Goal: Task Accomplishment & Management: Use online tool/utility

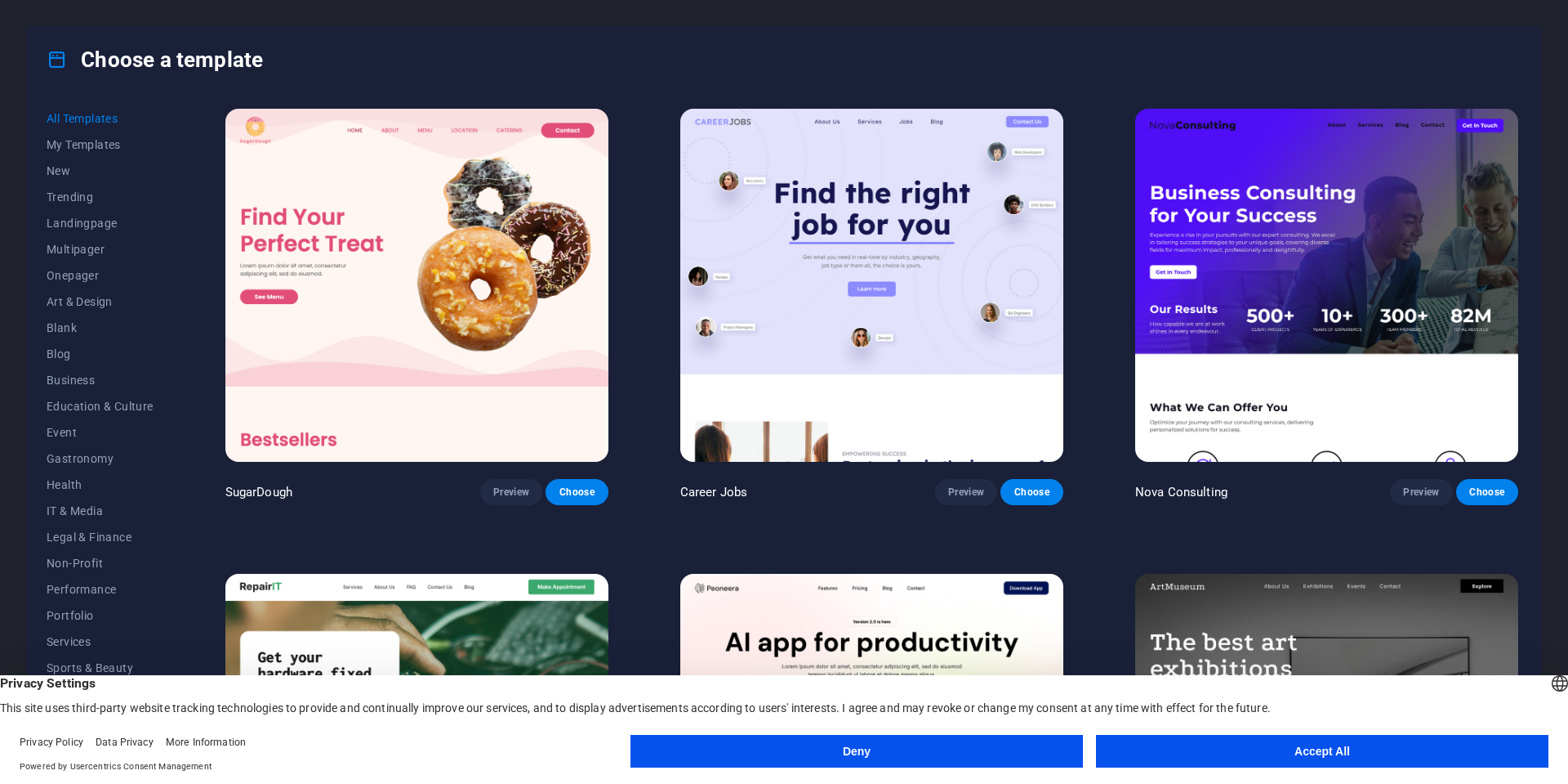
drag, startPoint x: 1264, startPoint y: 742, endPoint x: 1251, endPoint y: 739, distance: 13.3
click at [1264, 742] on button "Accept All" at bounding box center [1322, 751] width 452 height 33
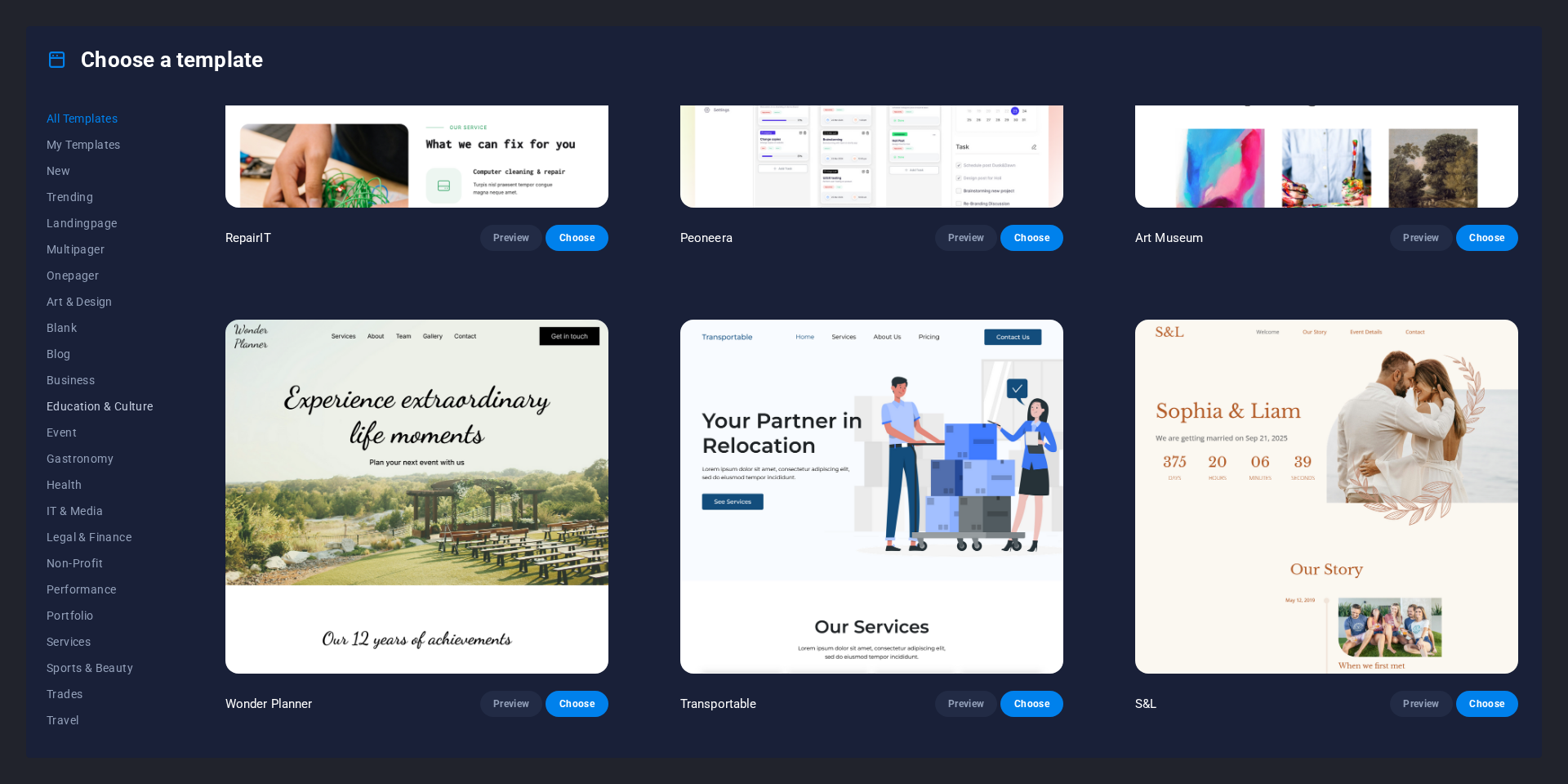
click at [63, 405] on span "Education & Culture" at bounding box center [100, 406] width 107 height 13
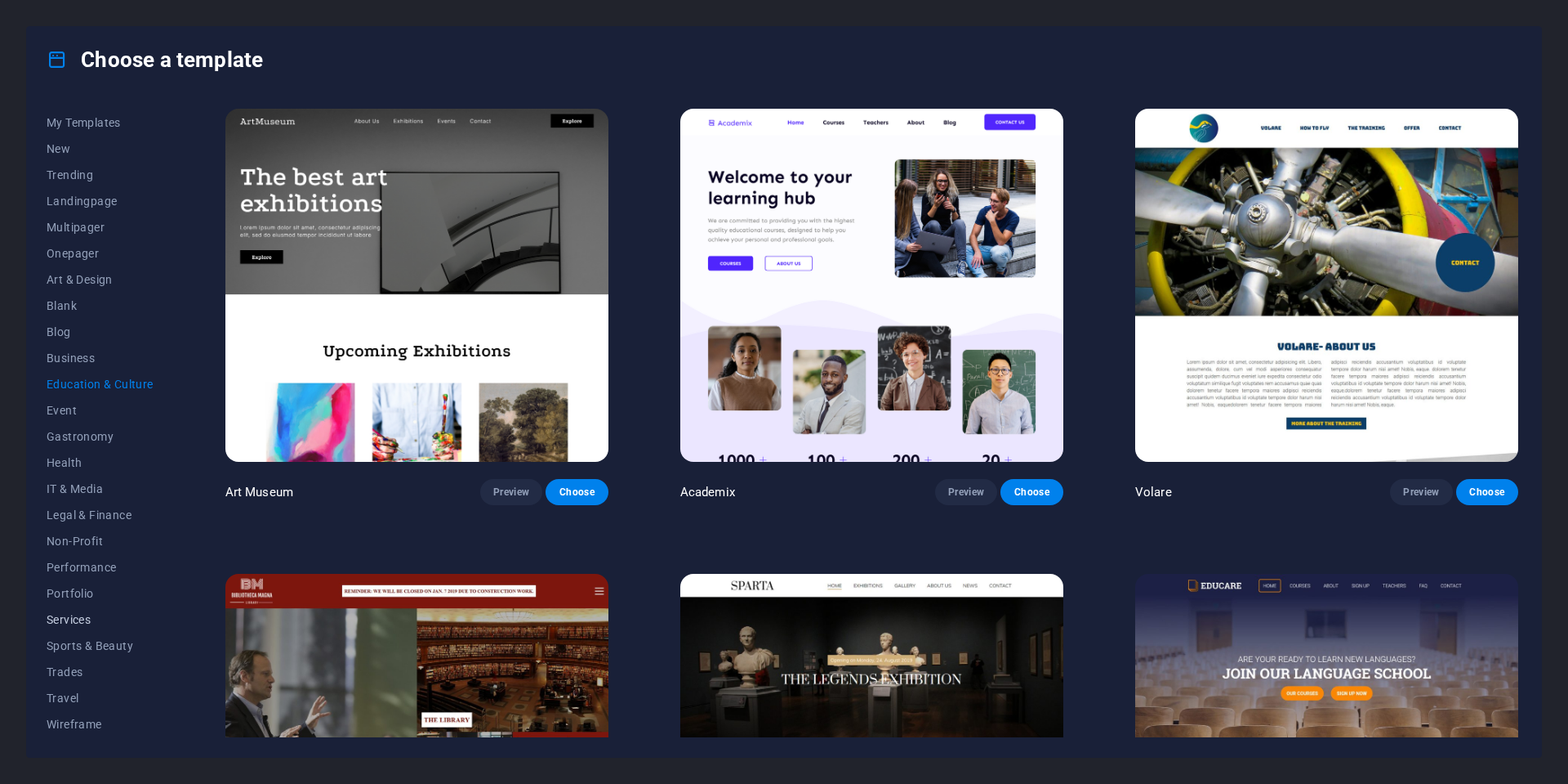
scroll to position [22, 0]
click at [69, 615] on span "Services" at bounding box center [100, 620] width 107 height 13
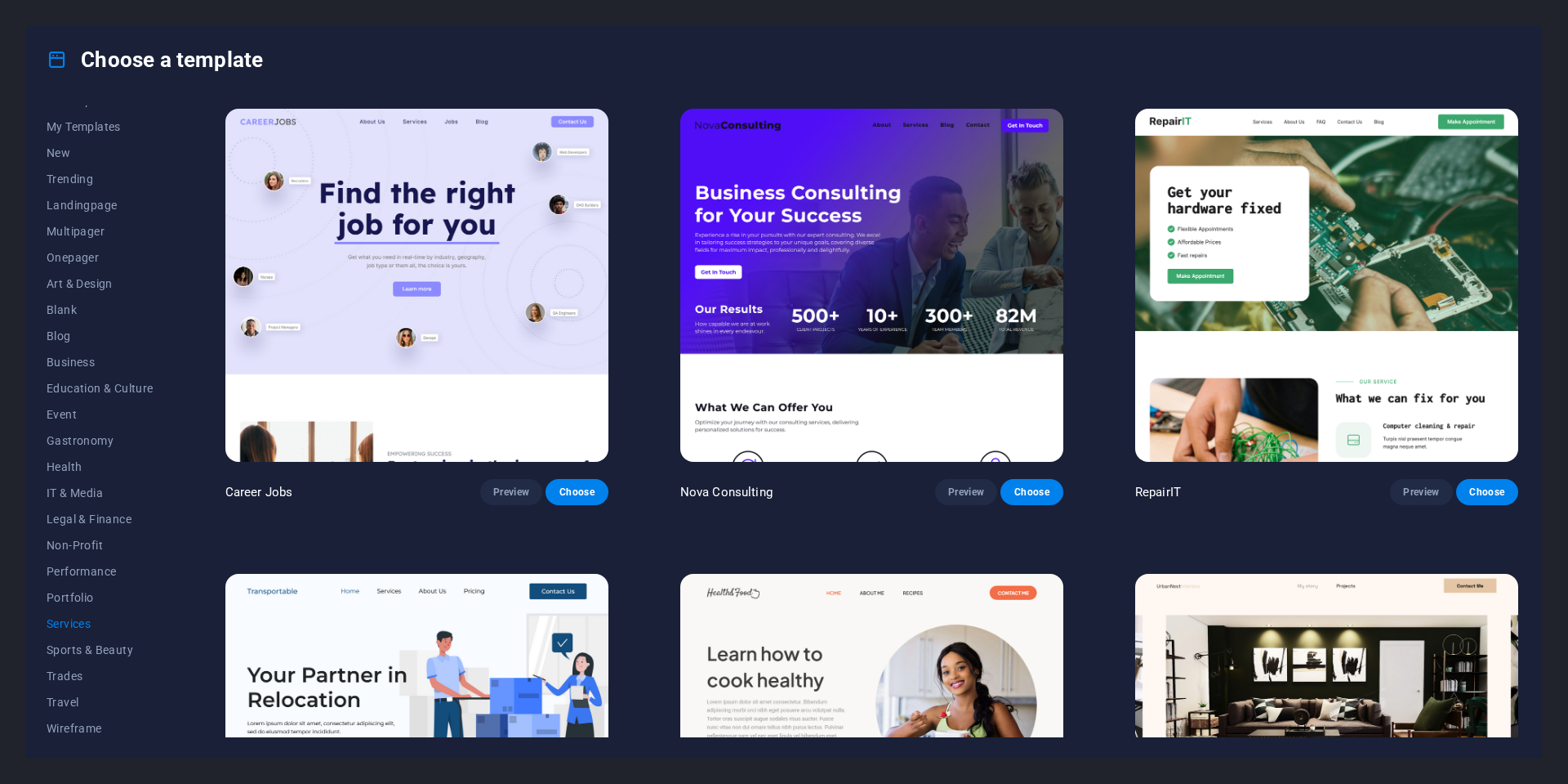
scroll to position [0, 0]
click at [951, 489] on span "Preview" at bounding box center [967, 491] width 36 height 13
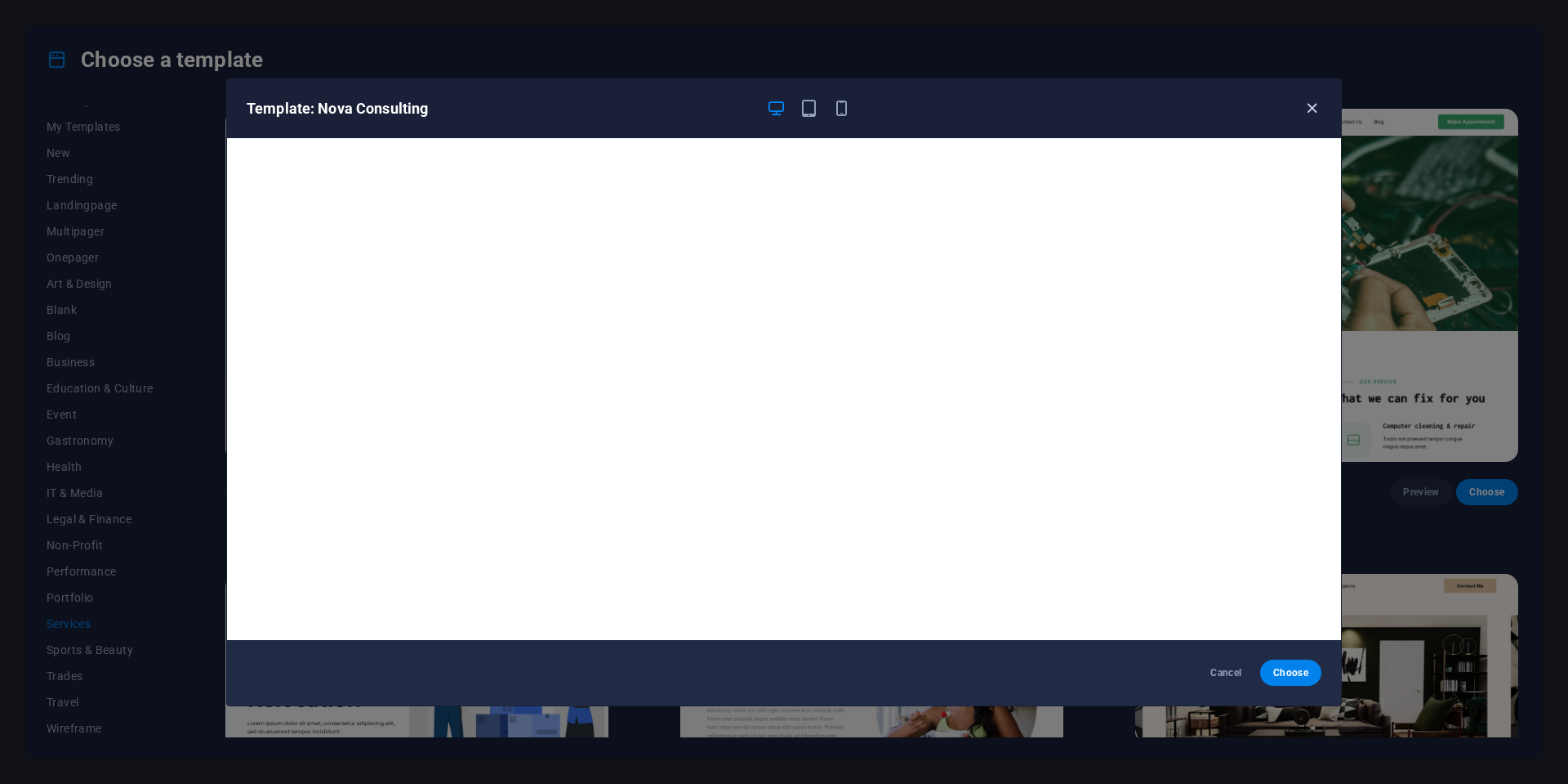
click at [1307, 107] on icon "button" at bounding box center [1312, 108] width 19 height 19
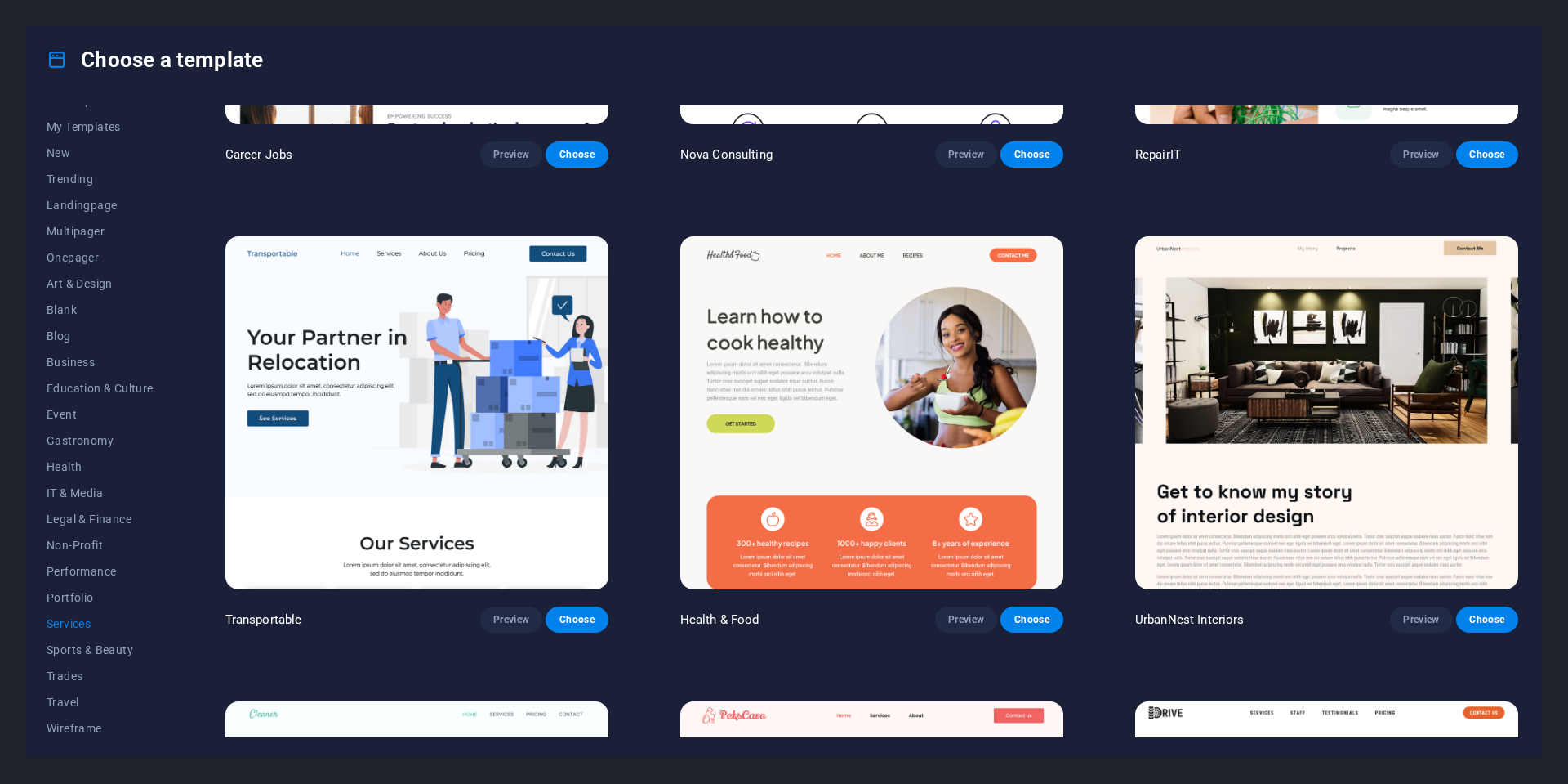
scroll to position [338, 0]
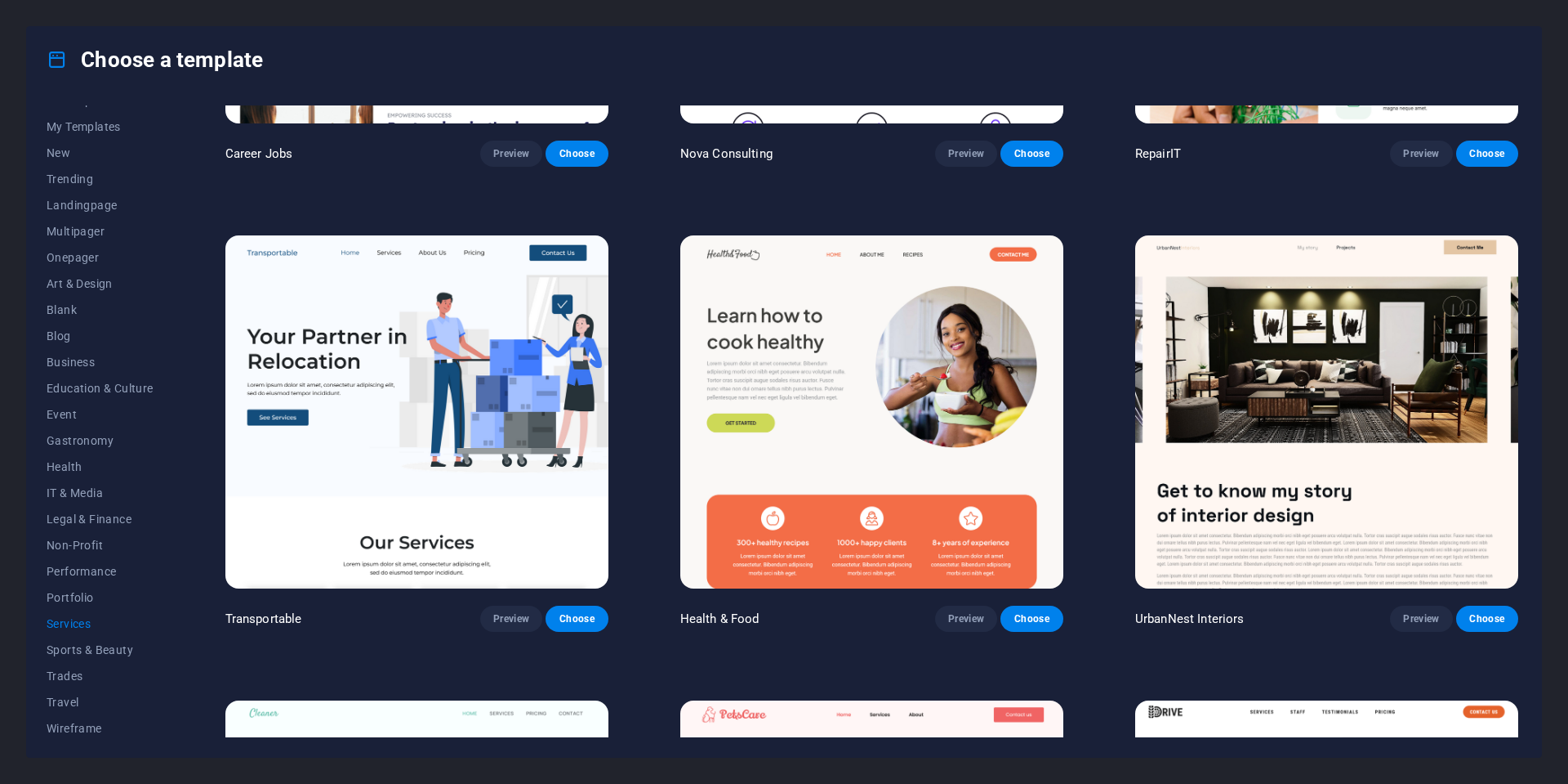
click at [419, 359] on img at bounding box center [417, 412] width 383 height 353
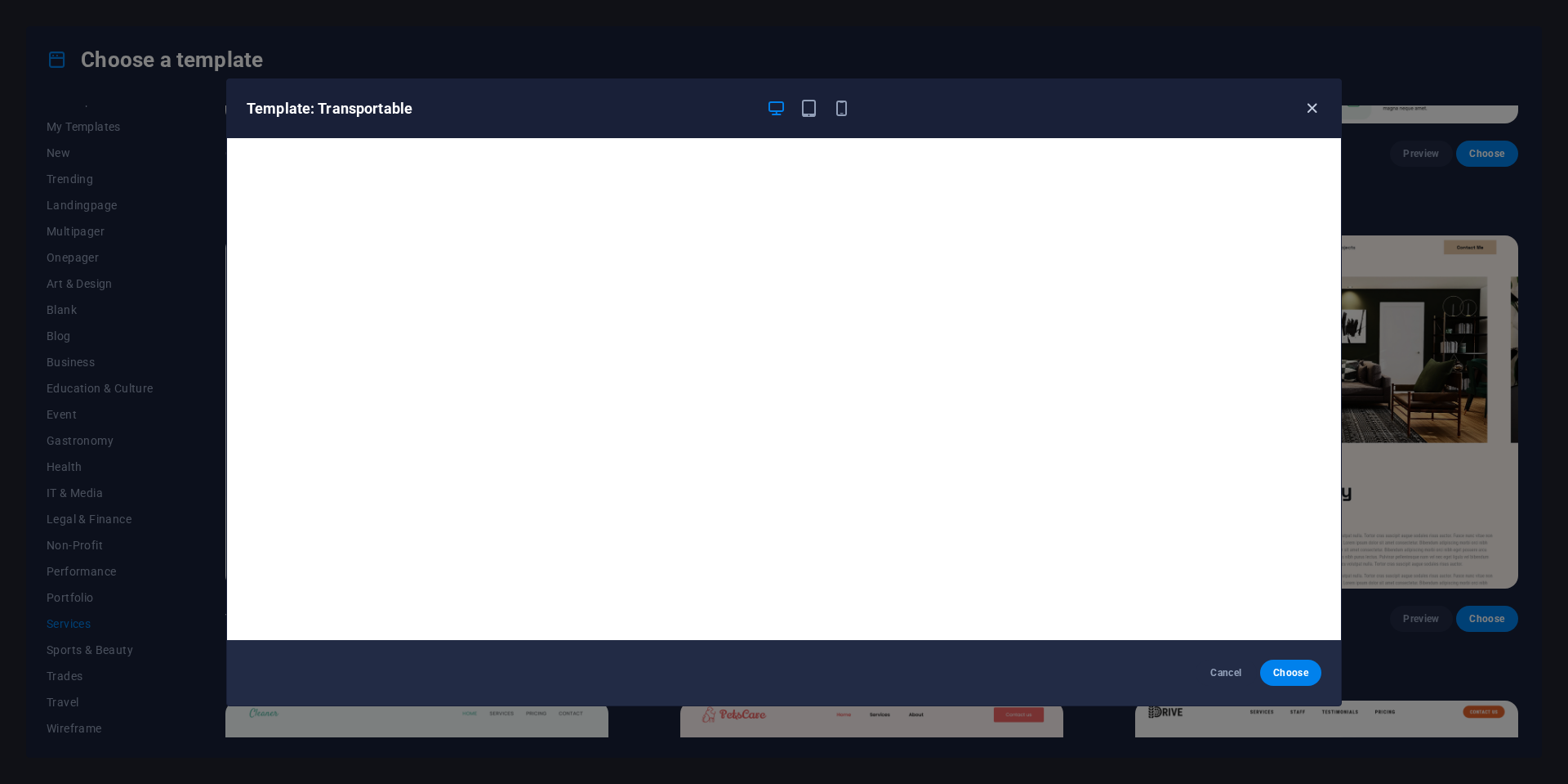
click at [1315, 109] on icon "button" at bounding box center [1312, 108] width 19 height 19
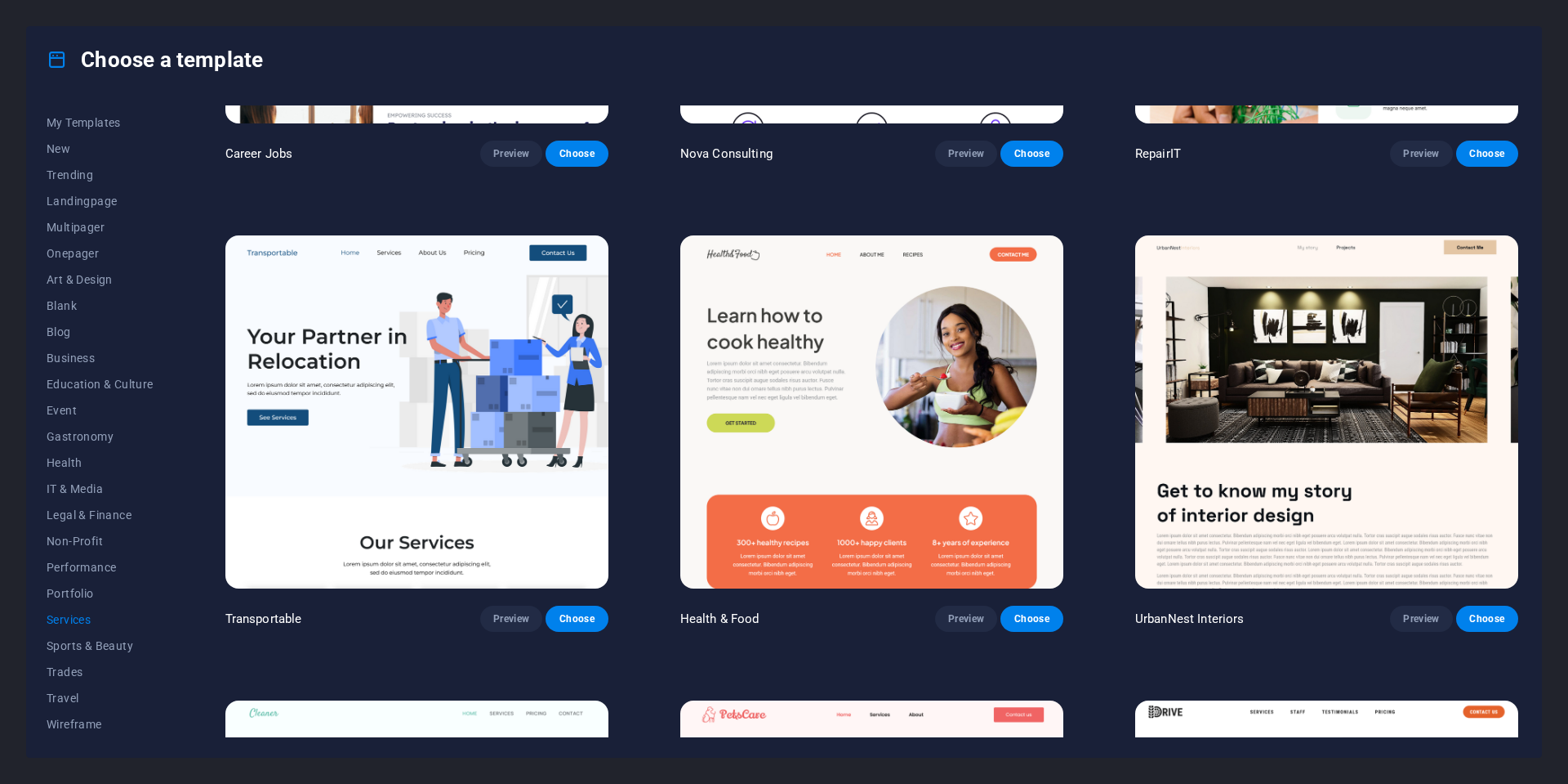
scroll to position [22, 0]
click at [55, 672] on span "Trades" at bounding box center [100, 671] width 107 height 13
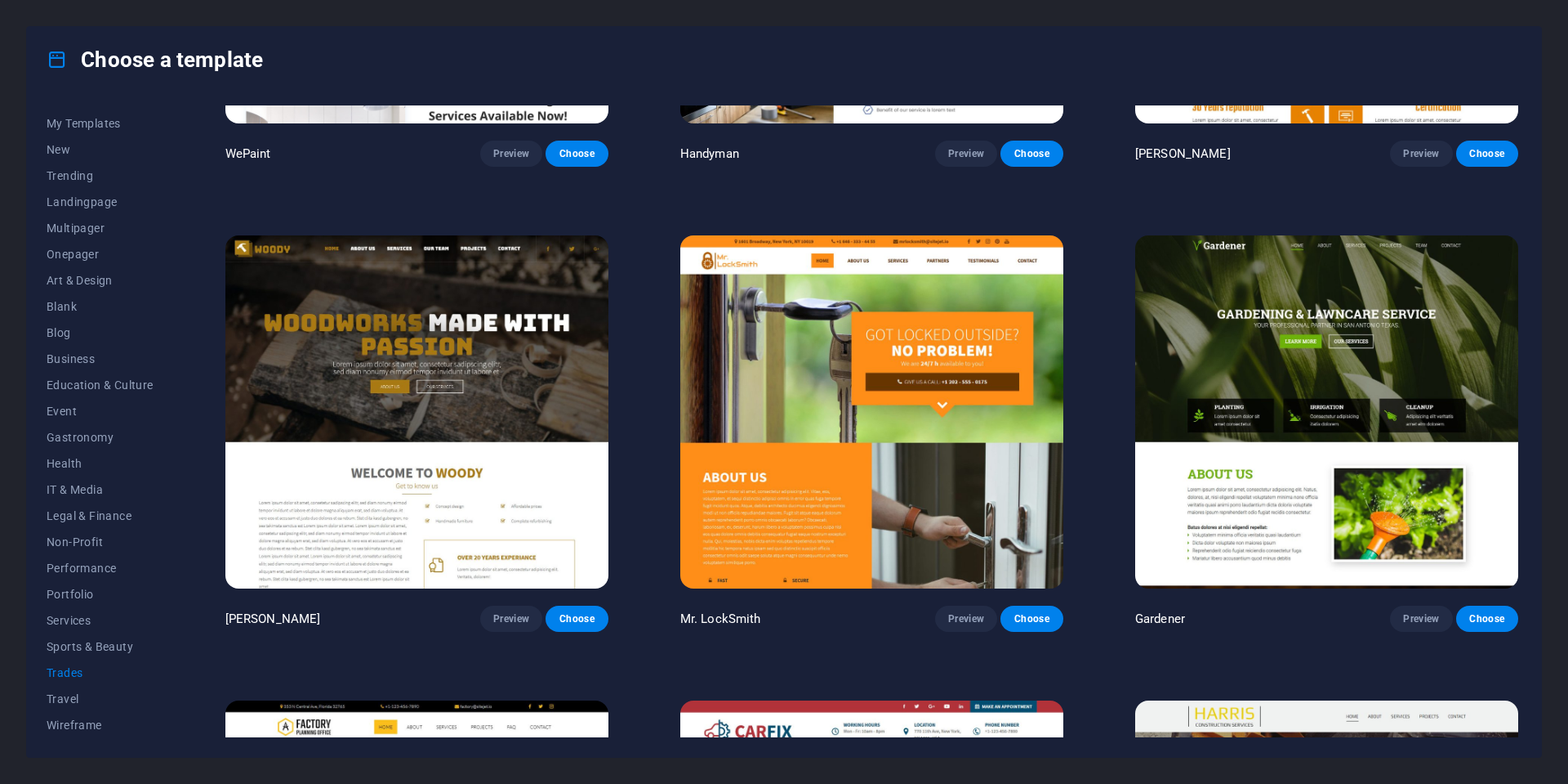
scroll to position [20, 0]
click at [78, 361] on span "Business" at bounding box center [100, 360] width 107 height 13
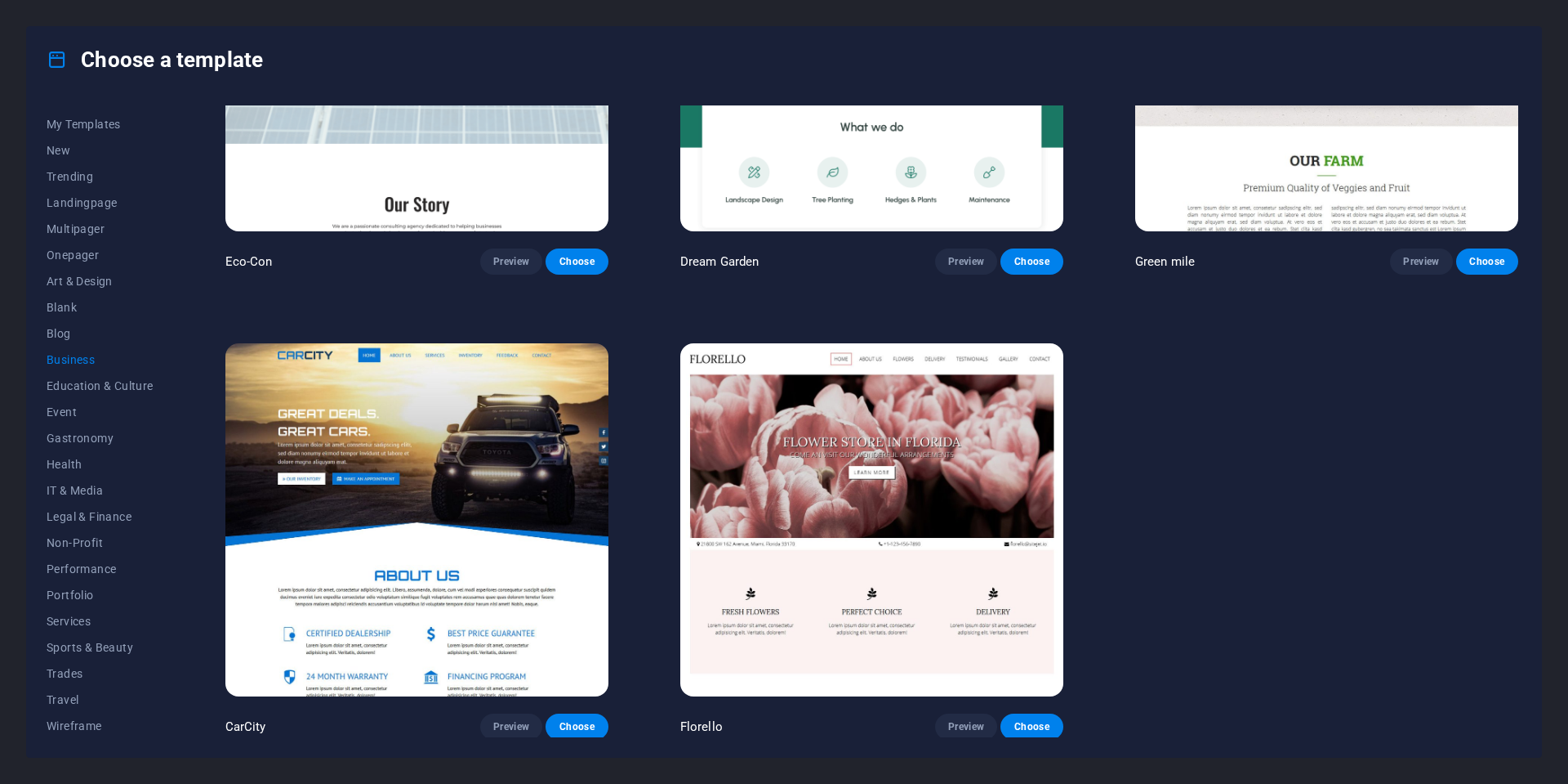
scroll to position [230, 0]
click at [927, 574] on img at bounding box center [872, 521] width 383 height 353
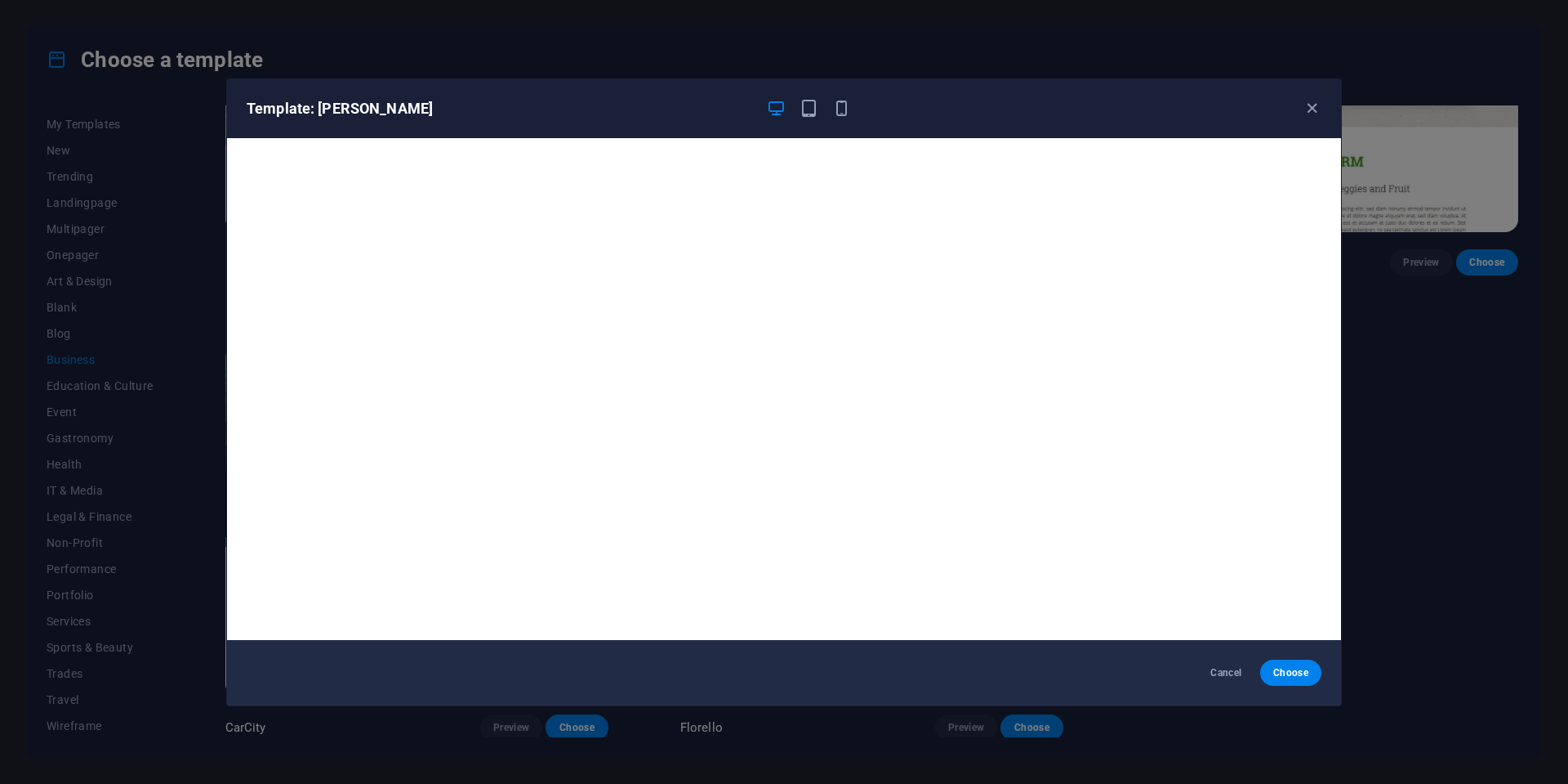
scroll to position [4, 0]
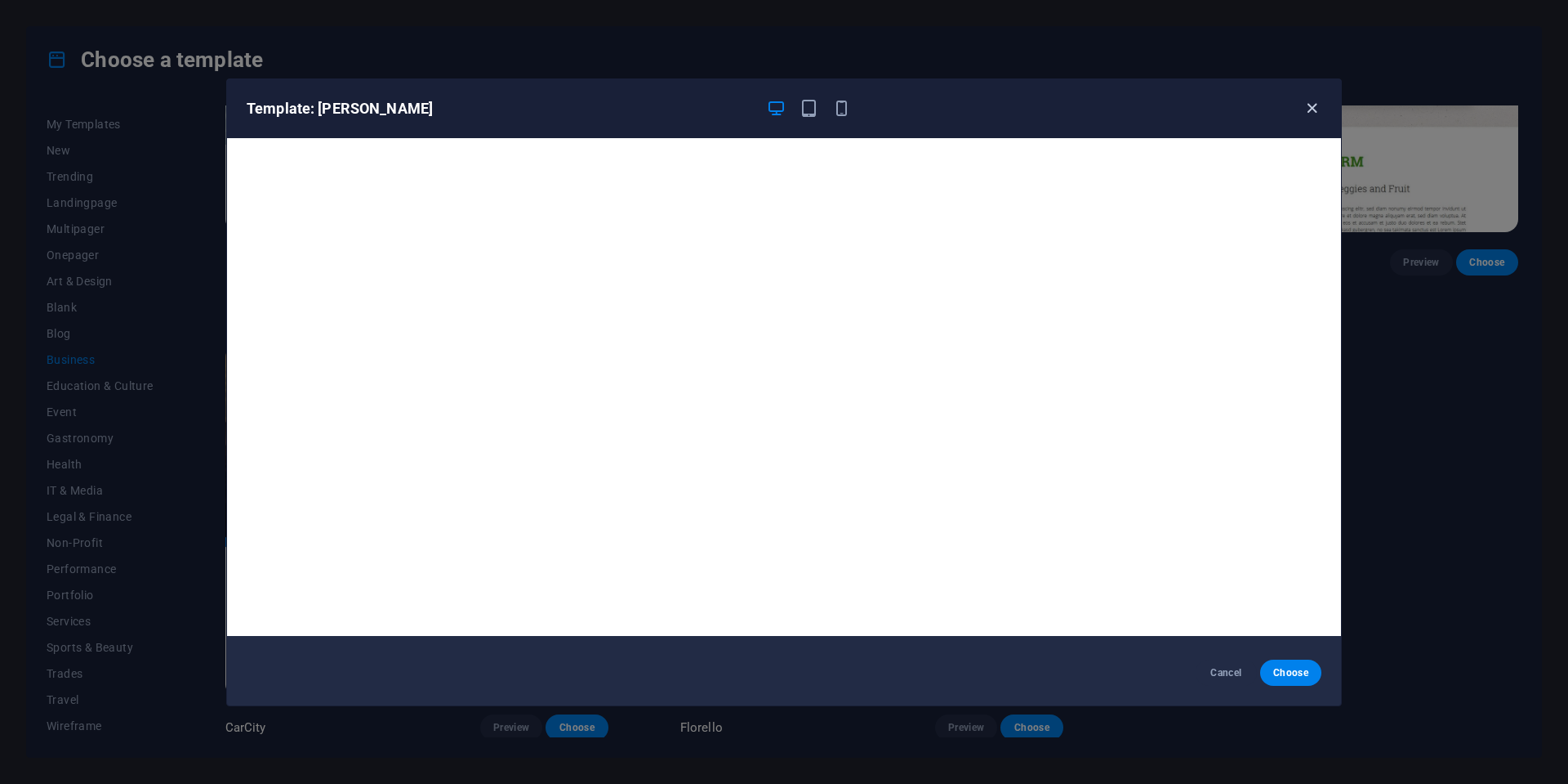
click at [1316, 108] on icon "button" at bounding box center [1312, 108] width 19 height 19
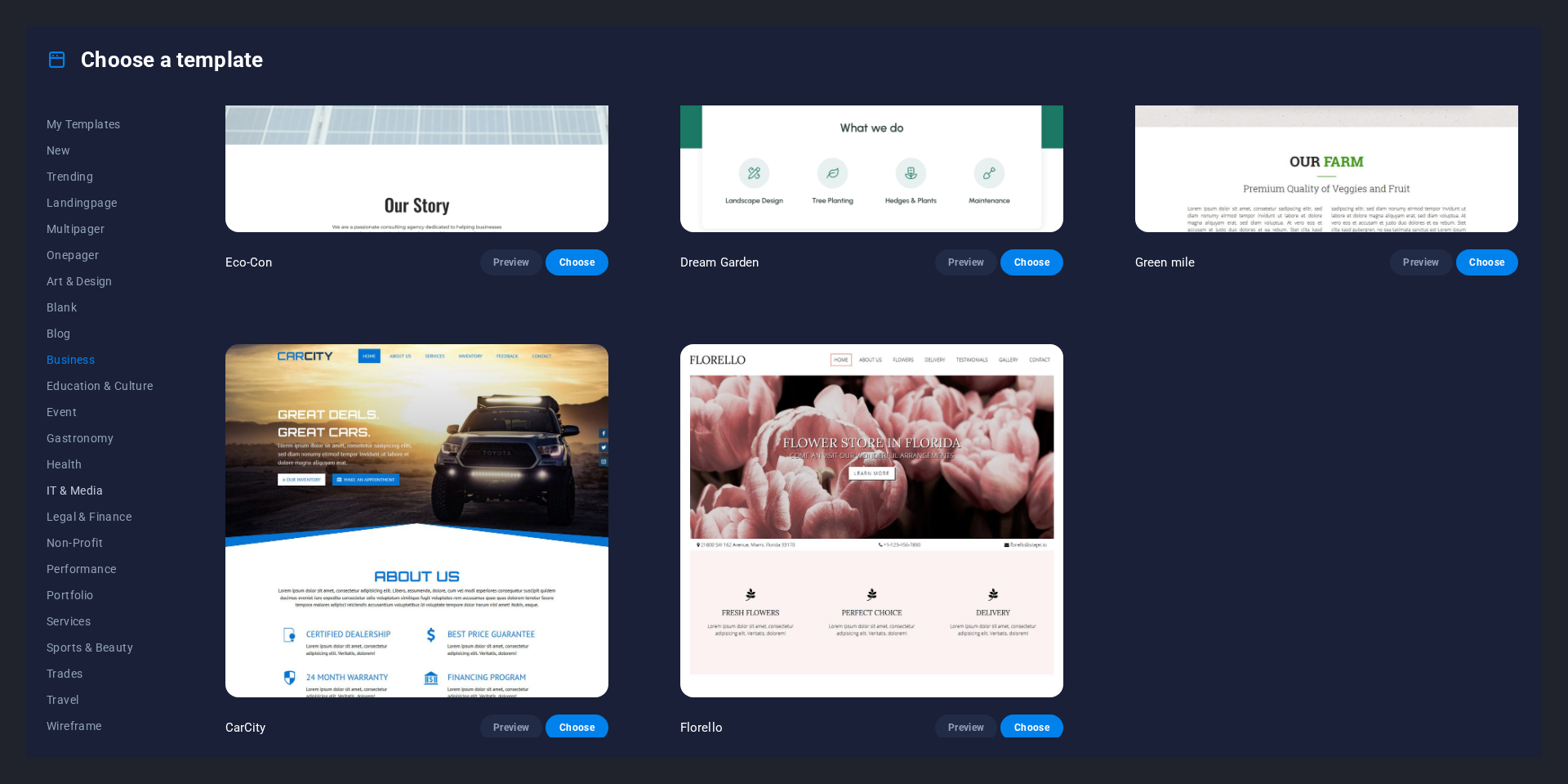
click at [87, 490] on span "IT & Media" at bounding box center [100, 491] width 107 height 13
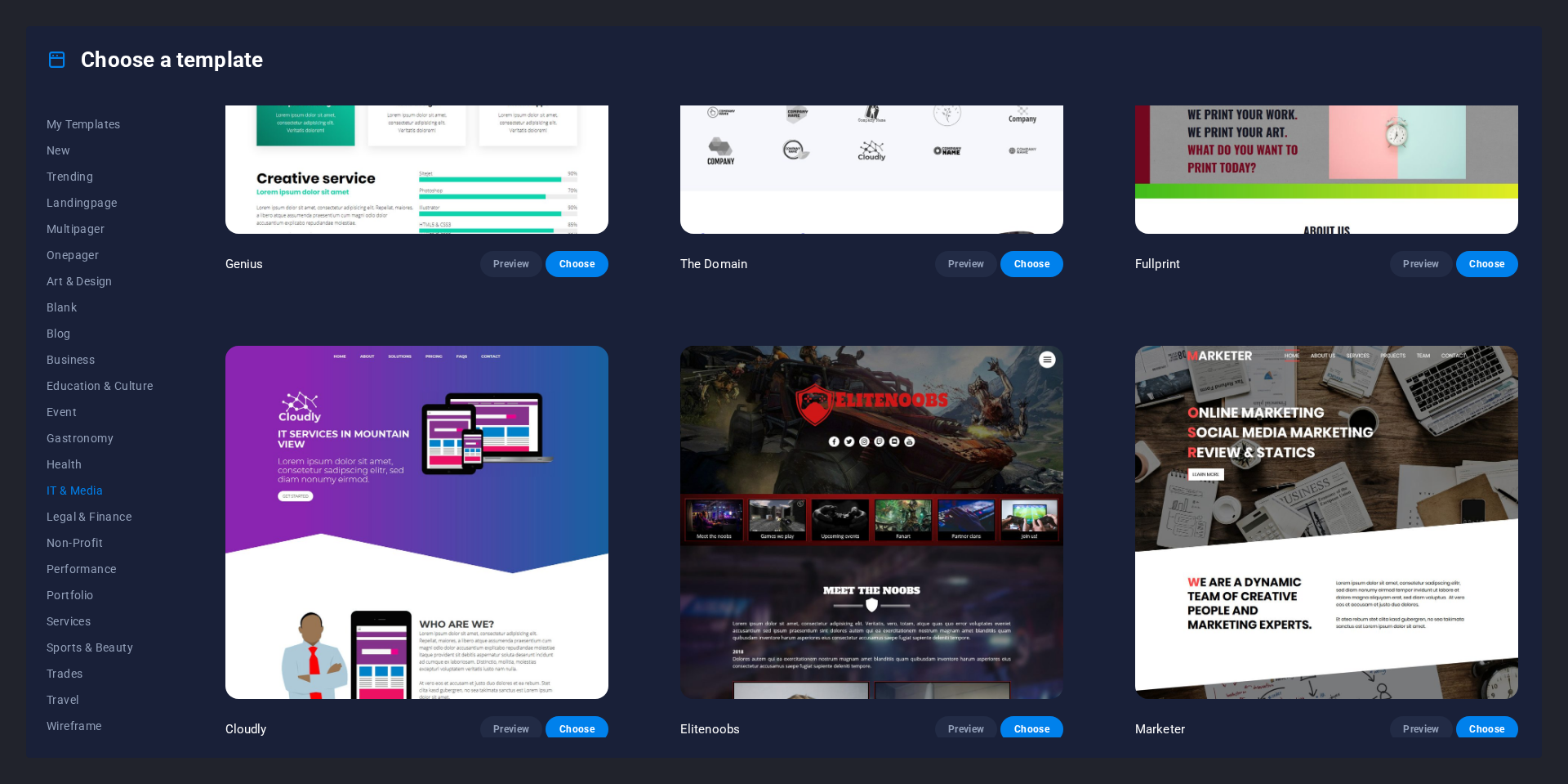
scroll to position [1156, 0]
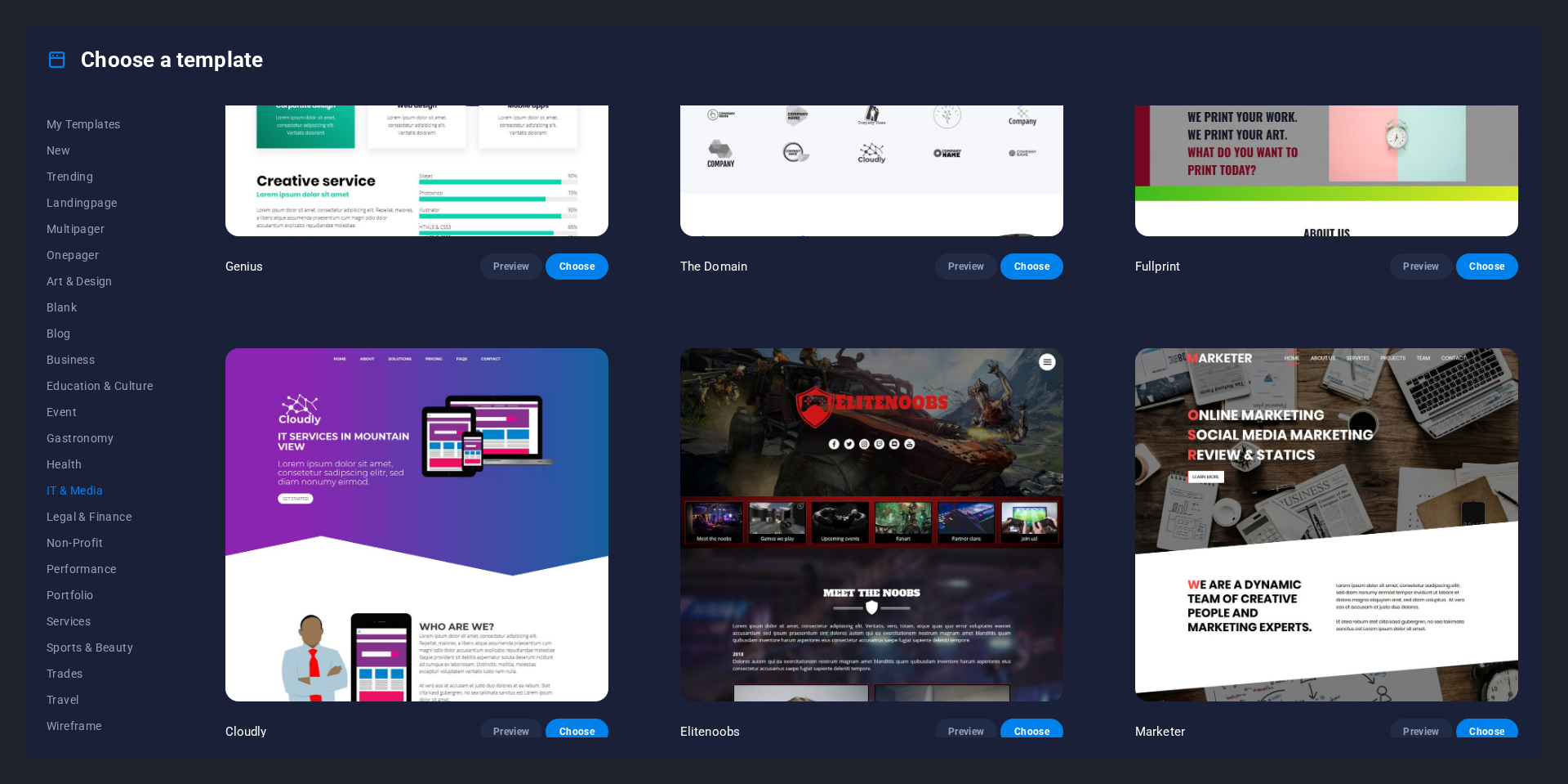
click at [1318, 558] on img at bounding box center [1327, 524] width 383 height 353
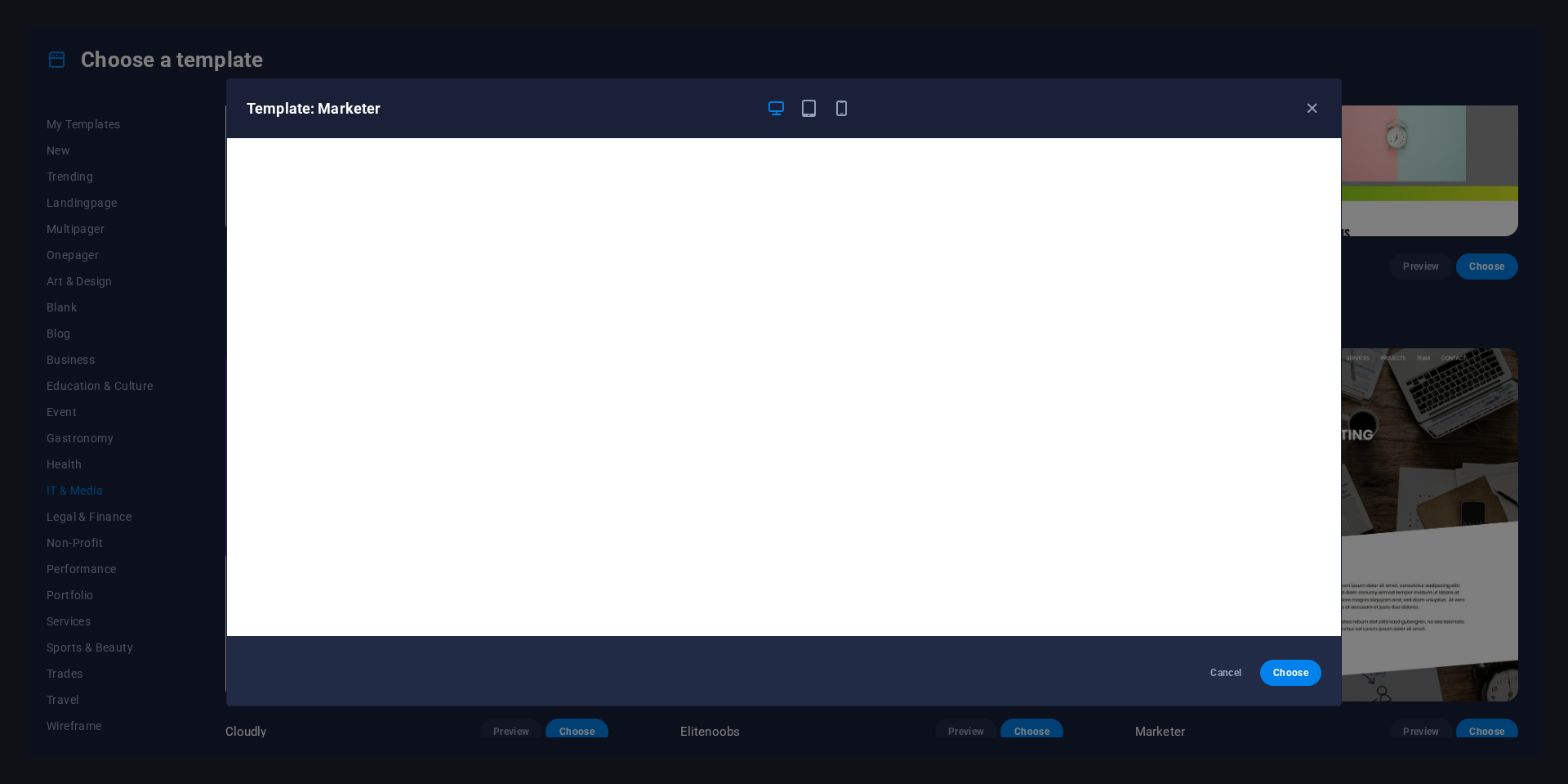
scroll to position [4, 0]
click at [1310, 105] on icon "button" at bounding box center [1312, 108] width 19 height 19
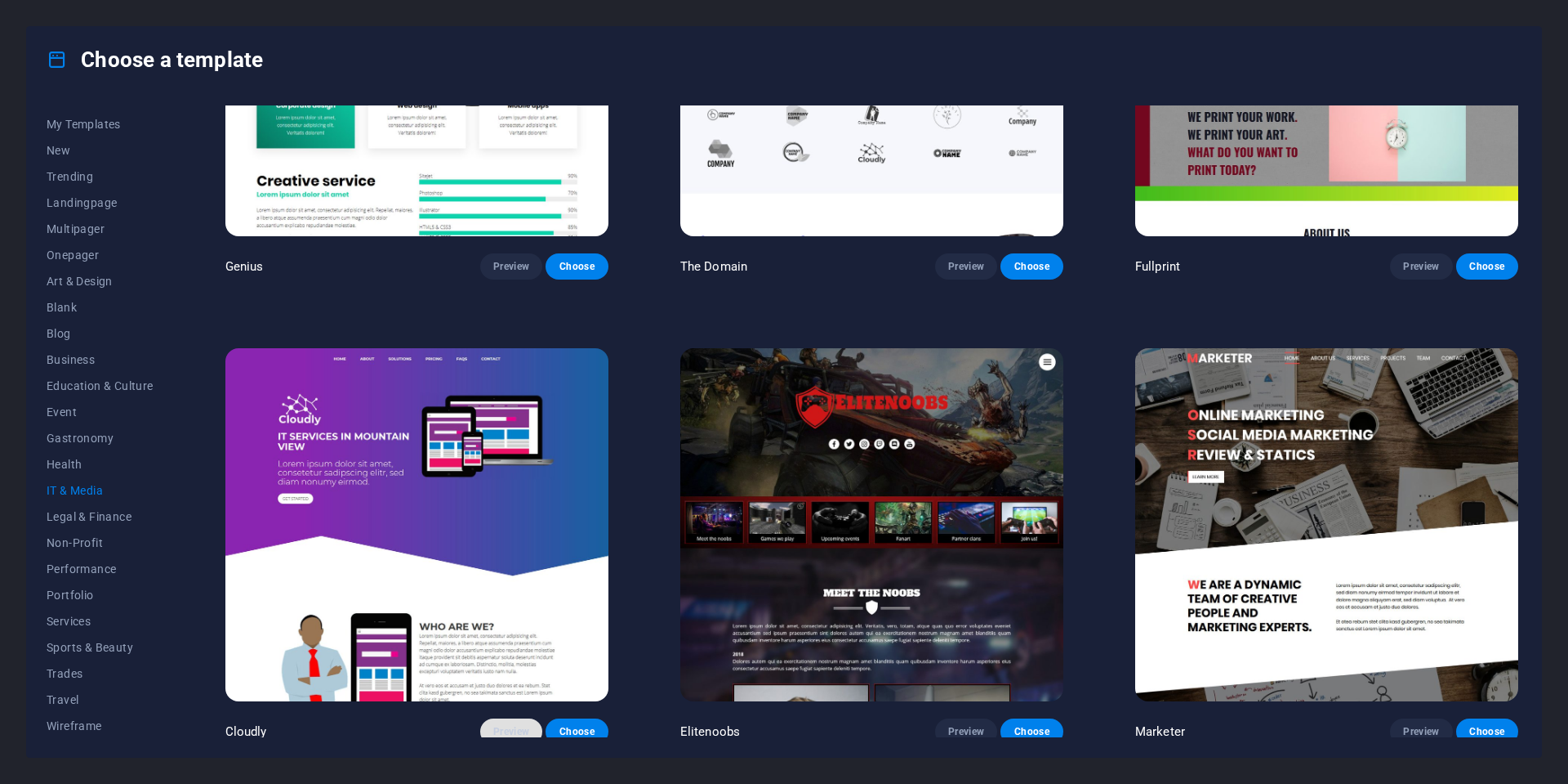
click at [505, 725] on span "Preview" at bounding box center [511, 731] width 36 height 13
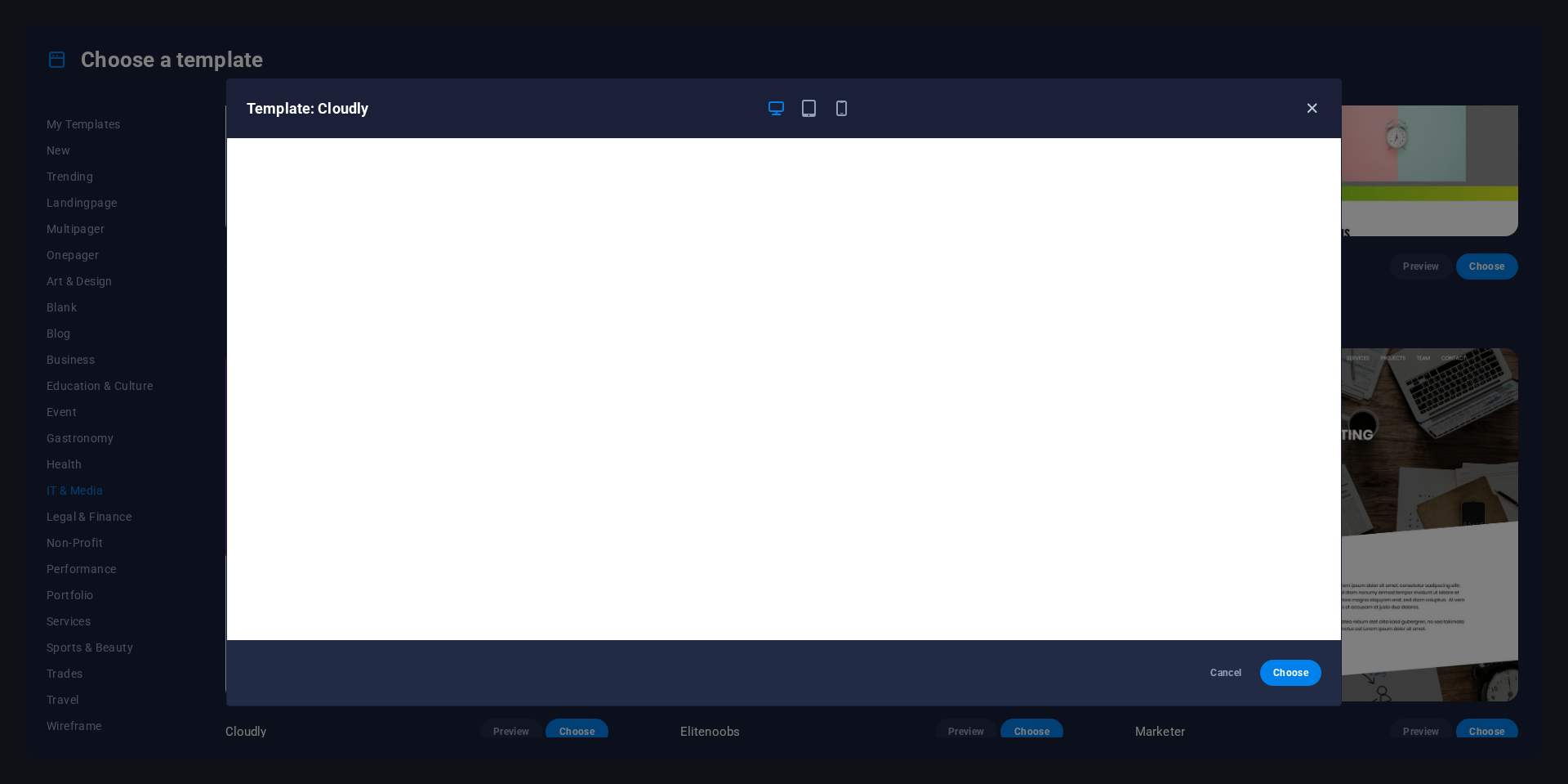
click at [1308, 105] on icon "button" at bounding box center [1312, 108] width 19 height 19
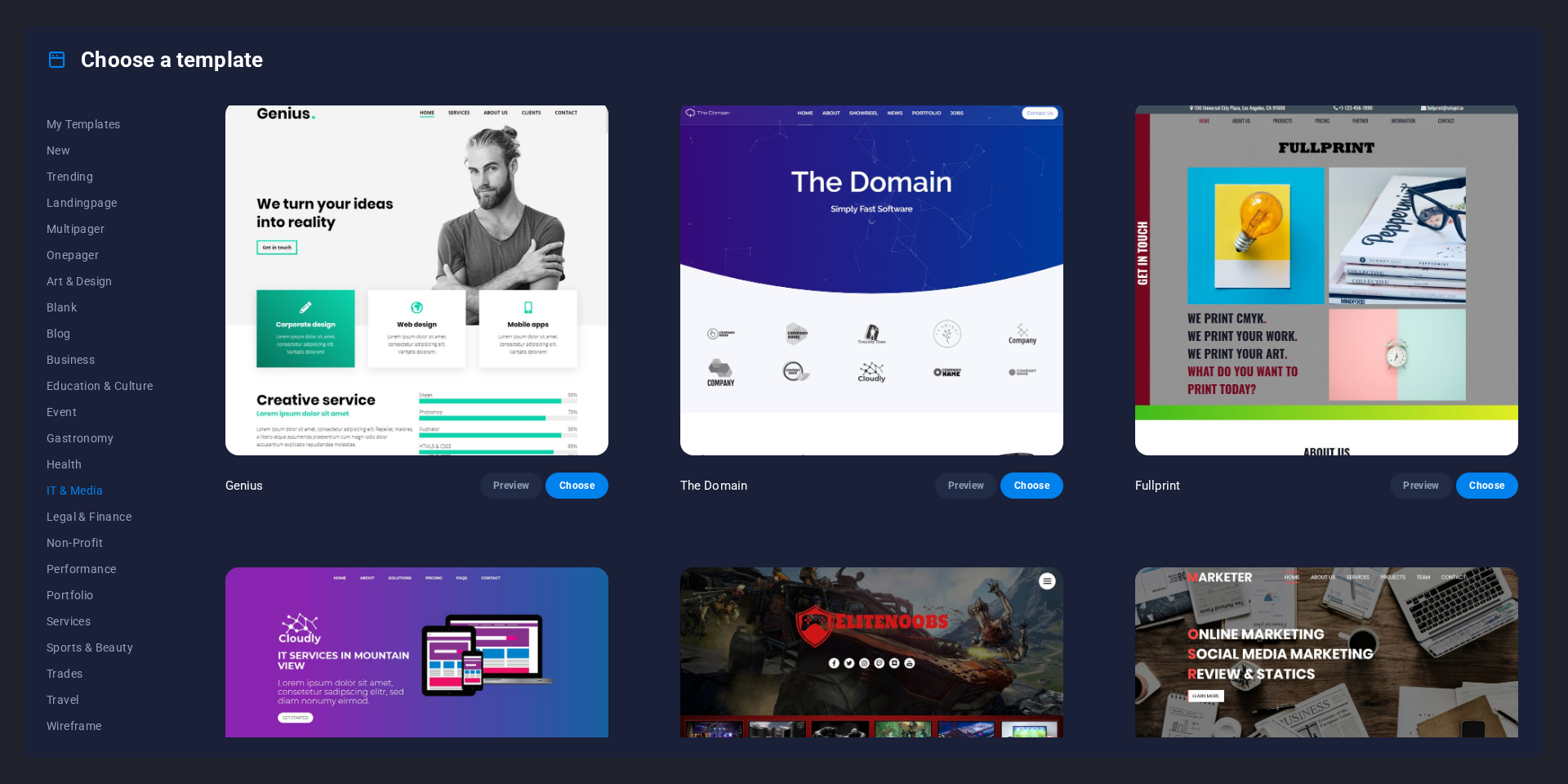
scroll to position [920, 0]
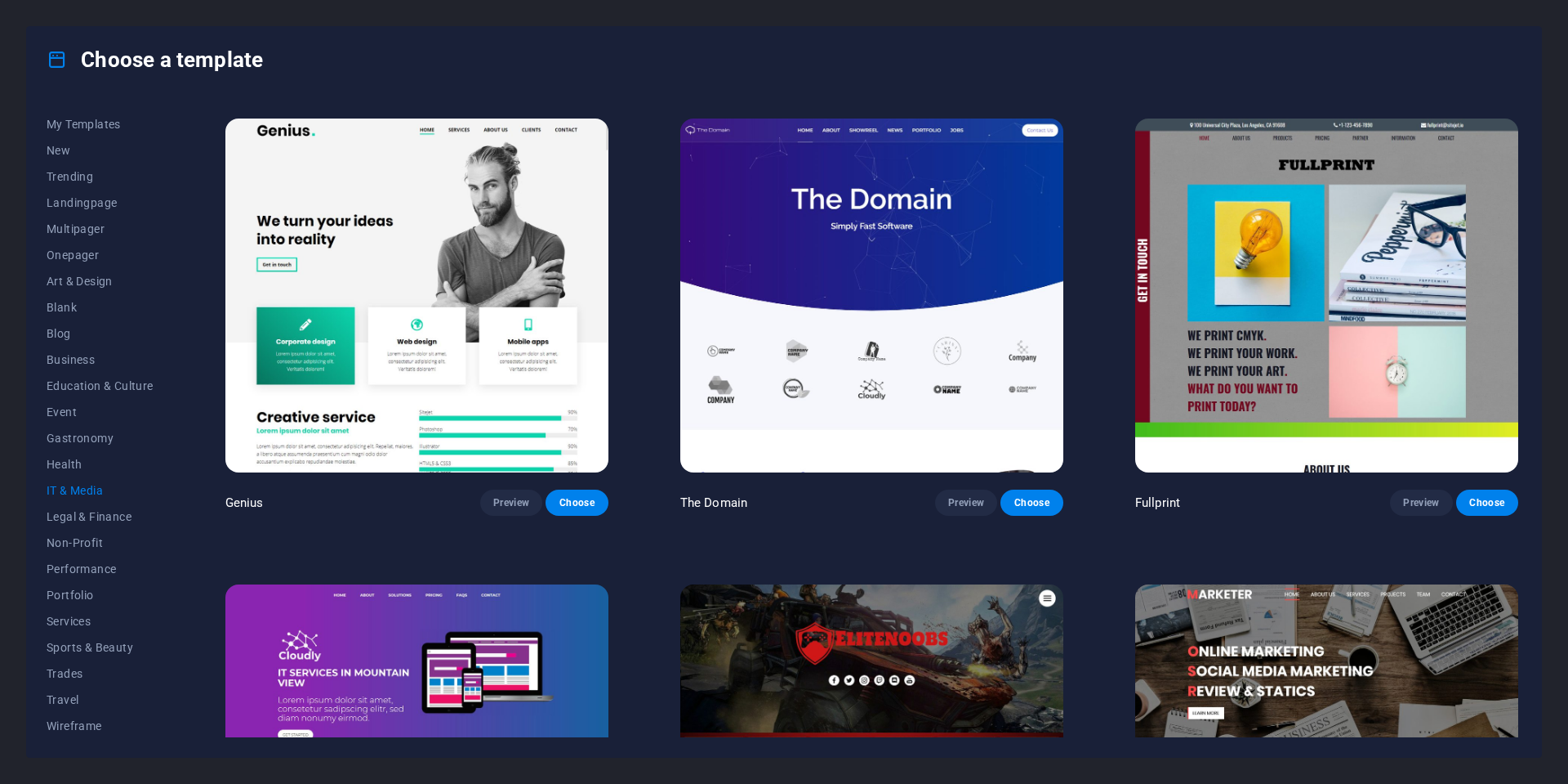
click at [866, 259] on img at bounding box center [872, 294] width 383 height 353
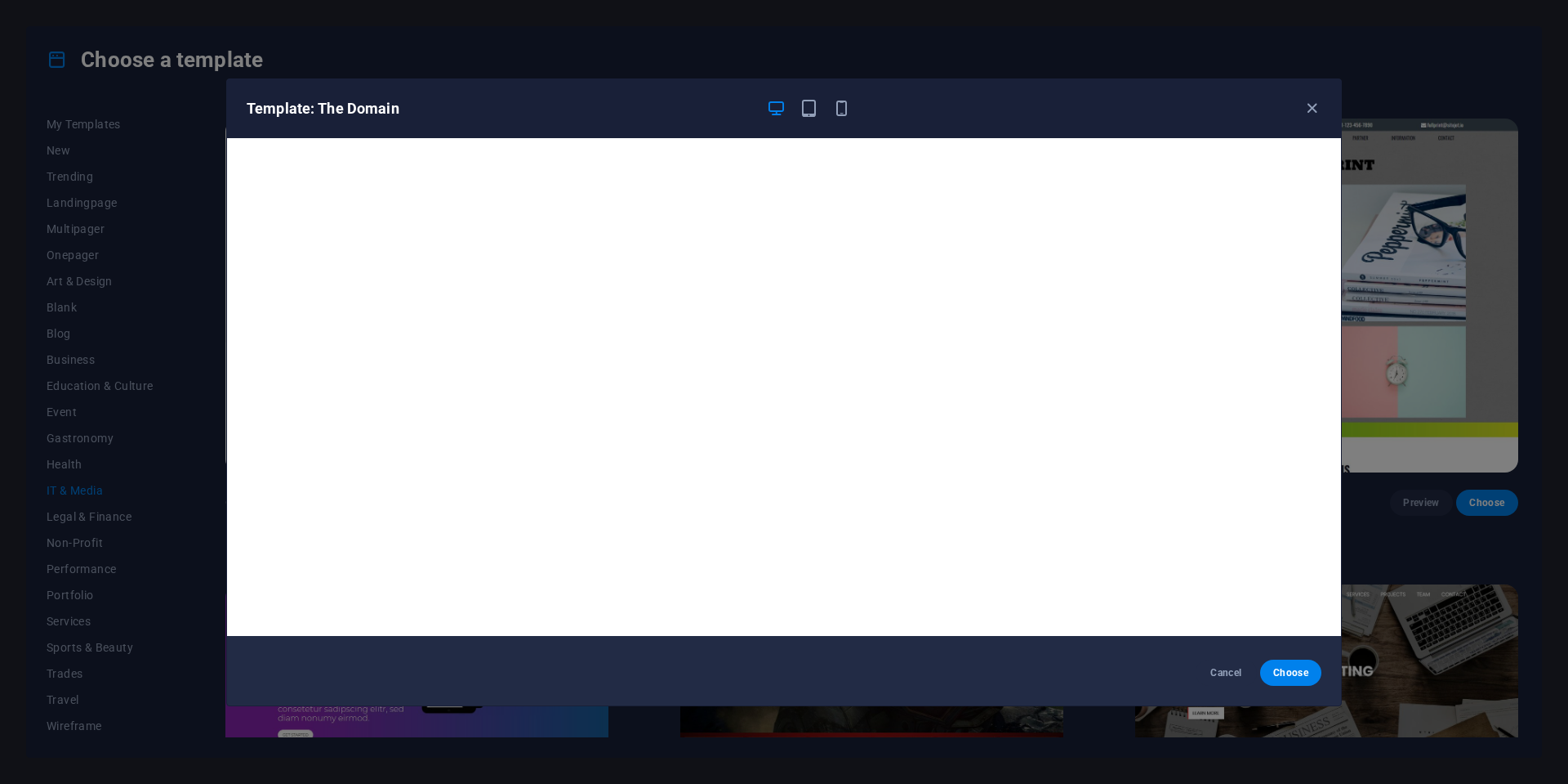
scroll to position [4, 0]
click at [1311, 108] on icon "button" at bounding box center [1312, 108] width 19 height 19
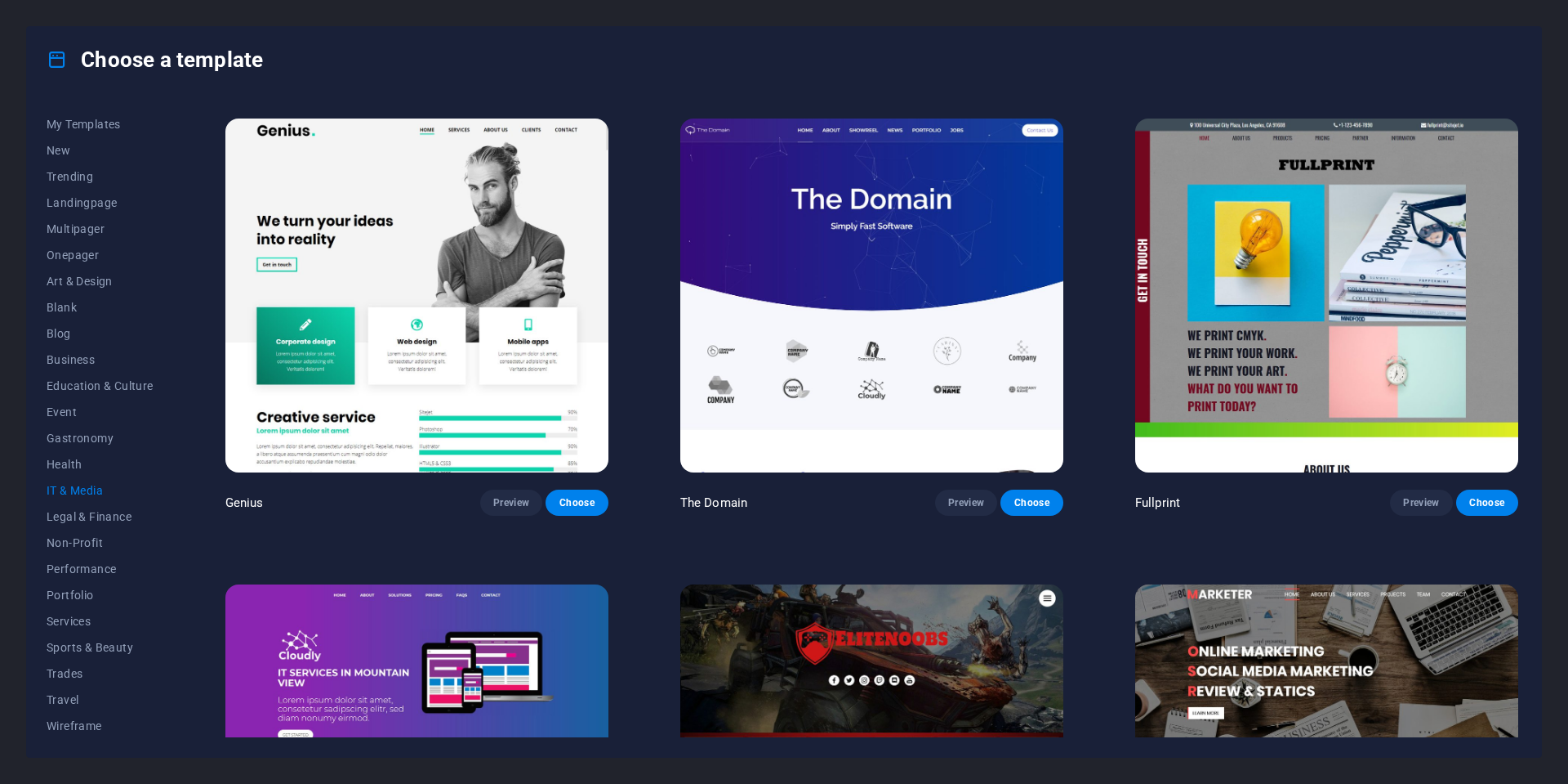
click at [1391, 306] on img at bounding box center [1327, 294] width 383 height 353
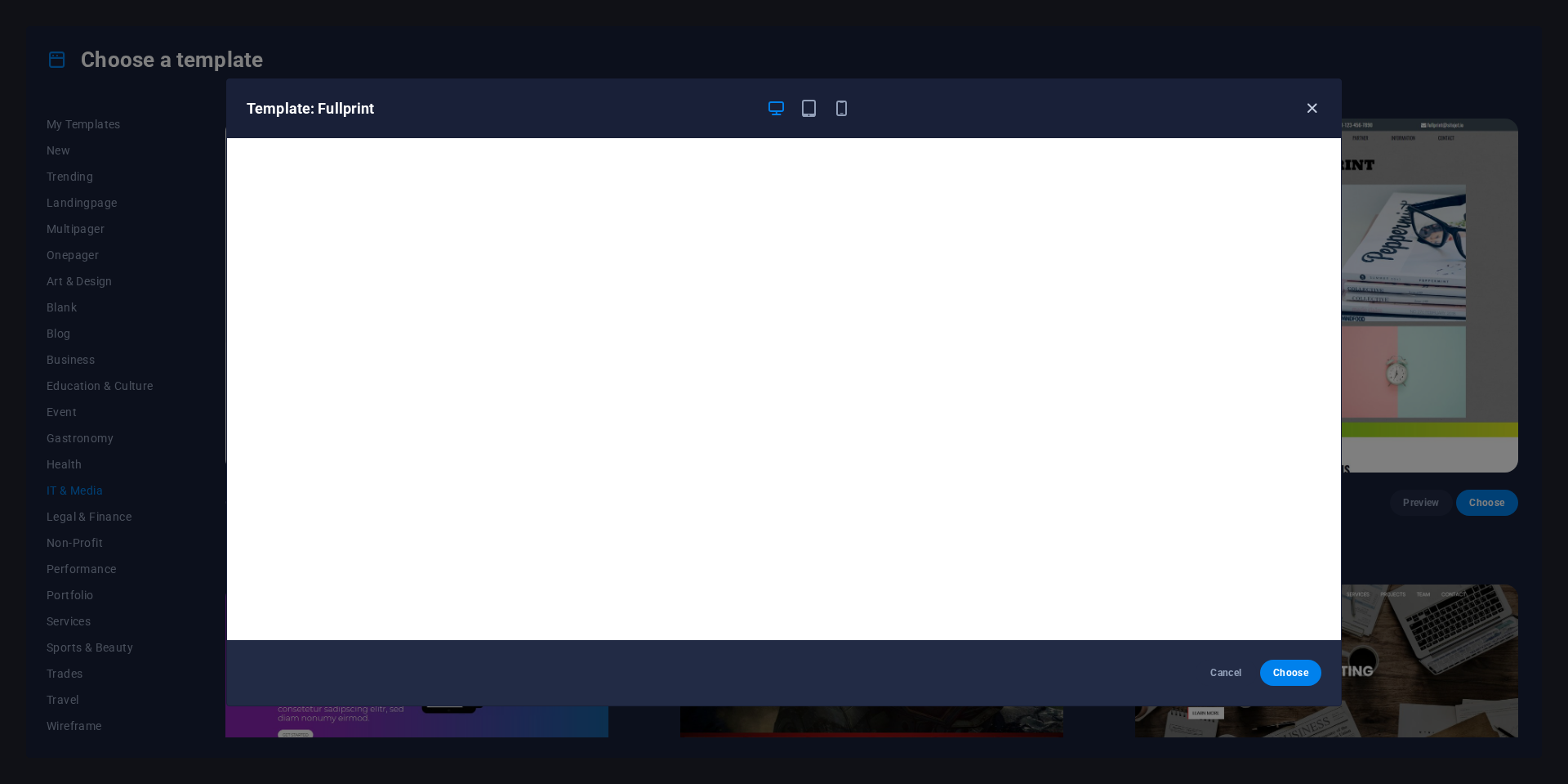
click at [1314, 108] on icon "button" at bounding box center [1312, 108] width 19 height 19
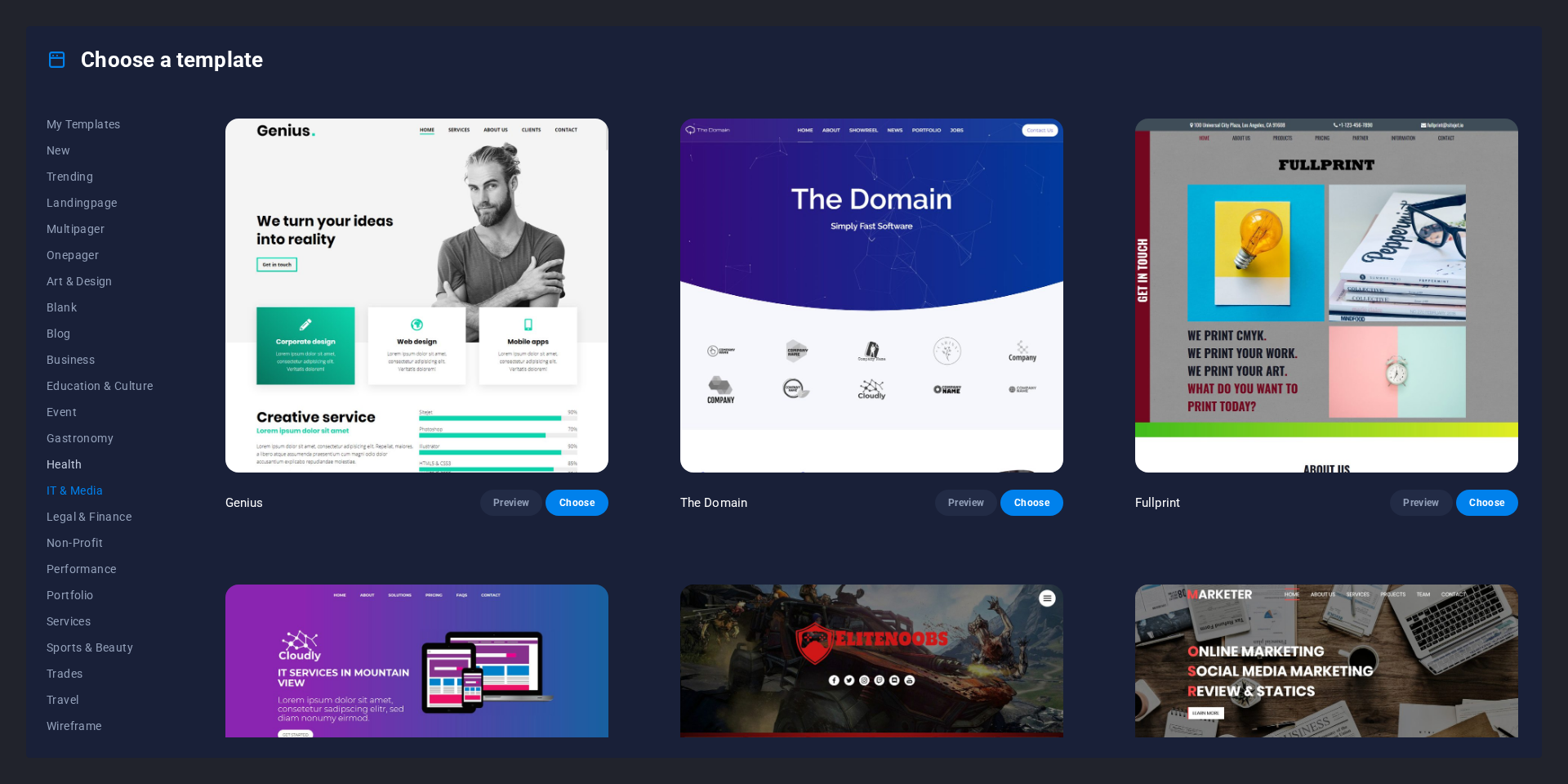
click at [66, 469] on span "Health" at bounding box center [100, 464] width 107 height 13
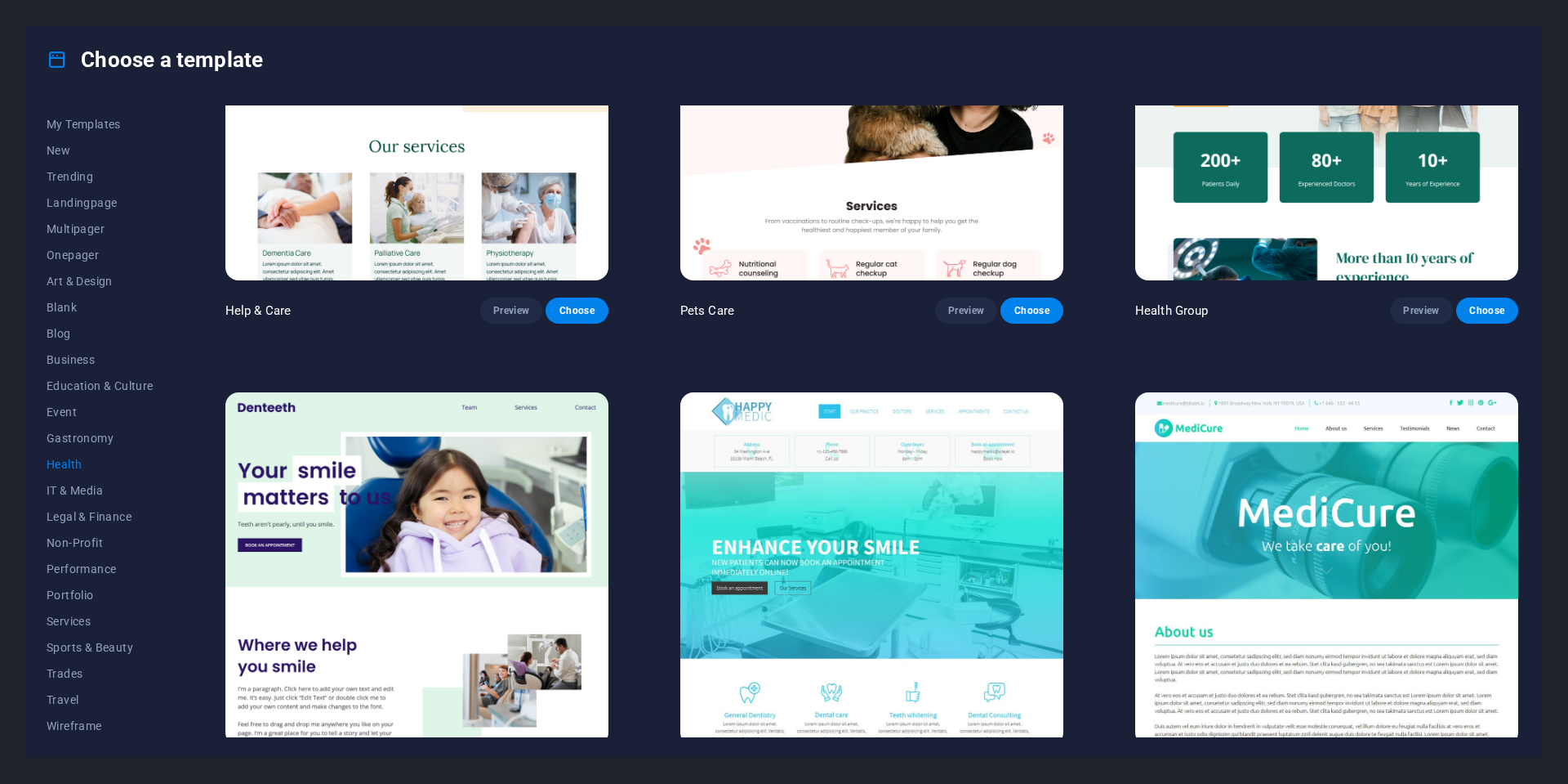
scroll to position [323, 0]
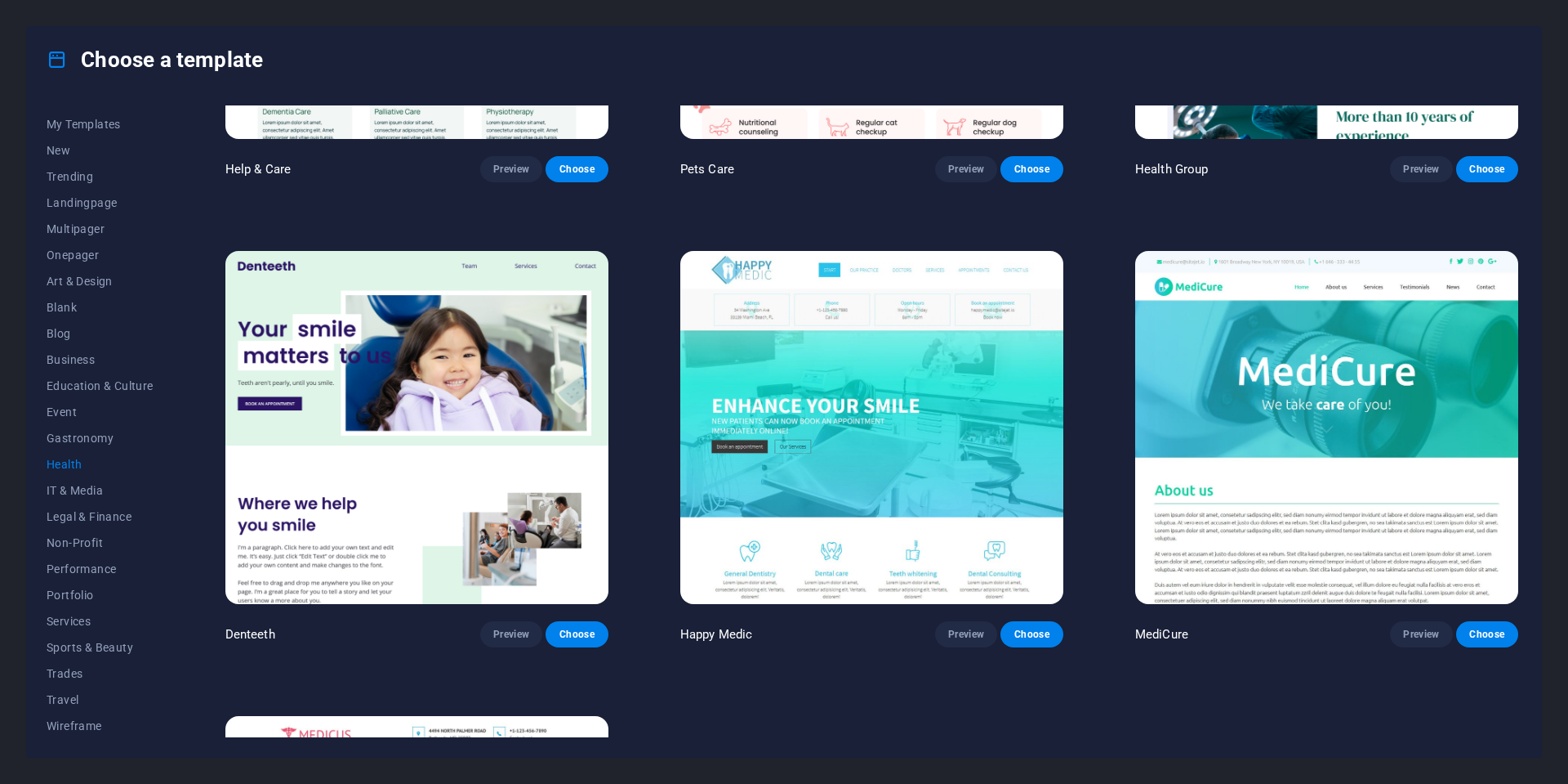
click at [1190, 509] on img at bounding box center [1327, 427] width 383 height 353
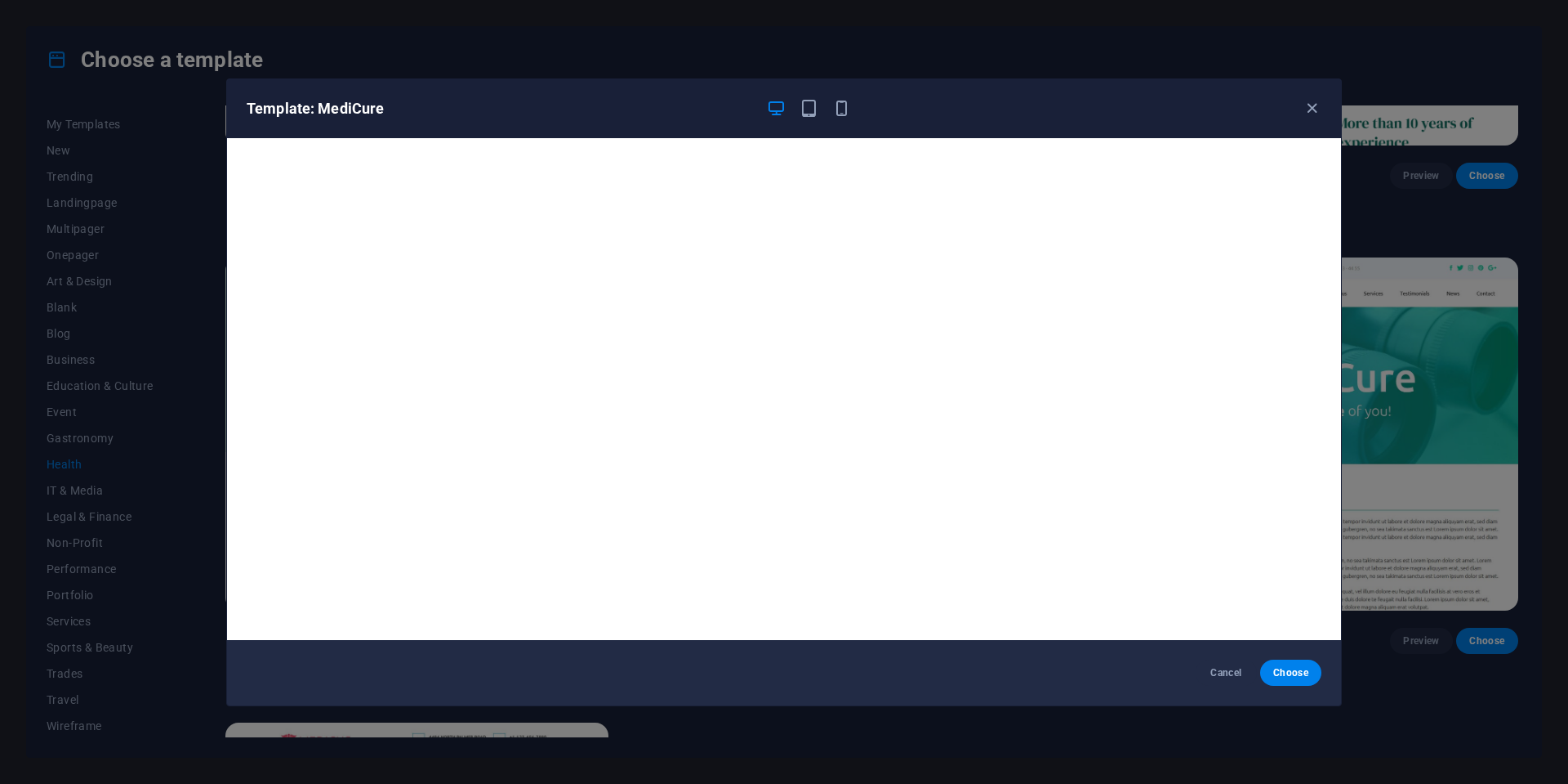
scroll to position [1, 0]
click at [808, 109] on icon "button" at bounding box center [809, 108] width 19 height 19
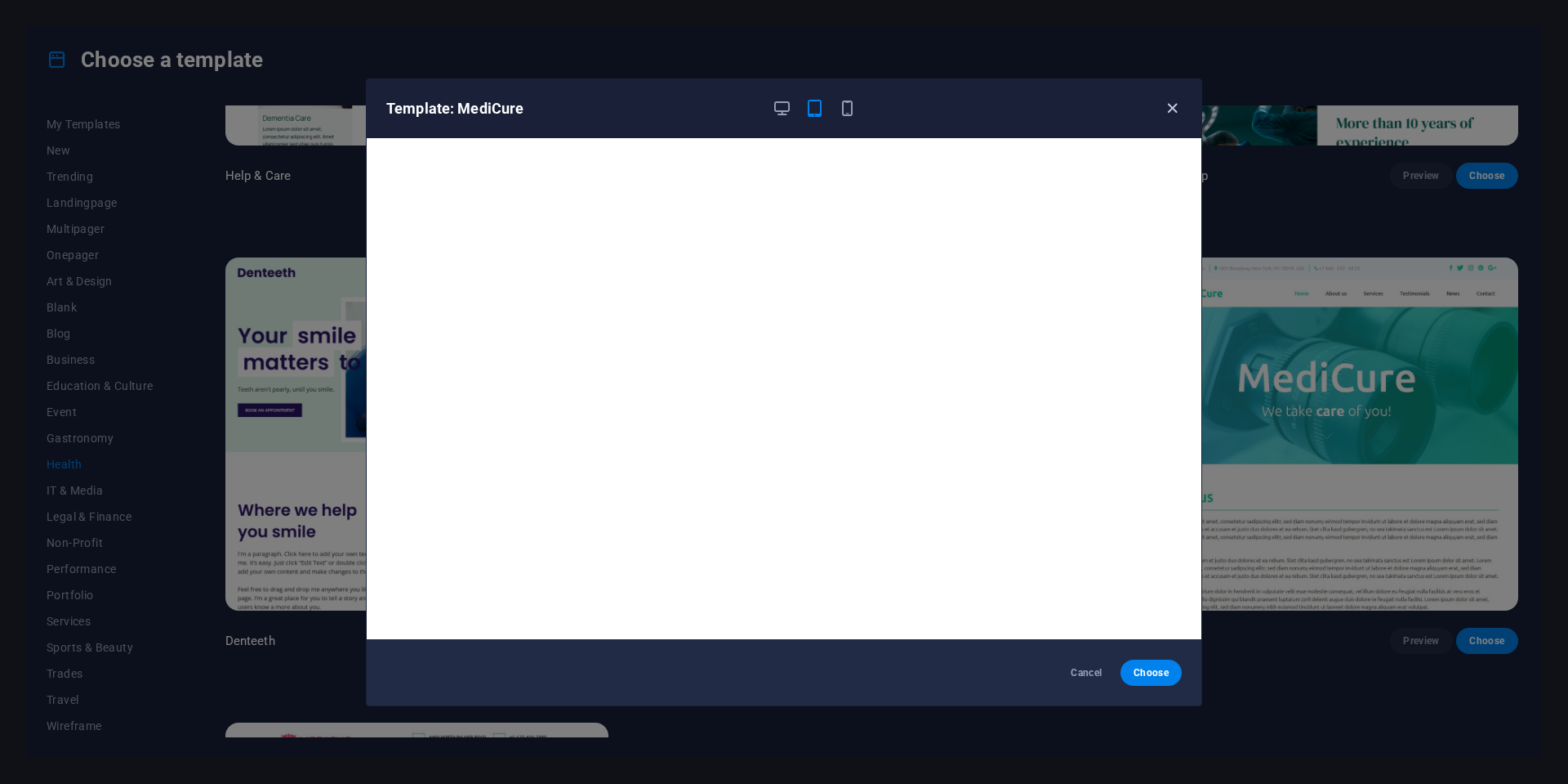
click at [1164, 110] on icon "button" at bounding box center [1172, 108] width 19 height 19
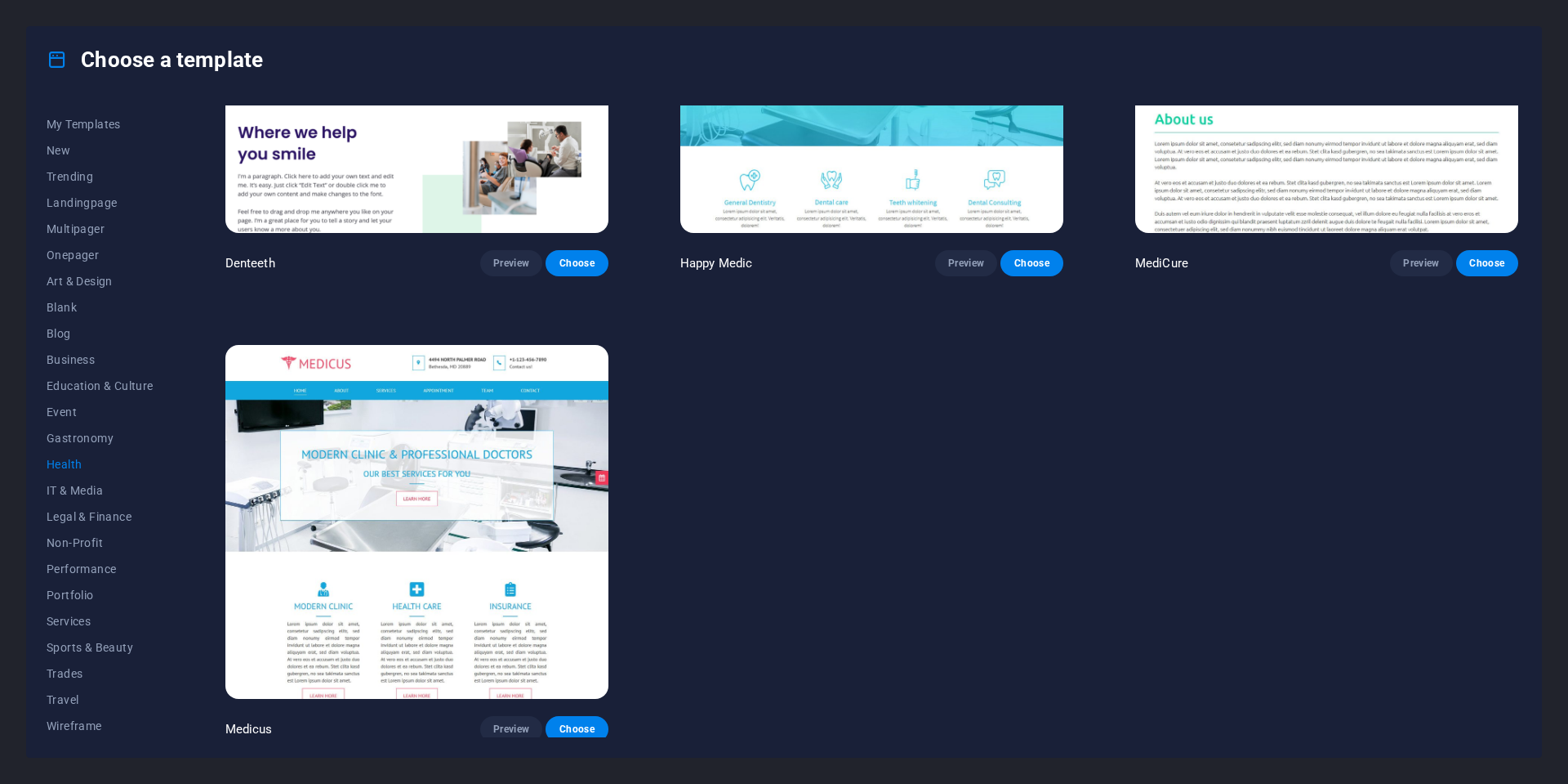
scroll to position [693, 0]
click at [421, 471] on img at bounding box center [417, 522] width 383 height 353
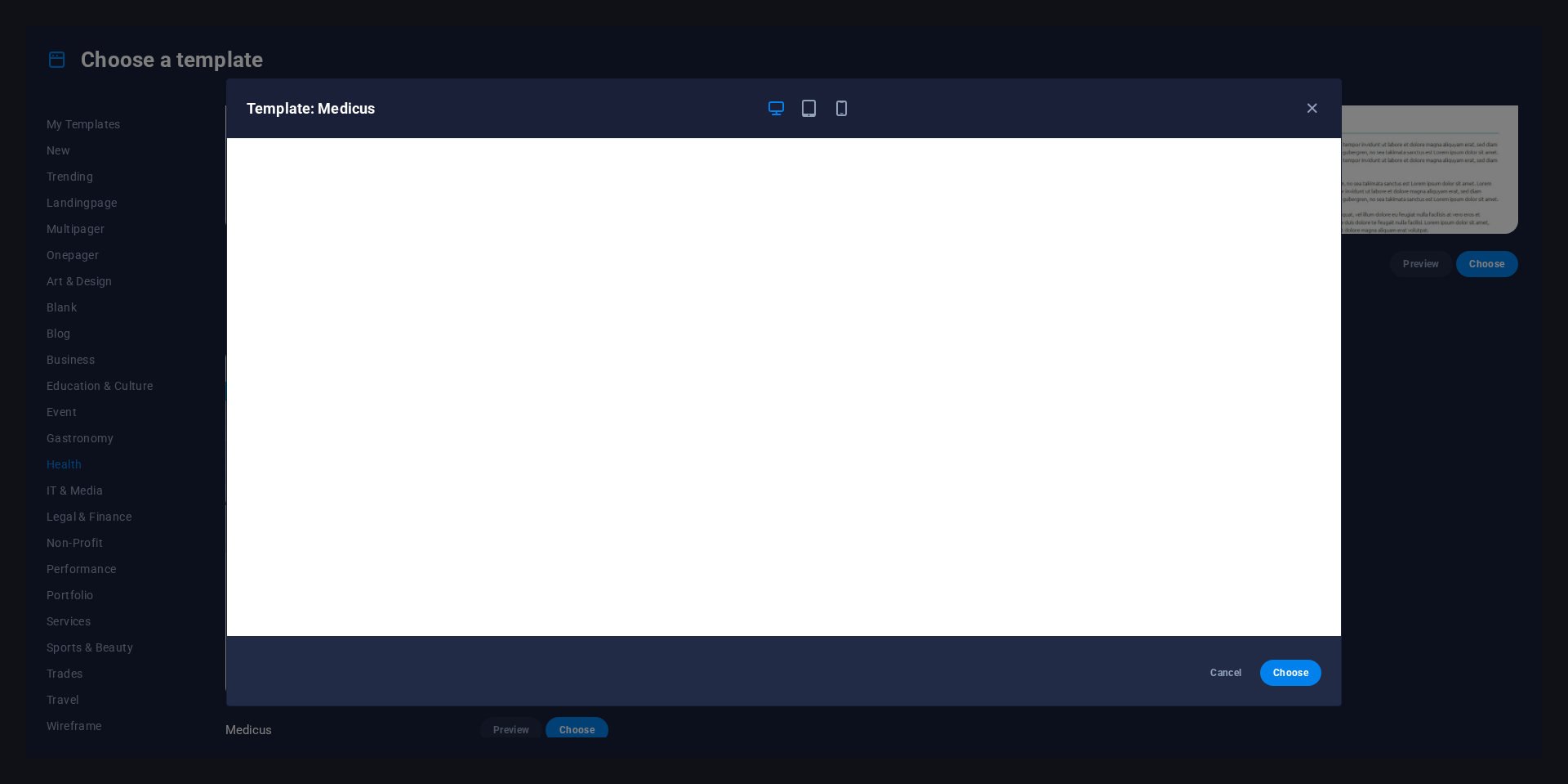
scroll to position [4, 0]
click at [1314, 107] on icon "button" at bounding box center [1312, 108] width 19 height 19
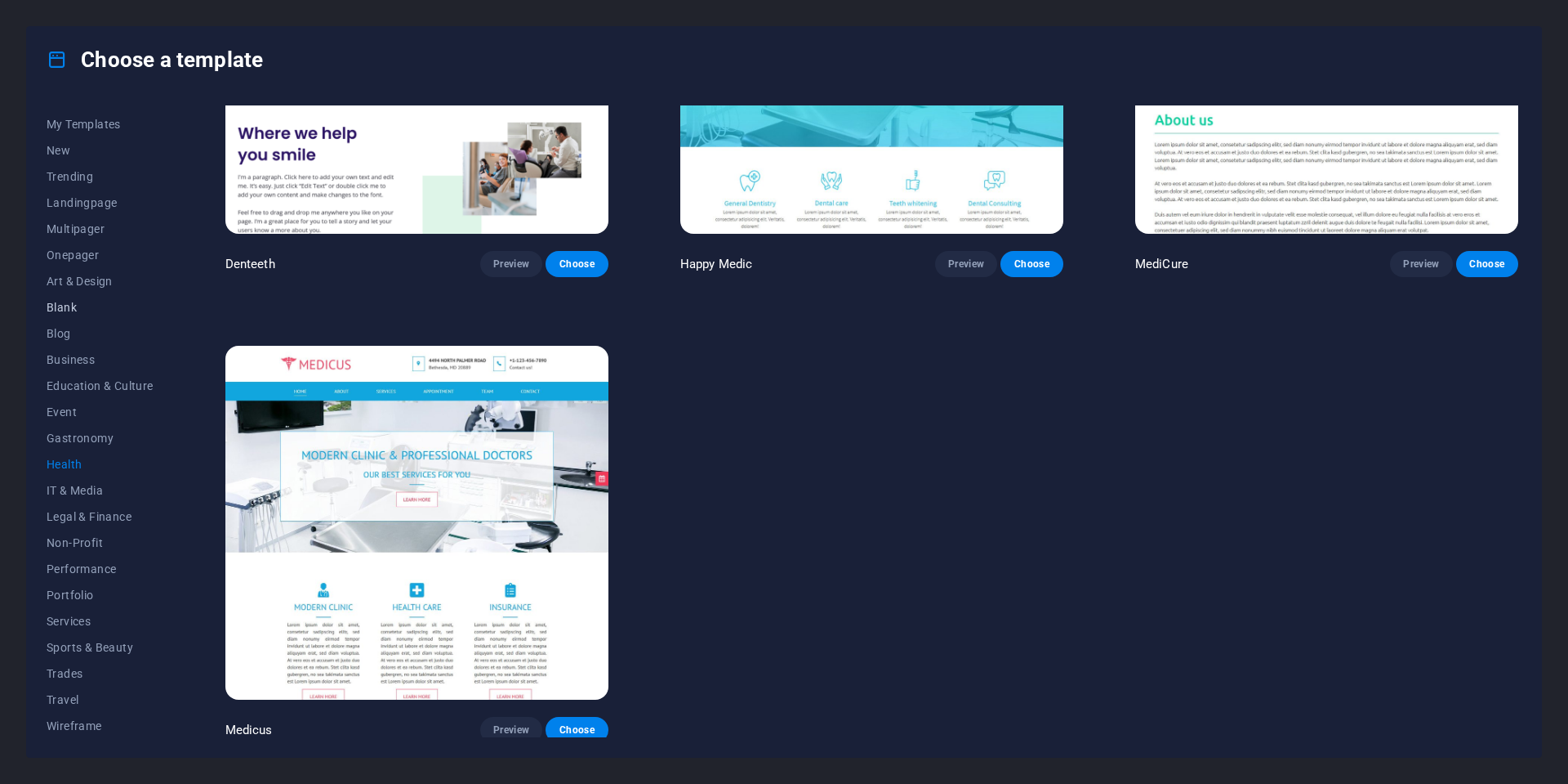
click at [63, 308] on span "Blank" at bounding box center [100, 307] width 107 height 13
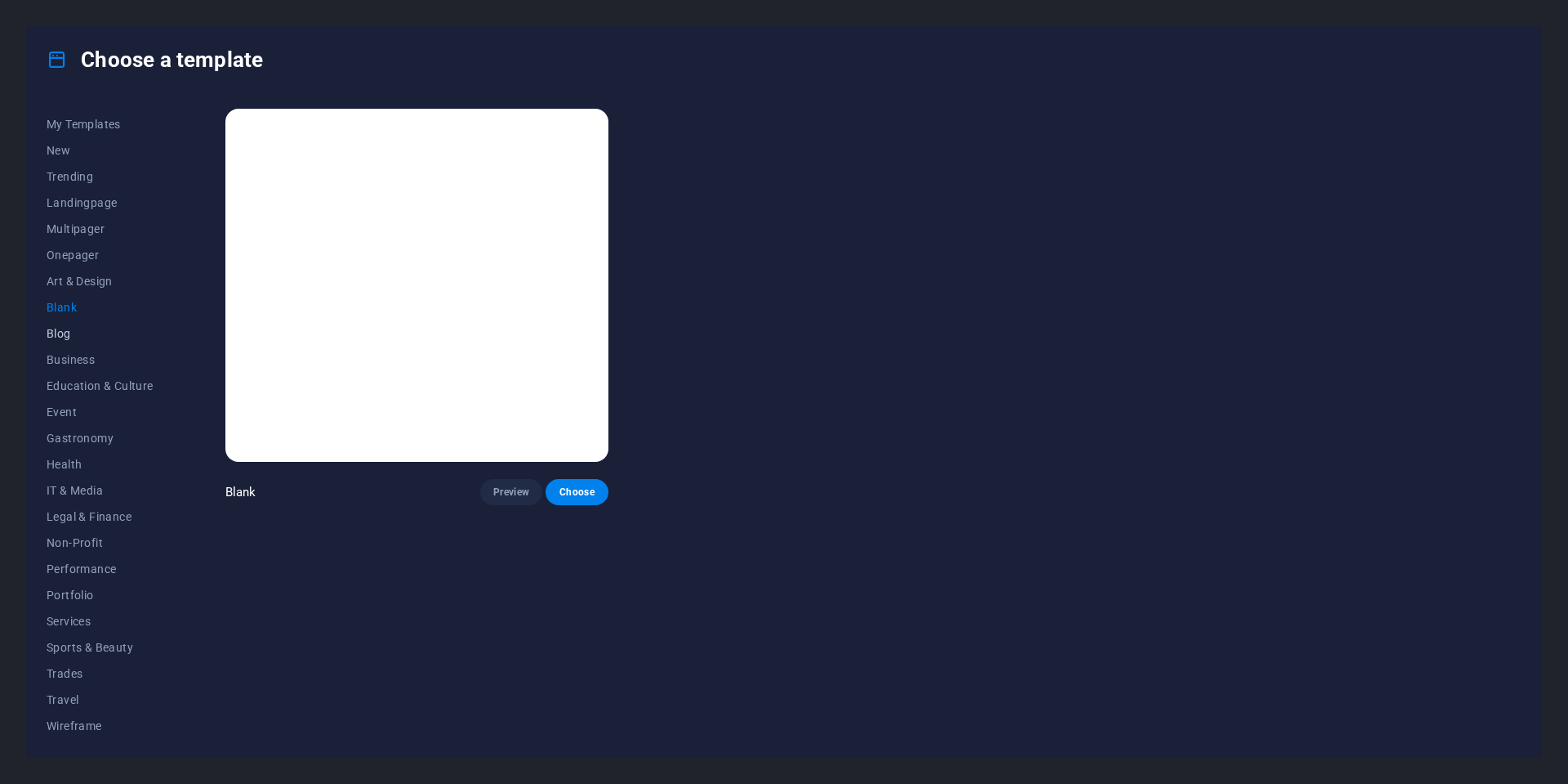
click at [64, 332] on span "Blog" at bounding box center [100, 333] width 107 height 13
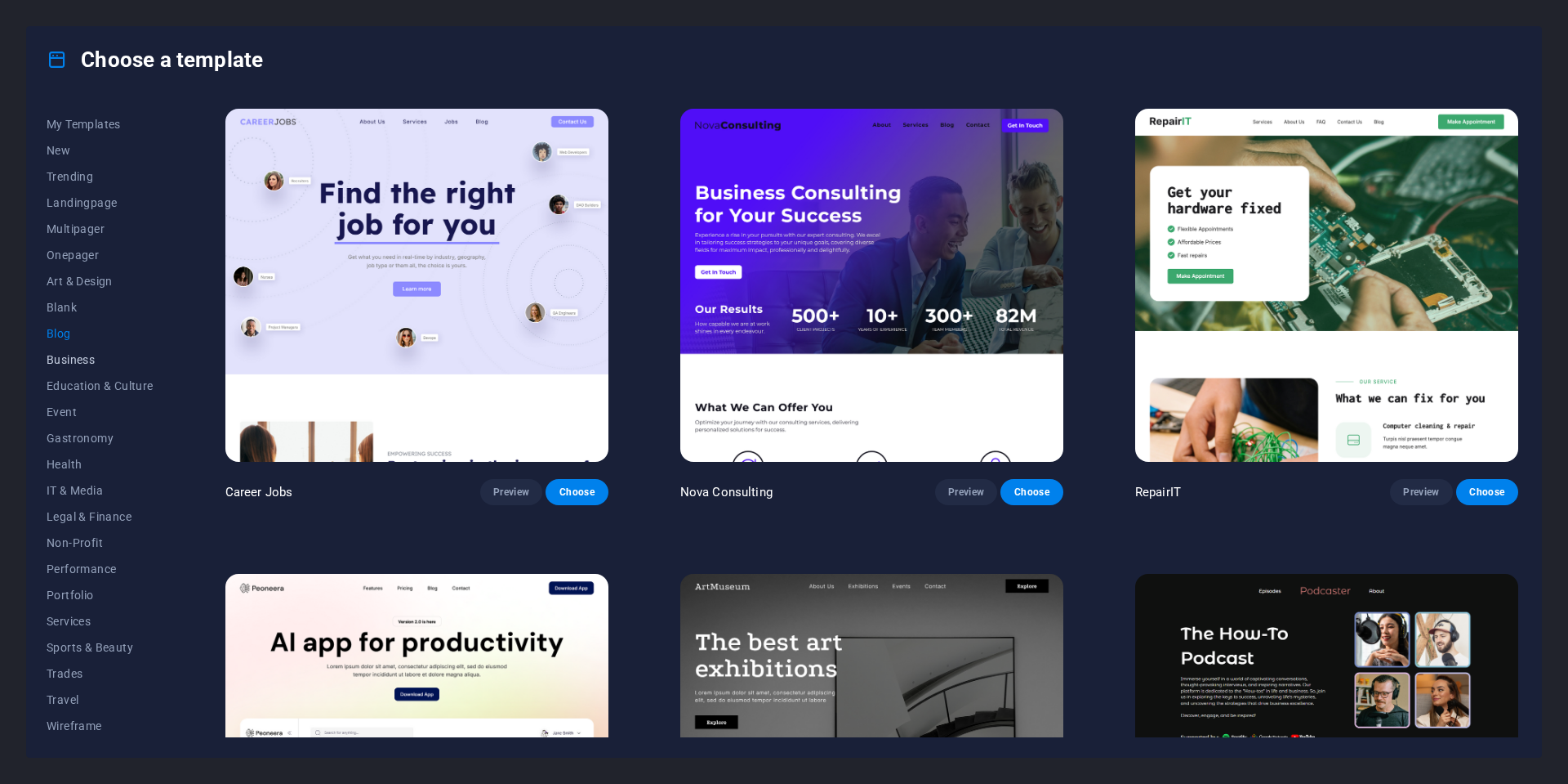
click at [55, 360] on span "Business" at bounding box center [100, 360] width 107 height 13
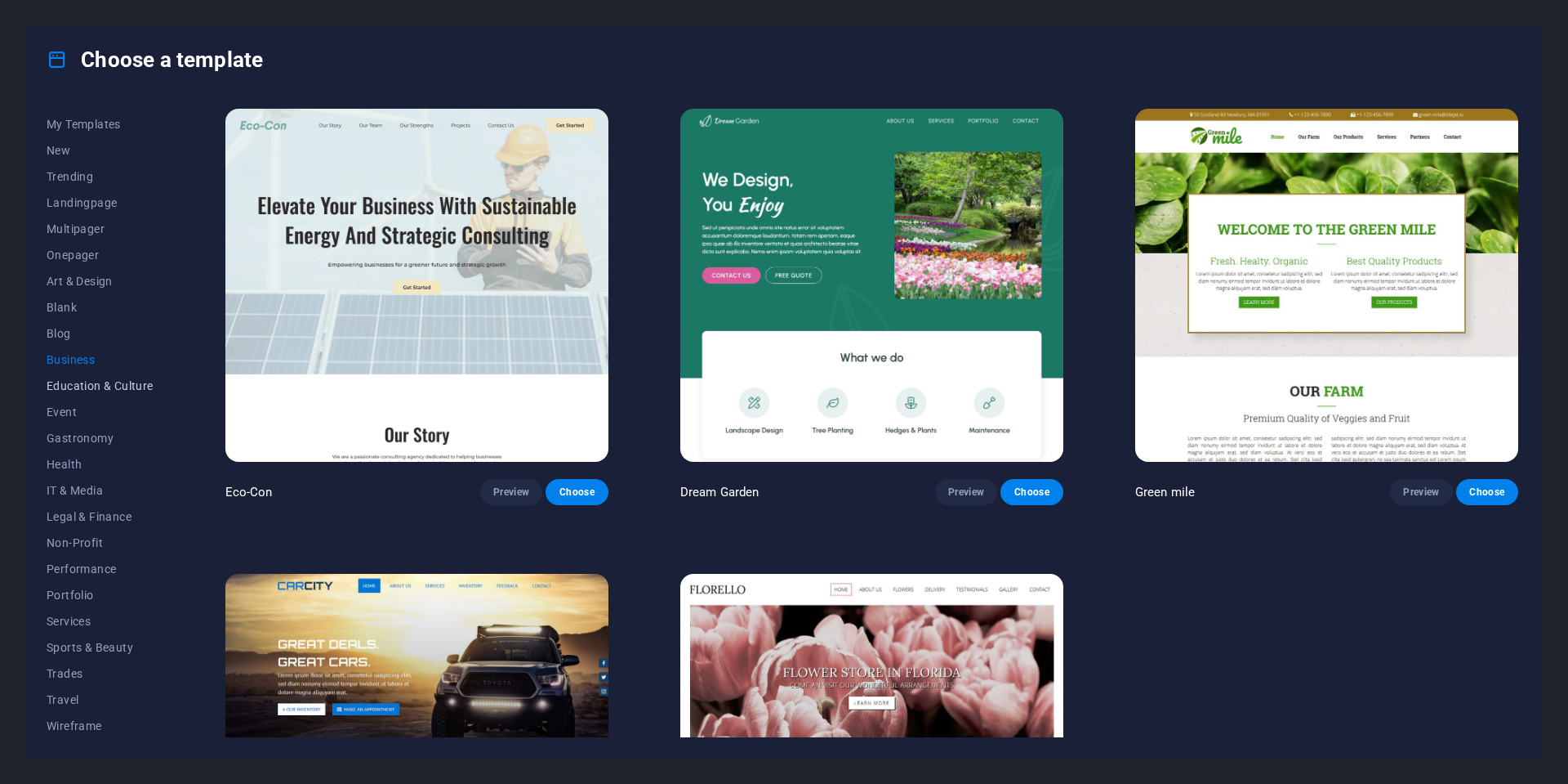
click at [61, 386] on span "Education & Culture" at bounding box center [100, 385] width 107 height 13
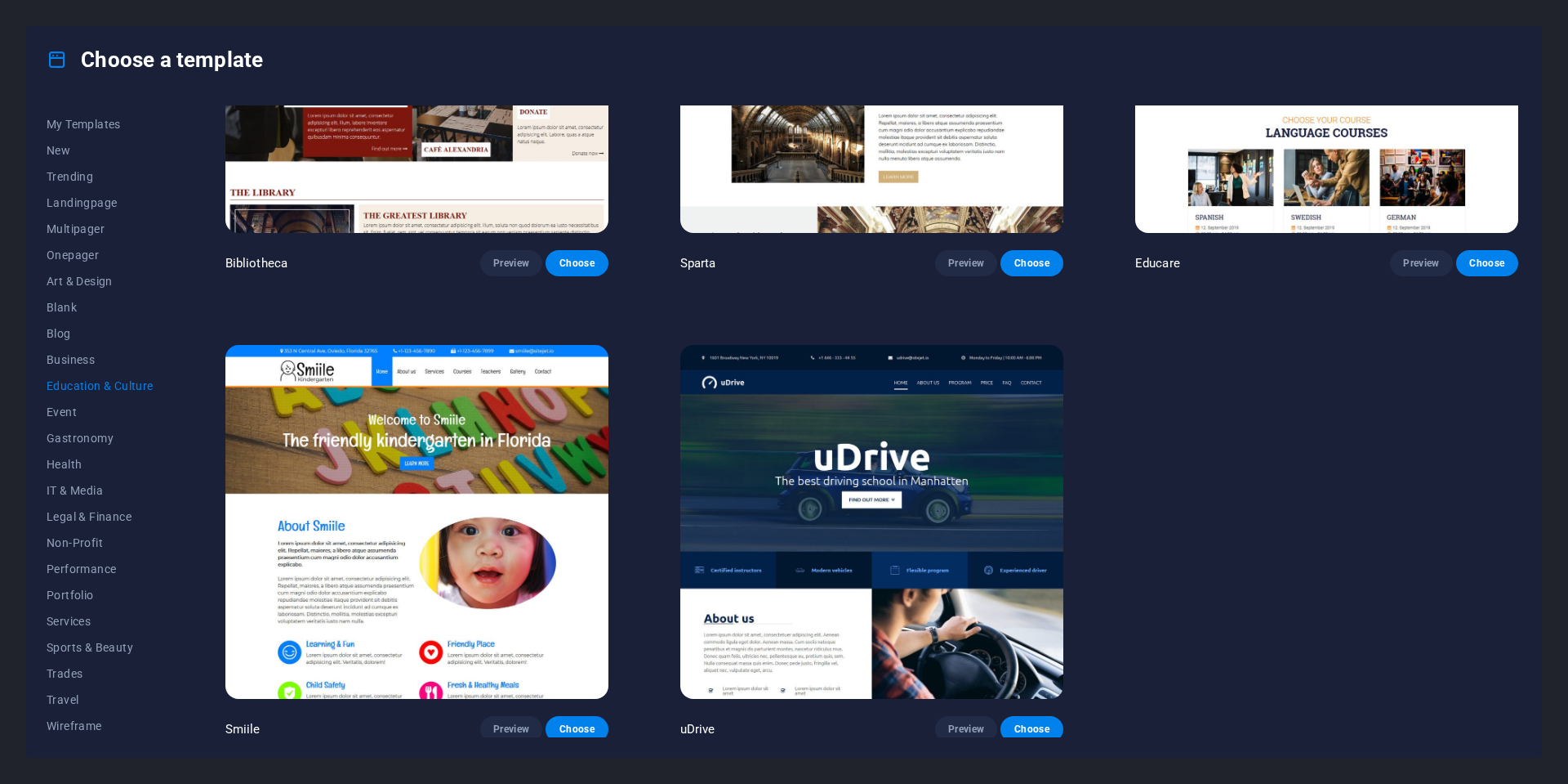
scroll to position [693, 0]
click at [72, 411] on span "Event" at bounding box center [100, 412] width 107 height 13
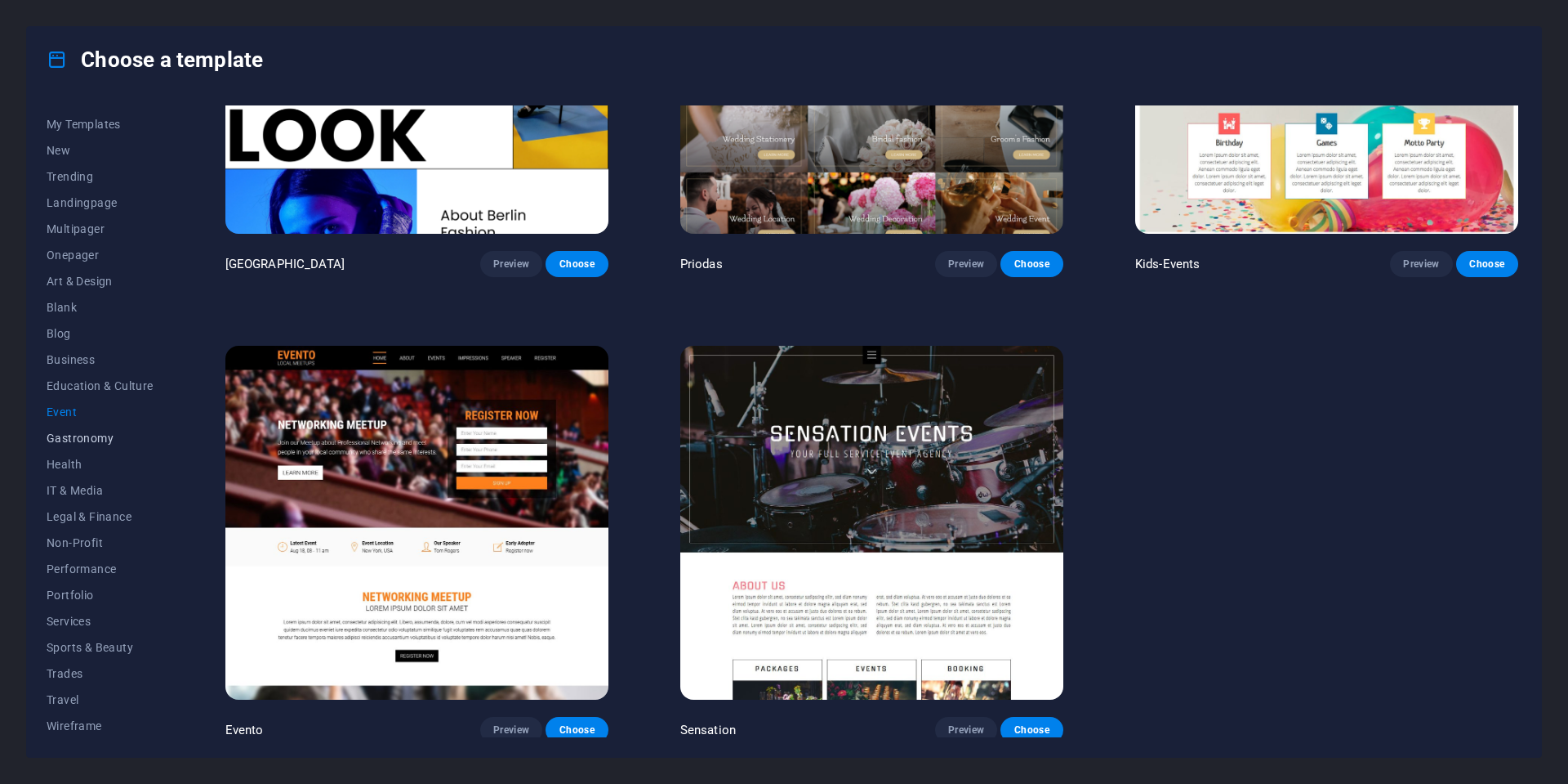
click at [74, 437] on span "Gastronomy" at bounding box center [100, 438] width 107 height 13
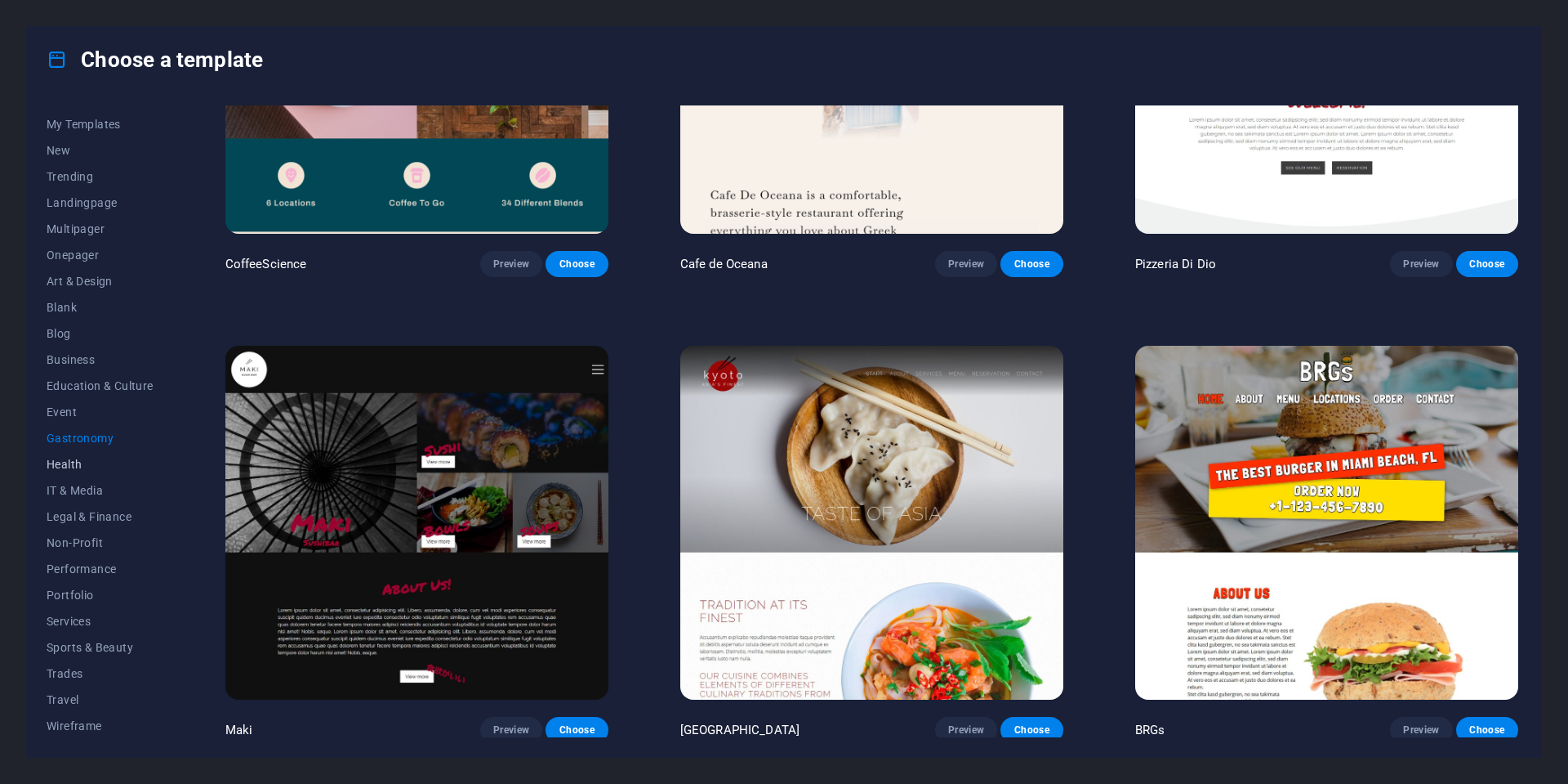
click at [74, 463] on span "Health" at bounding box center [100, 464] width 107 height 13
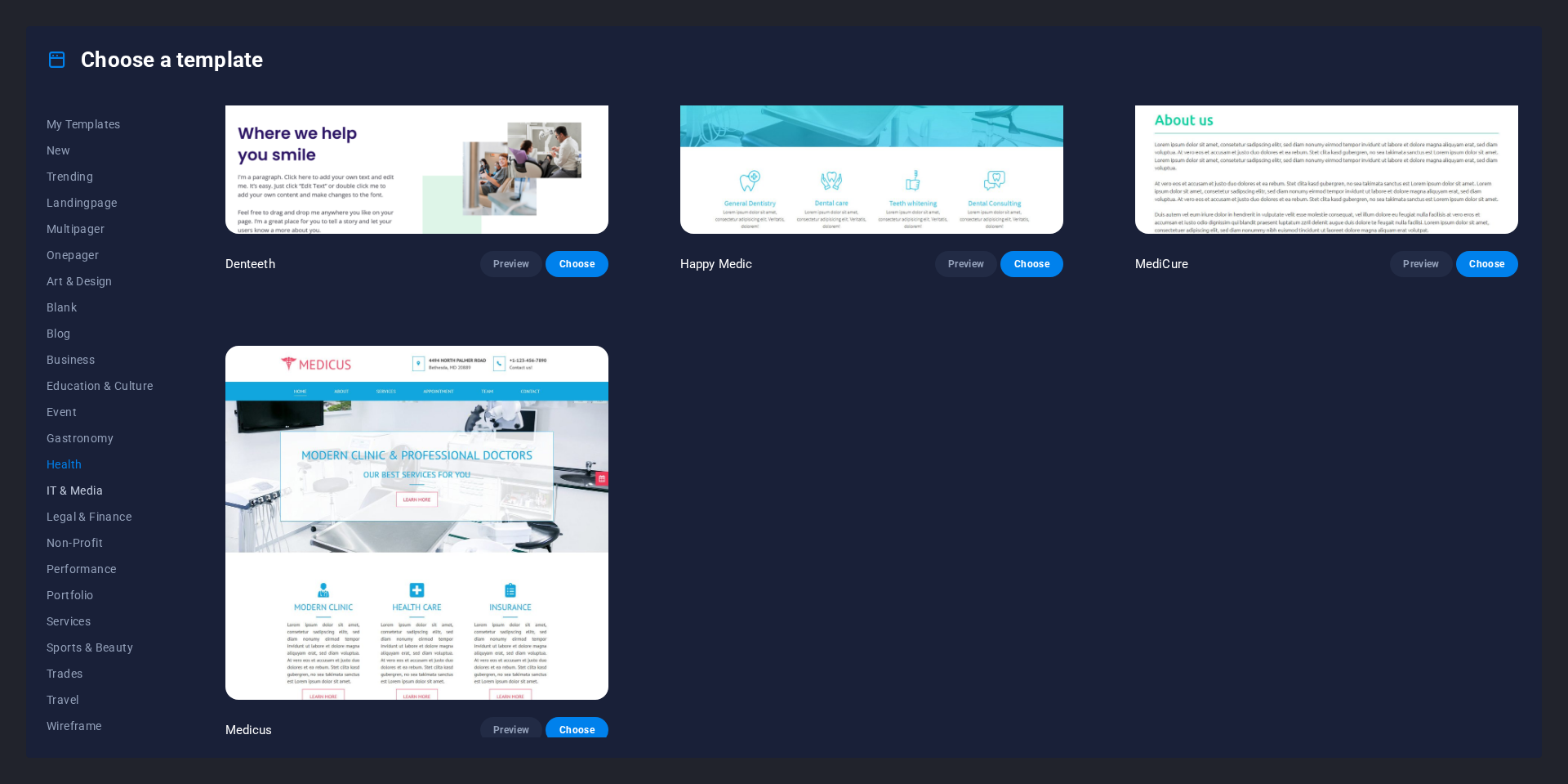
click at [75, 489] on span "IT & Media" at bounding box center [100, 491] width 107 height 13
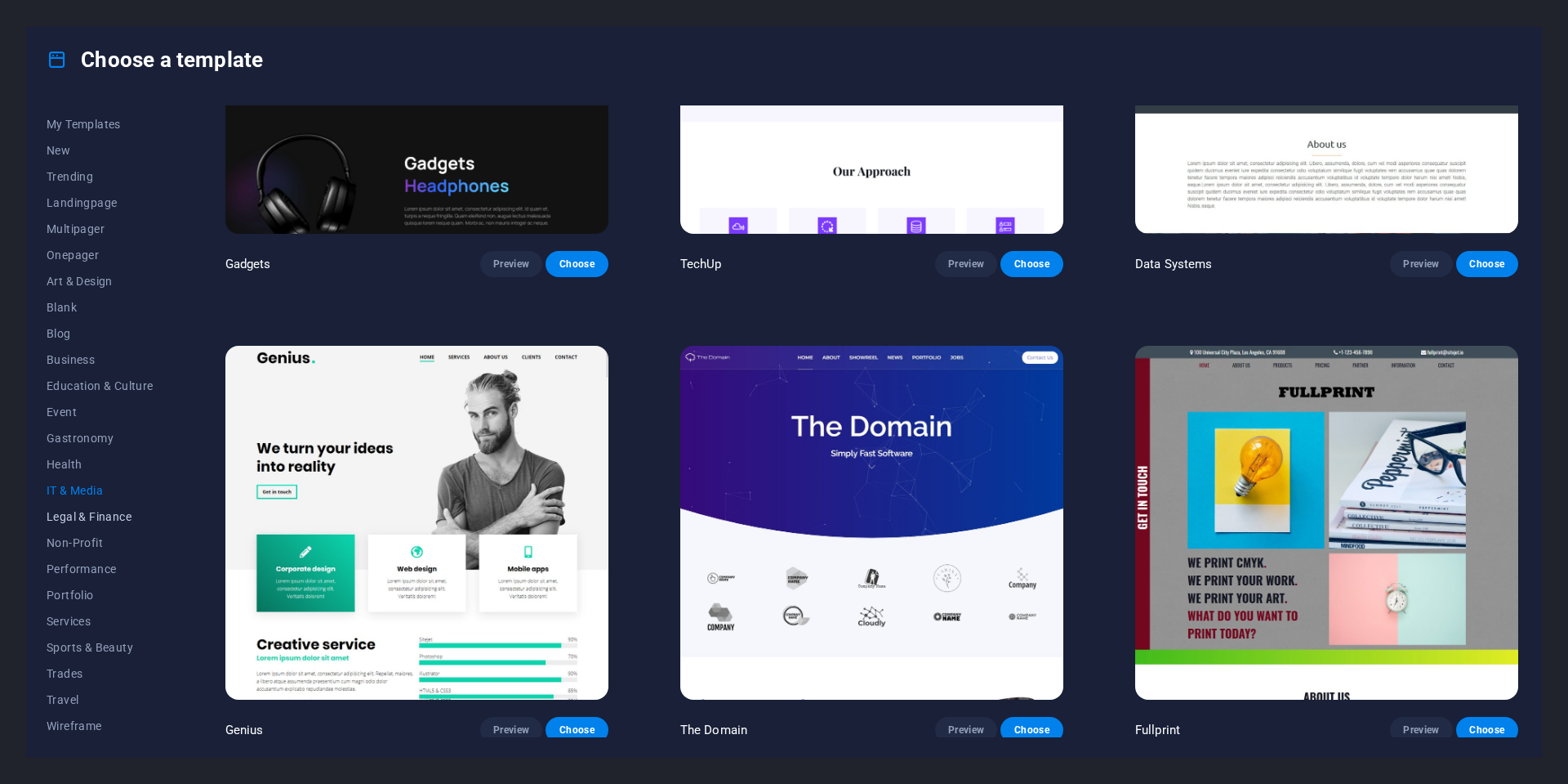
click at [78, 518] on span "Legal & Finance" at bounding box center [100, 516] width 107 height 13
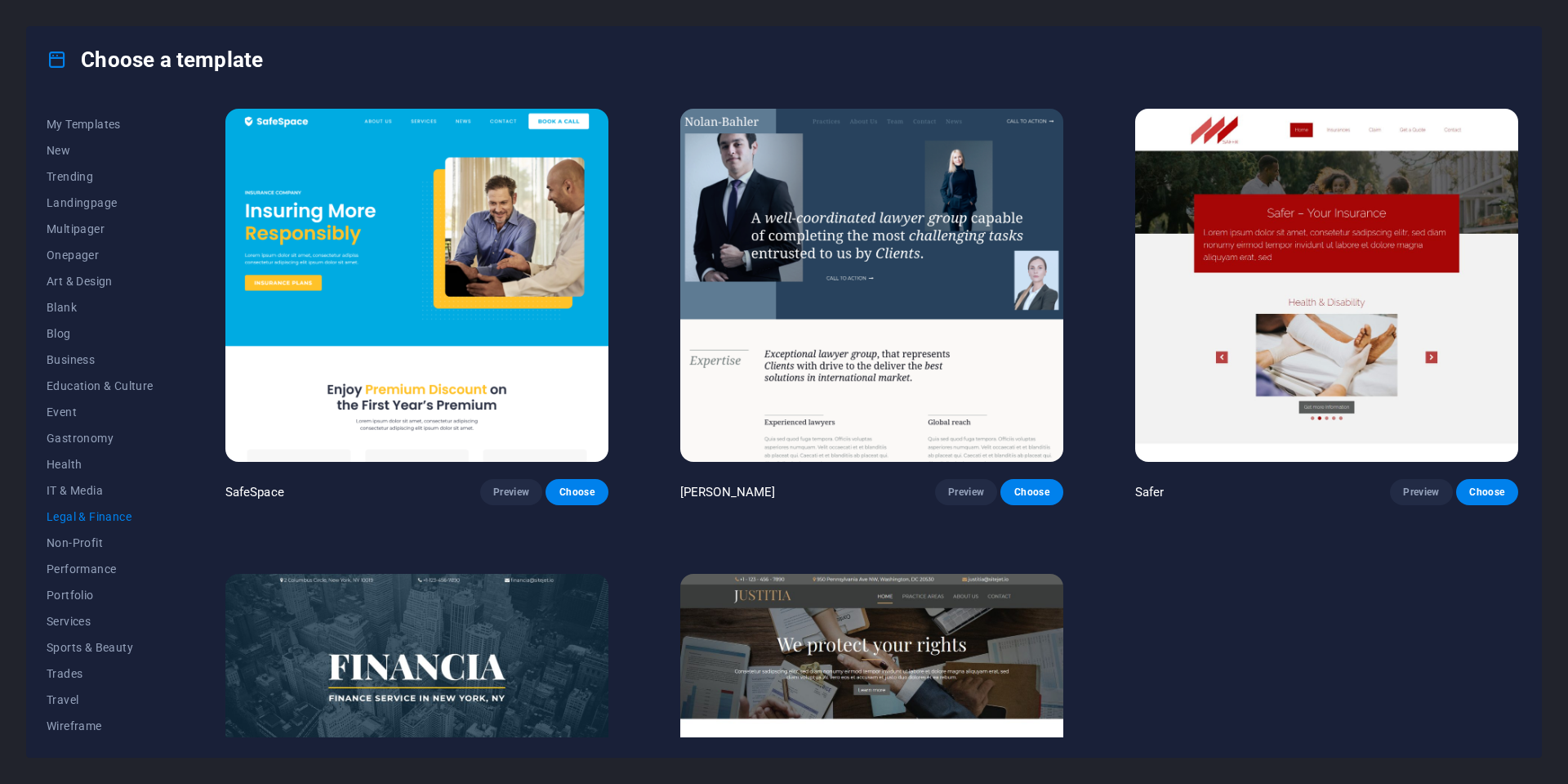
scroll to position [0, 0]
click at [380, 236] on img at bounding box center [417, 285] width 383 height 353
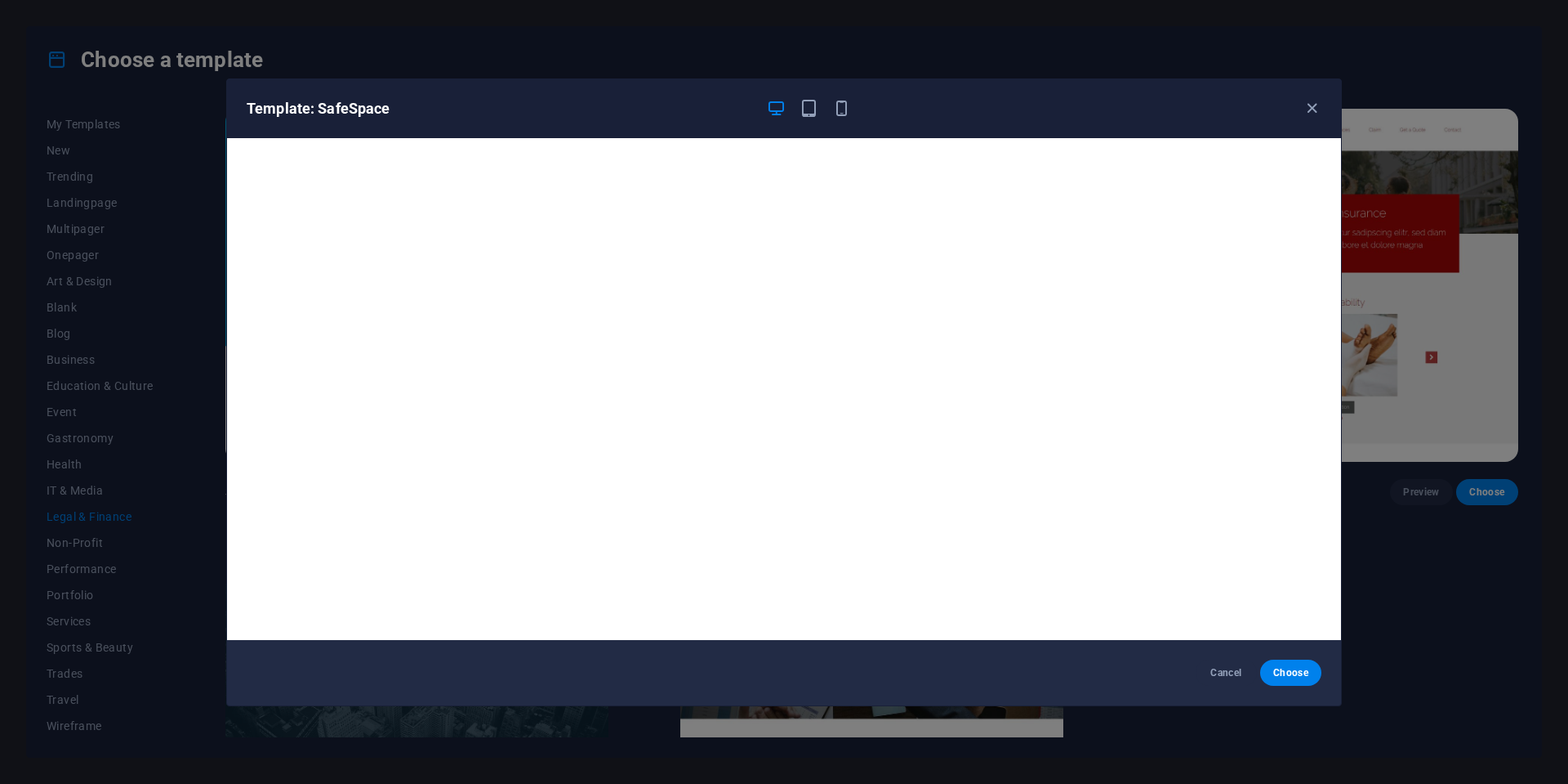
drag, startPoint x: 1312, startPoint y: 112, endPoint x: 1266, endPoint y: 137, distance: 52.4
click at [1311, 111] on icon "button" at bounding box center [1312, 108] width 19 height 19
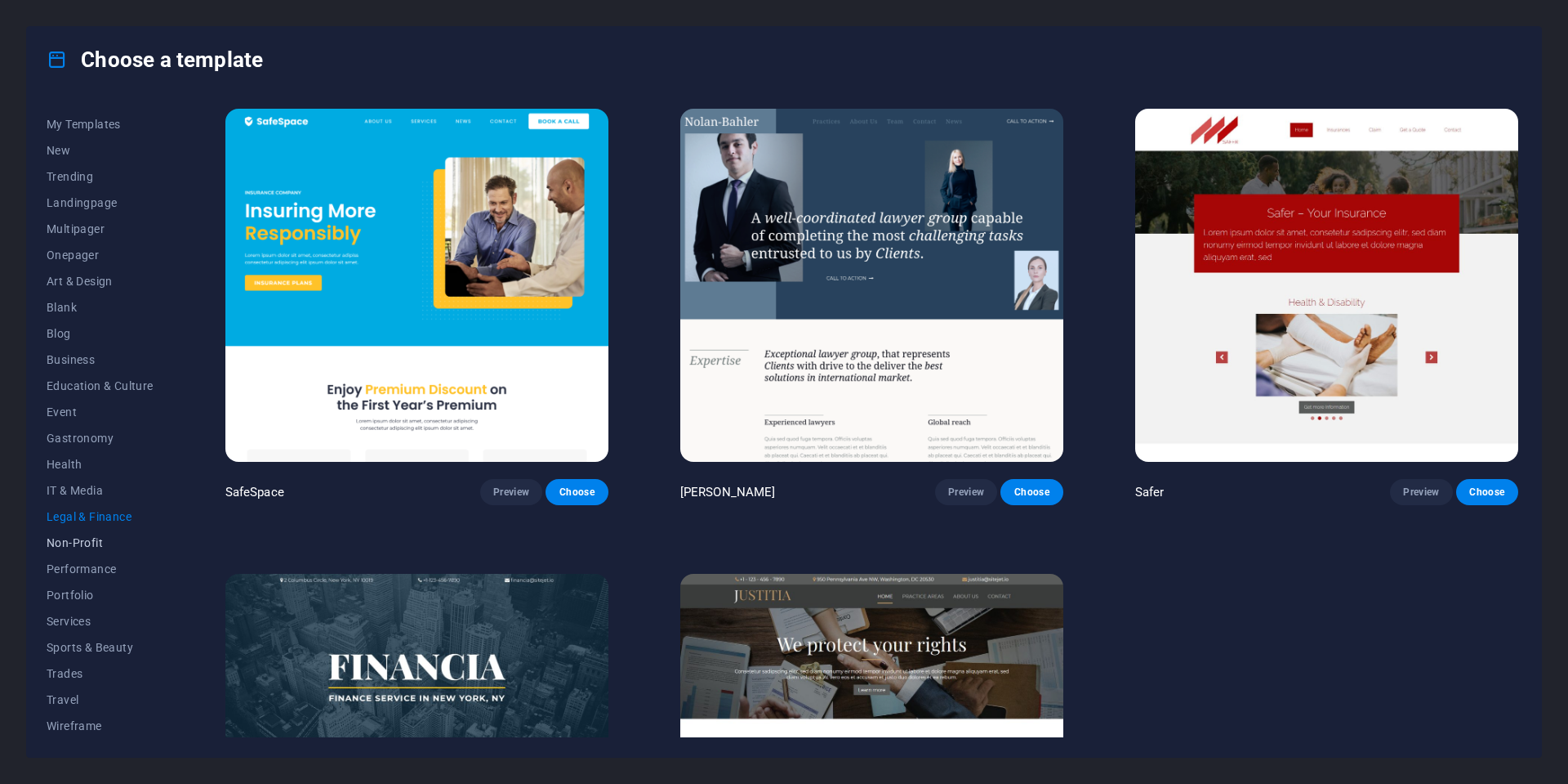
click at [61, 547] on span "Non-Profit" at bounding box center [100, 542] width 107 height 13
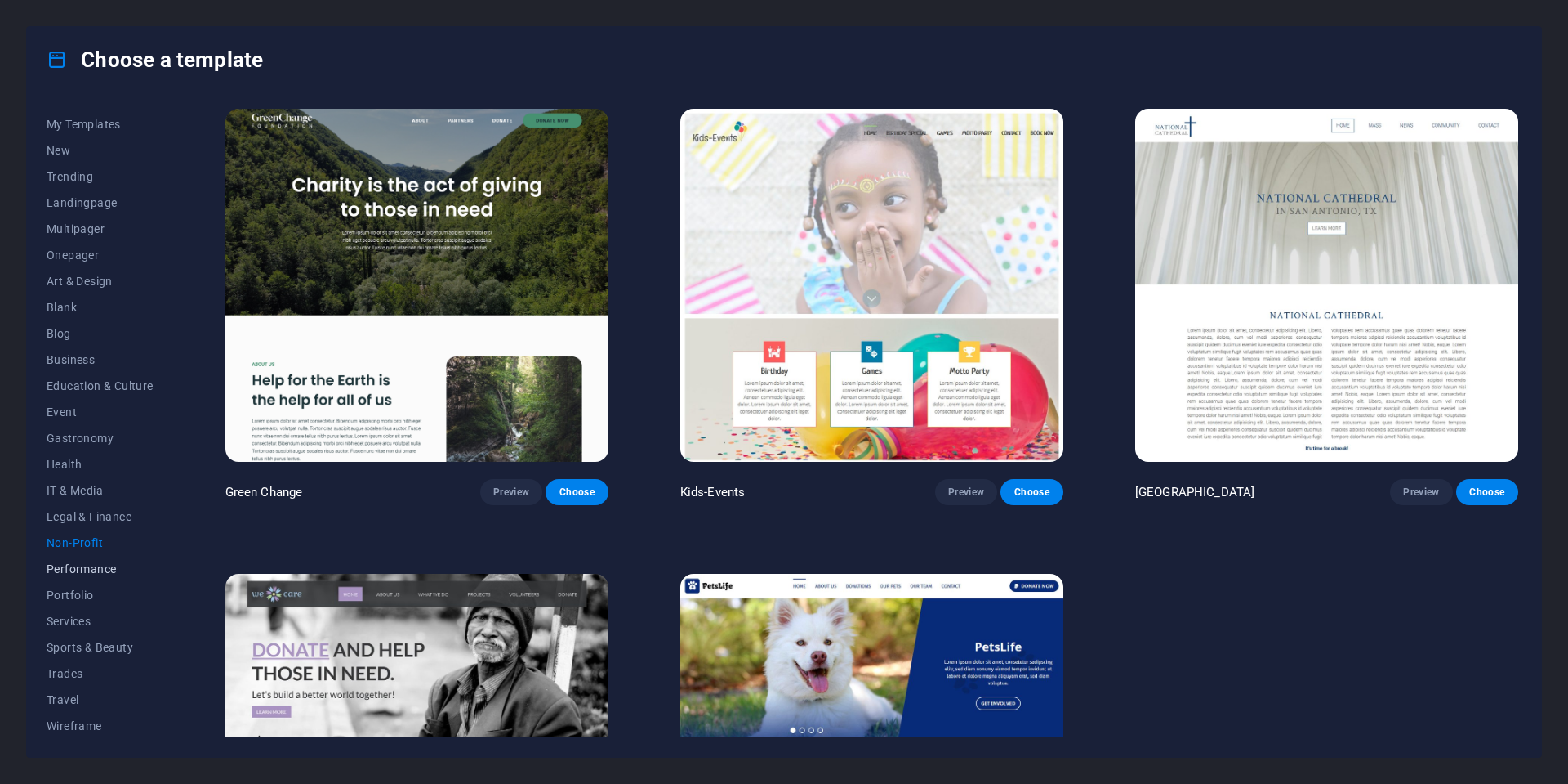
click at [65, 569] on span "Performance" at bounding box center [100, 569] width 107 height 13
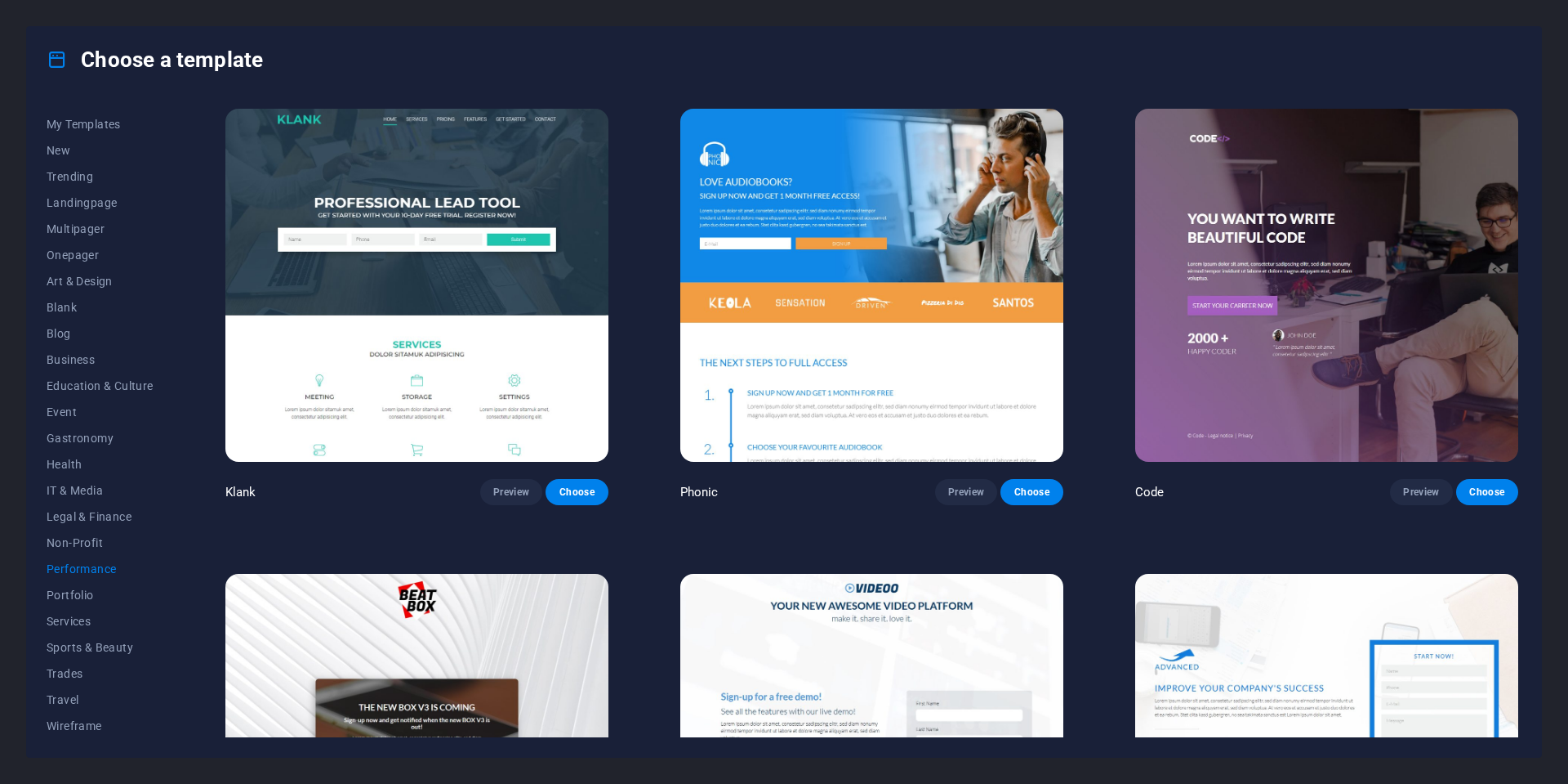
click at [1208, 395] on img at bounding box center [1327, 285] width 383 height 353
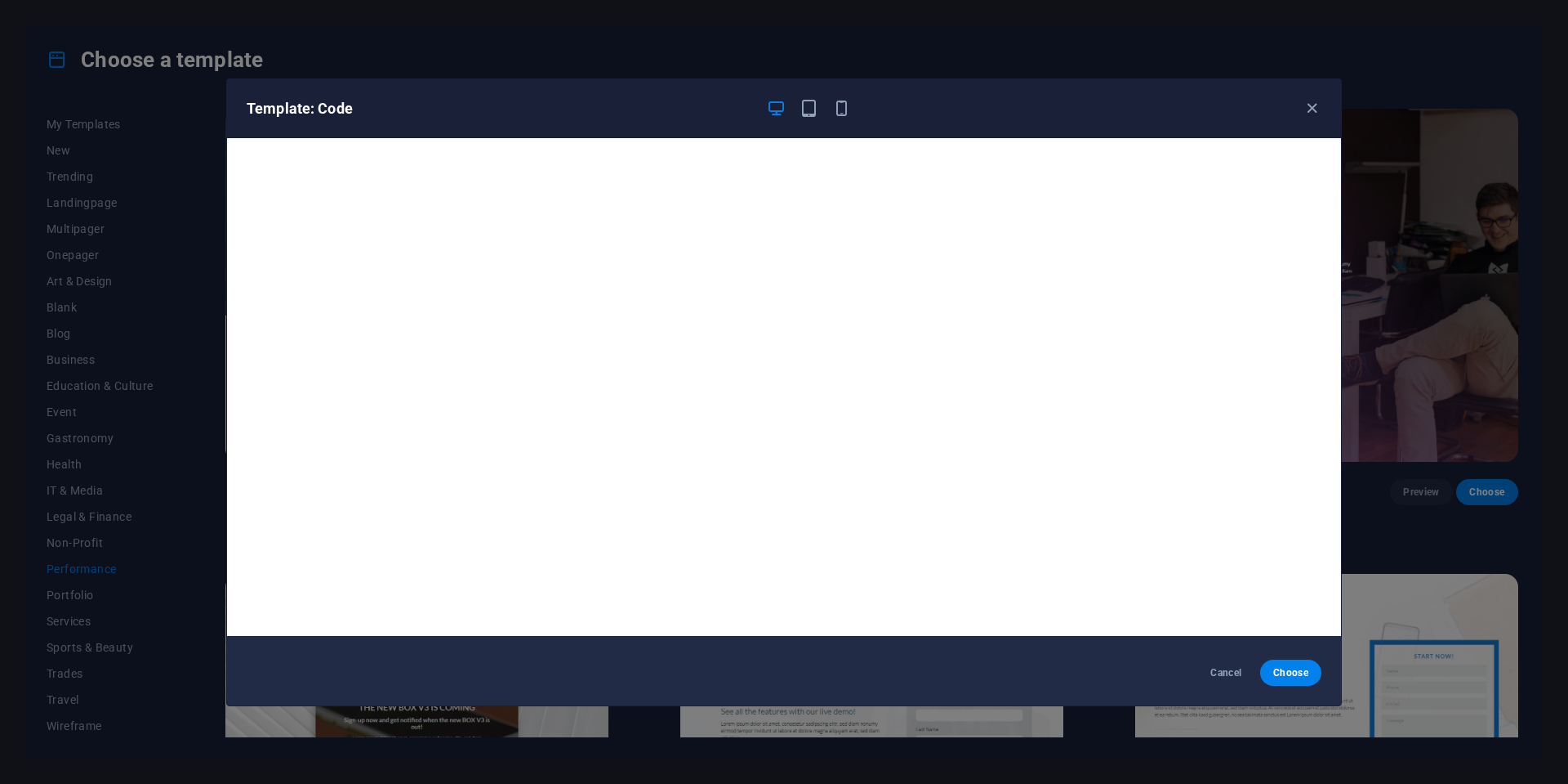
scroll to position [4, 0]
click at [1310, 110] on icon "button" at bounding box center [1312, 108] width 19 height 19
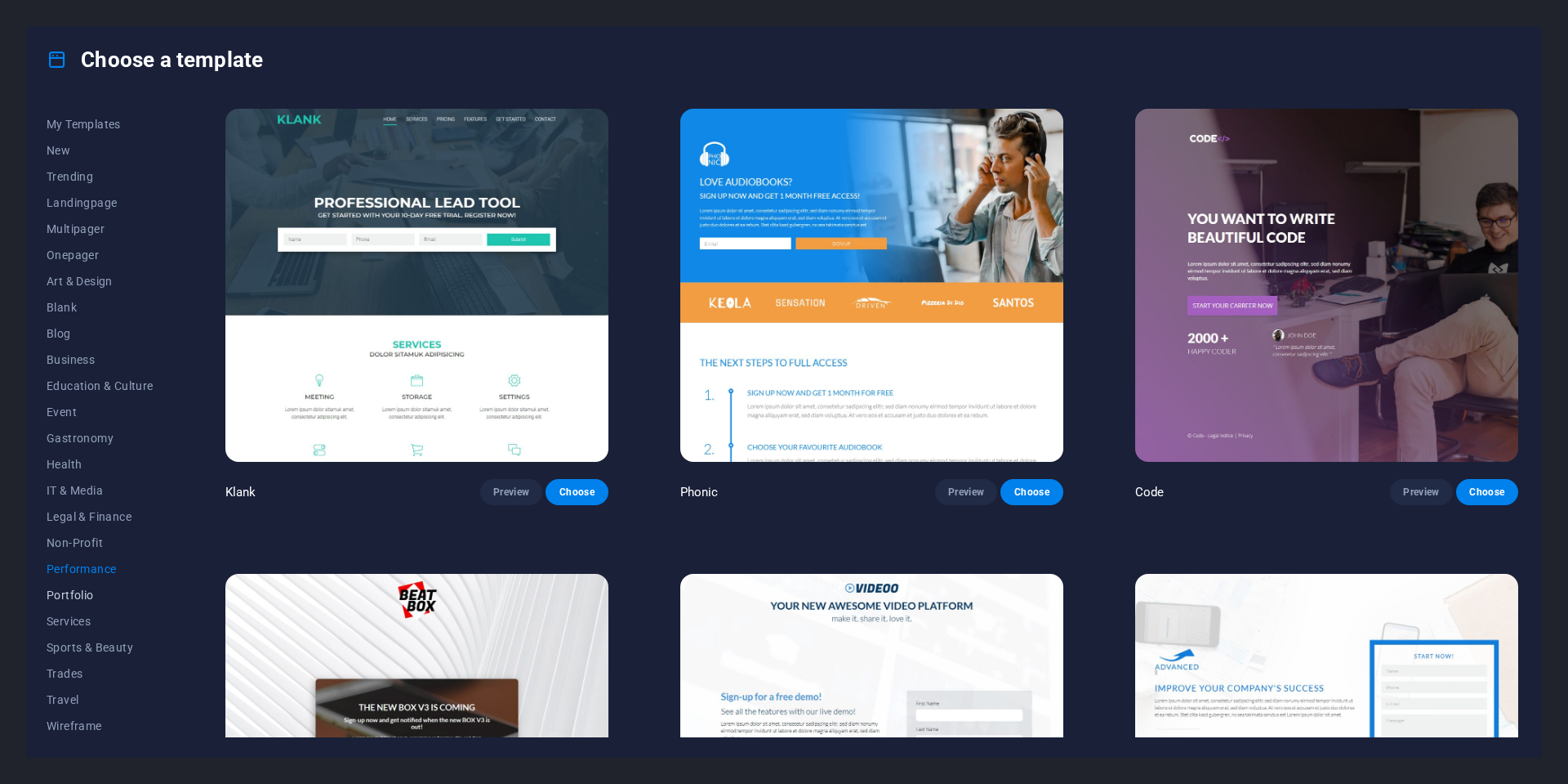
click at [63, 590] on span "Portfolio" at bounding box center [100, 595] width 107 height 13
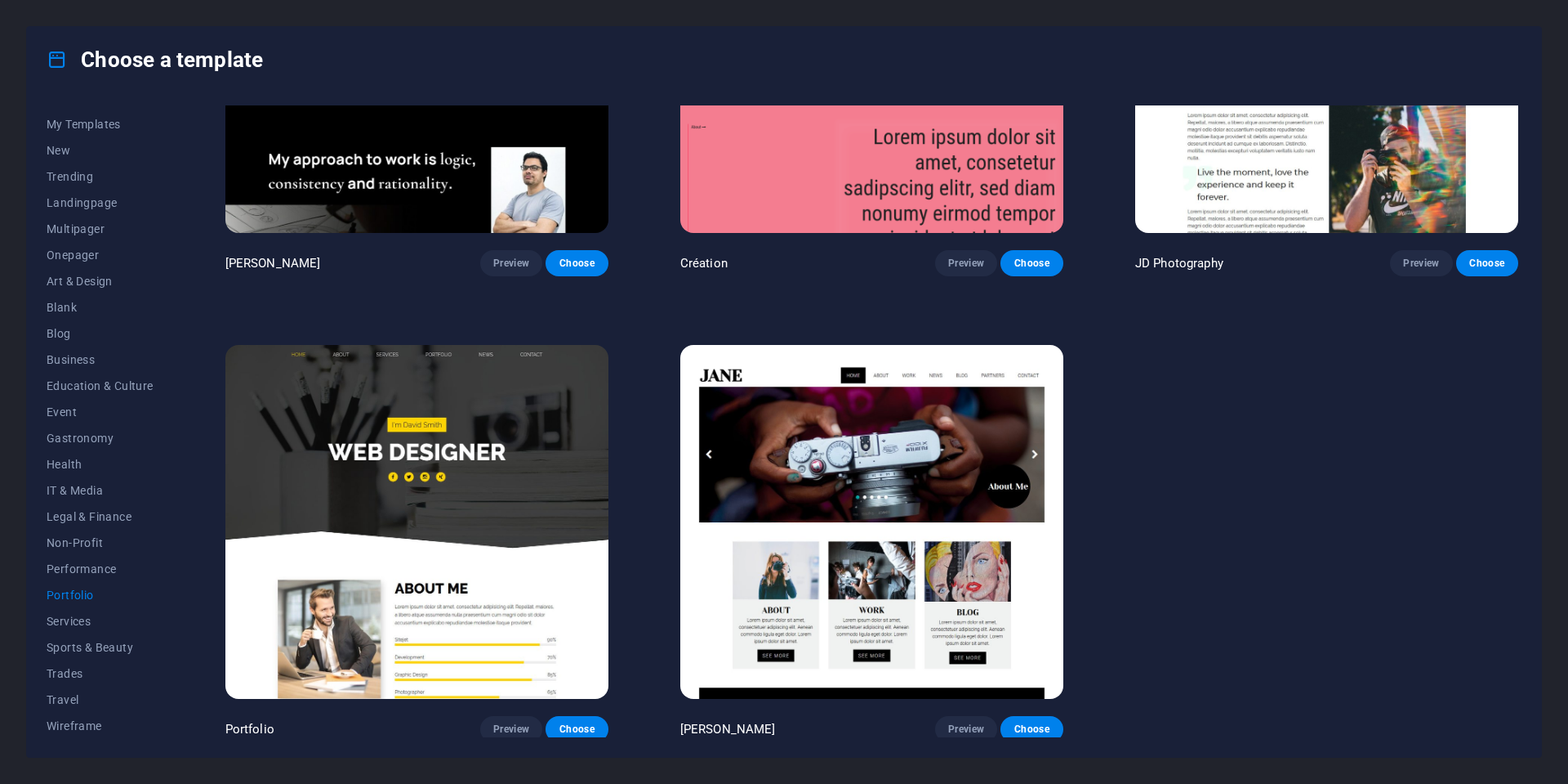
scroll to position [693, 0]
click at [441, 571] on img at bounding box center [417, 522] width 383 height 353
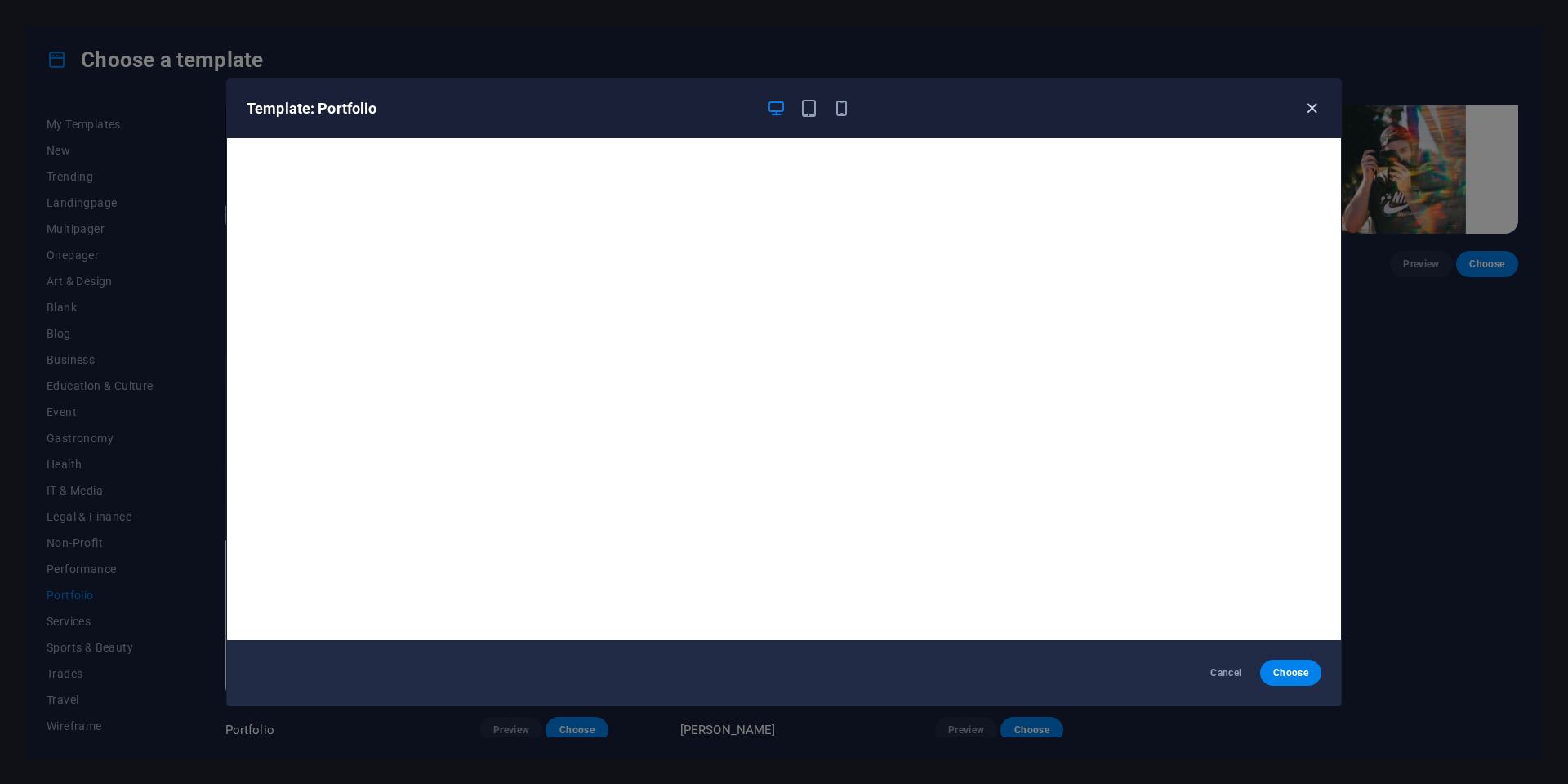
click at [1312, 111] on icon "button" at bounding box center [1312, 108] width 19 height 19
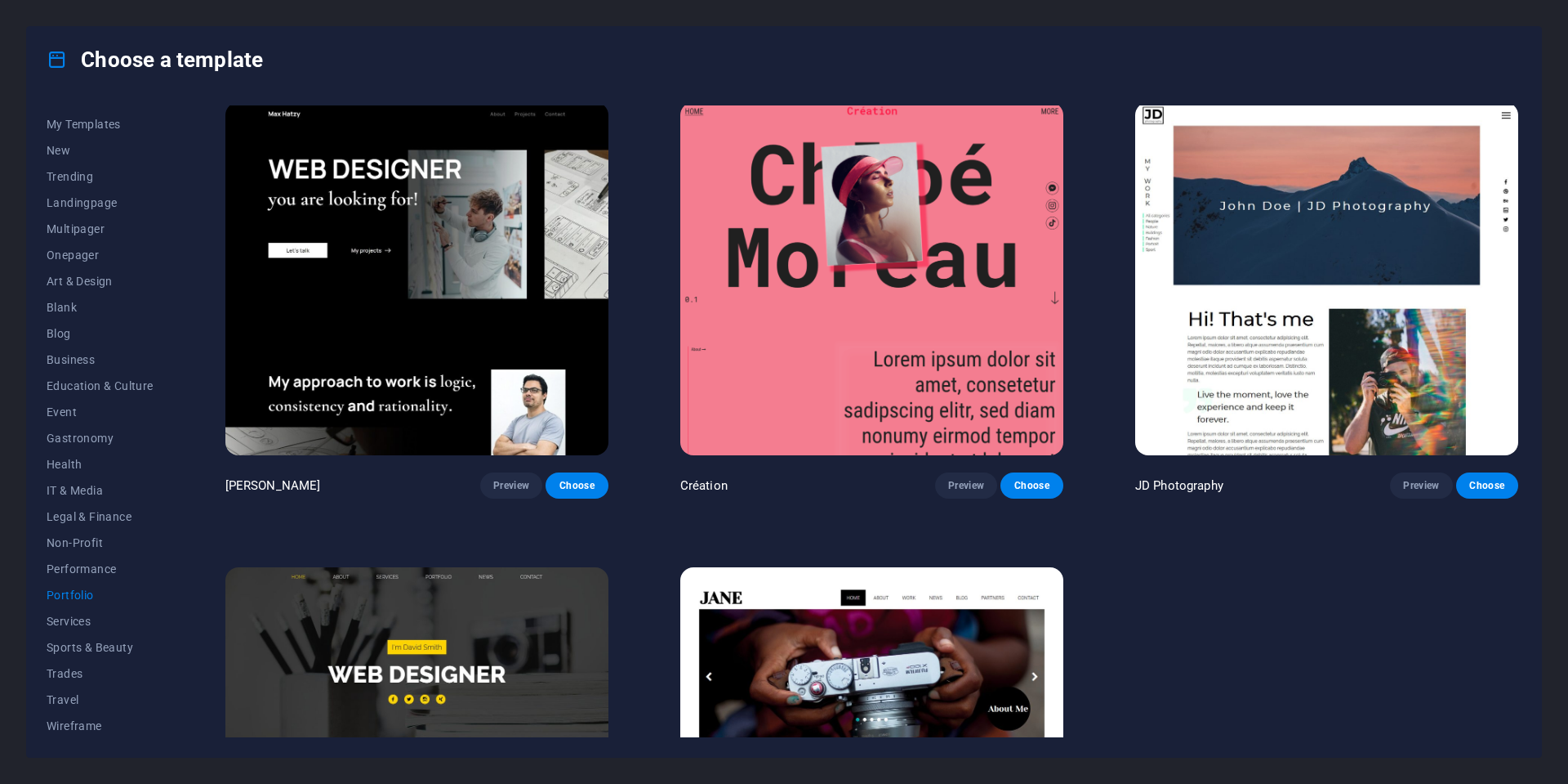
scroll to position [456, 0]
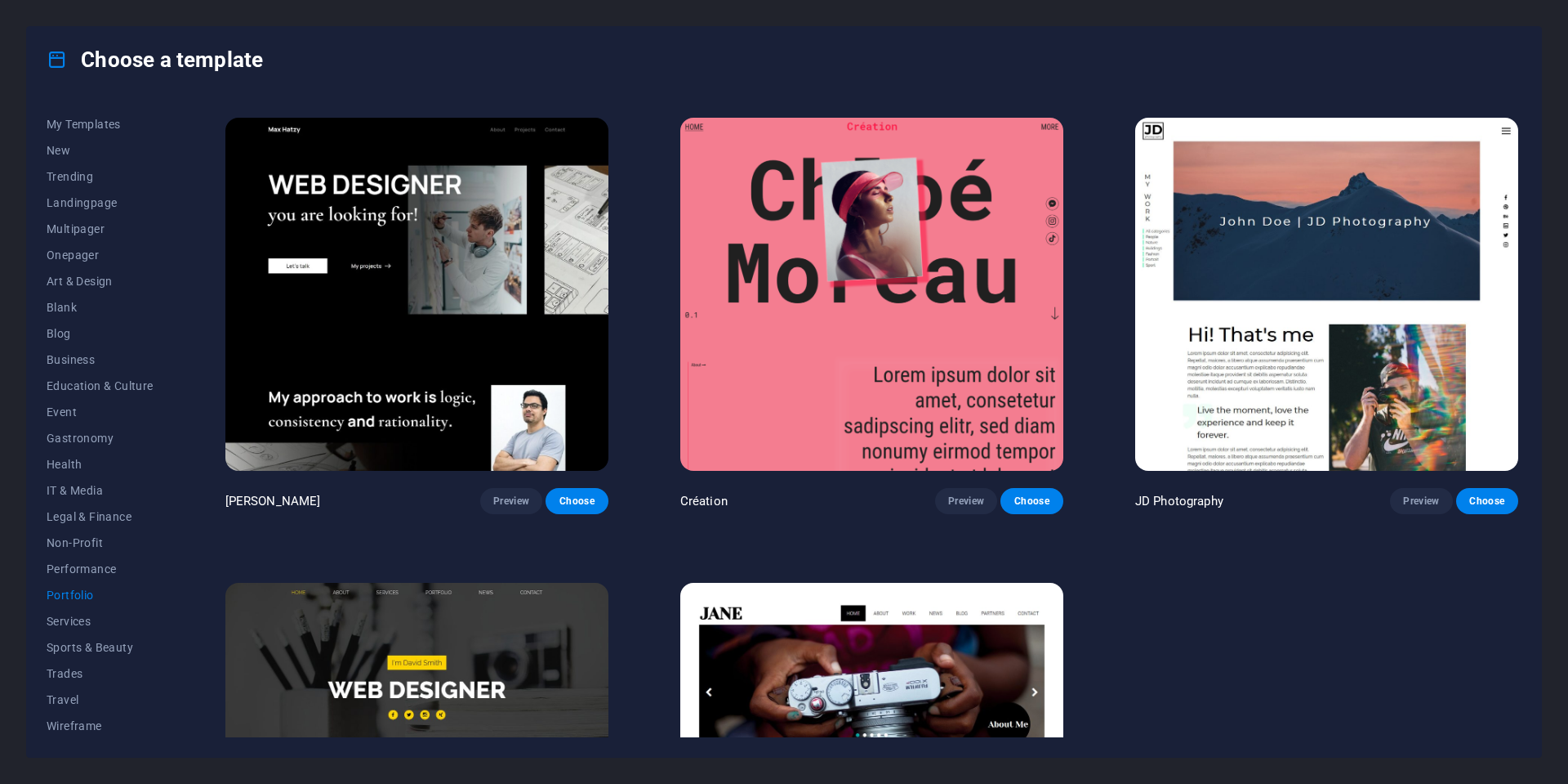
click at [1268, 412] on img at bounding box center [1327, 294] width 383 height 353
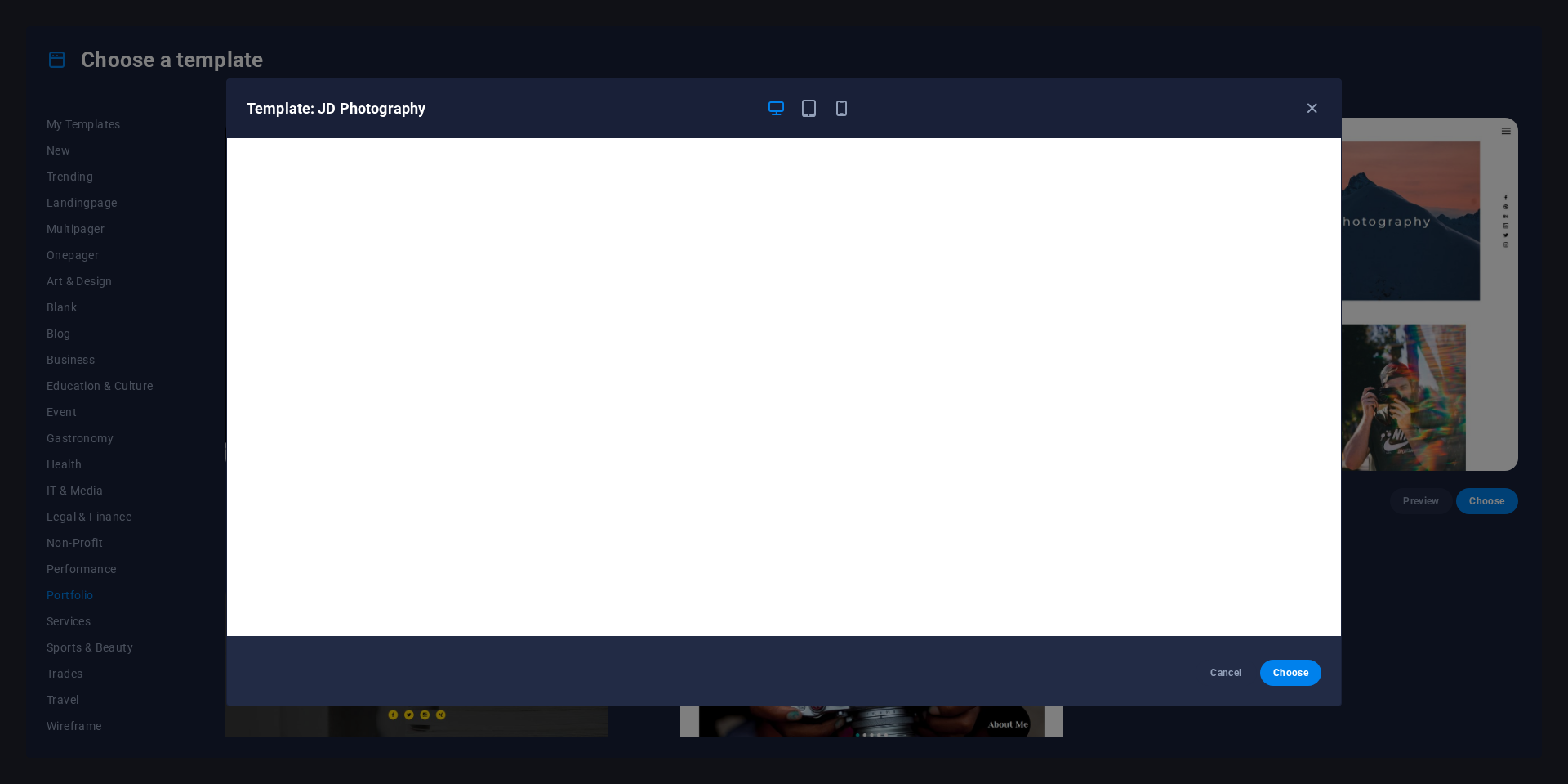
scroll to position [4, 0]
click at [1311, 110] on icon "button" at bounding box center [1312, 108] width 19 height 19
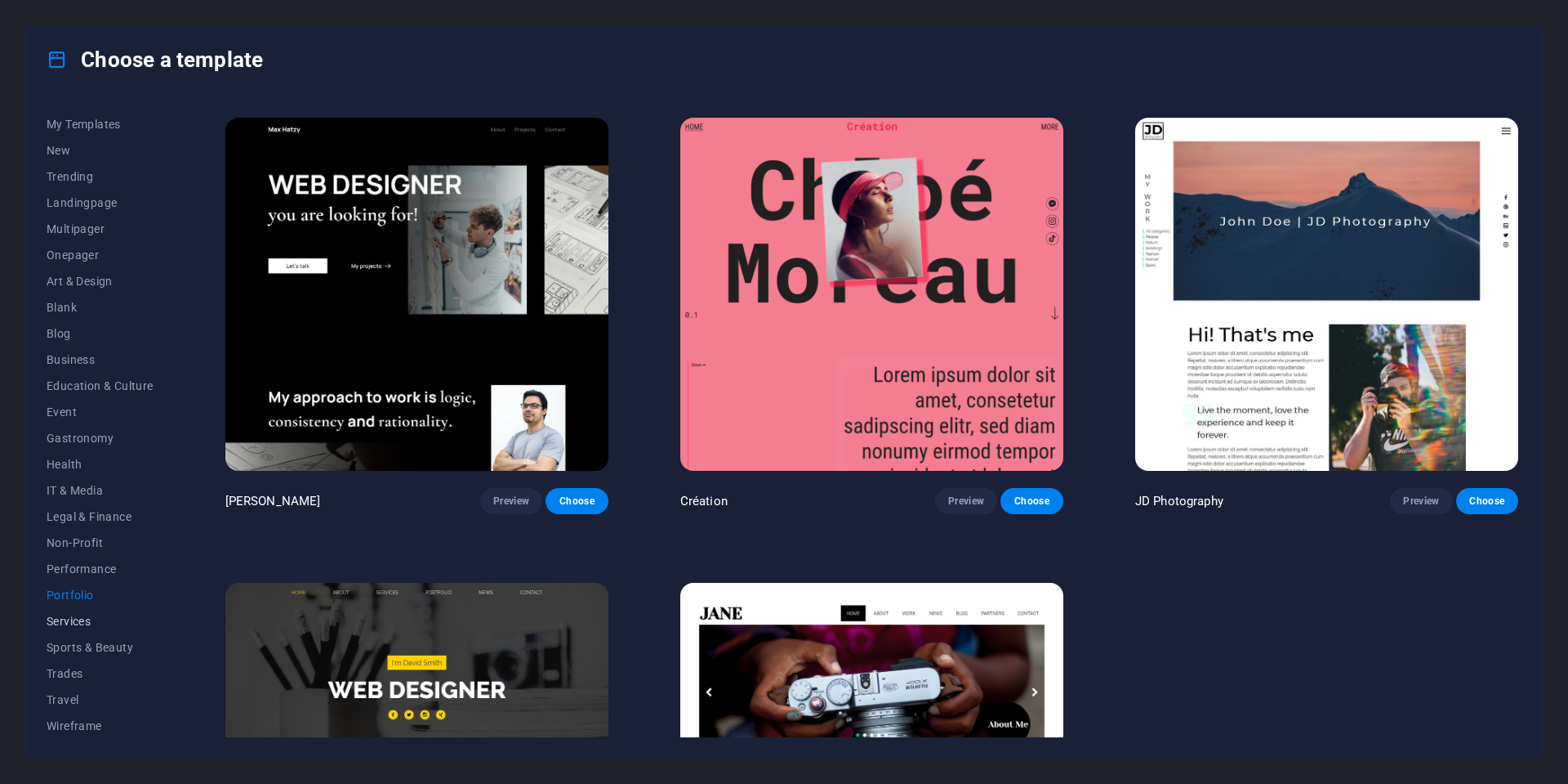
click at [75, 625] on span "Services" at bounding box center [100, 621] width 107 height 13
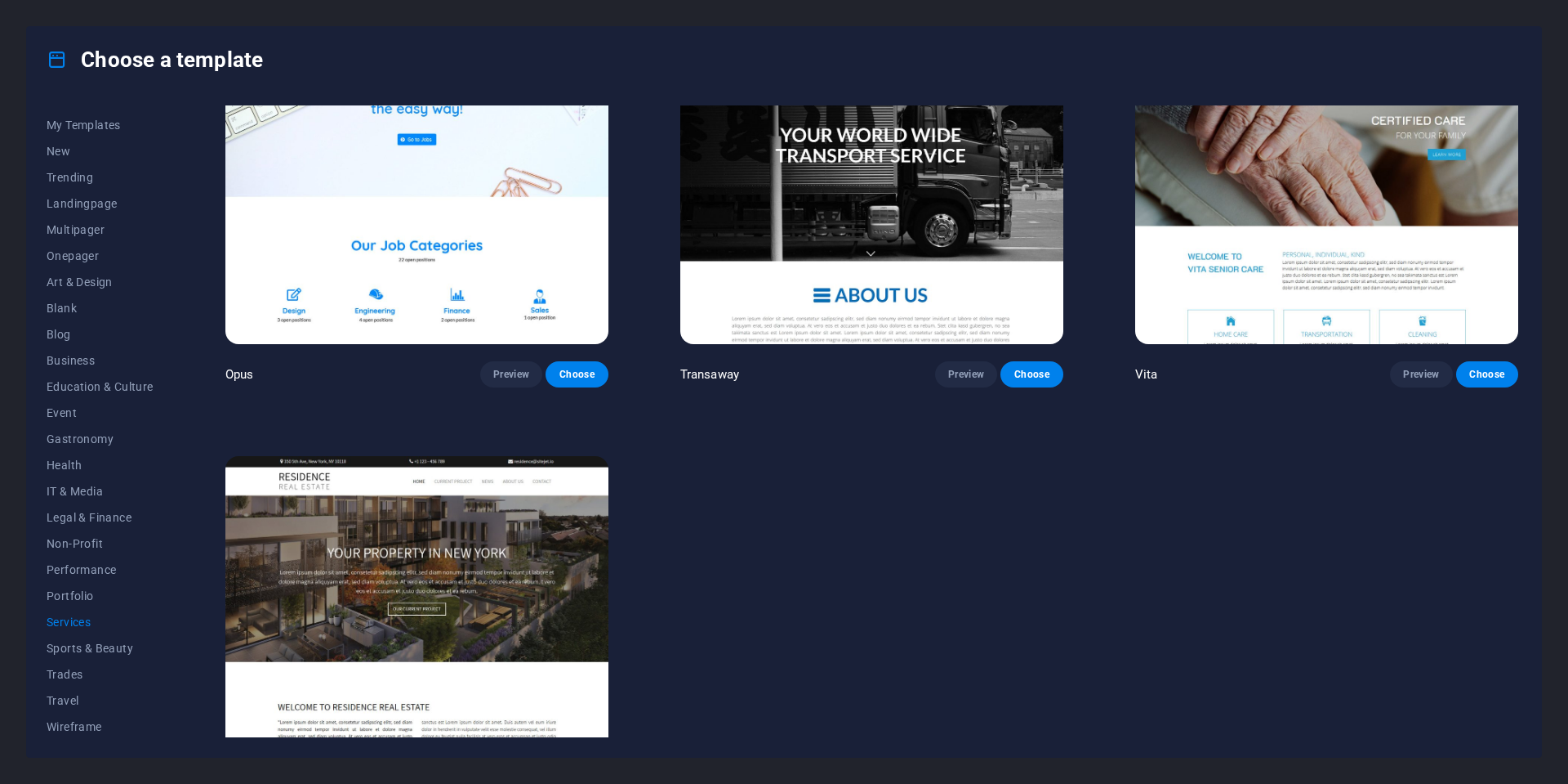
scroll to position [2913, 0]
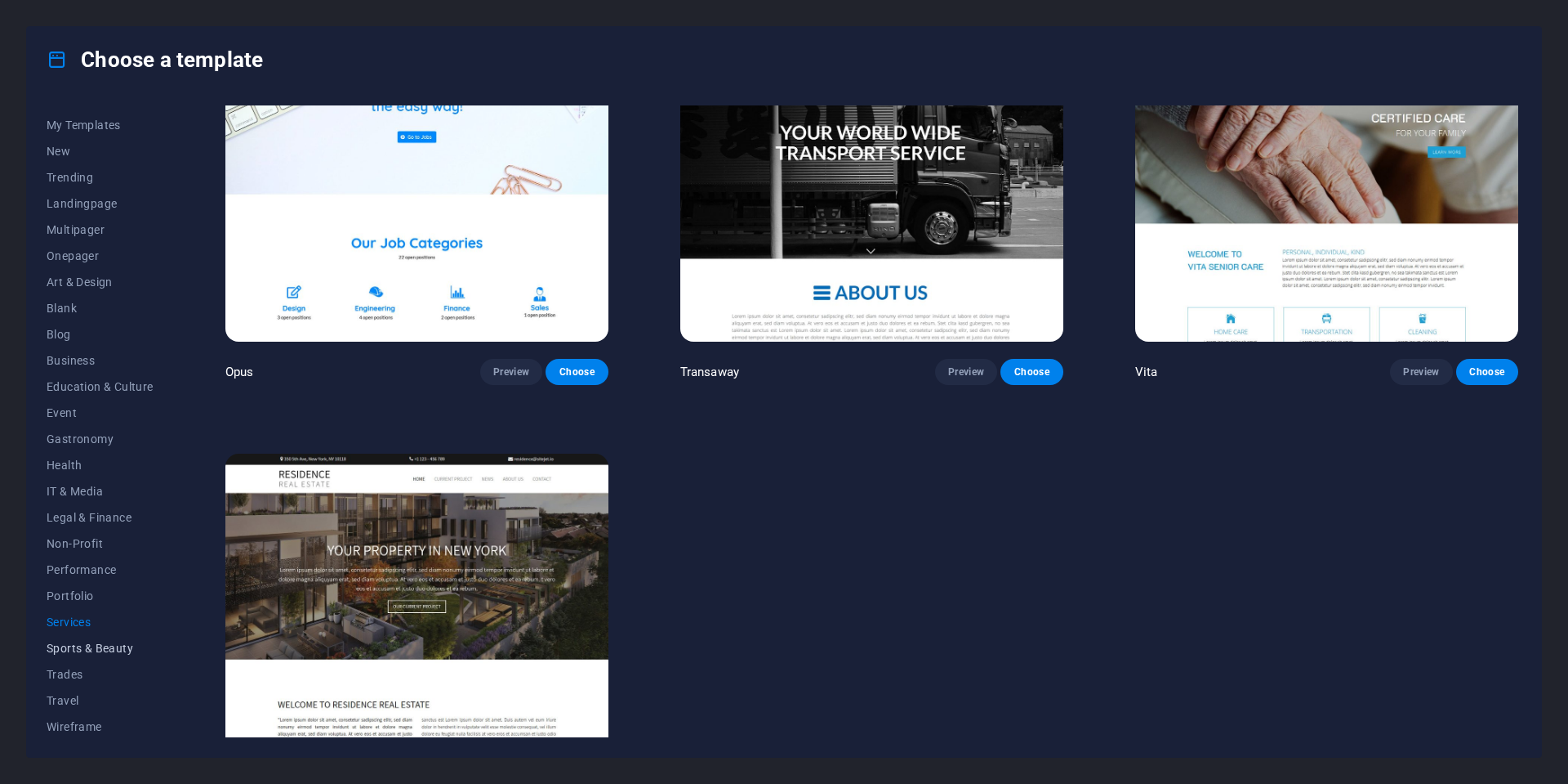
click at [67, 644] on span "Sports & Beauty" at bounding box center [100, 648] width 107 height 13
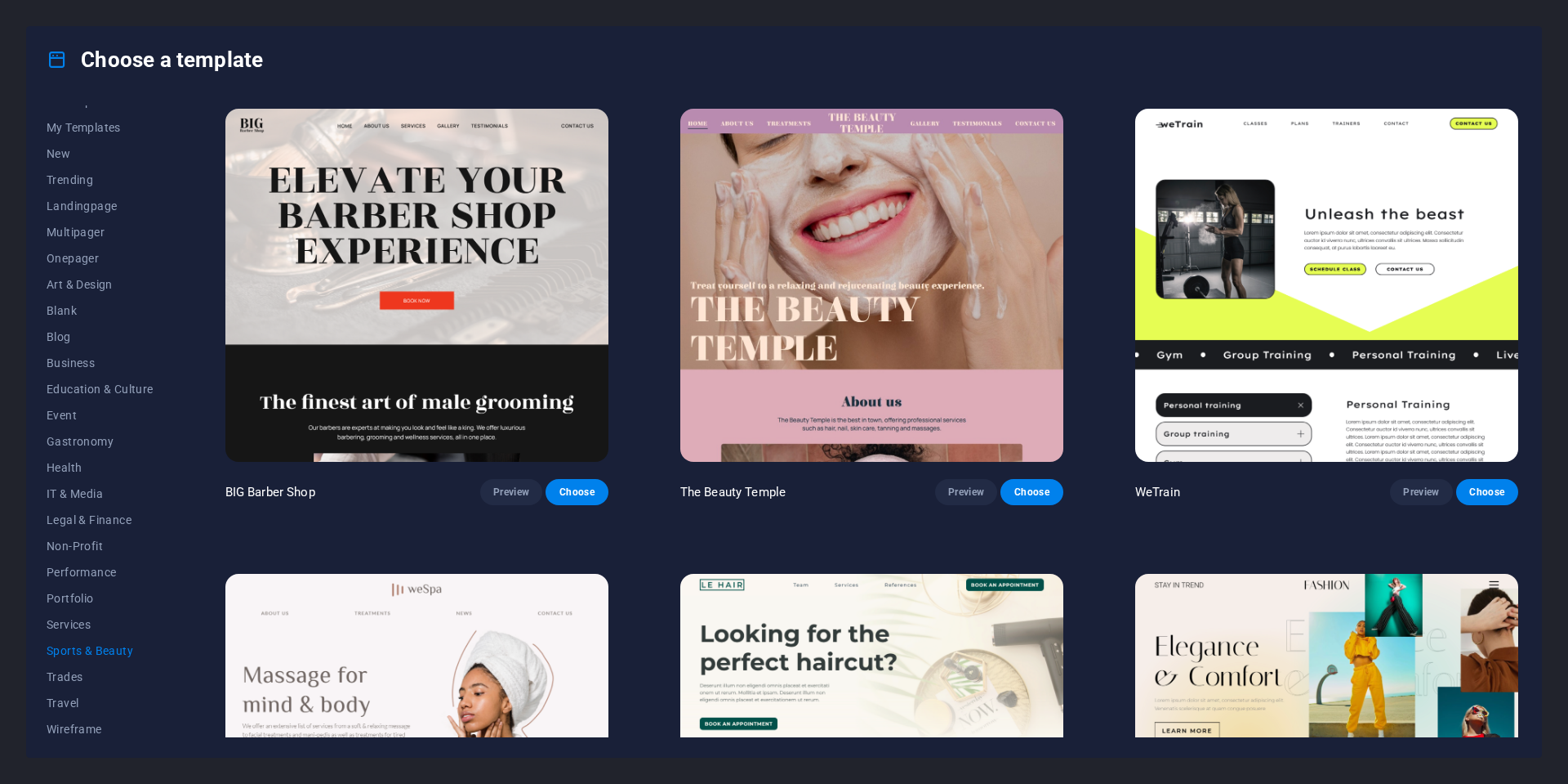
scroll to position [0, 0]
click at [62, 674] on span "Trades" at bounding box center [100, 677] width 107 height 13
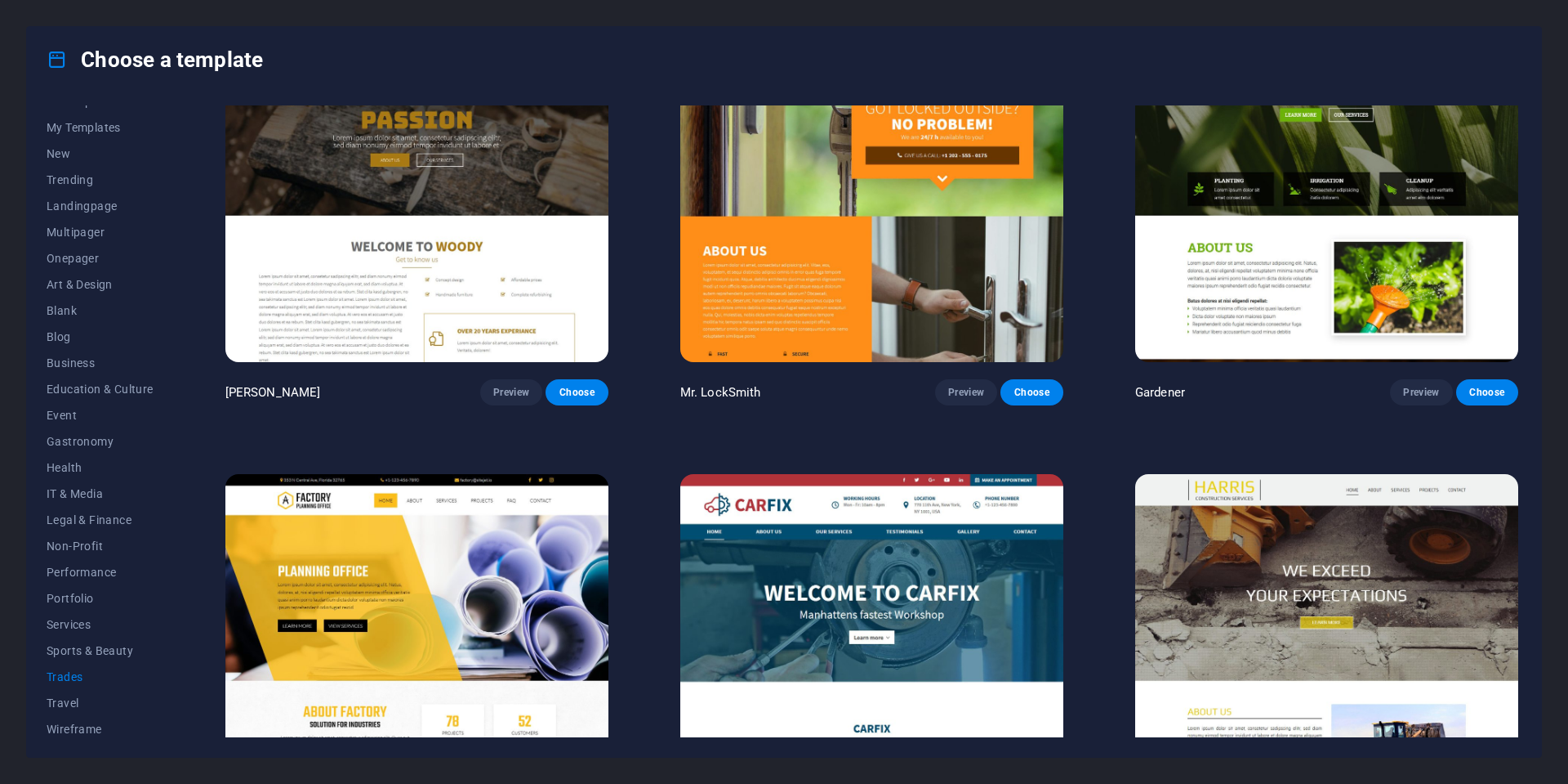
scroll to position [563, 0]
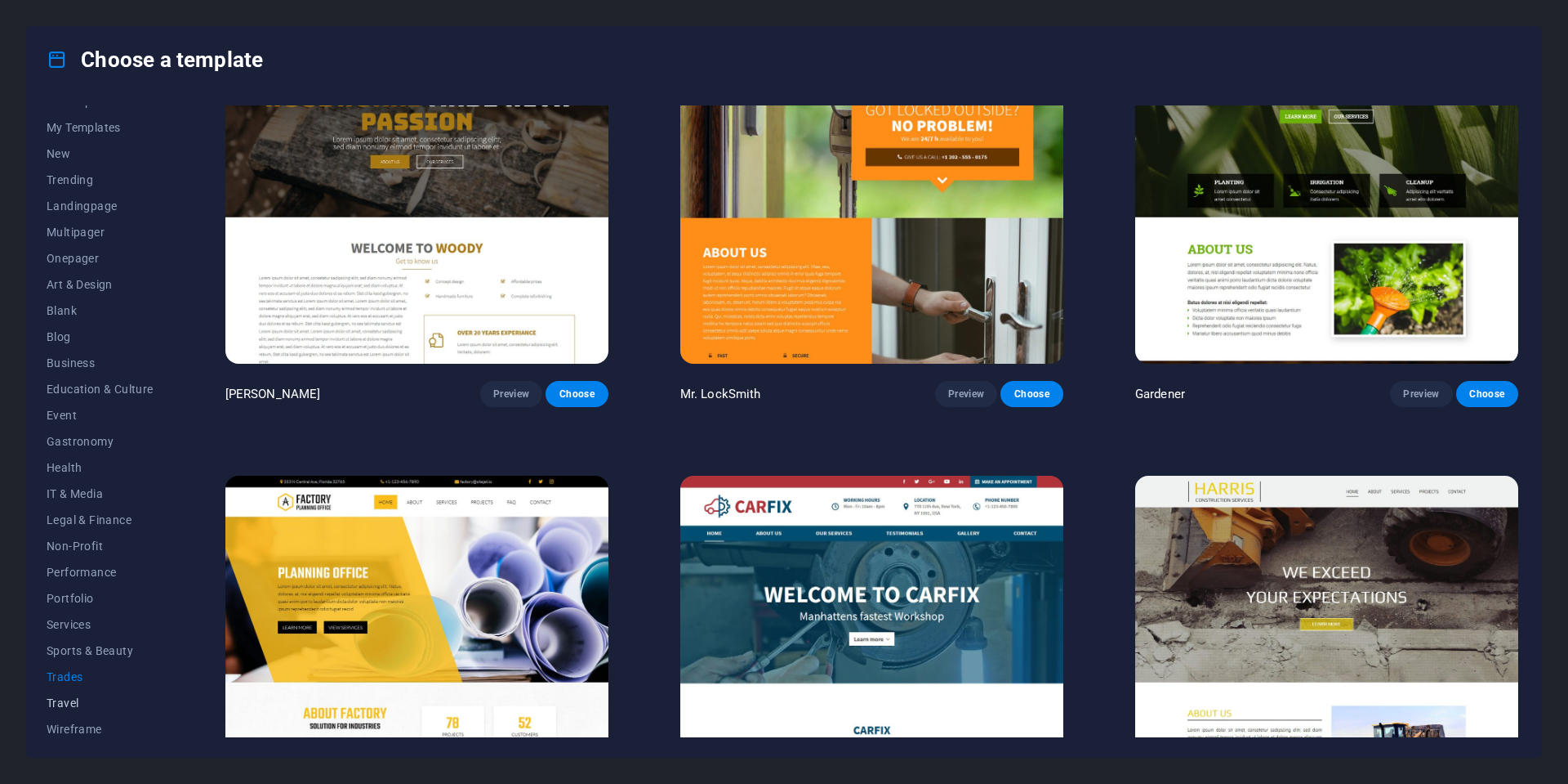
click at [59, 704] on span "Travel" at bounding box center [100, 703] width 107 height 13
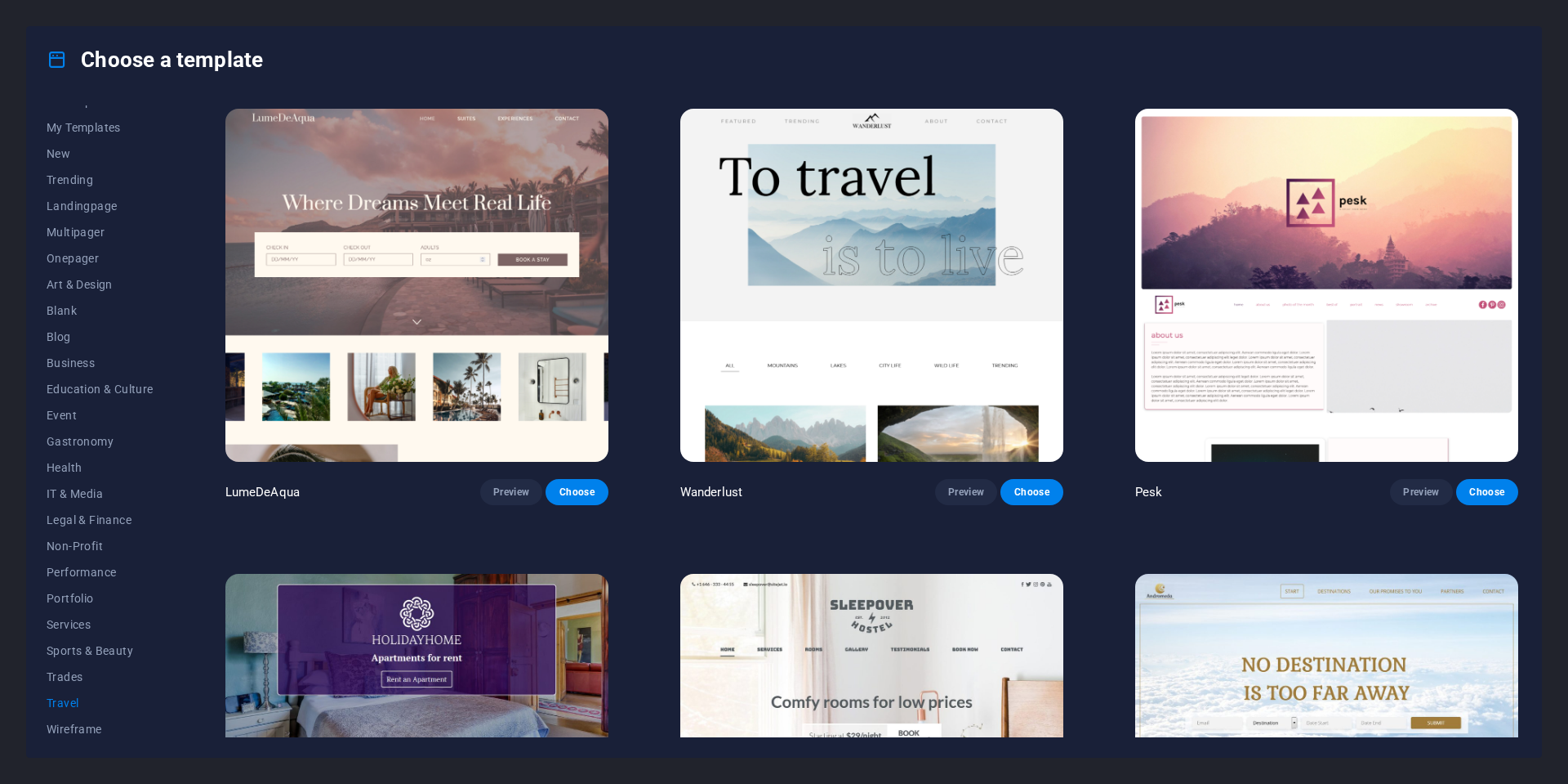
scroll to position [0, 0]
click at [84, 729] on span "Wireframe" at bounding box center [100, 729] width 107 height 13
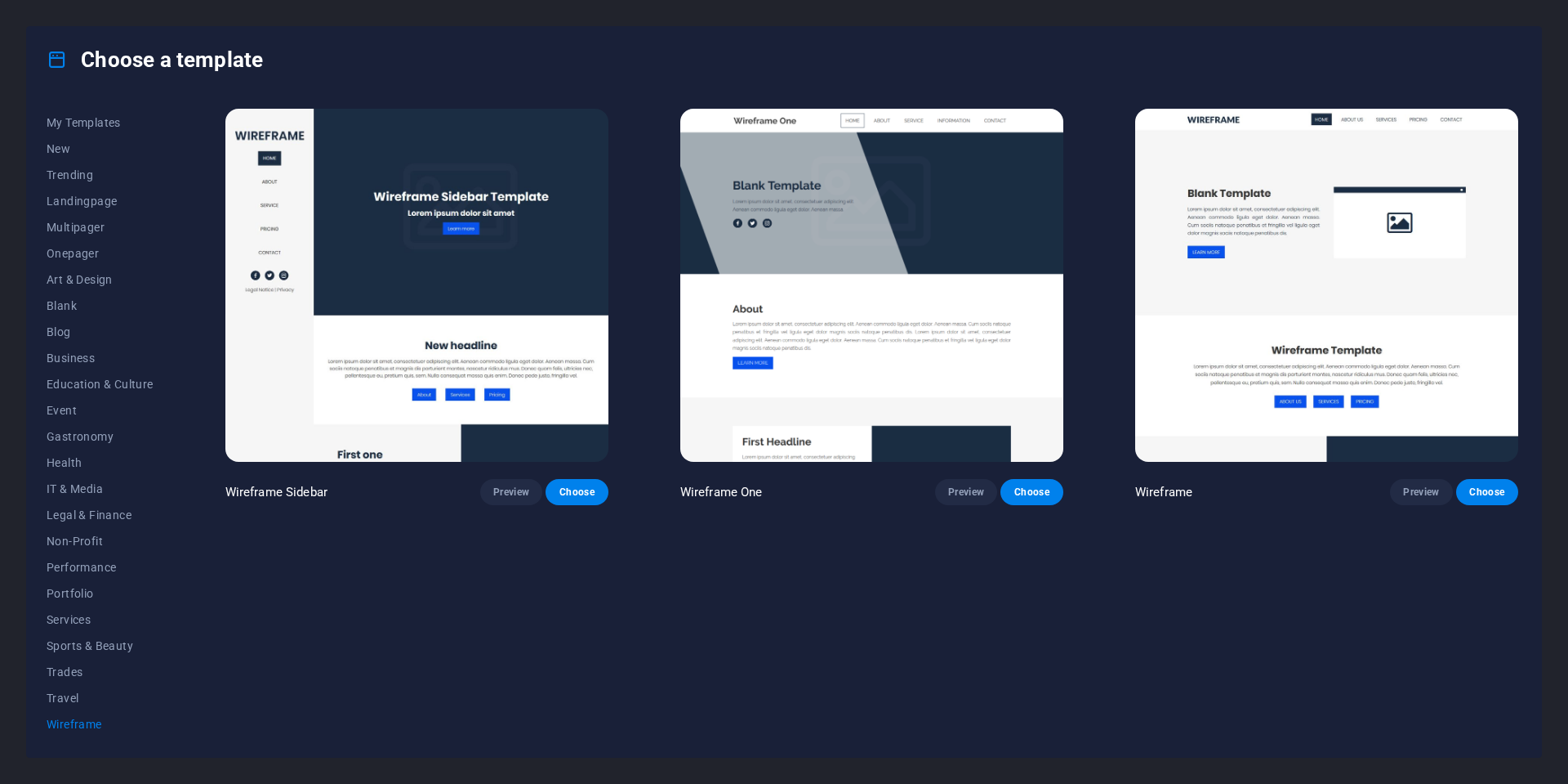
scroll to position [22, 0]
click at [904, 328] on img at bounding box center [872, 285] width 383 height 353
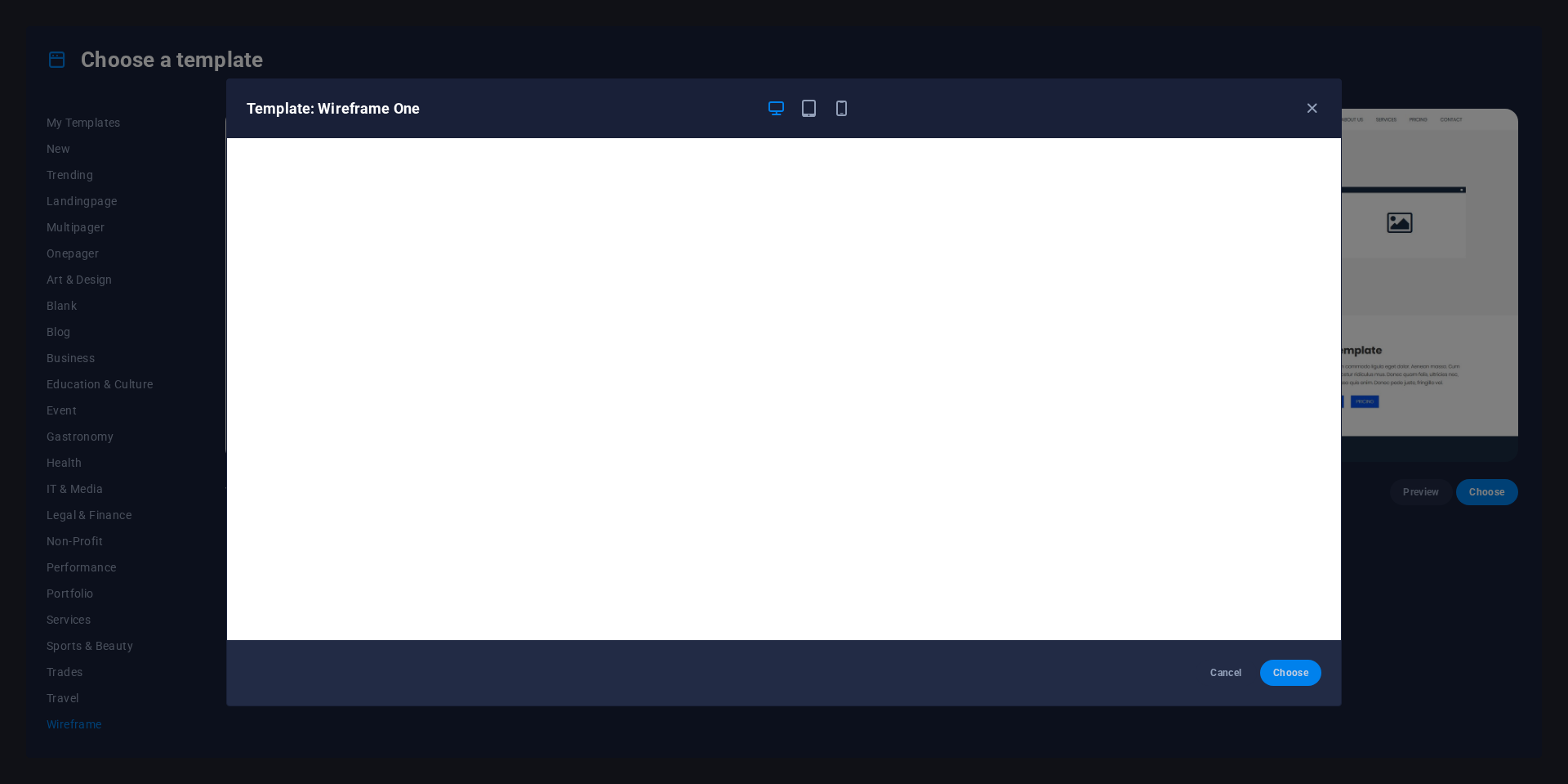
click at [1283, 666] on span "Choose" at bounding box center [1291, 672] width 35 height 13
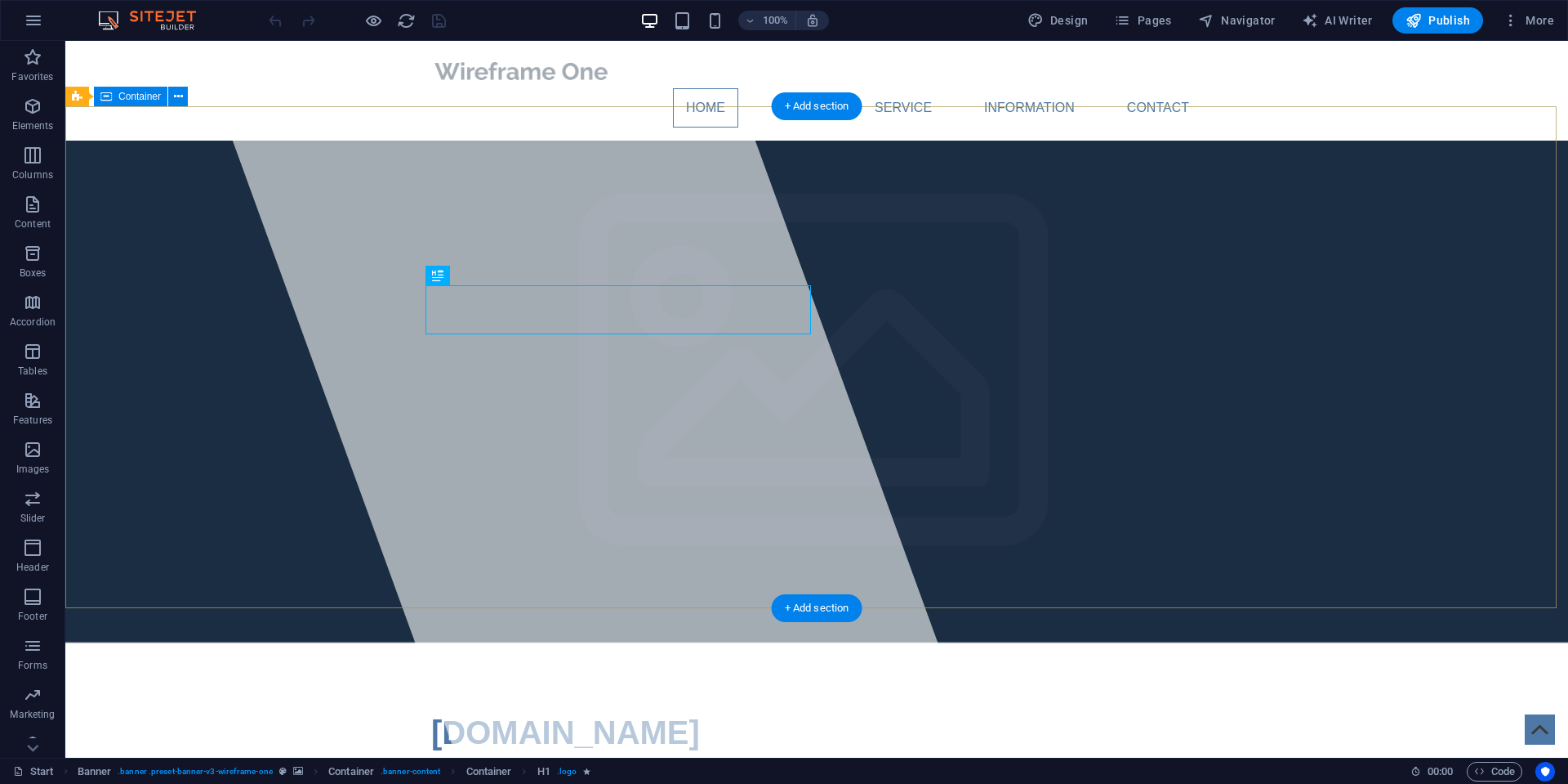
click at [133, 101] on span "Container" at bounding box center [139, 96] width 43 height 10
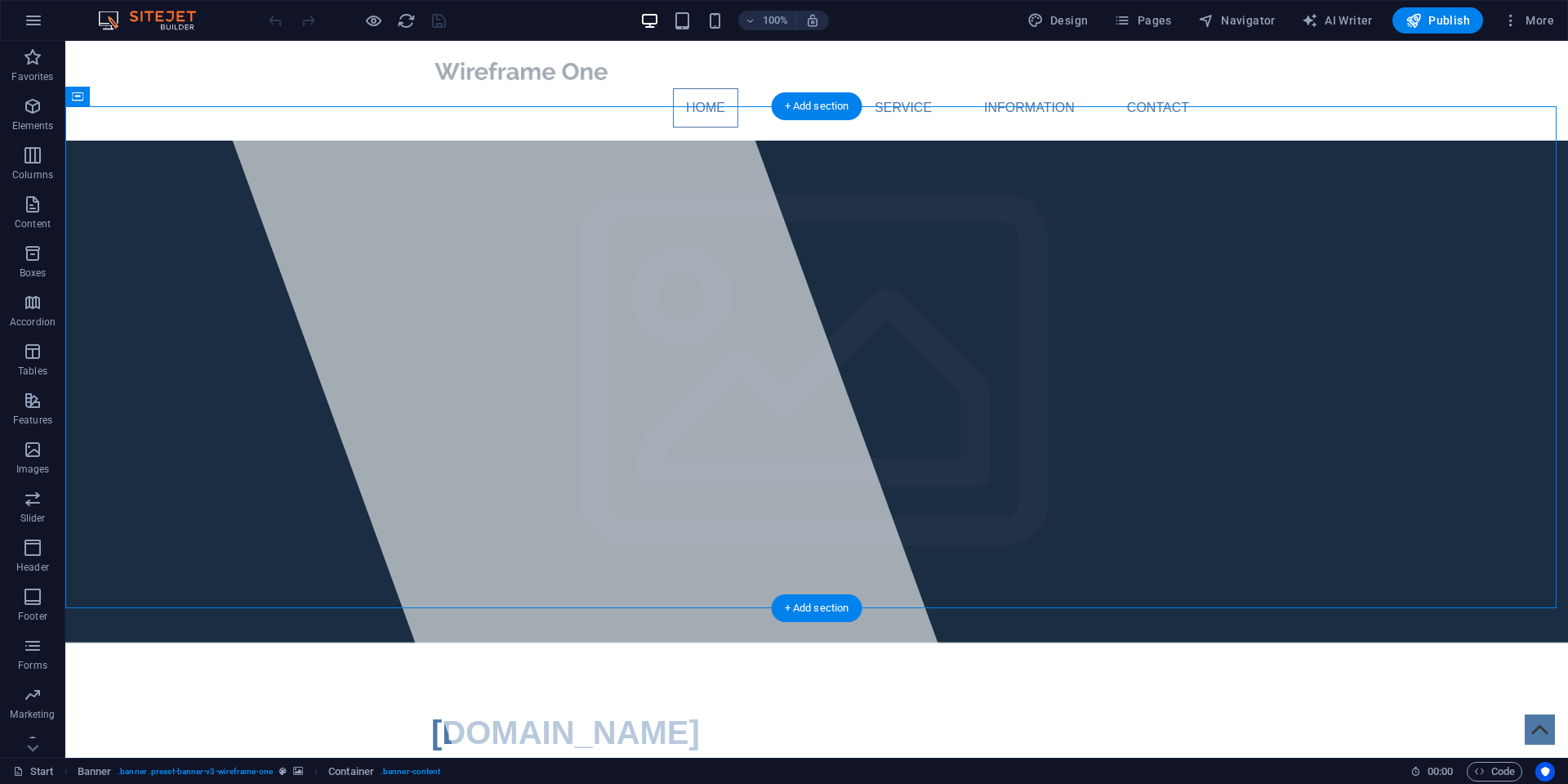
drag, startPoint x: 137, startPoint y: 129, endPoint x: 142, endPoint y: 203, distance: 74.2
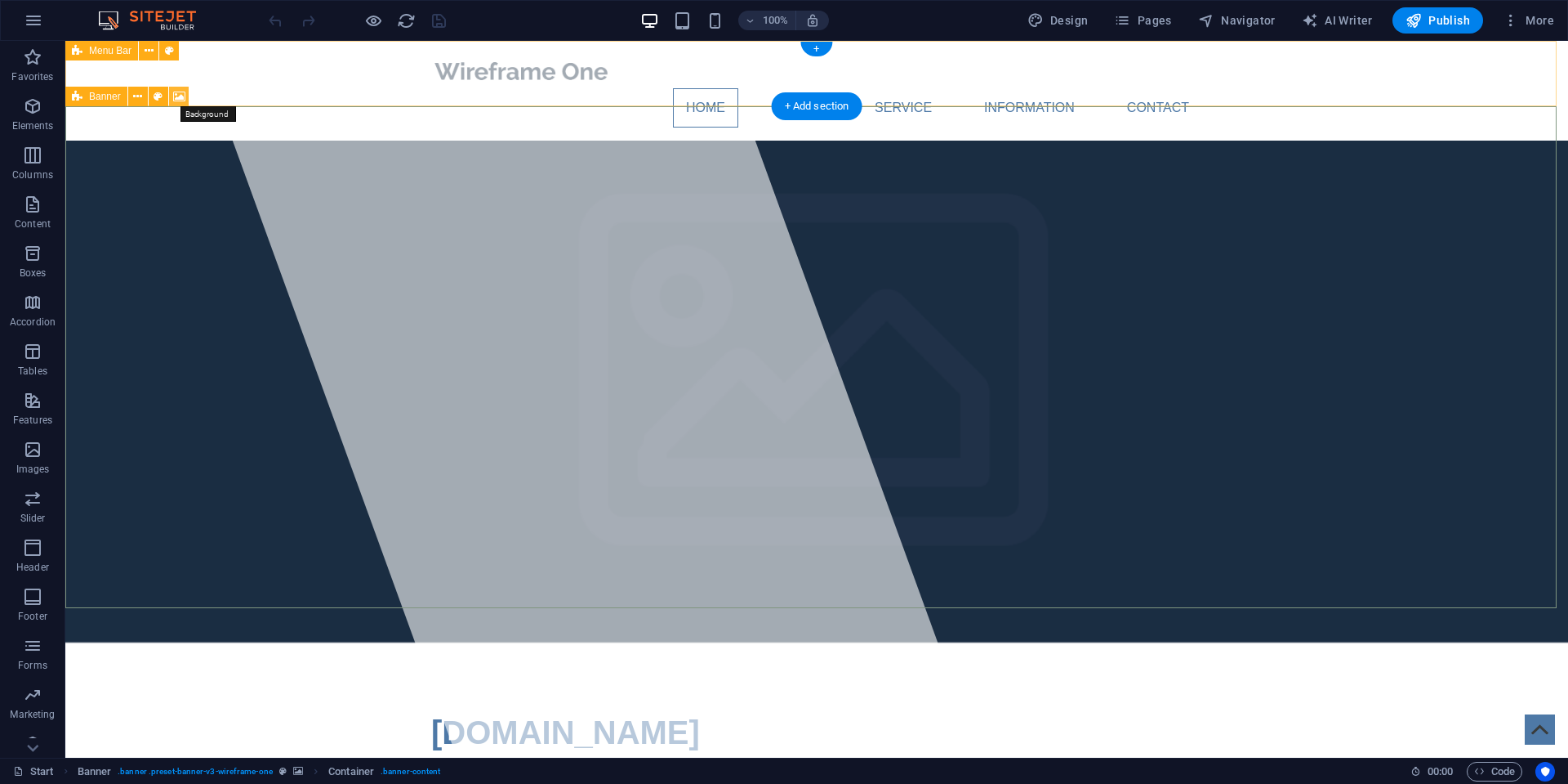
click at [181, 94] on icon at bounding box center [179, 96] width 12 height 17
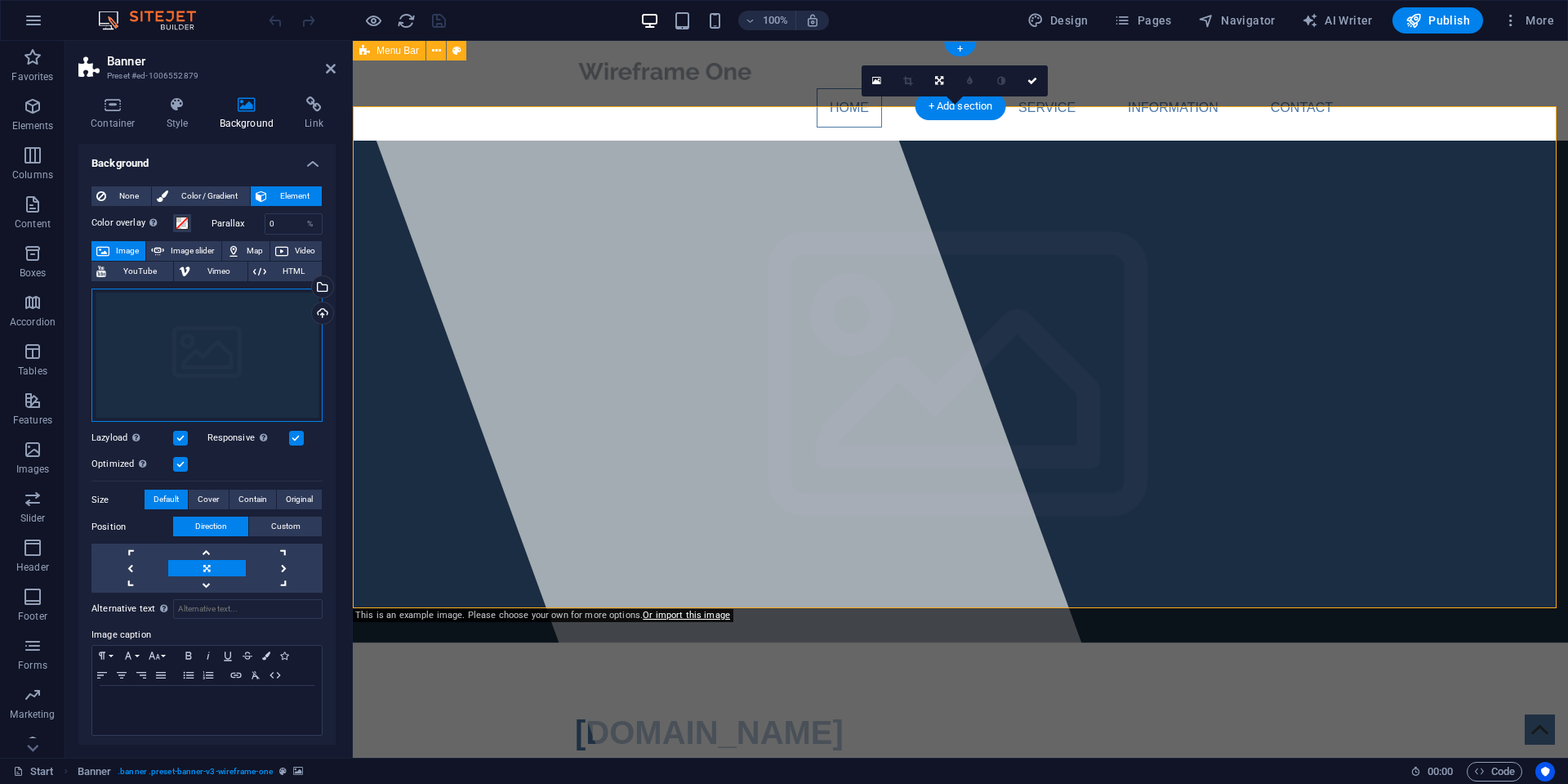
click at [192, 352] on div "Drag files here, click to choose files or select files from Files or our free s…" at bounding box center [207, 356] width 232 height 134
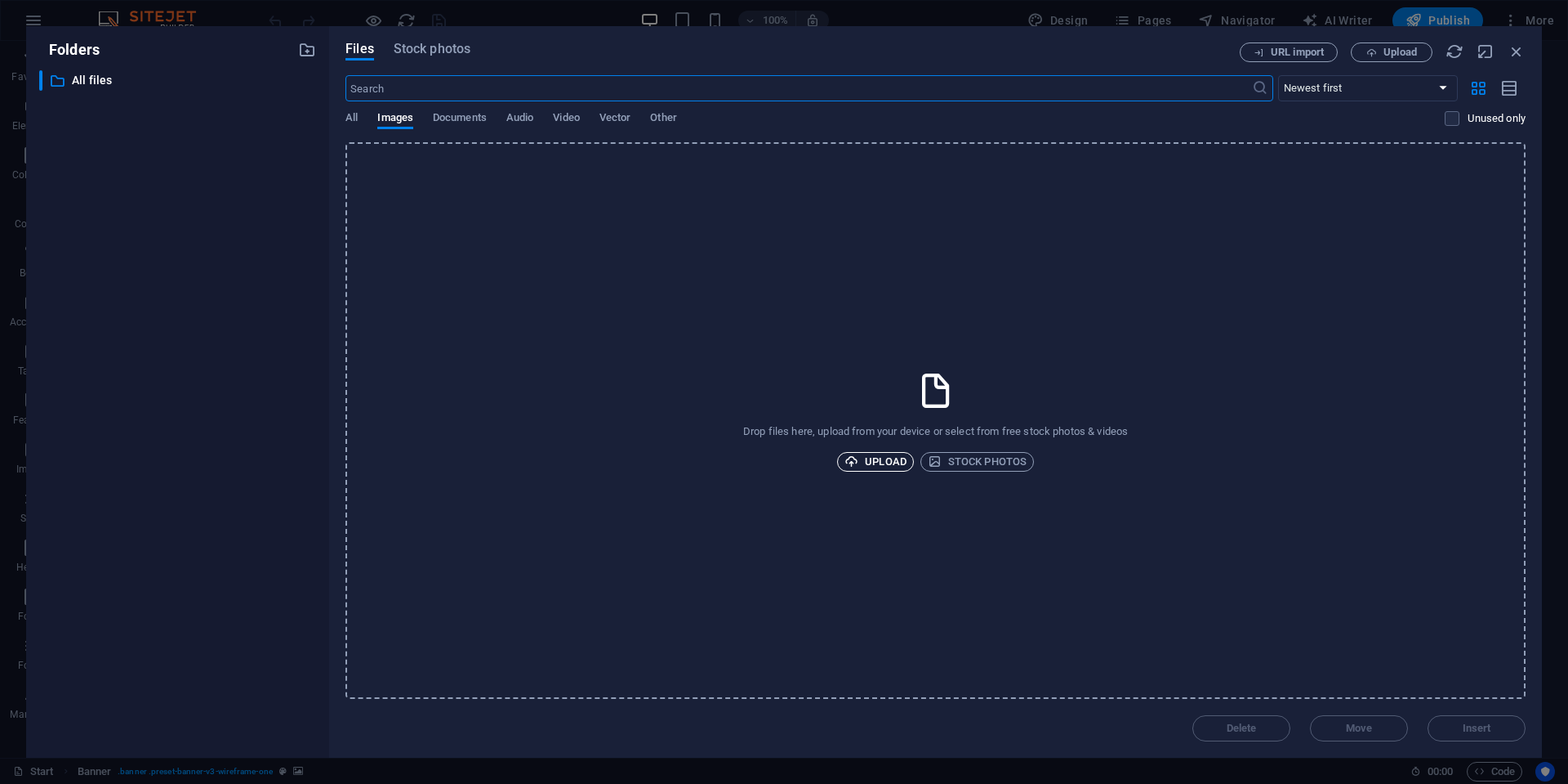
click at [883, 456] on span "Upload" at bounding box center [875, 462] width 62 height 20
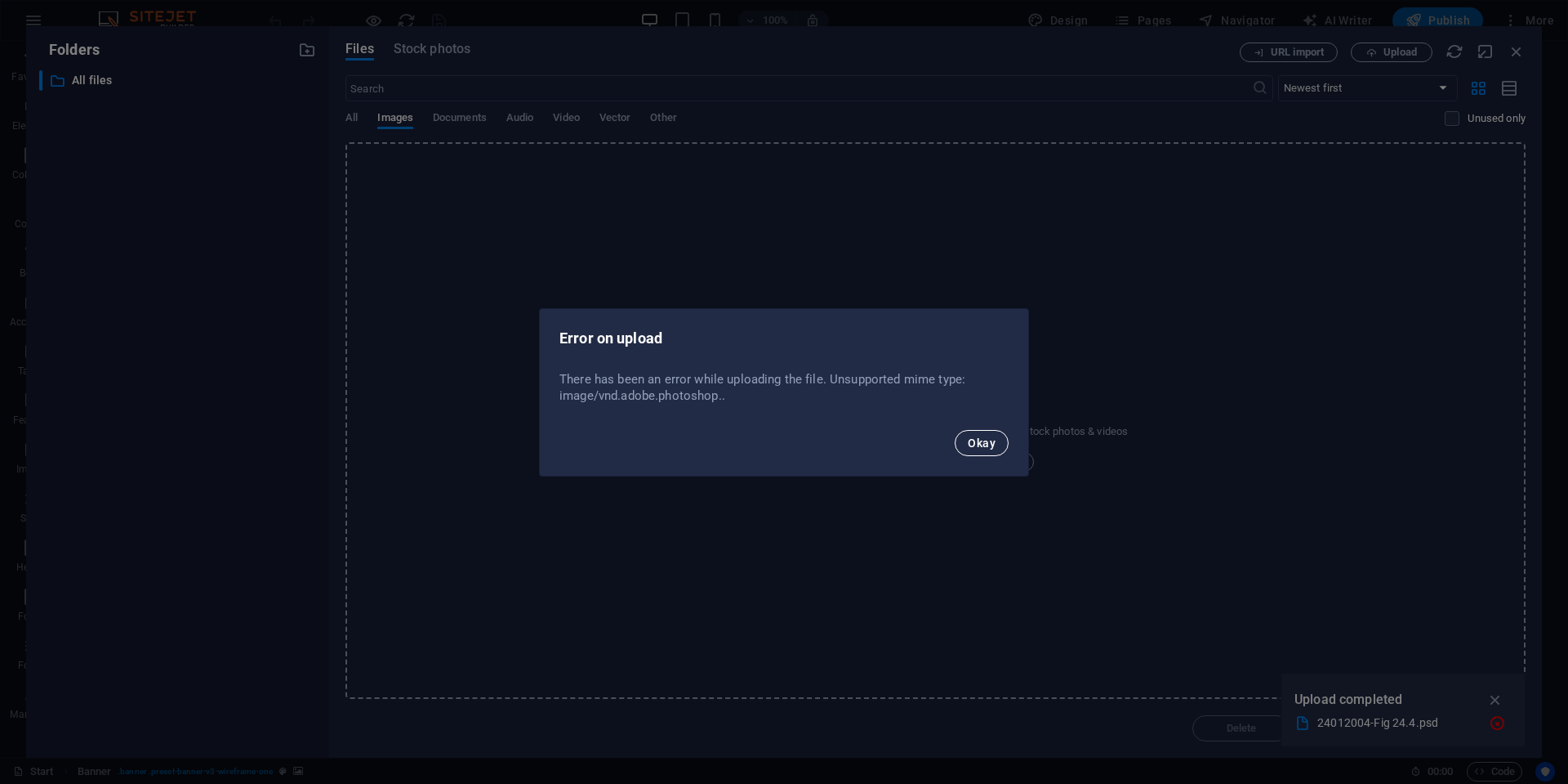
click at [988, 437] on span "Okay" at bounding box center [981, 442] width 28 height 13
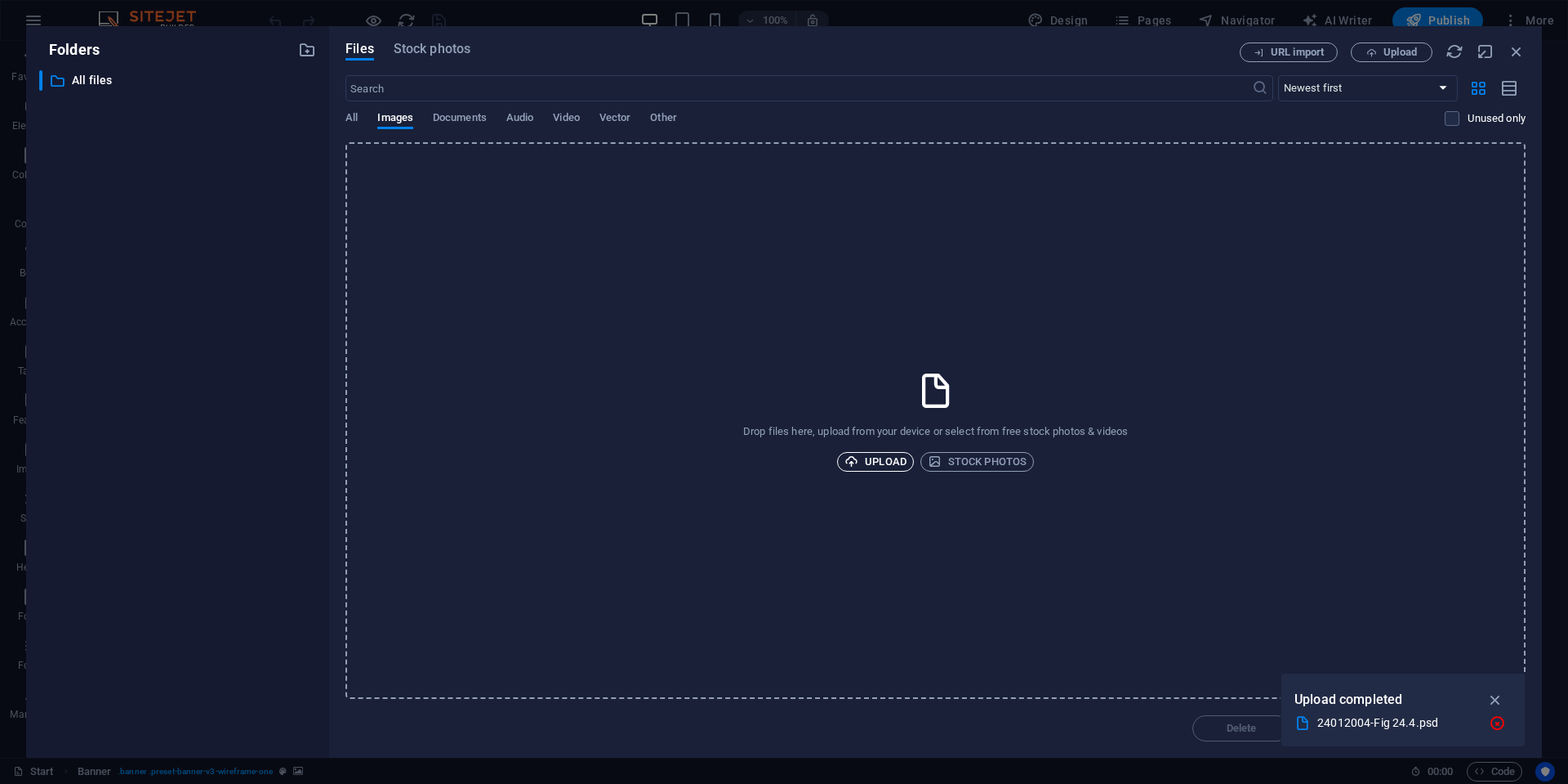
click at [890, 453] on span "Upload" at bounding box center [875, 462] width 62 height 20
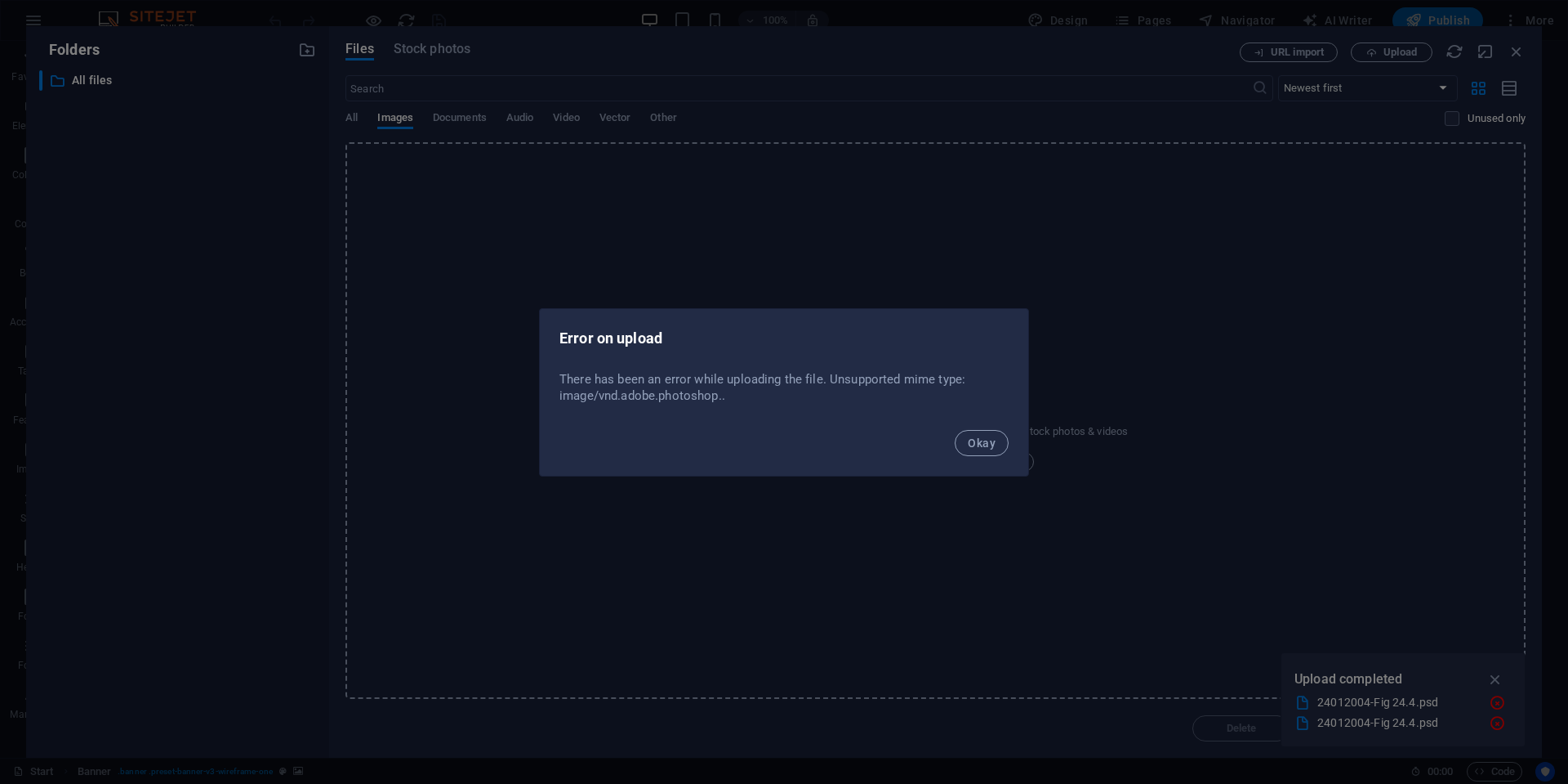
drag, startPoint x: 974, startPoint y: 442, endPoint x: 941, endPoint y: 439, distance: 33.1
click at [974, 442] on span "Okay" at bounding box center [981, 442] width 28 height 13
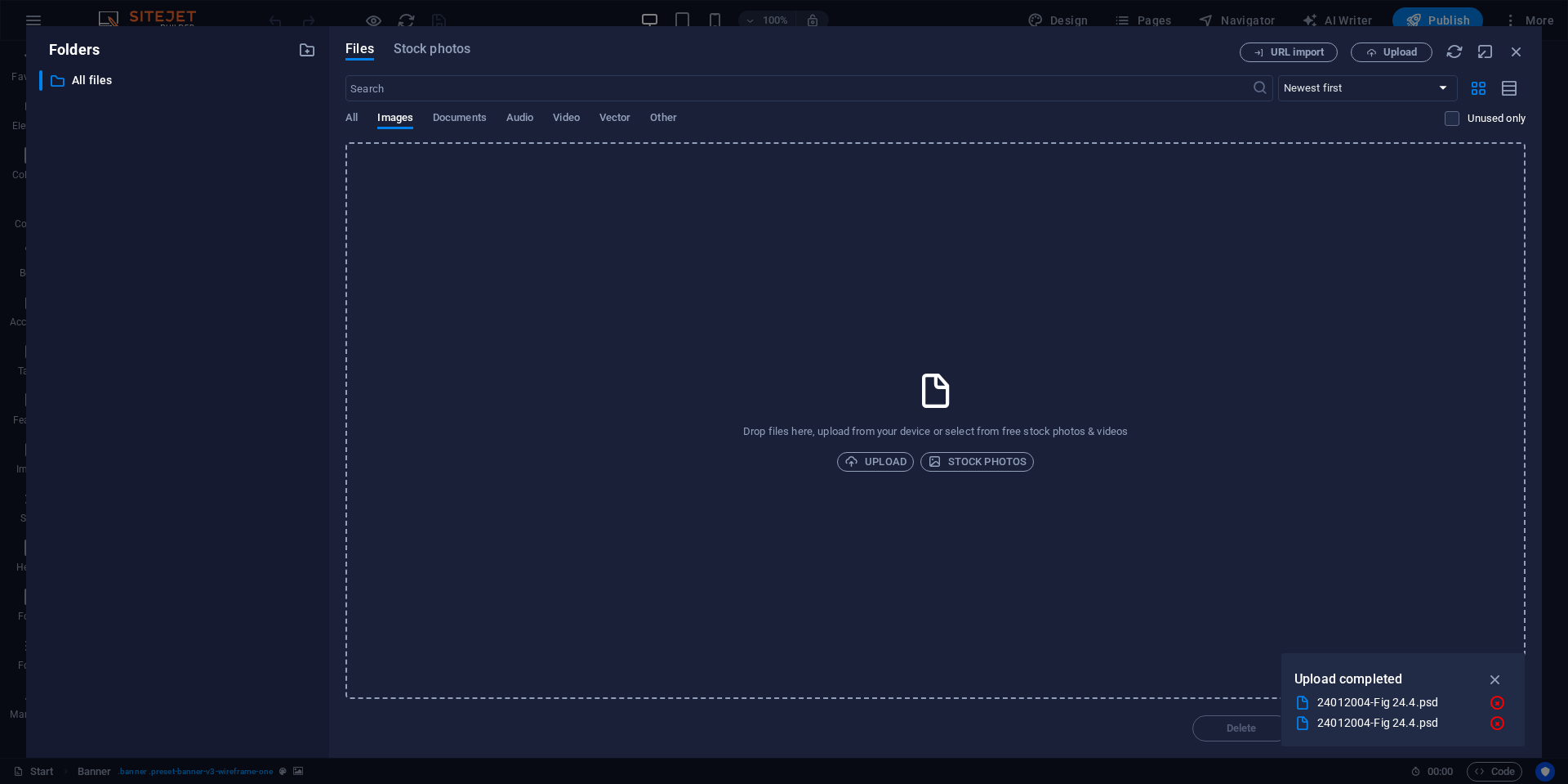
click at [594, 392] on div "Drop files here, upload from your device or select from free stock photos & vid…" at bounding box center [936, 421] width 1180 height 557
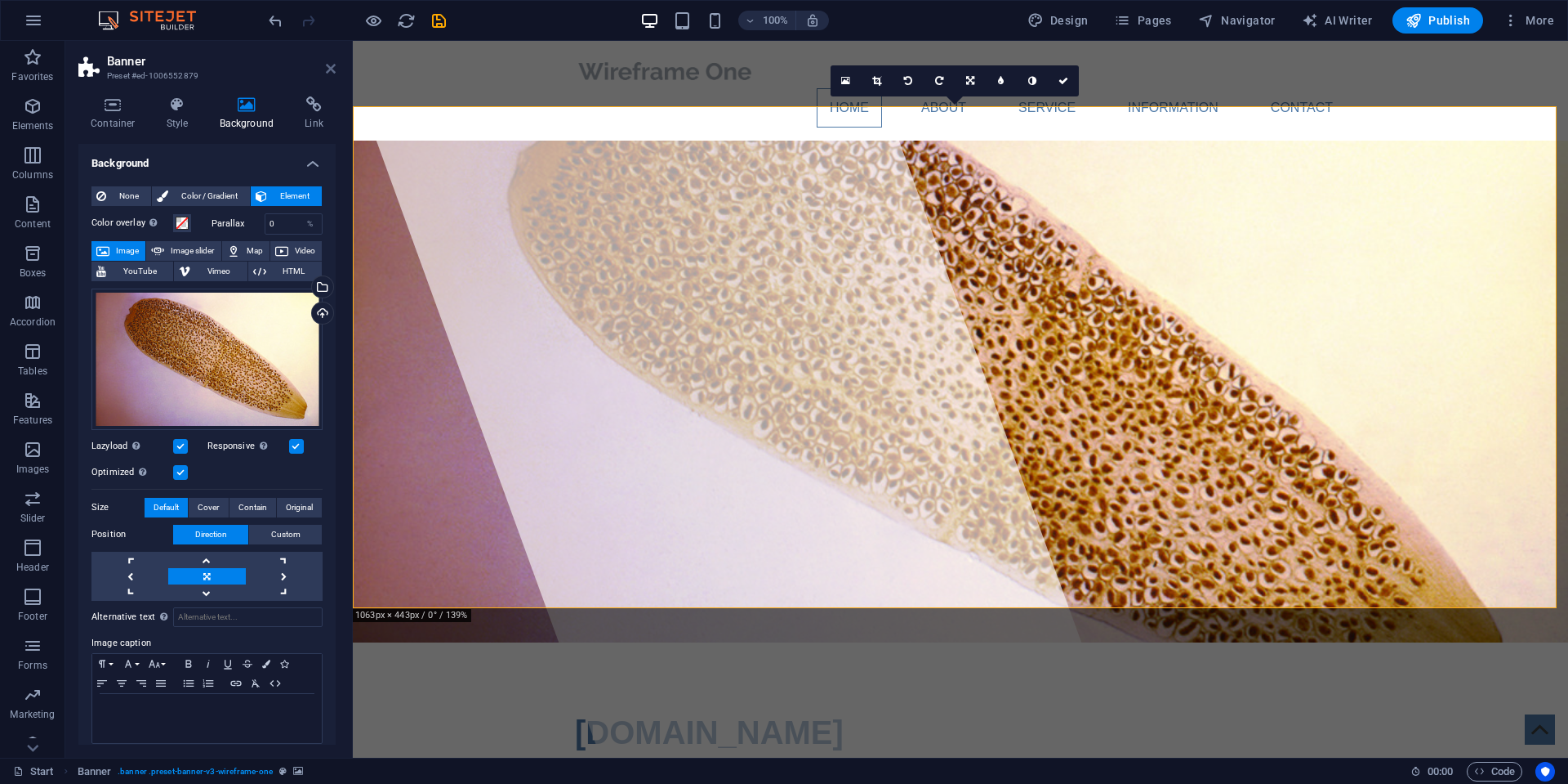
click at [326, 65] on icon at bounding box center [330, 68] width 10 height 13
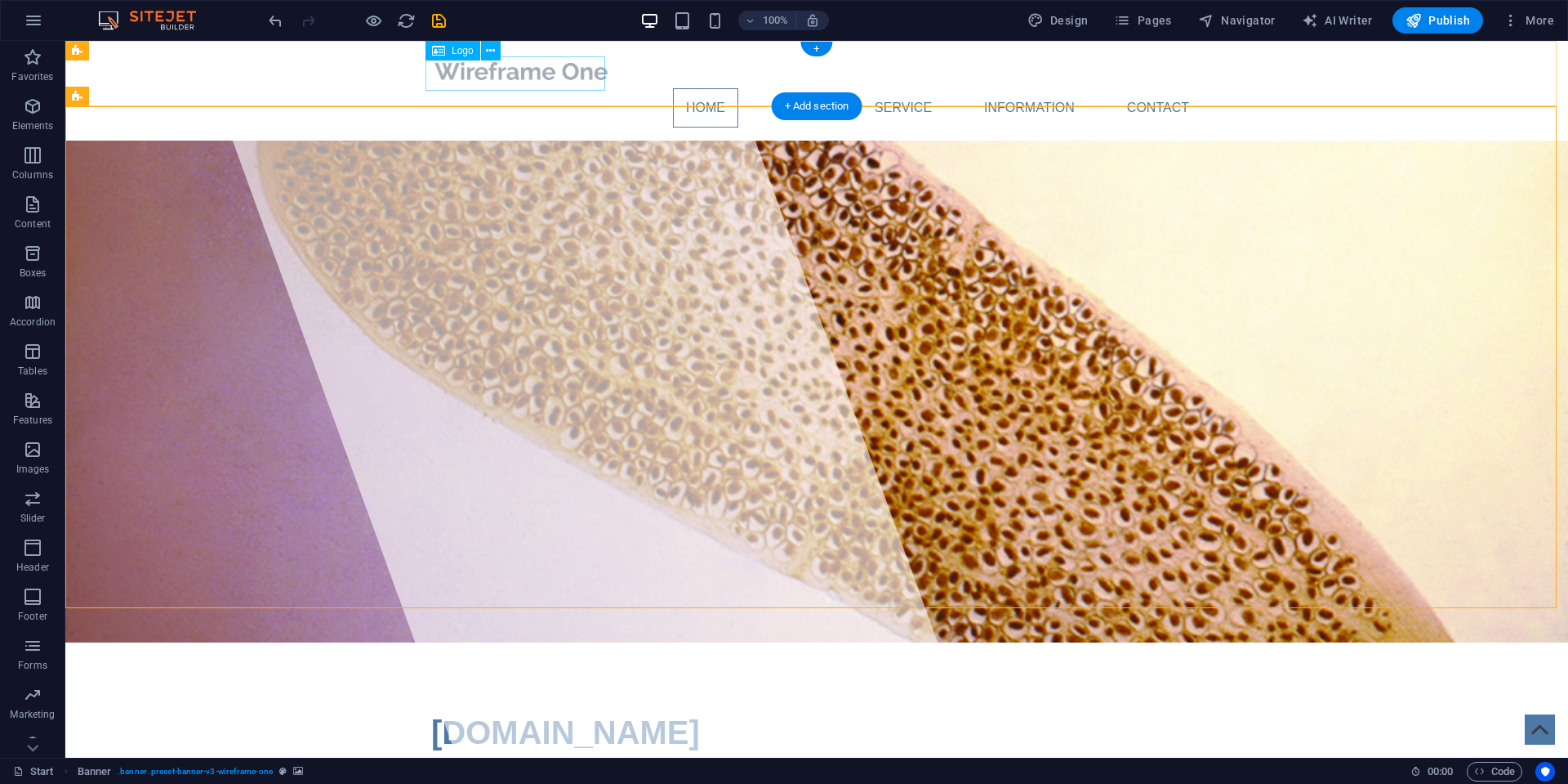
click at [526, 77] on div at bounding box center [816, 71] width 771 height 35
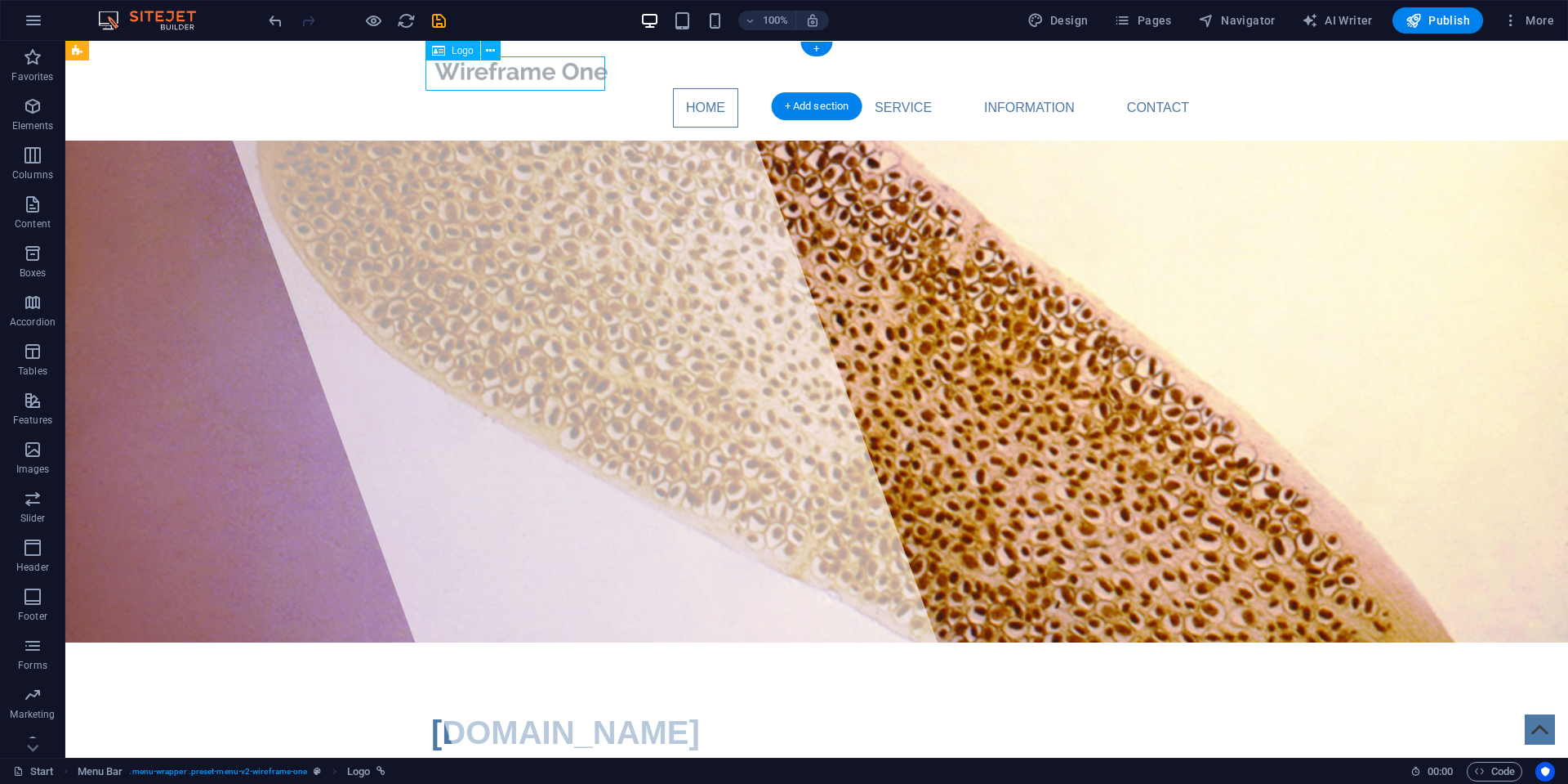
click at [526, 77] on div at bounding box center [816, 71] width 771 height 35
select select "px"
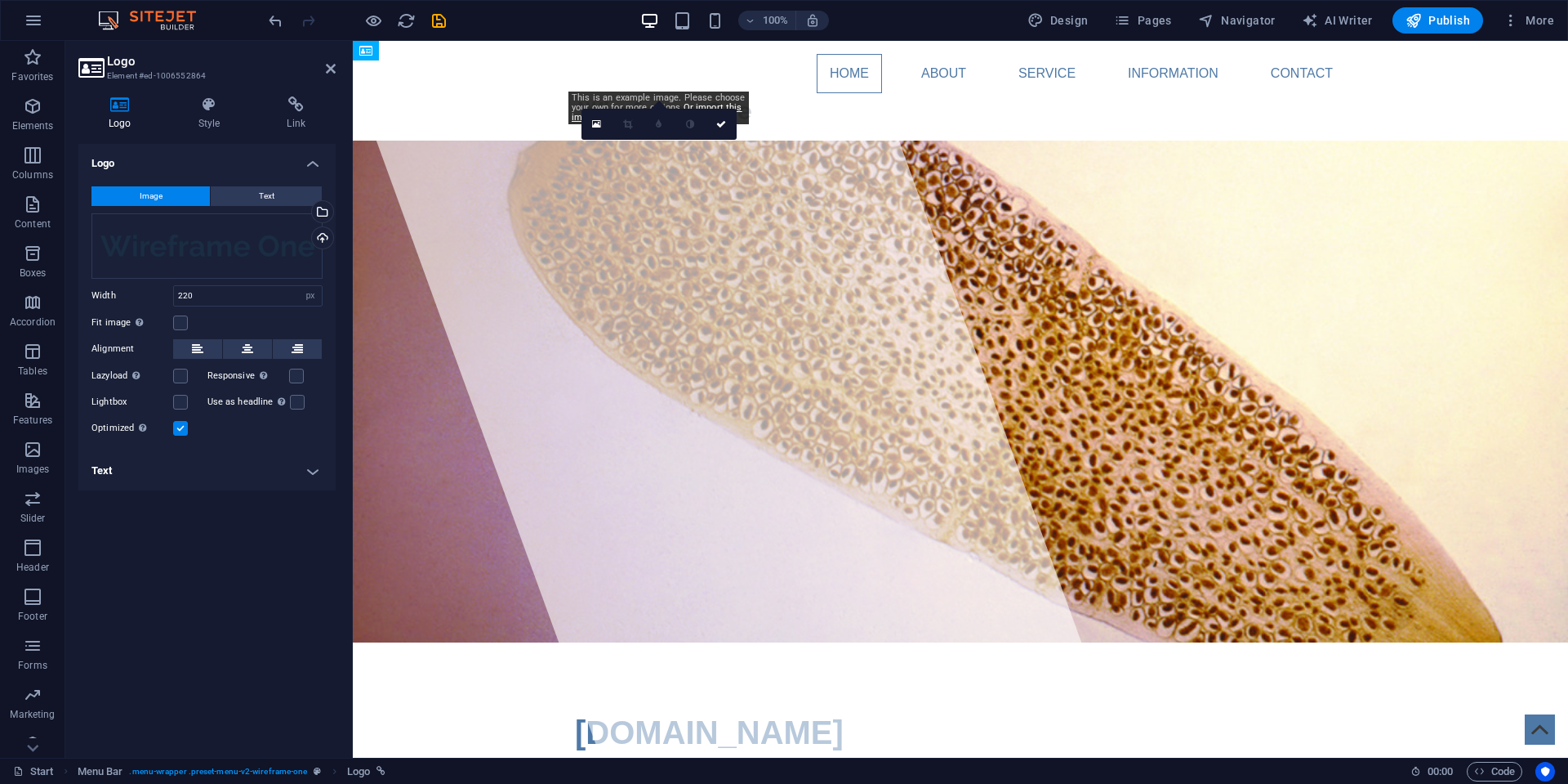
drag, startPoint x: 606, startPoint y: 71, endPoint x: 730, endPoint y: 85, distance: 124.8
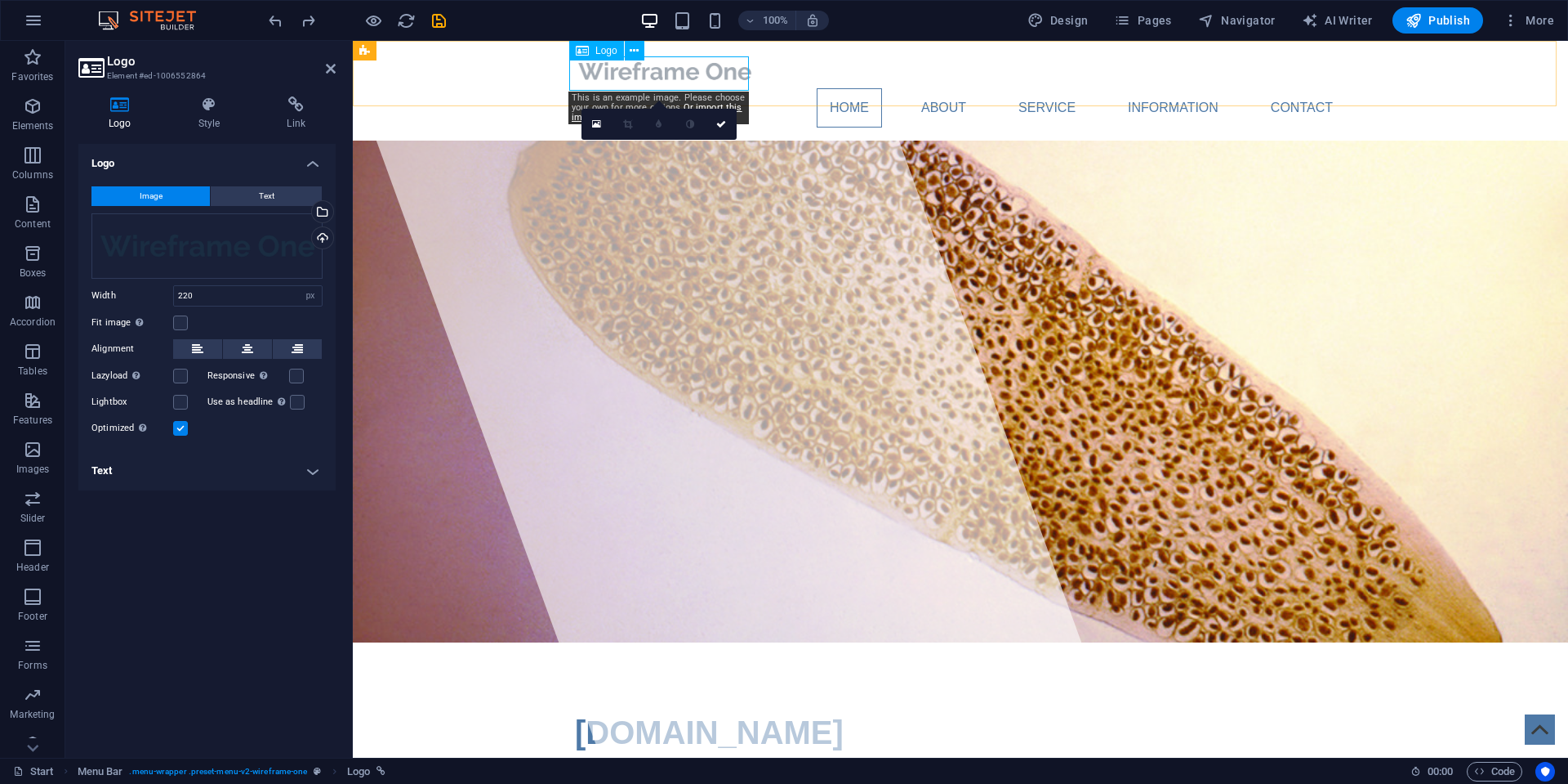
click at [623, 74] on div at bounding box center [960, 71] width 771 height 35
click at [592, 50] on div "Logo" at bounding box center [597, 51] width 54 height 20
click at [598, 124] on icon at bounding box center [597, 124] width 9 height 12
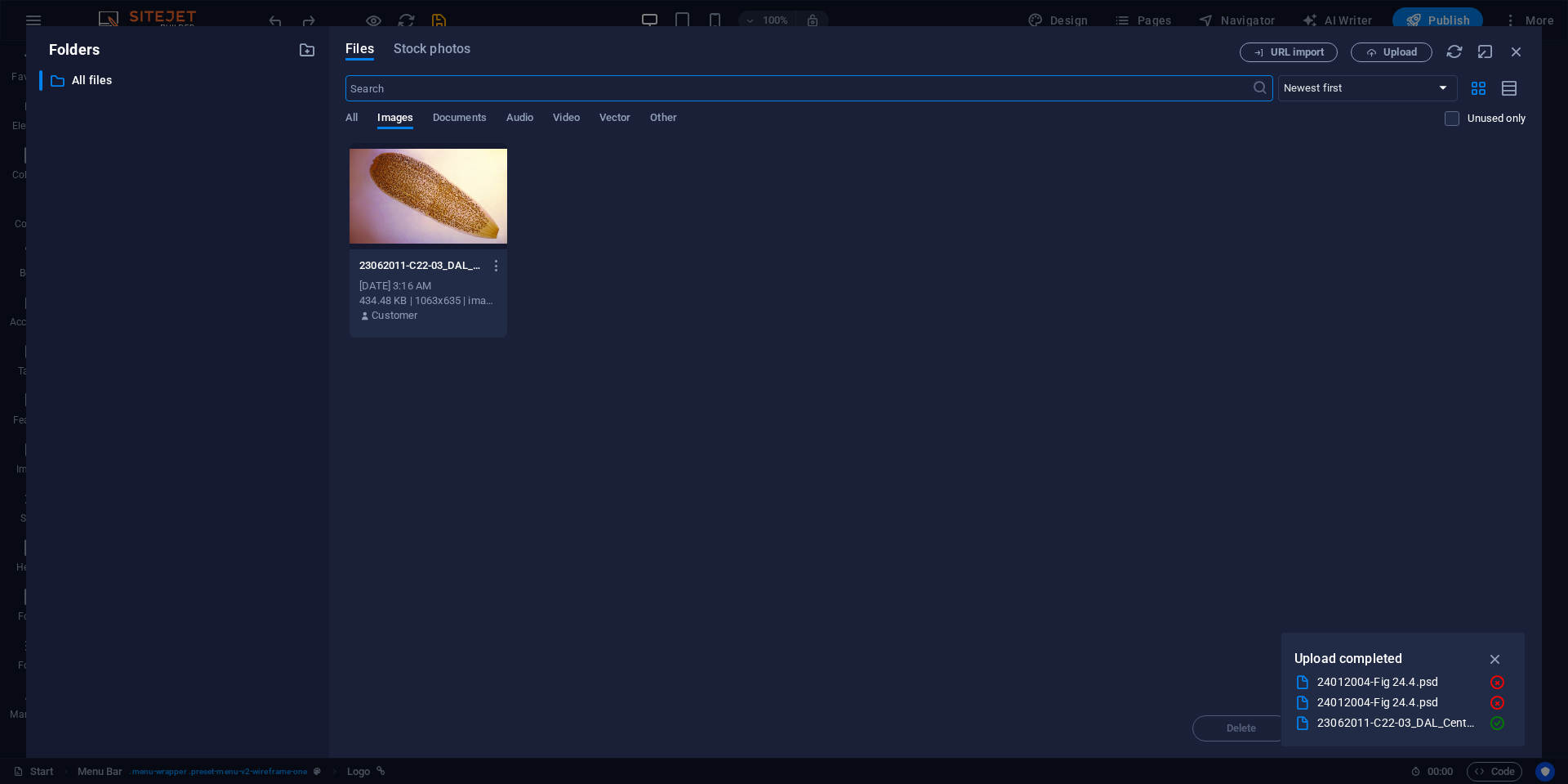
drag, startPoint x: 1494, startPoint y: 658, endPoint x: 1466, endPoint y: 640, distance: 33.3
click at [1494, 658] on icon "button" at bounding box center [1495, 659] width 19 height 18
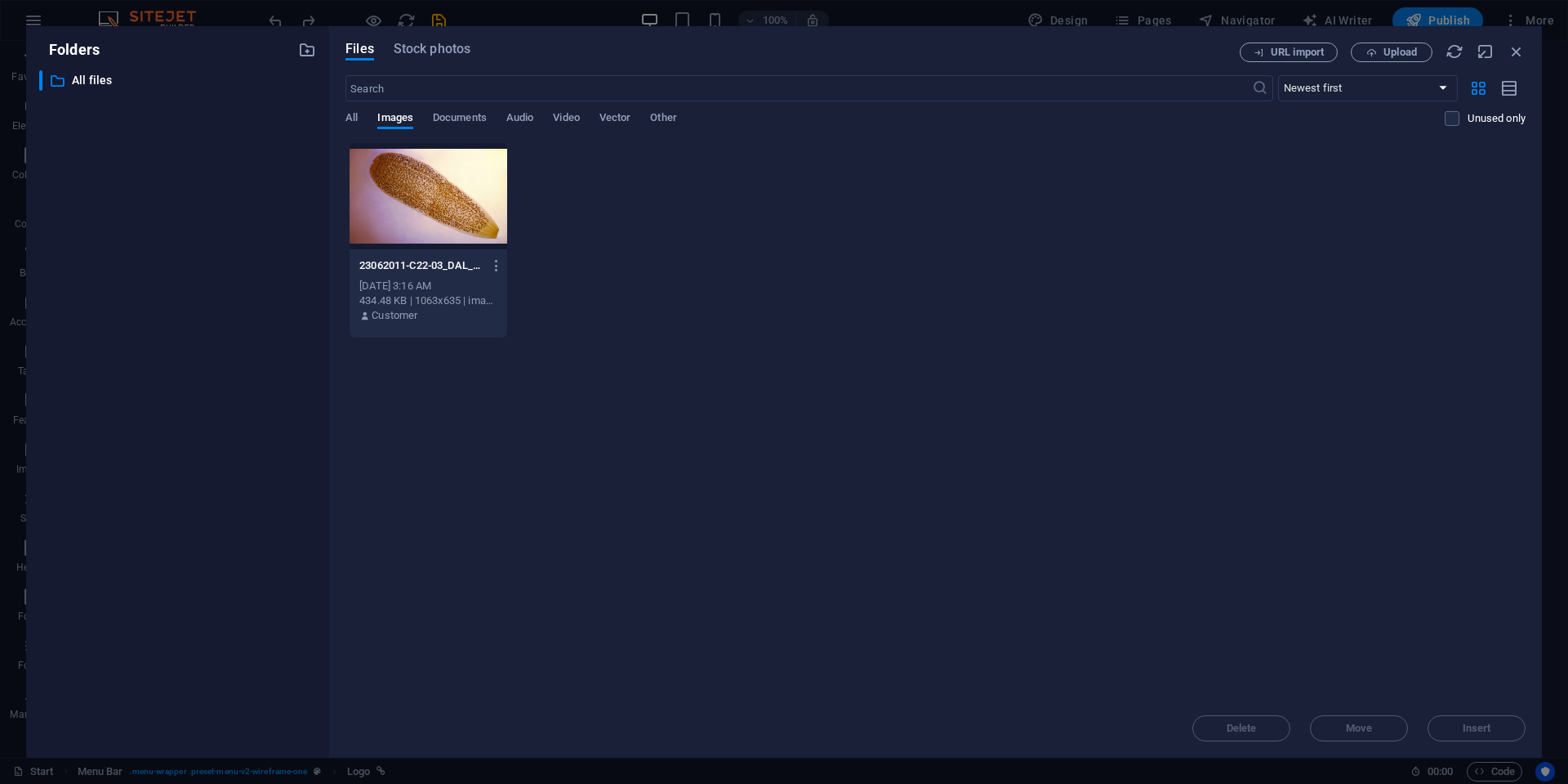
click at [1139, 413] on div "Drop files here to upload them instantly 23062011-C22-03_DAL_Centers-Disease-Co…" at bounding box center [936, 421] width 1180 height 557
click at [1397, 53] on span "Upload" at bounding box center [1400, 52] width 34 height 10
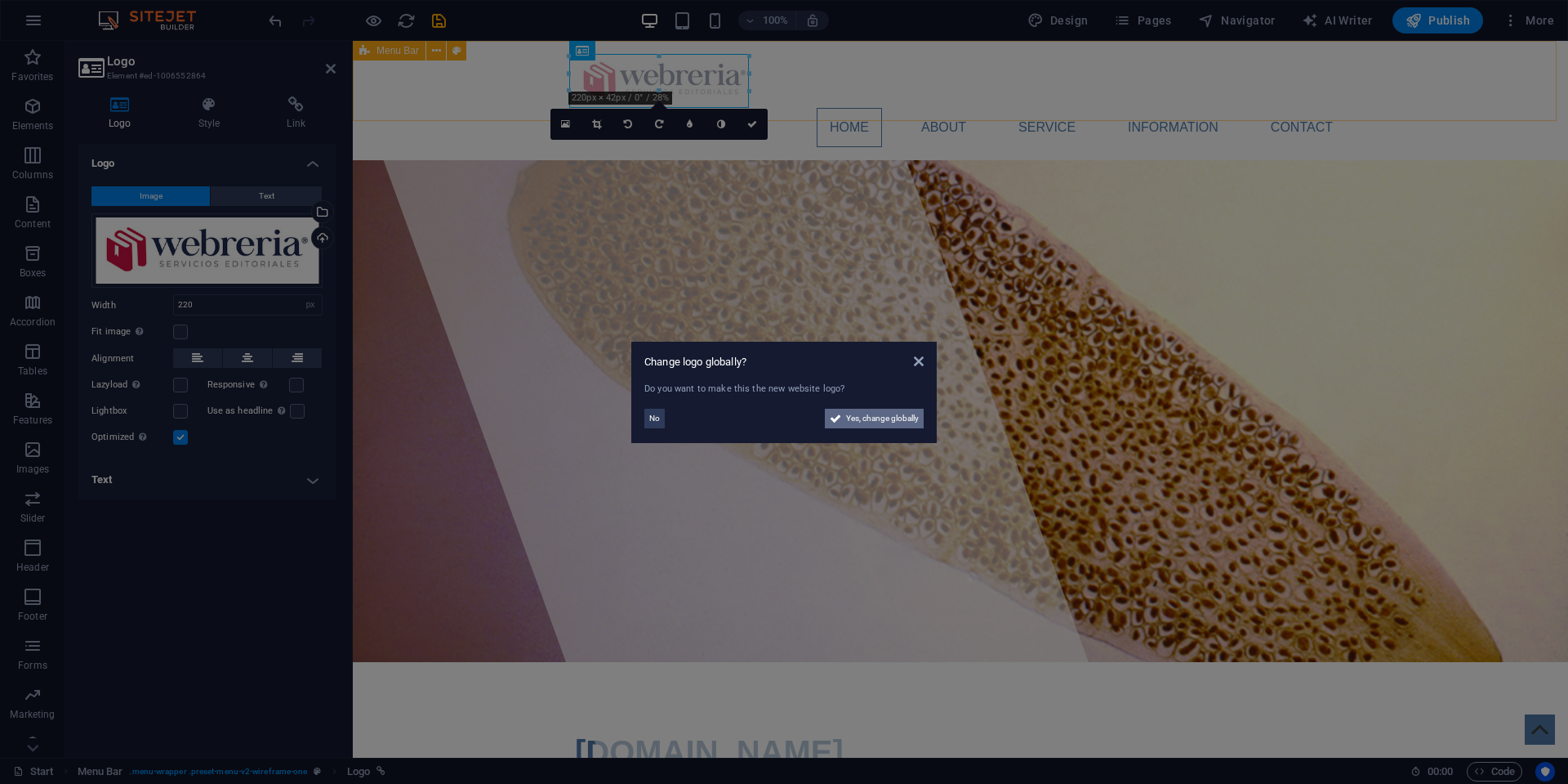
click at [868, 418] on span "Yes, change globally" at bounding box center [883, 419] width 73 height 20
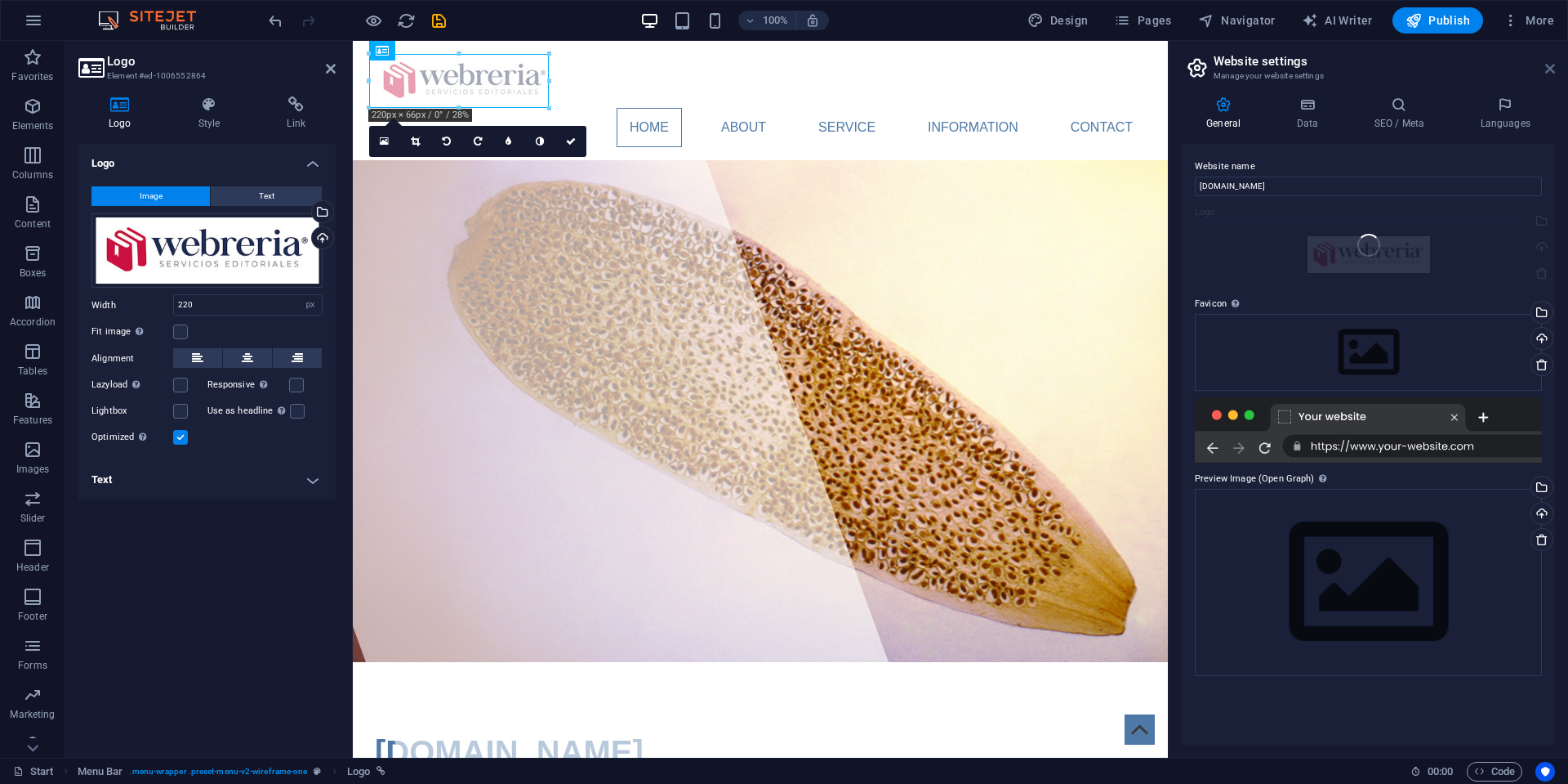
click at [1549, 68] on icon at bounding box center [1550, 68] width 10 height 13
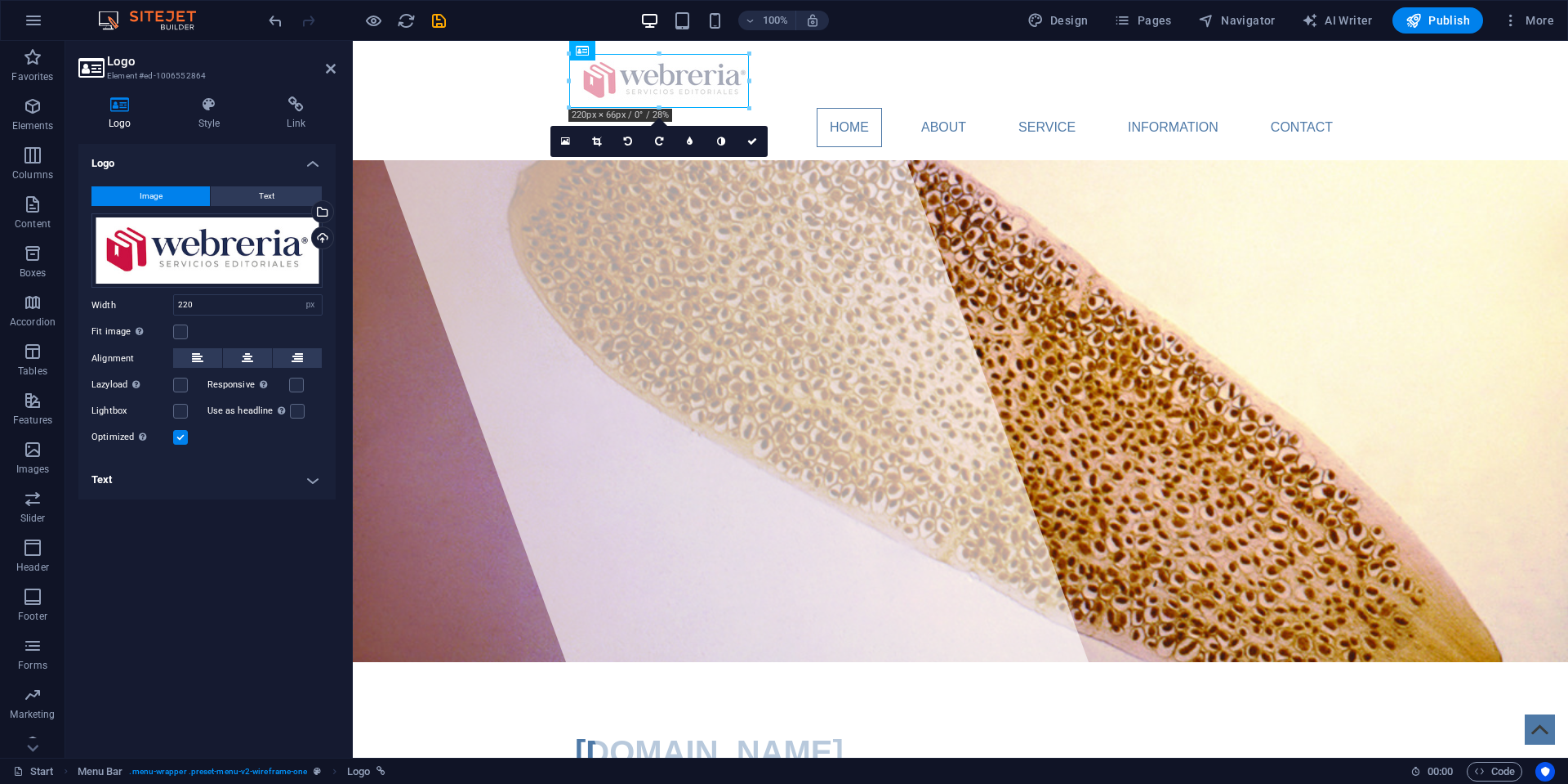
click at [433, 85] on div "Home About Service Information Contact Menu" at bounding box center [961, 100] width 1216 height 119
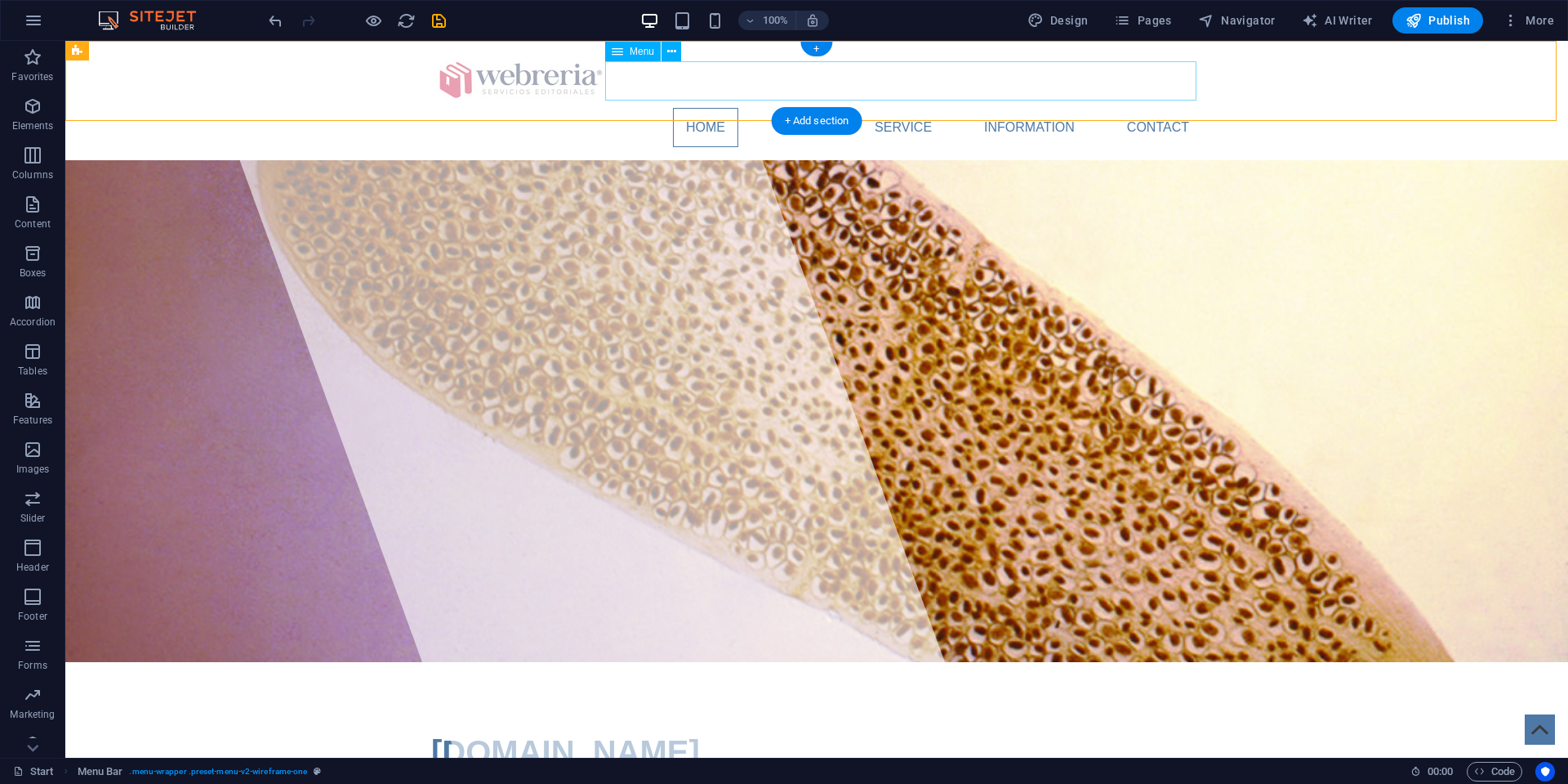
click at [707, 108] on nav "Home About Service Information Contact" at bounding box center [816, 127] width 771 height 39
click at [627, 55] on div "Menu" at bounding box center [633, 52] width 55 height 20
click at [616, 51] on icon at bounding box center [617, 52] width 12 height 20
drag, startPoint x: 625, startPoint y: 53, endPoint x: 272, endPoint y: 12, distance: 355.4
click at [625, 53] on div "Menu" at bounding box center [633, 52] width 55 height 20
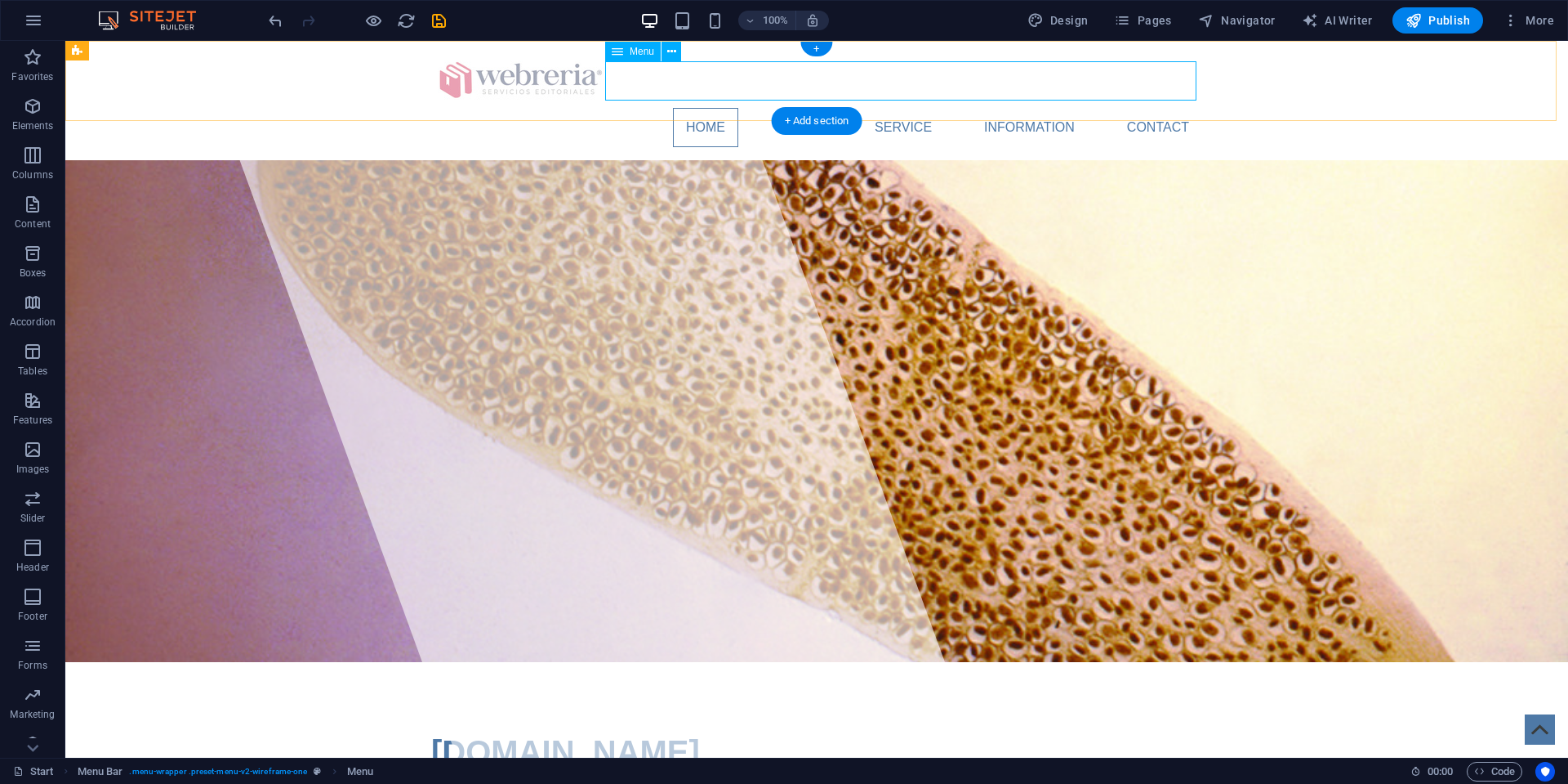
click at [625, 53] on div "Menu" at bounding box center [633, 52] width 55 height 20
select select
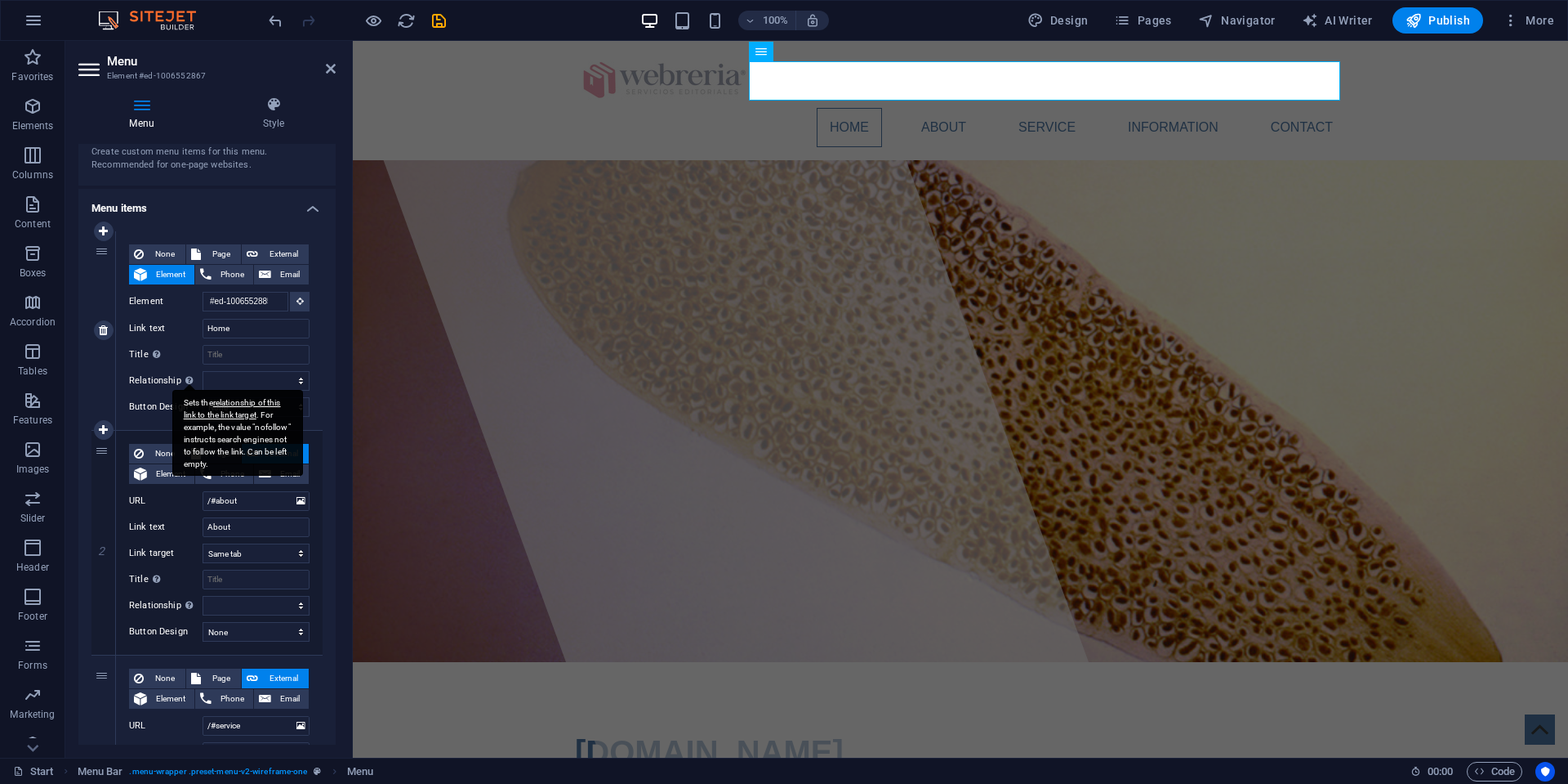
scroll to position [77, 0]
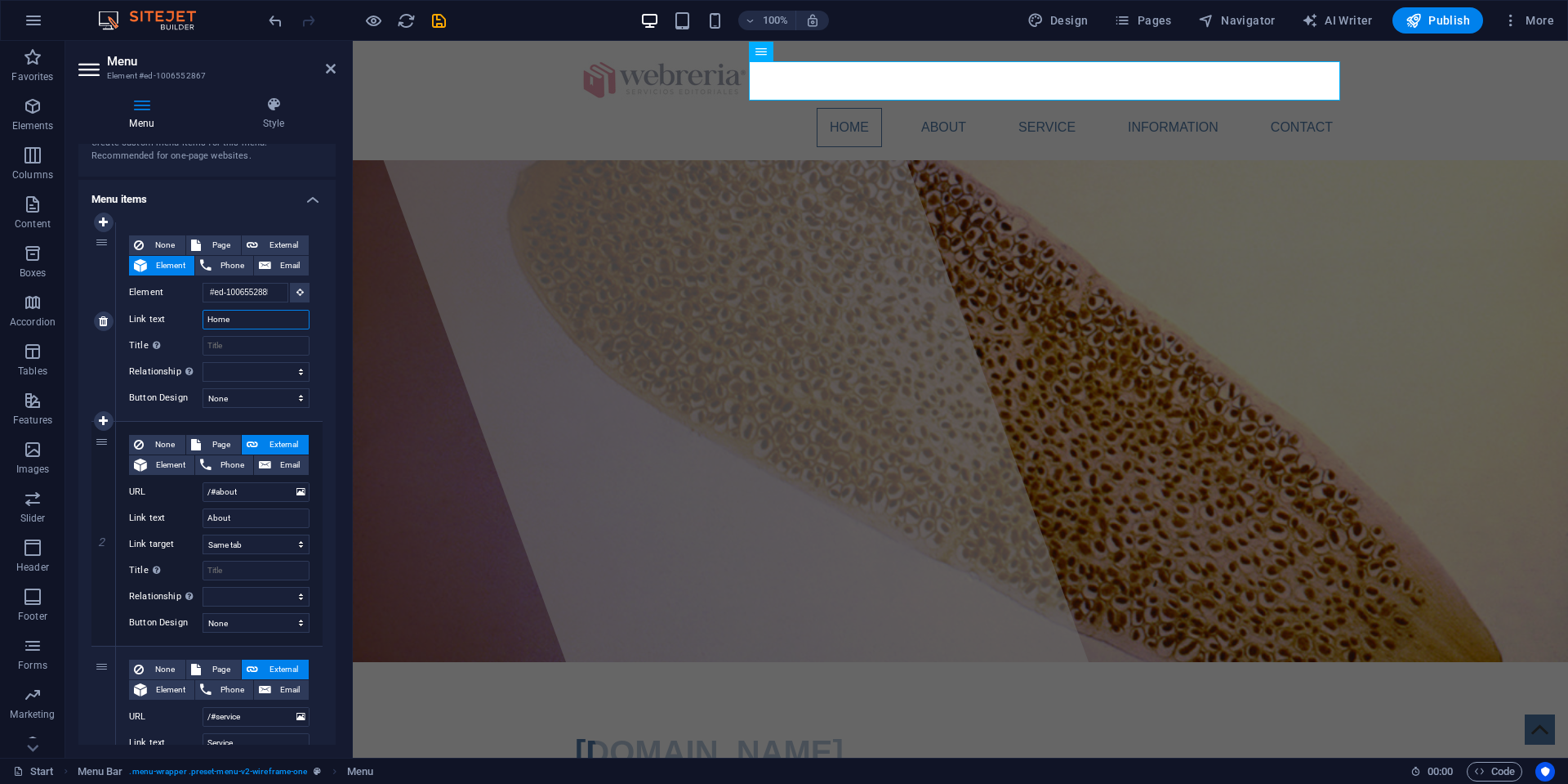
drag, startPoint x: 242, startPoint y: 317, endPoint x: 197, endPoint y: 311, distance: 45.4
click at [197, 311] on div "Link text Home" at bounding box center [219, 320] width 181 height 20
type input "Inicio"
select select
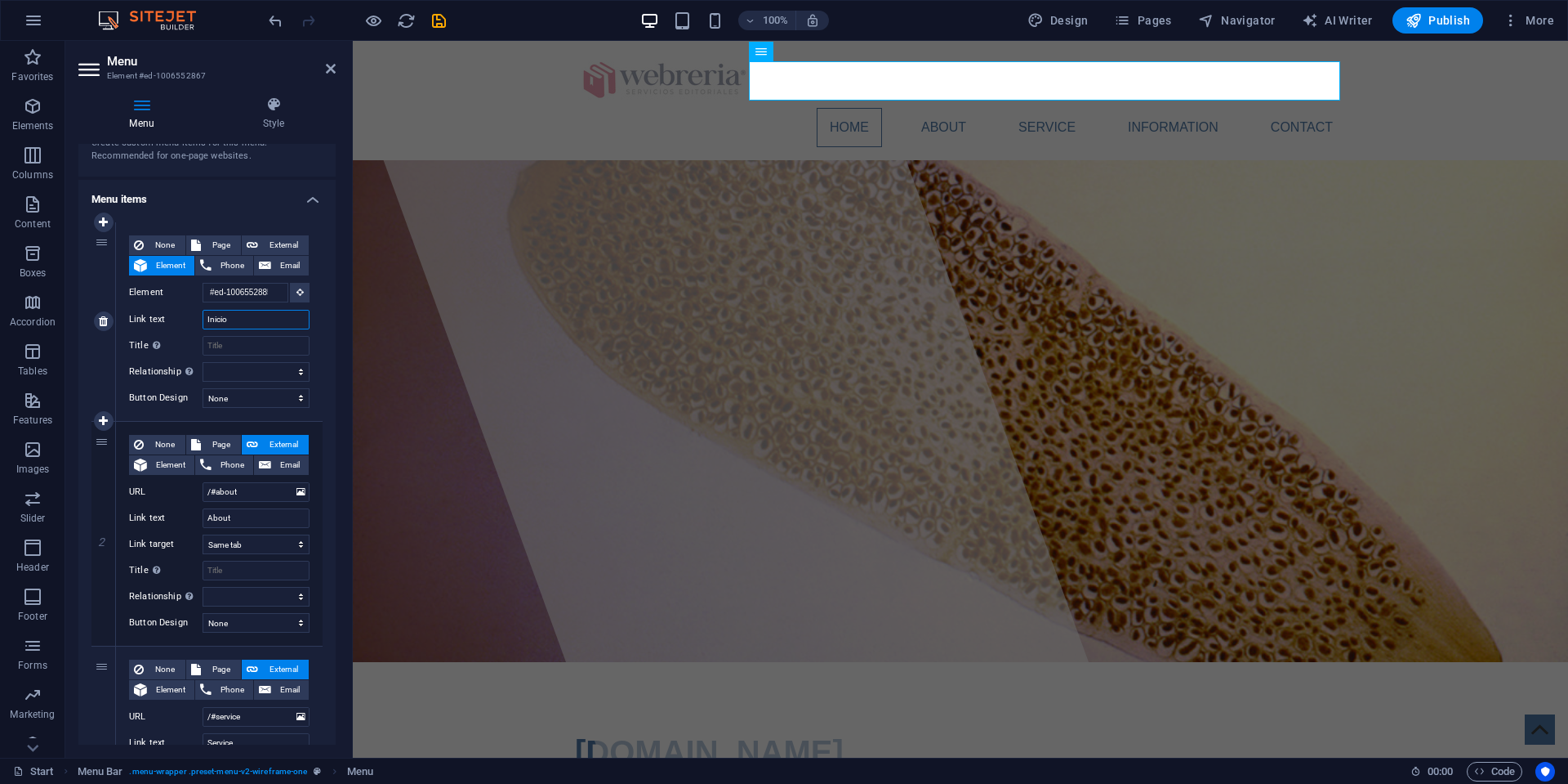
select select
type input "I"
select select
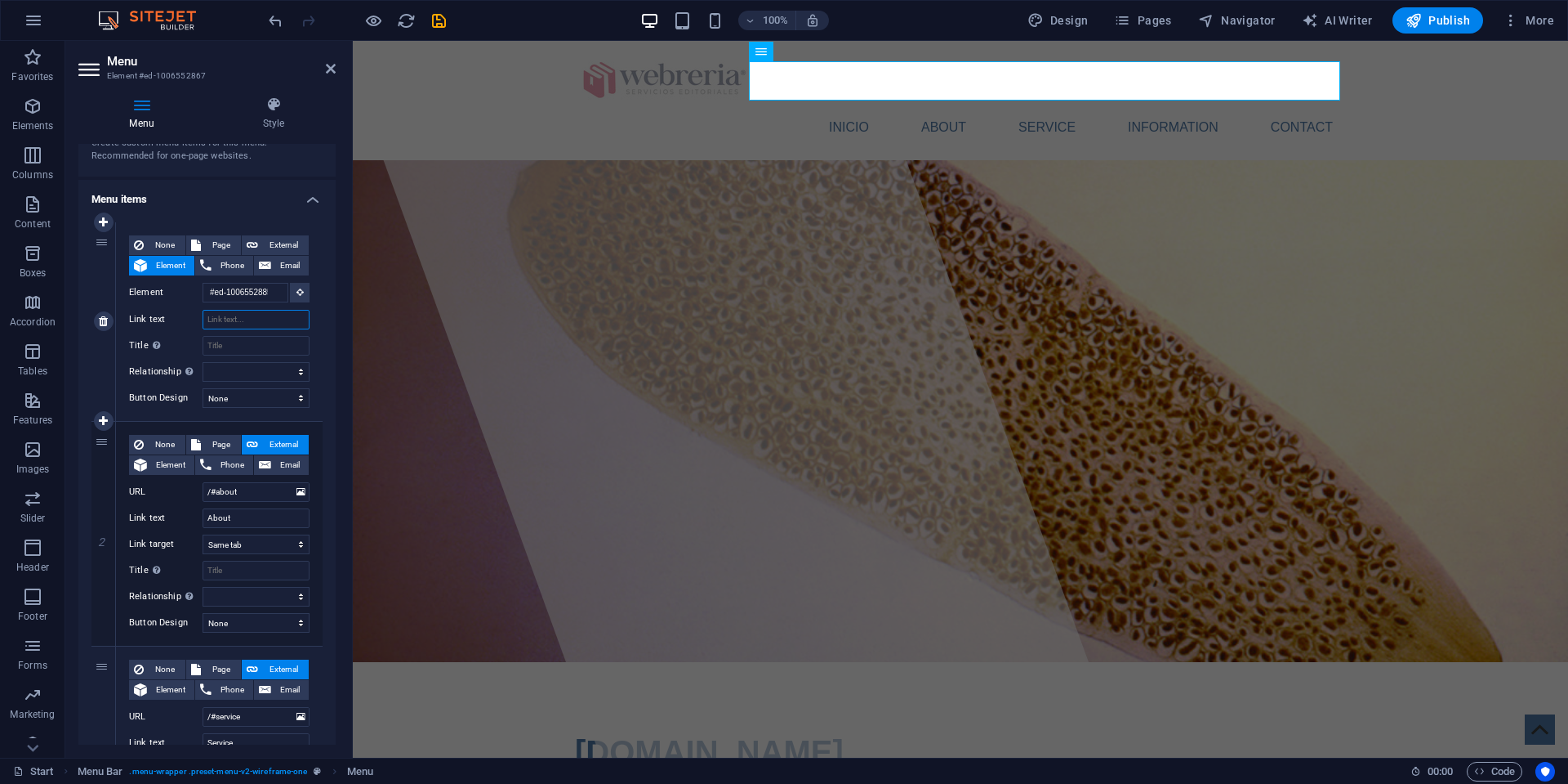
select select
type input "INICIO"
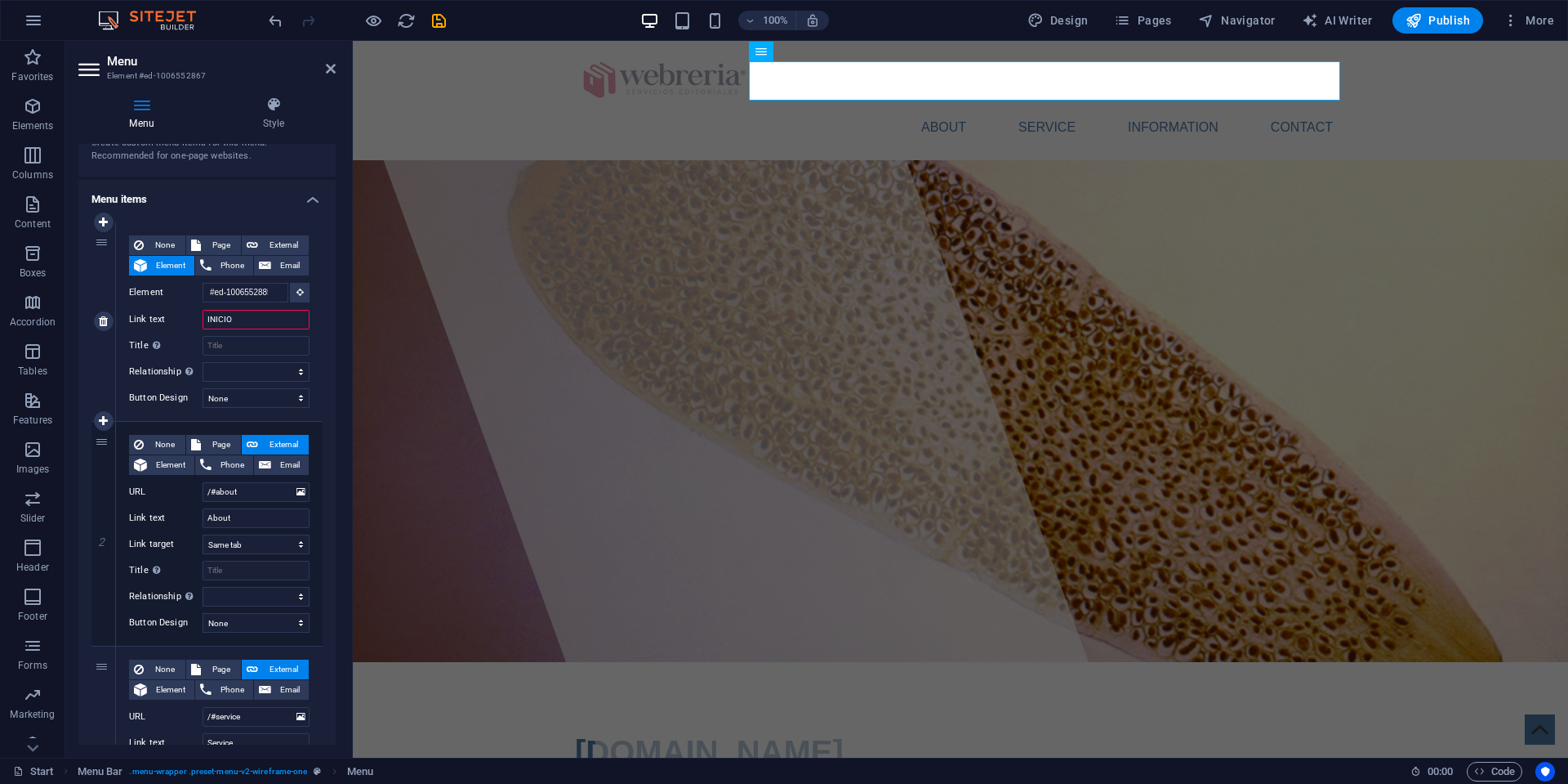
select select
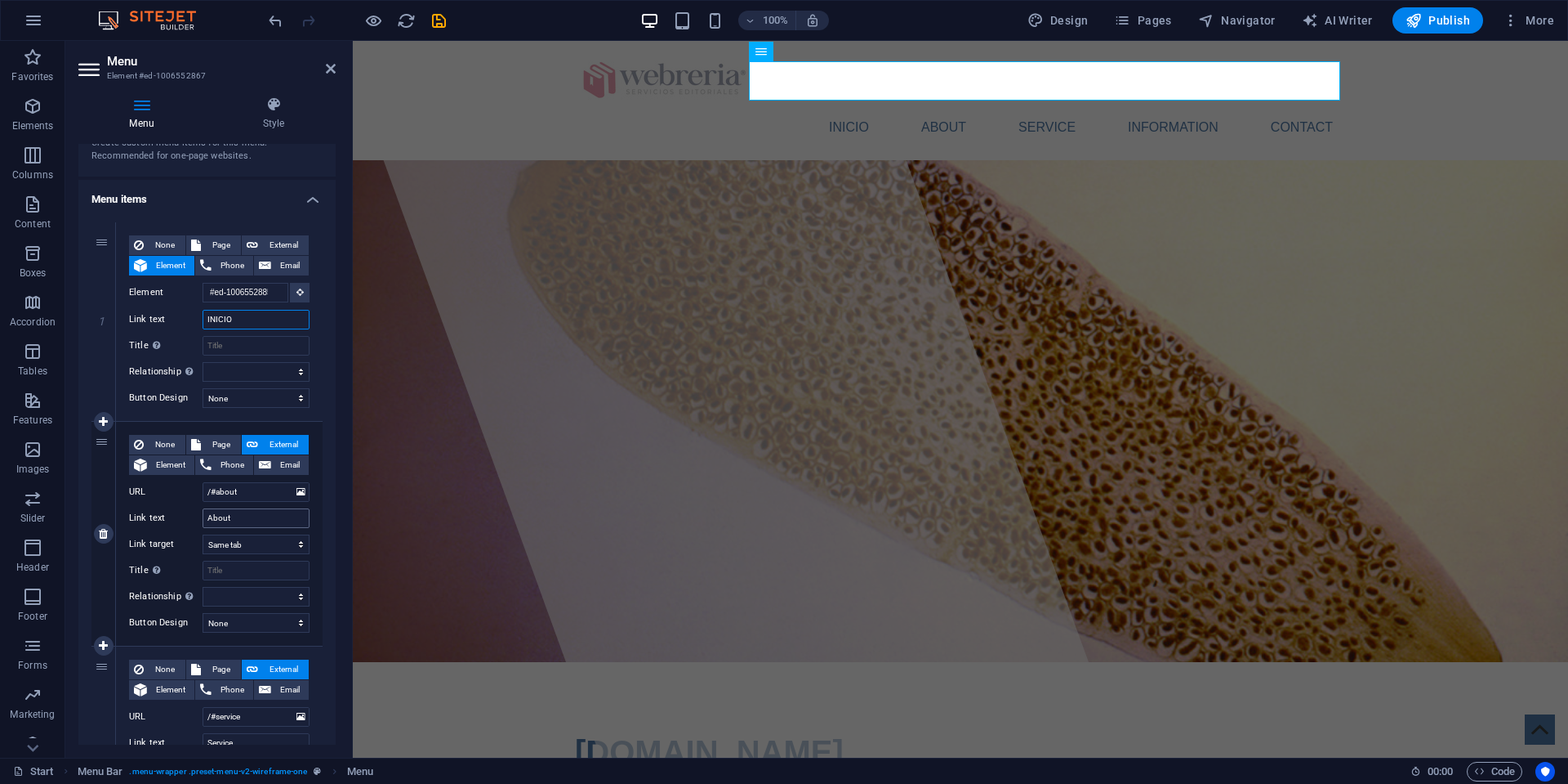
type input "INICIO"
drag, startPoint x: 242, startPoint y: 518, endPoint x: 180, endPoint y: 513, distance: 62.2
click at [180, 513] on div "Link text About" at bounding box center [219, 519] width 181 height 20
type input "NOSOTROS"
select select
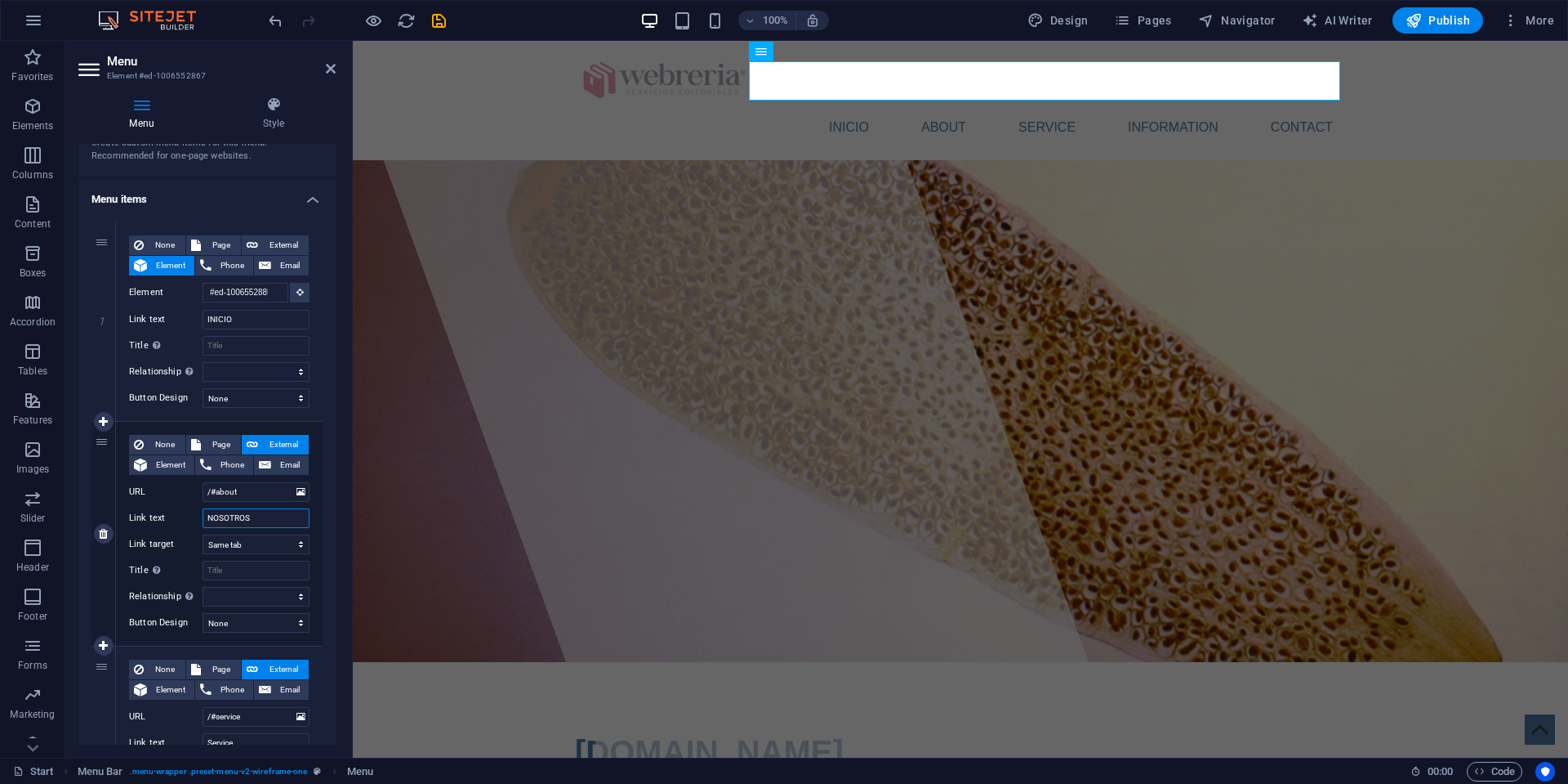
select select
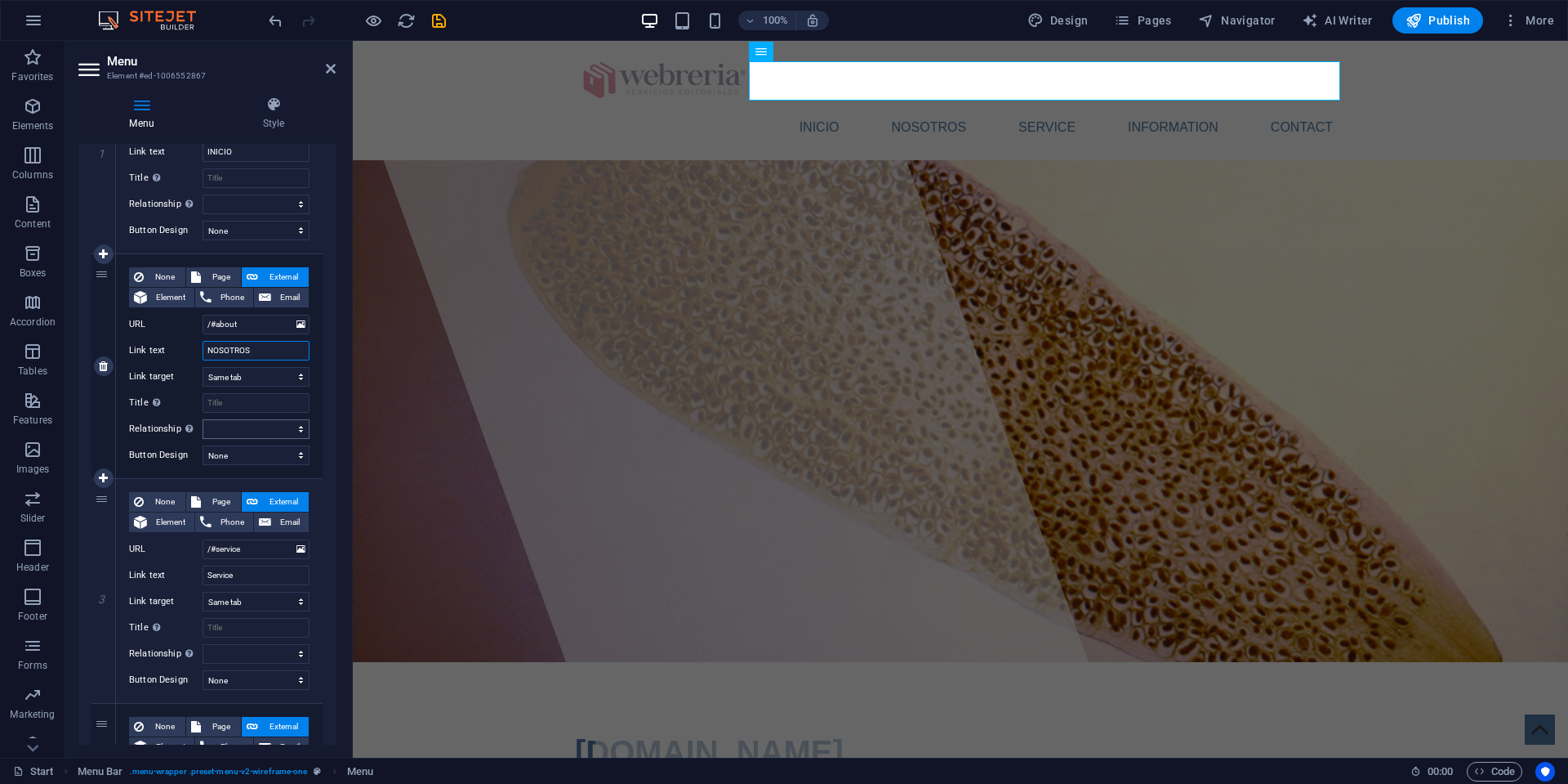
scroll to position [248, 0]
type input "NOSOTROS"
drag, startPoint x: 240, startPoint y: 571, endPoint x: 188, endPoint y: 565, distance: 52.3
click at [188, 565] on div "Link text Service" at bounding box center [219, 572] width 181 height 20
type input "SERVICIOS"
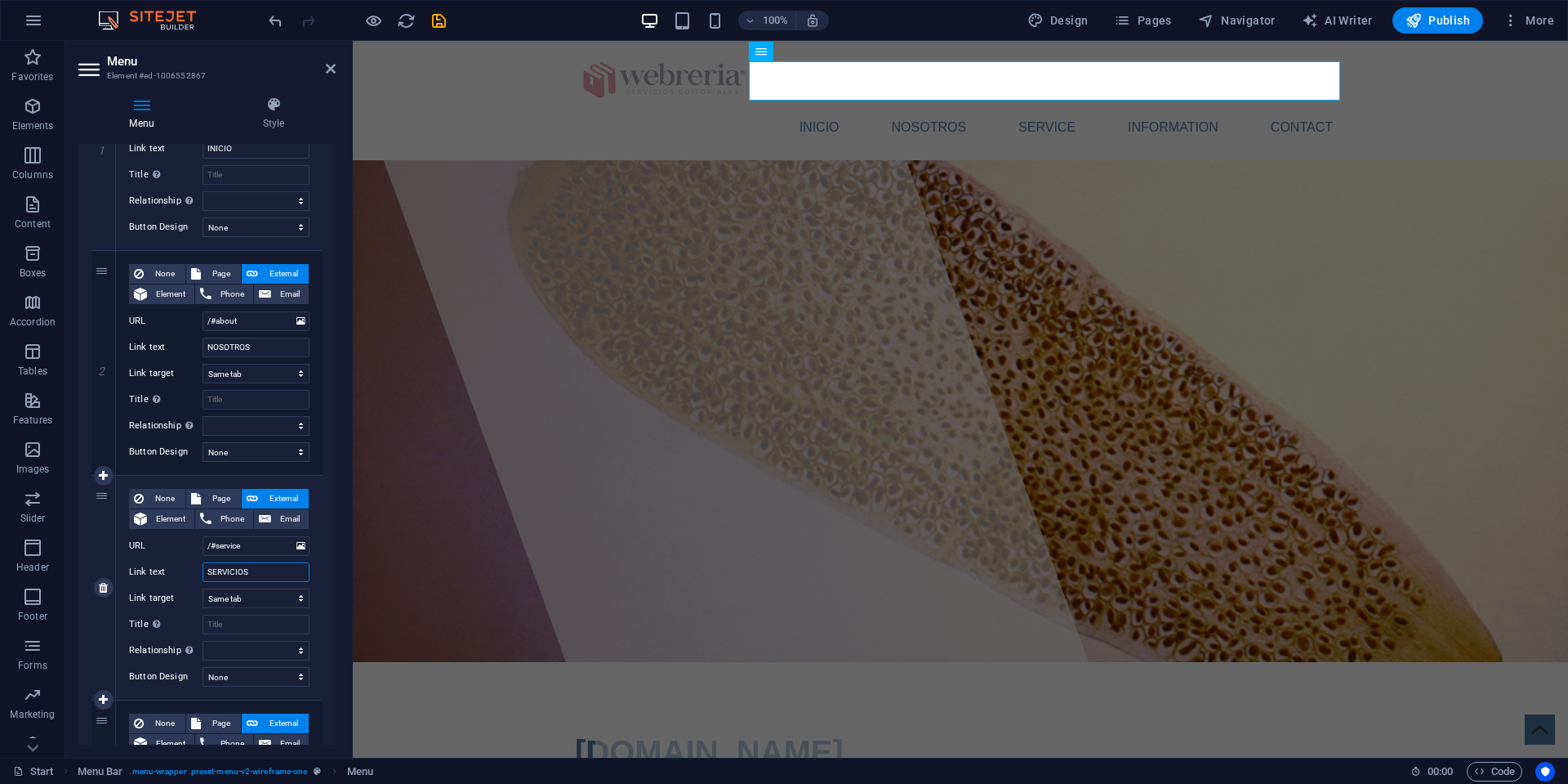
select select
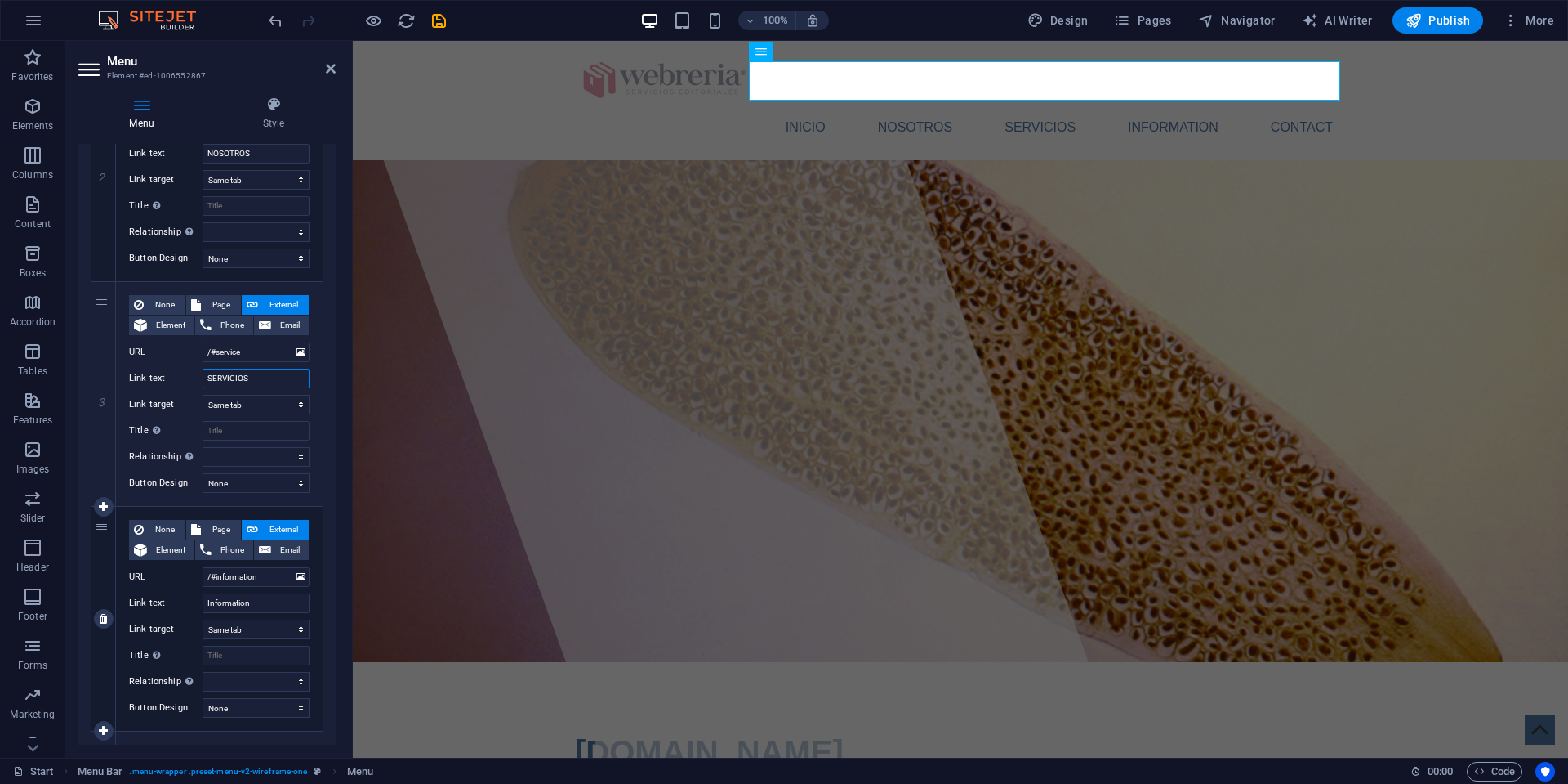
scroll to position [442, 0]
type input "SERVICIOS"
drag, startPoint x: 260, startPoint y: 603, endPoint x: 187, endPoint y: 594, distance: 73.6
click at [187, 594] on div "Link text Information" at bounding box center [219, 603] width 181 height 20
type input "INFORMACIÓN"
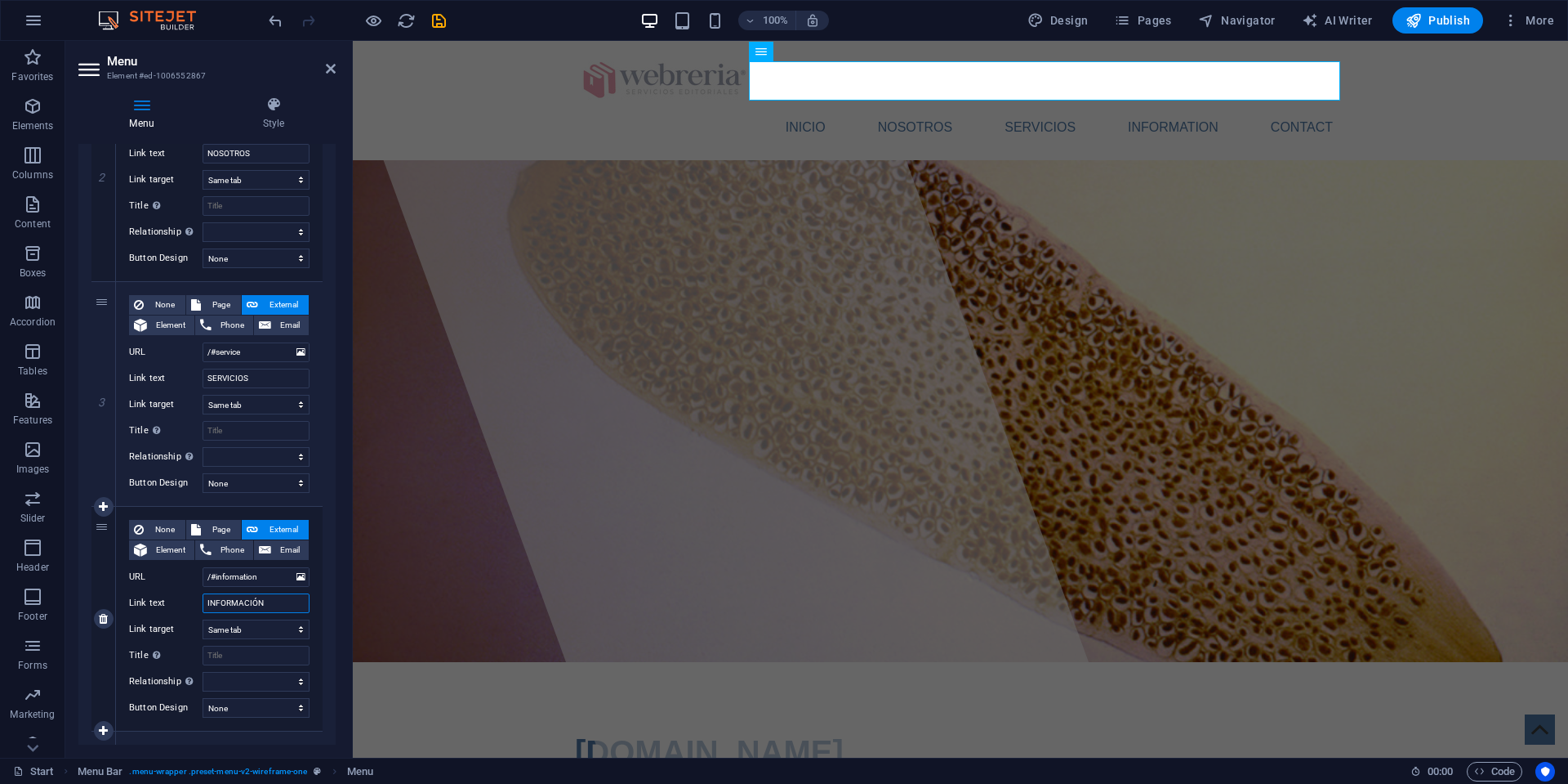
select select
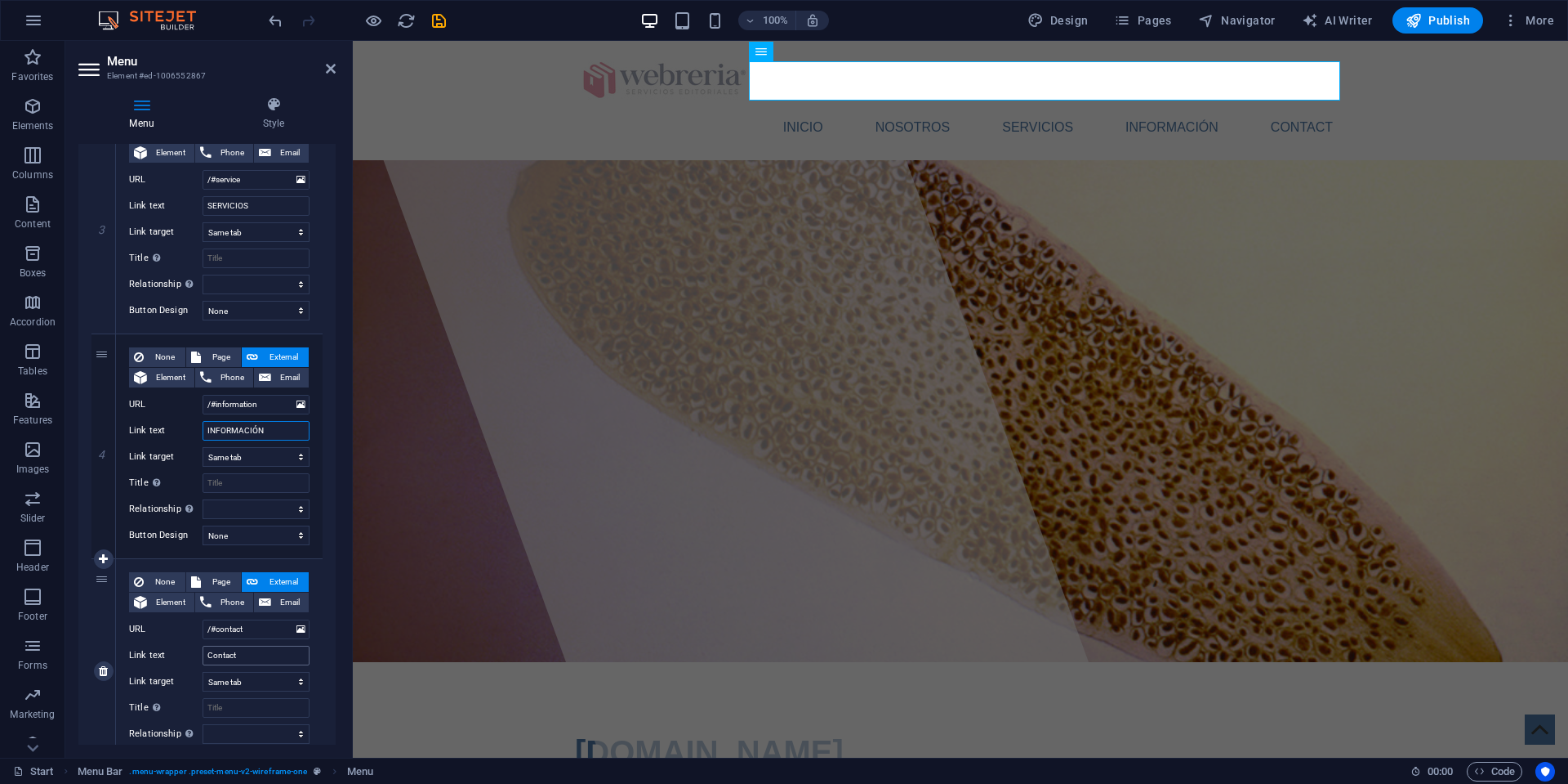
scroll to position [626, 0]
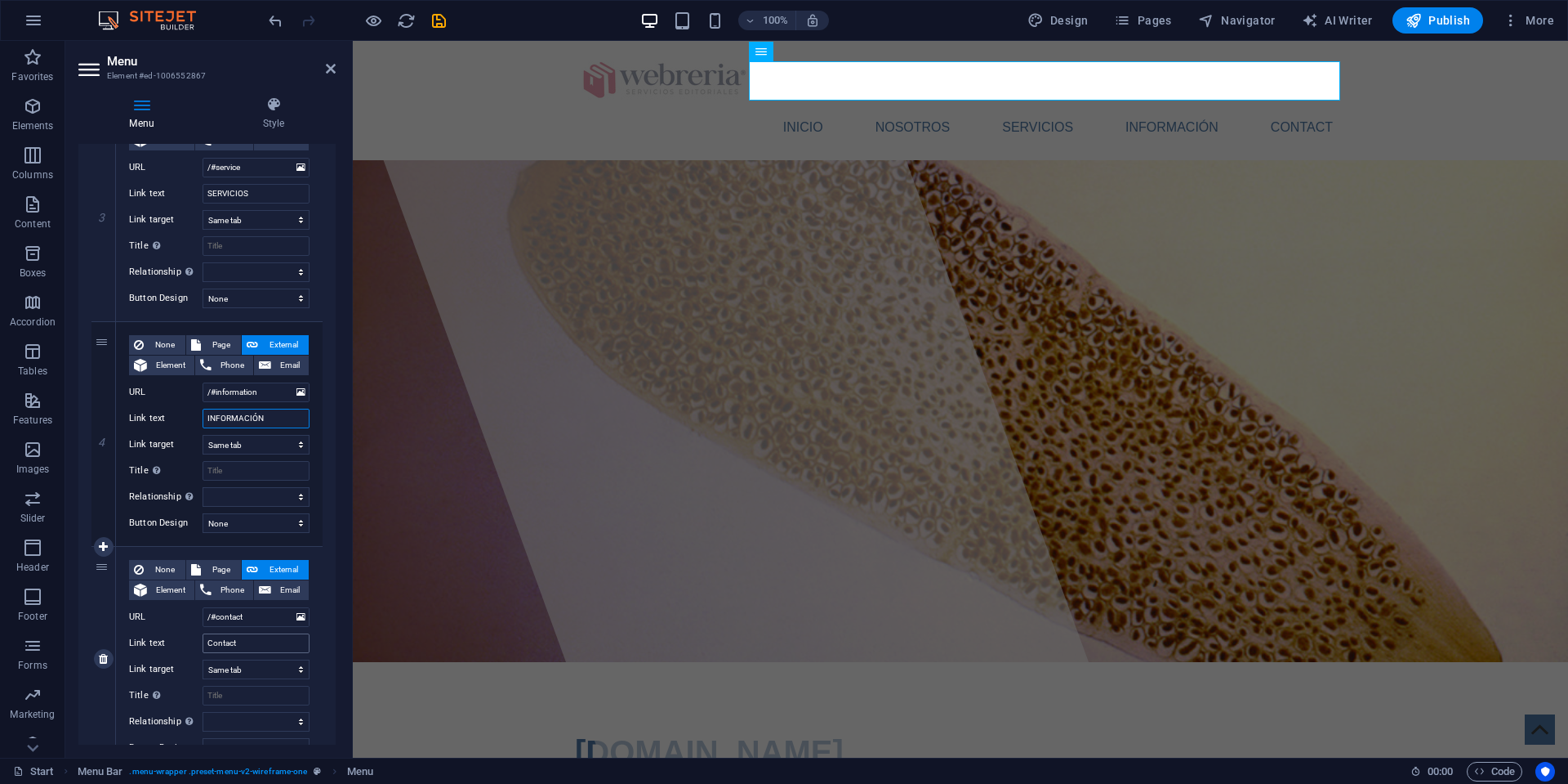
type input "INFORMACIÓN"
drag, startPoint x: 241, startPoint y: 642, endPoint x: 198, endPoint y: 639, distance: 43.1
click at [198, 639] on div "Link text Contact" at bounding box center [219, 643] width 181 height 20
type input "CONTACTO"
select select
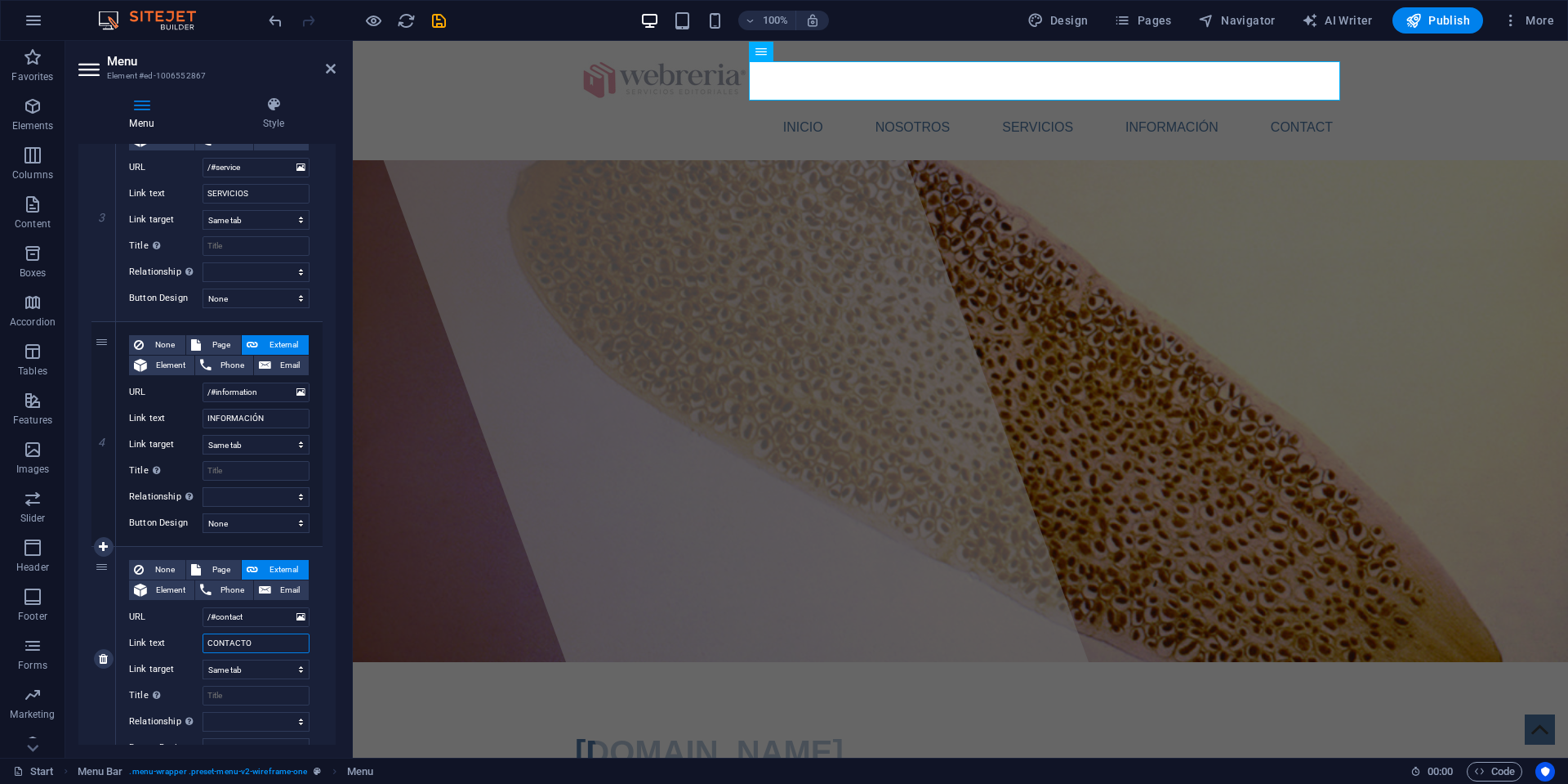
select select
type input "CONTACTO"
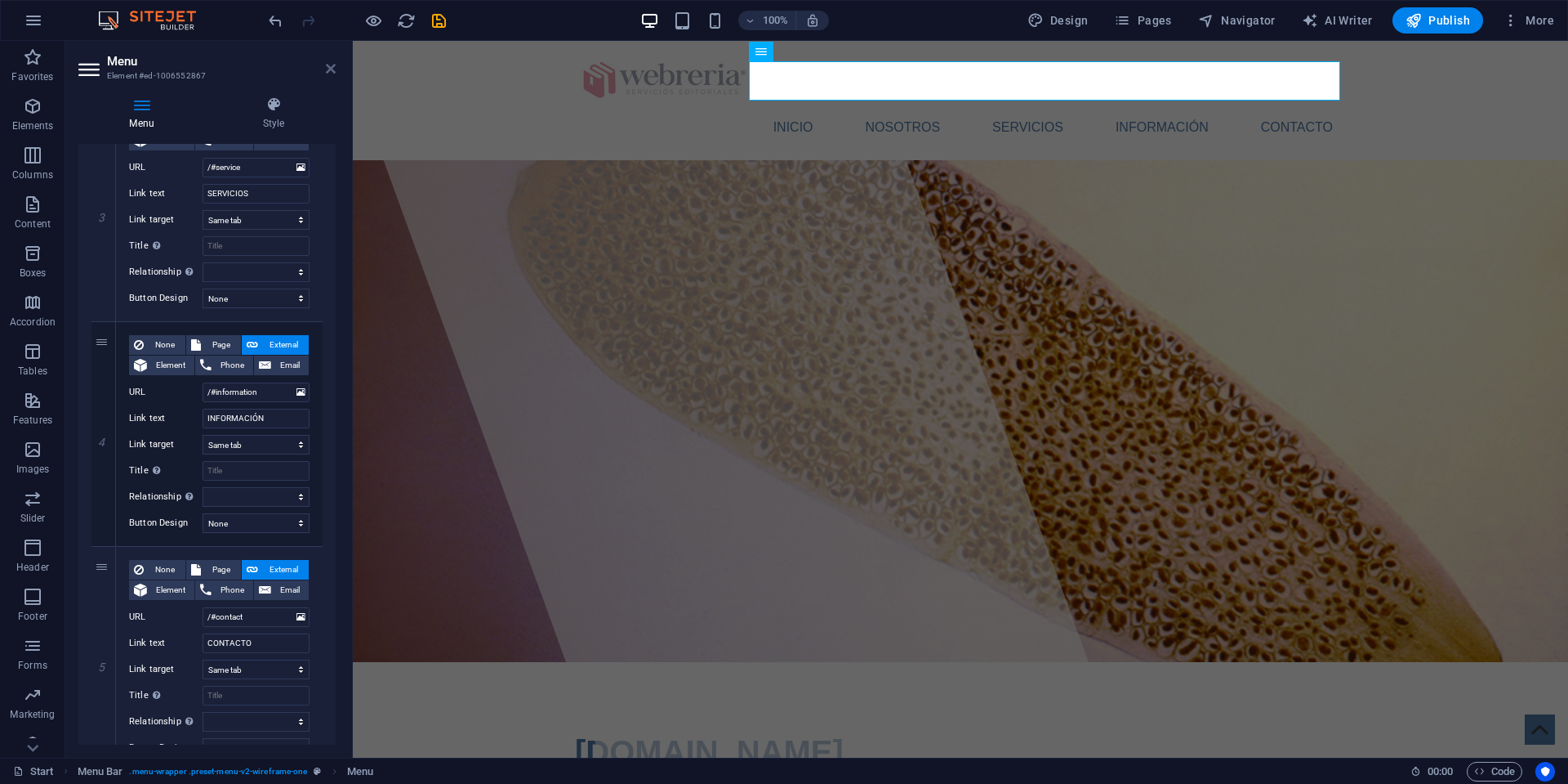
drag, startPoint x: 330, startPoint y: 69, endPoint x: 265, endPoint y: 30, distance: 75.8
click at [330, 69] on icon at bounding box center [330, 68] width 10 height 13
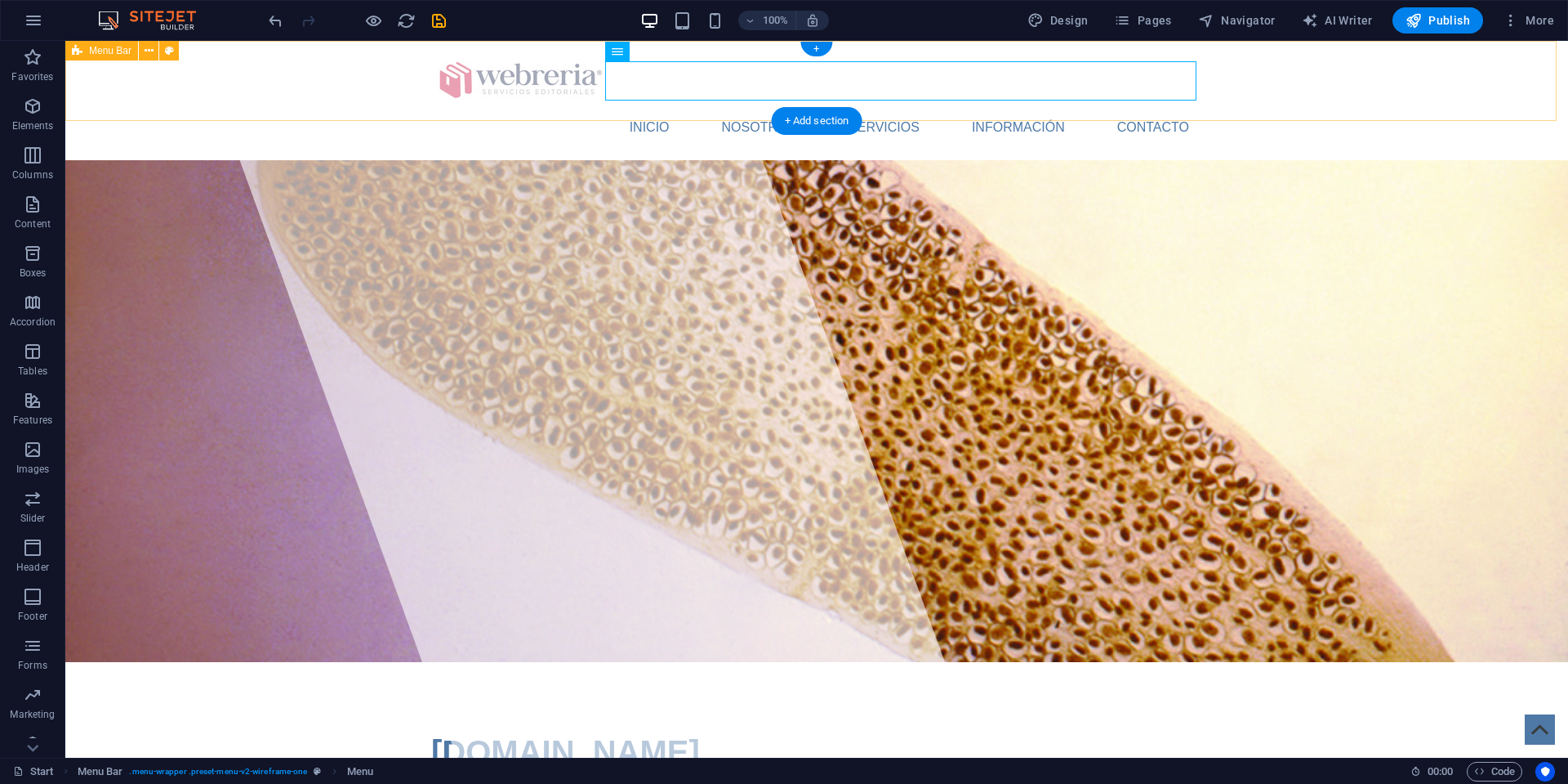
click at [377, 85] on div "INICIO NOSOTROS SERVICIOS INFORMACIÓN CONTACTO Menu" at bounding box center [816, 100] width 1503 height 119
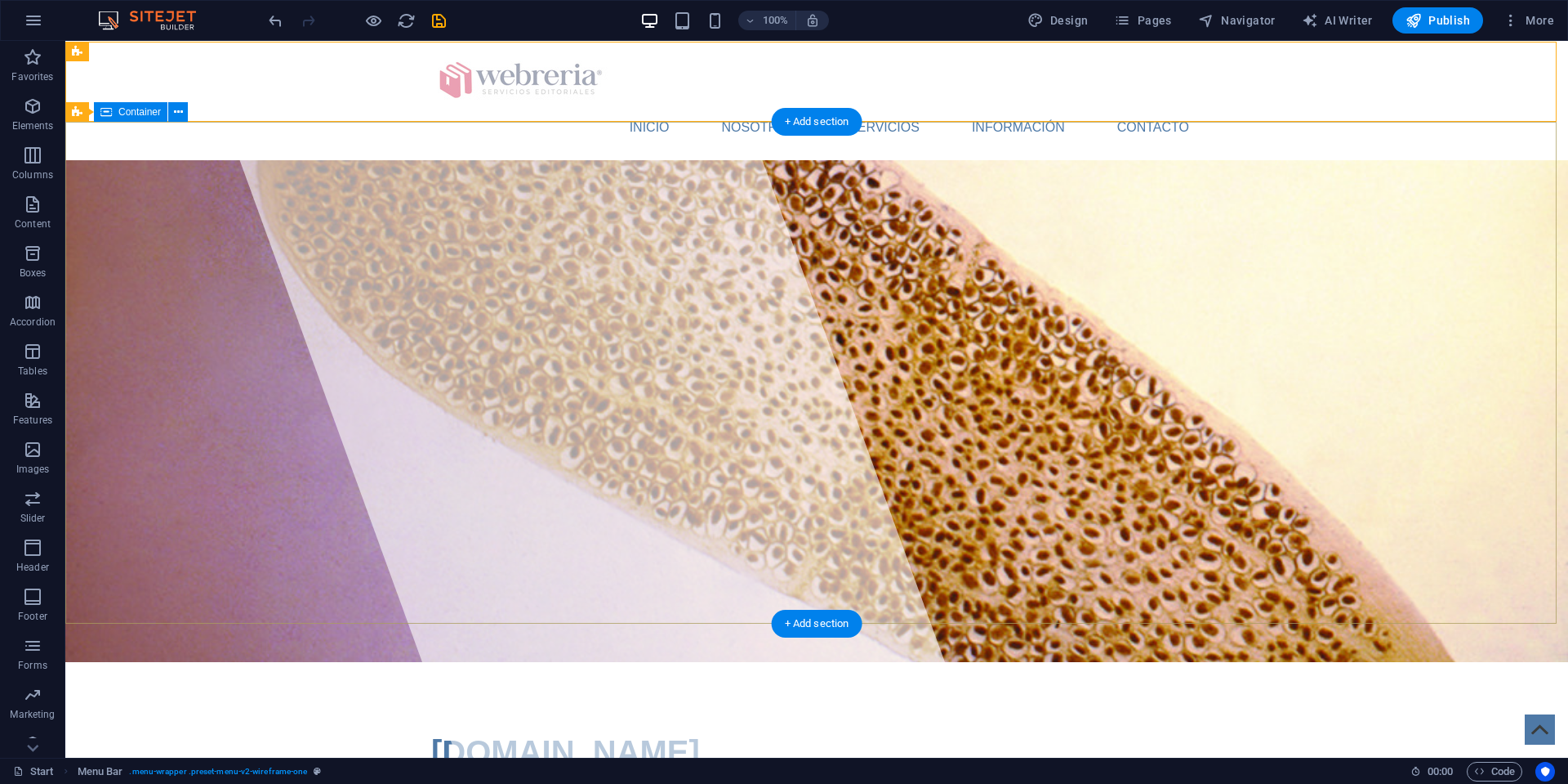
scroll to position [0, 0]
click at [291, 78] on div "INICIO NOSOTROS SERVICIOS INFORMACIÓN CONTACTO Menu" at bounding box center [816, 100] width 1503 height 119
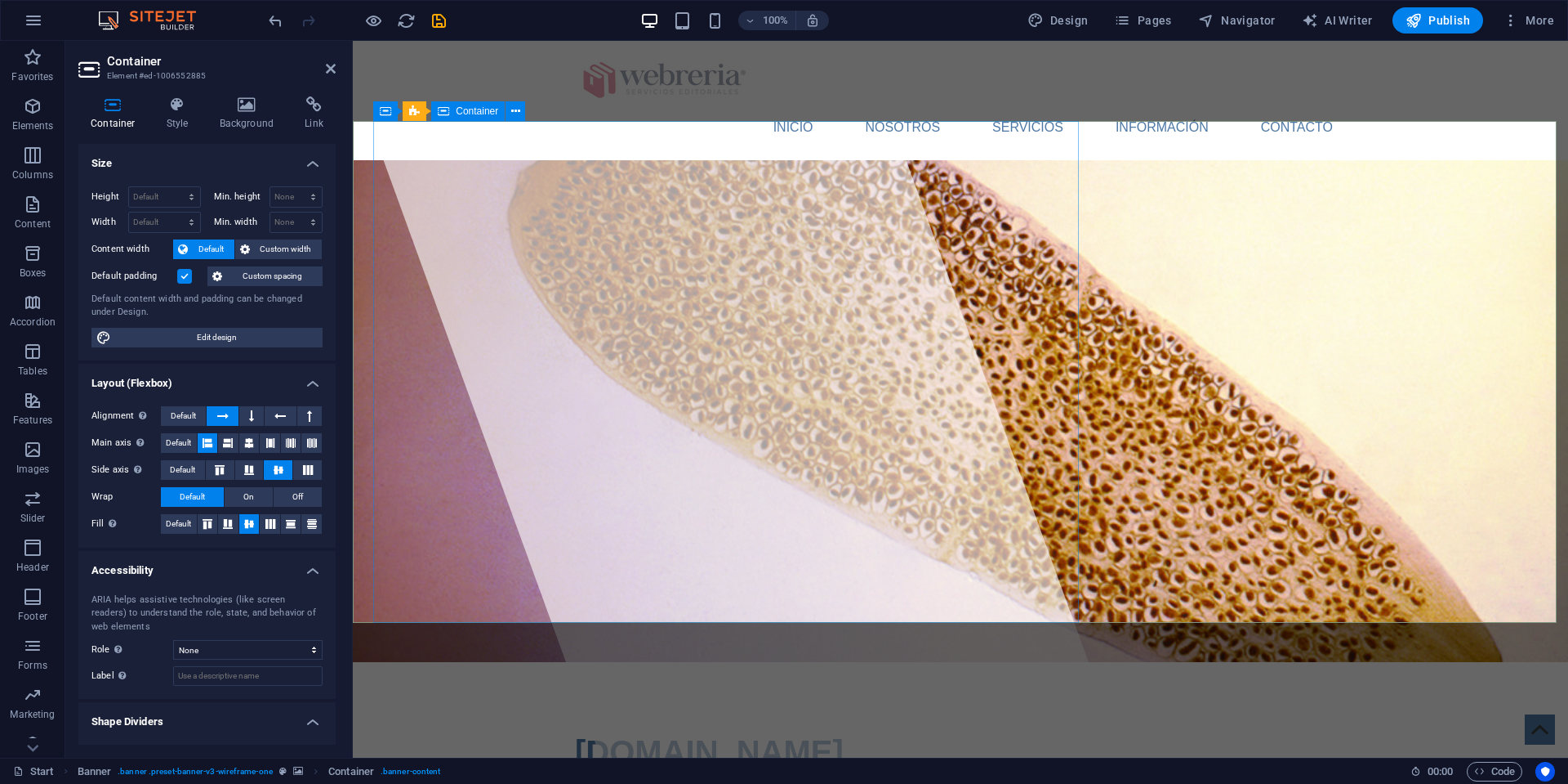
click at [465, 368] on div at bounding box center [731, 399] width 784 height 717
click at [468, 110] on icon at bounding box center [466, 111] width 12 height 17
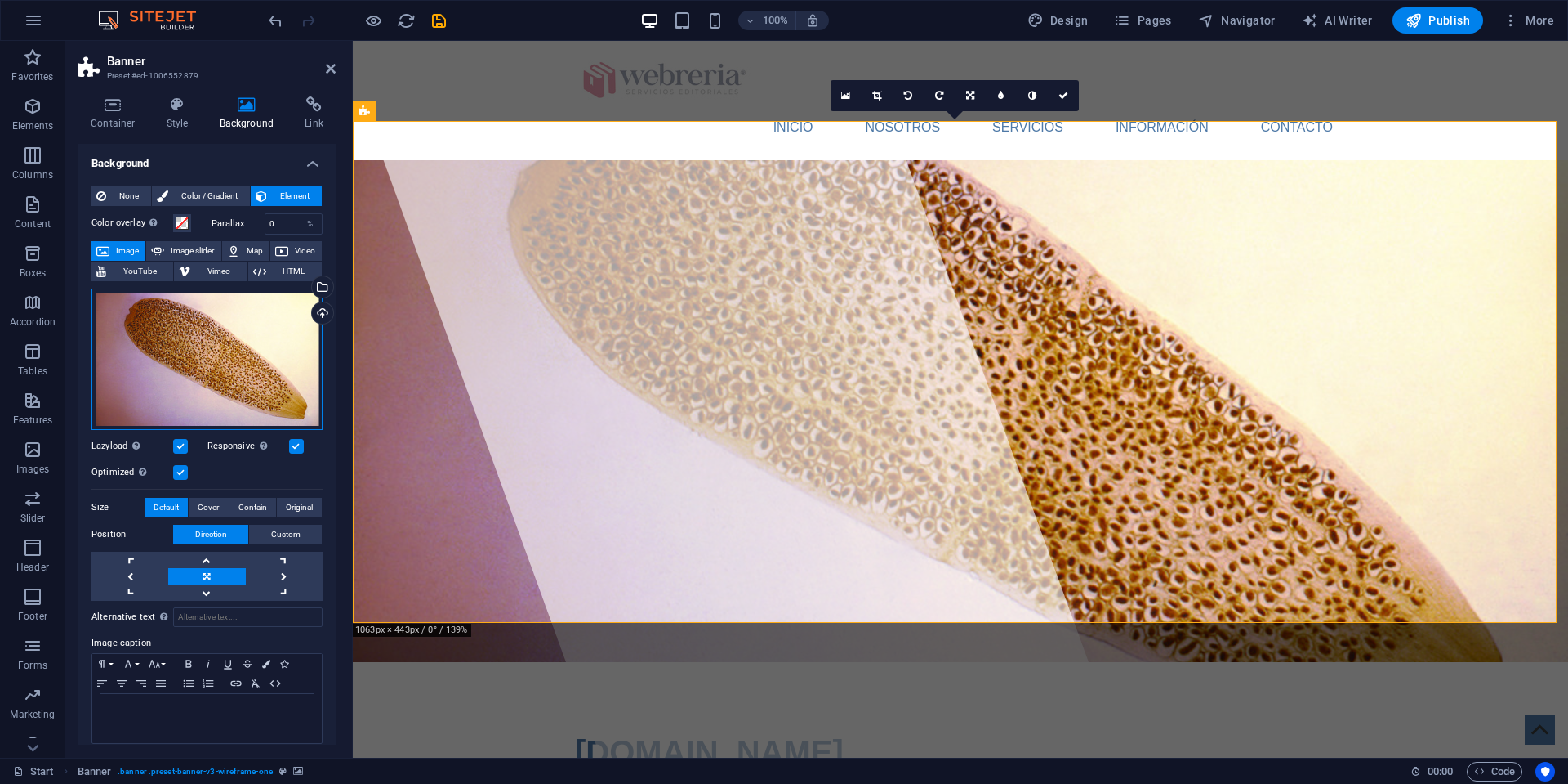
click at [250, 359] on div "Drag files here, click to choose files or select files from Files or our free s…" at bounding box center [207, 360] width 232 height 142
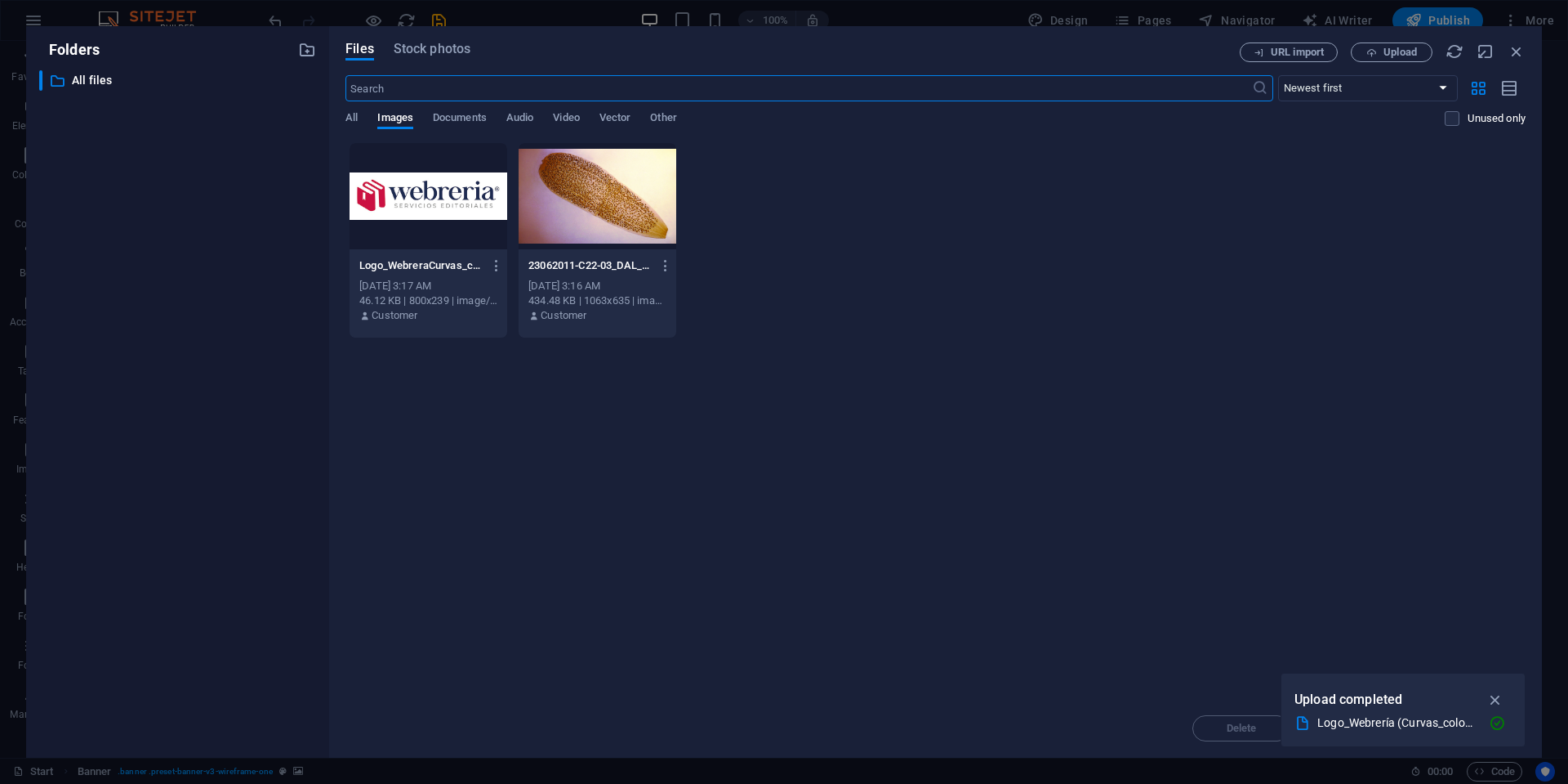
click at [1494, 697] on icon "button" at bounding box center [1495, 700] width 19 height 18
click at [1375, 50] on icon "button" at bounding box center [1372, 53] width 11 height 11
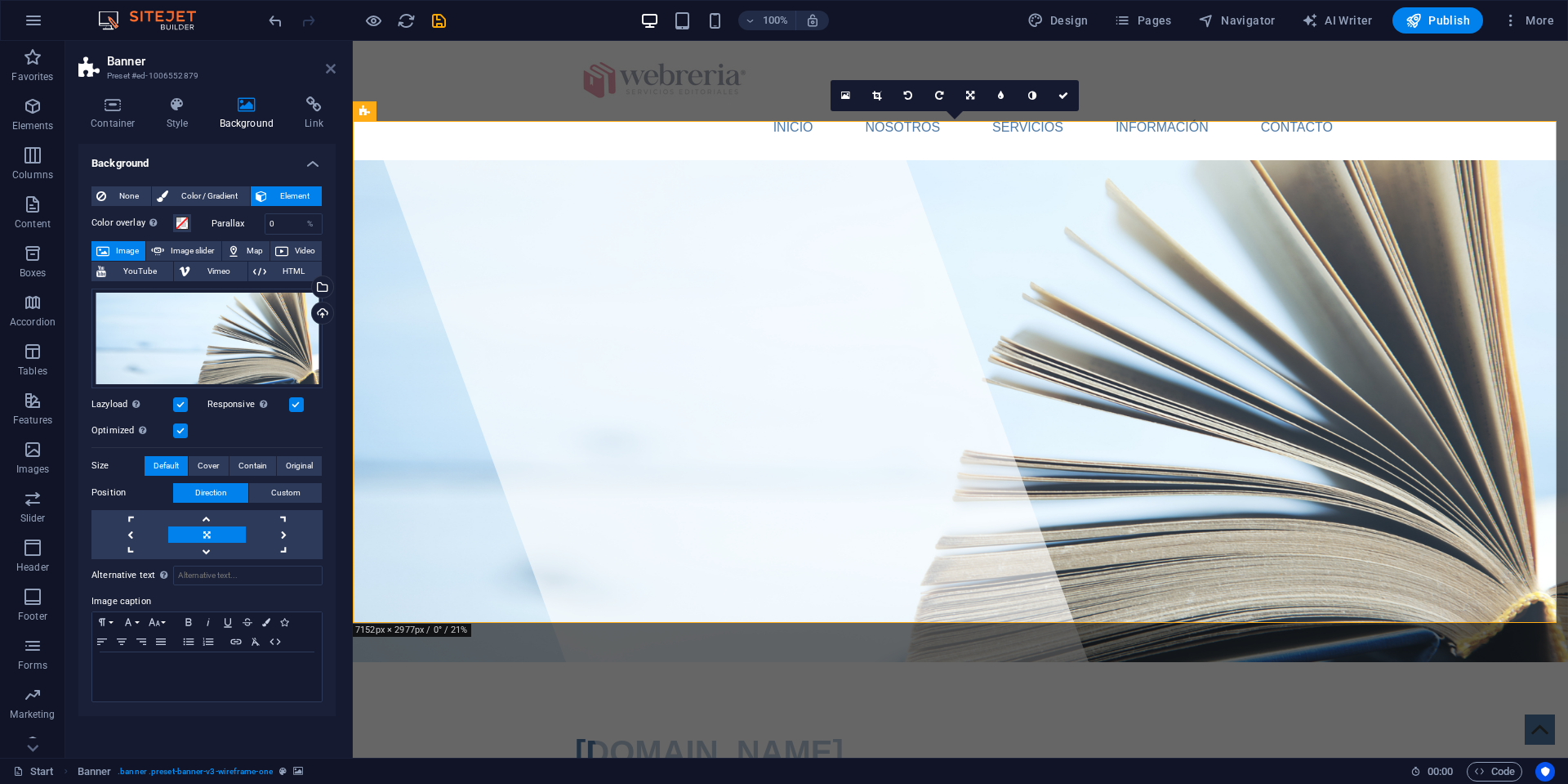
click at [329, 69] on icon at bounding box center [330, 68] width 10 height 13
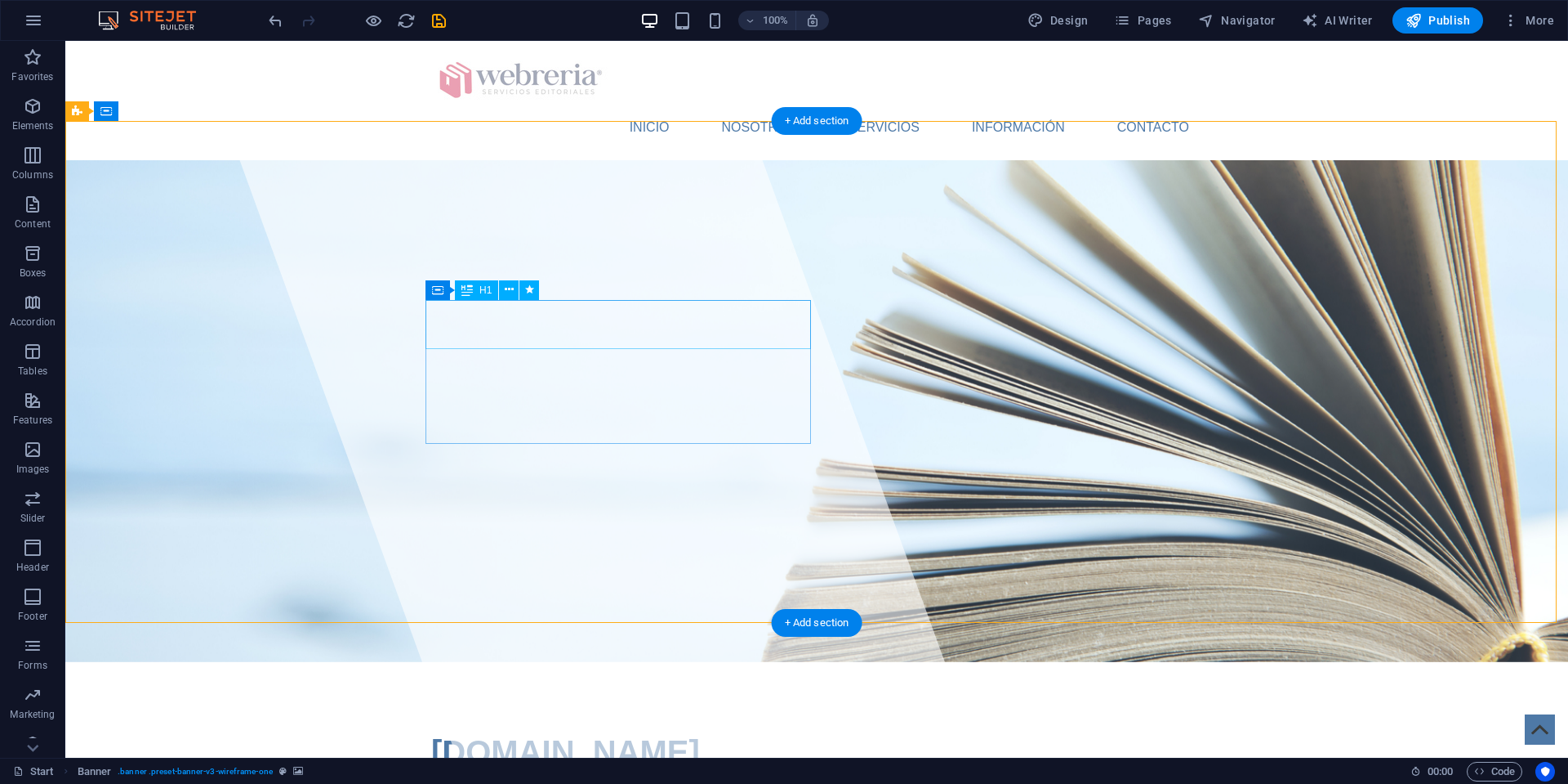
click at [446, 734] on span "[DOMAIN_NAME]" at bounding box center [566, 752] width 269 height 36
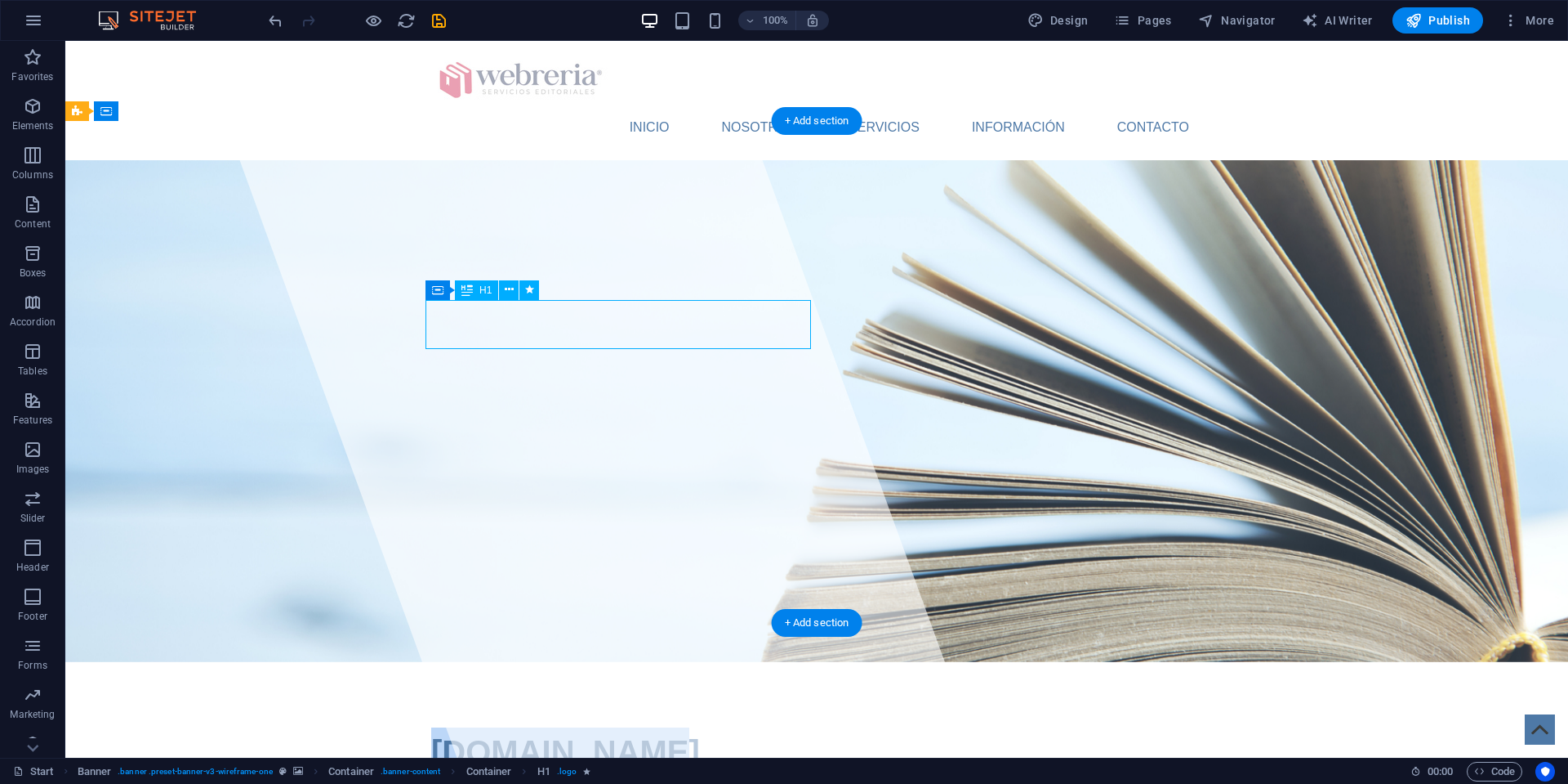
drag, startPoint x: 630, startPoint y: 327, endPoint x: 386, endPoint y: 330, distance: 244.0
click at [435, 734] on span "[DOMAIN_NAME]" at bounding box center [566, 752] width 269 height 36
click at [462, 734] on span "[DOMAIN_NAME]" at bounding box center [566, 752] width 269 height 36
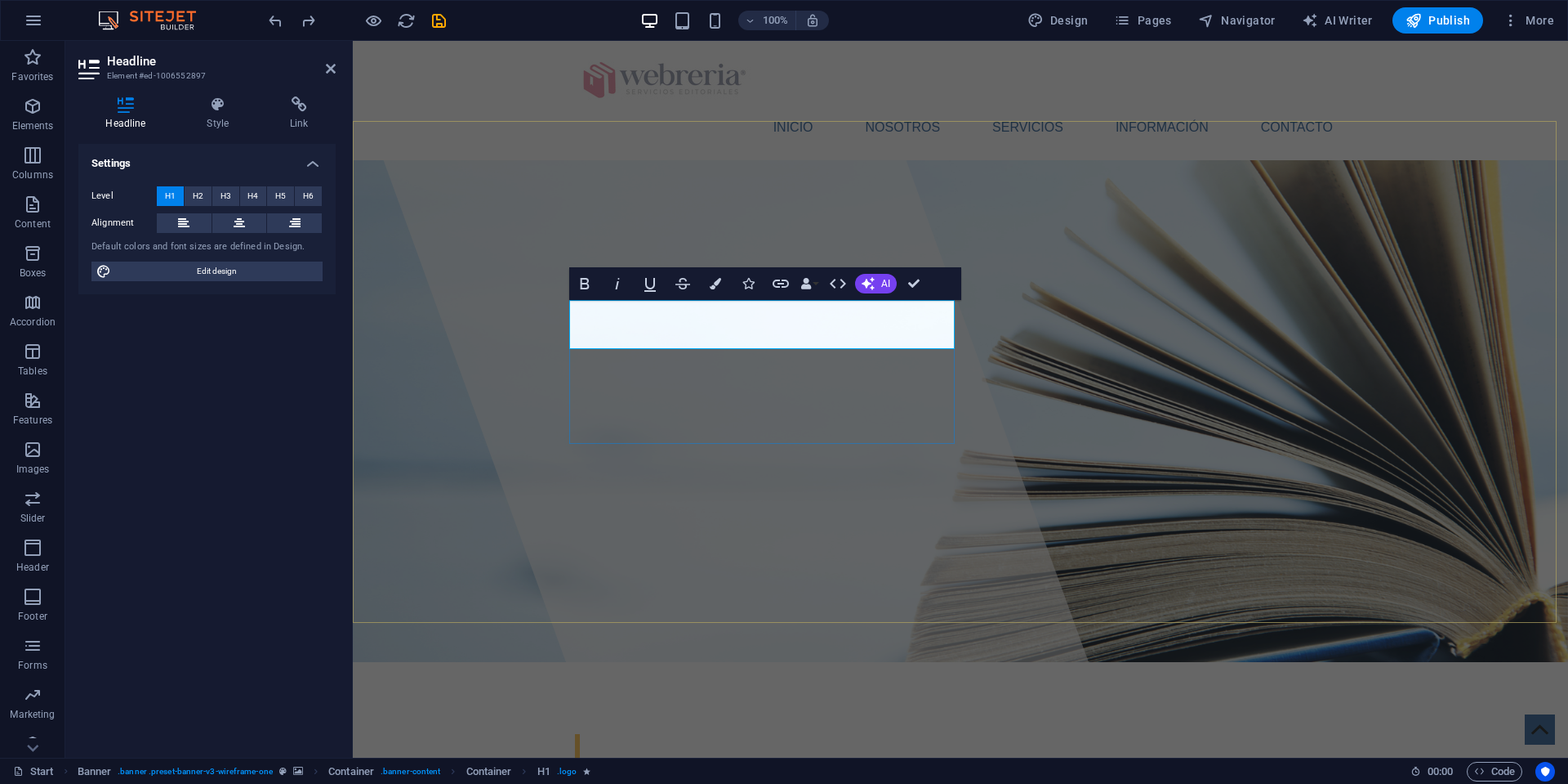
click at [774, 728] on h1 "​" at bounding box center [960, 752] width 771 height 49
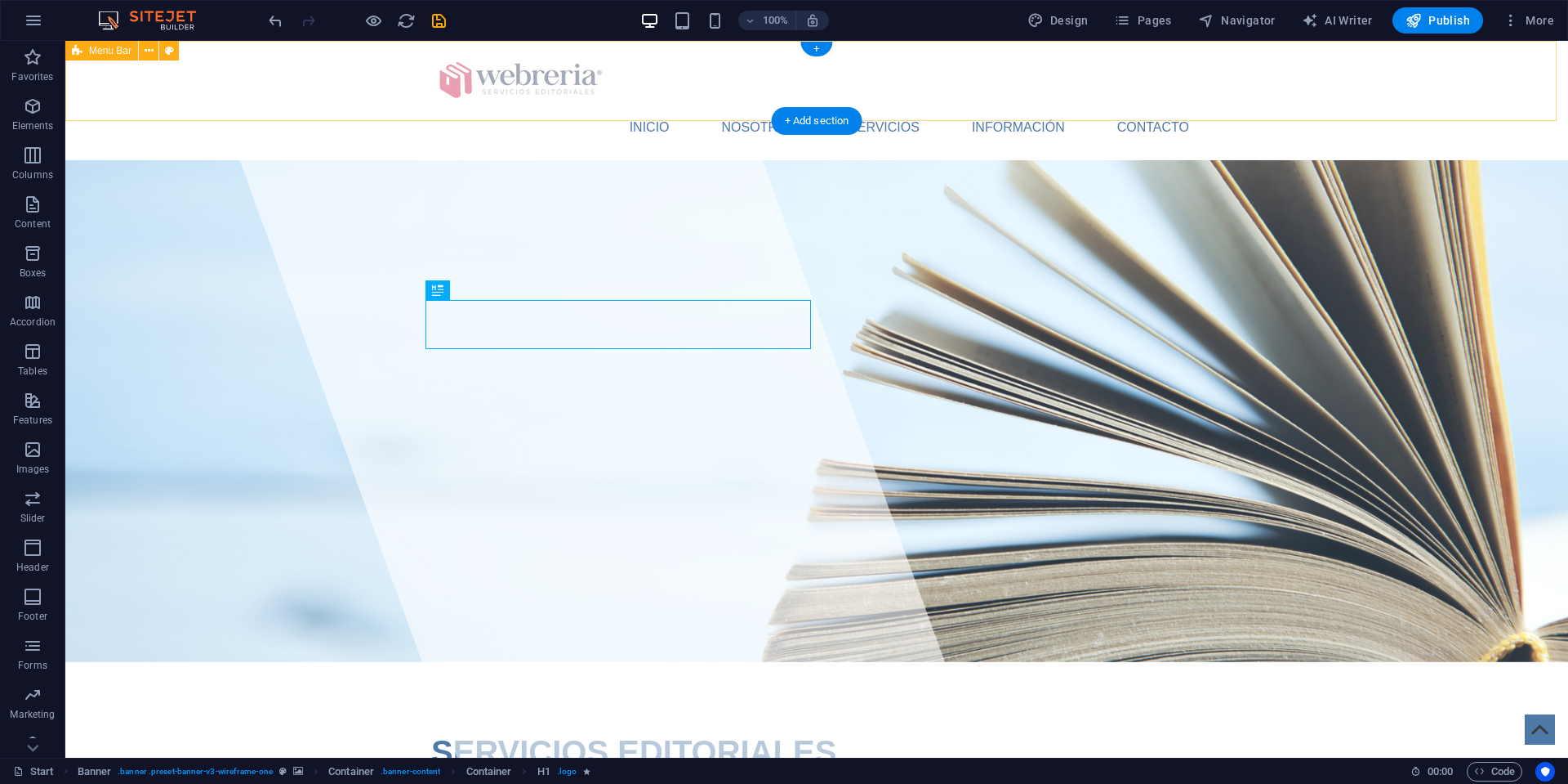
click at [224, 76] on div "INICIO NOSOTROS SERVICIOS INFORMACIÓN CONTACTO Menu" at bounding box center [816, 100] width 1503 height 119
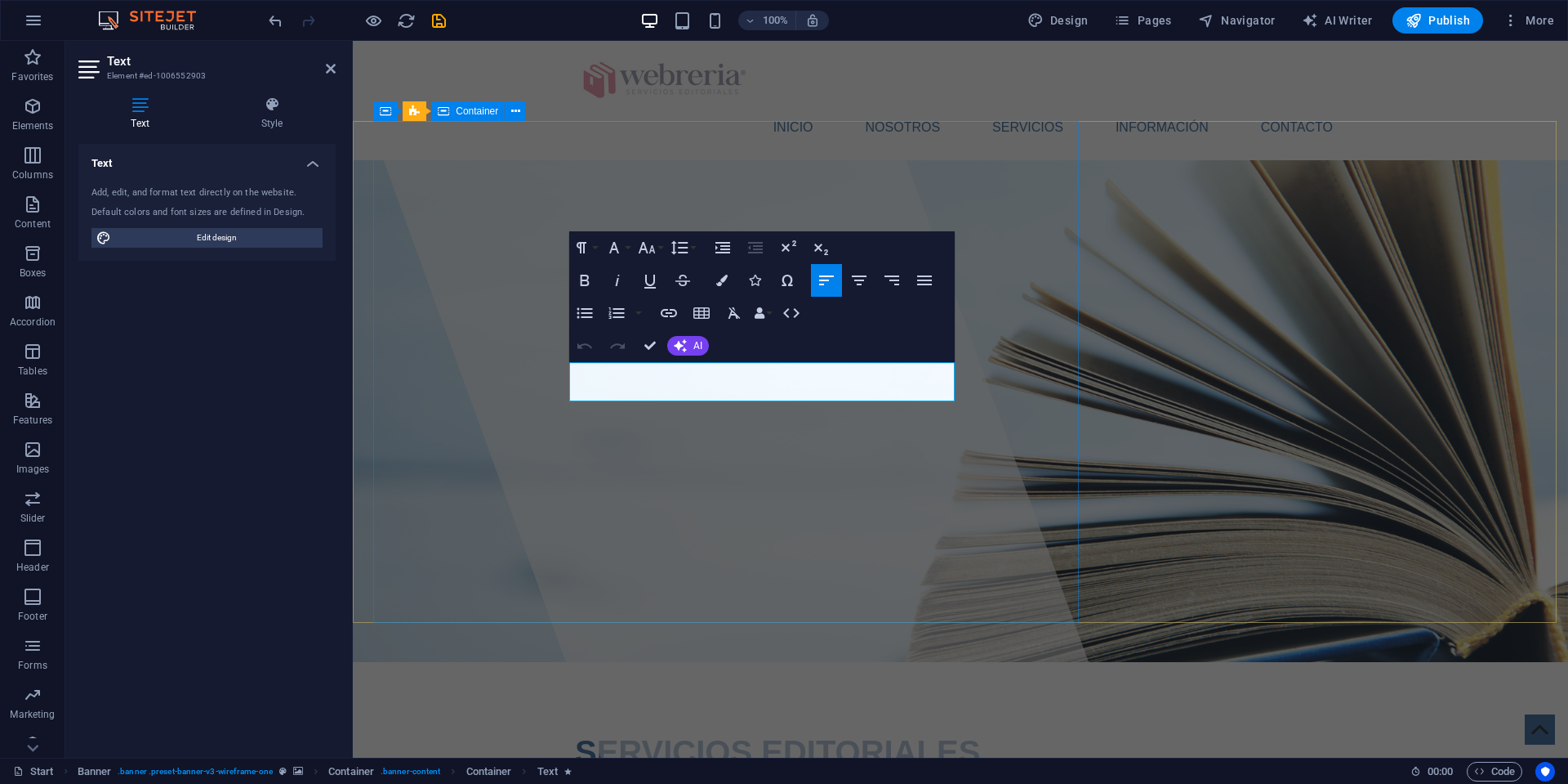
drag, startPoint x: 887, startPoint y: 389, endPoint x: 553, endPoint y: 367, distance: 334.7
drag, startPoint x: 882, startPoint y: 391, endPoint x: 572, endPoint y: 372, distance: 310.6
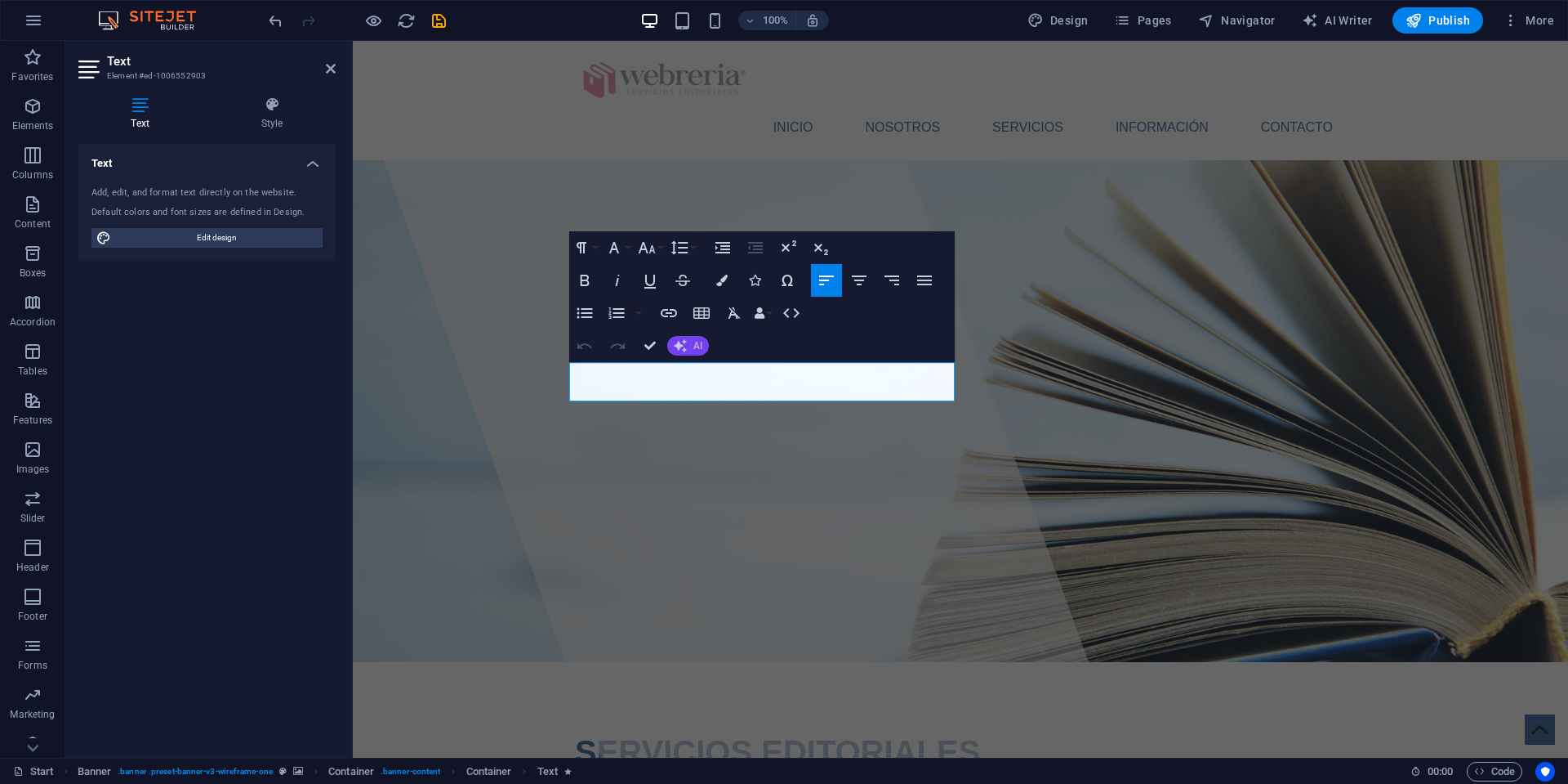
click at [695, 346] on span "AI" at bounding box center [698, 345] width 9 height 10
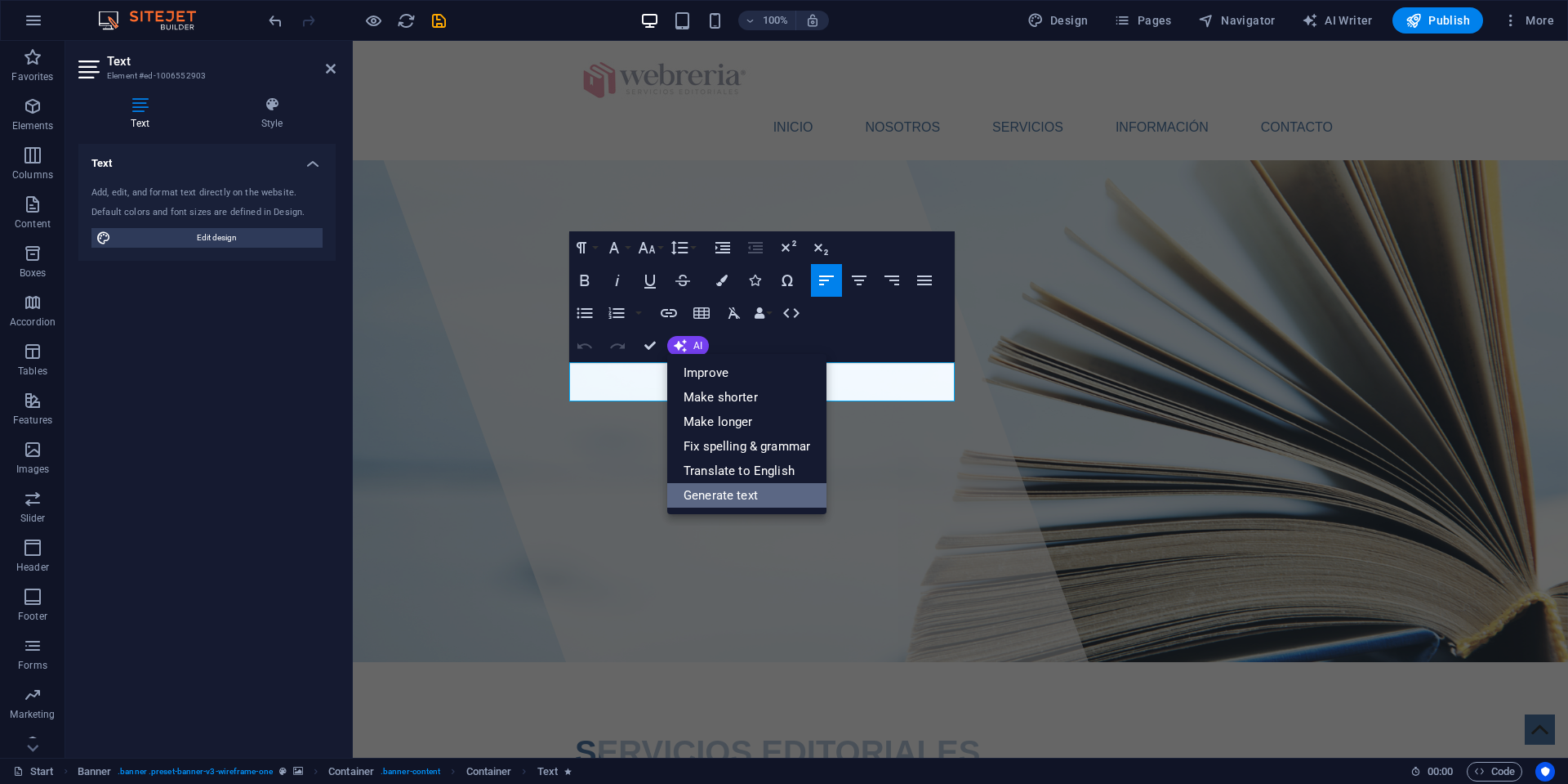
click at [711, 495] on link "Generate text" at bounding box center [746, 495] width 159 height 25
select select "English"
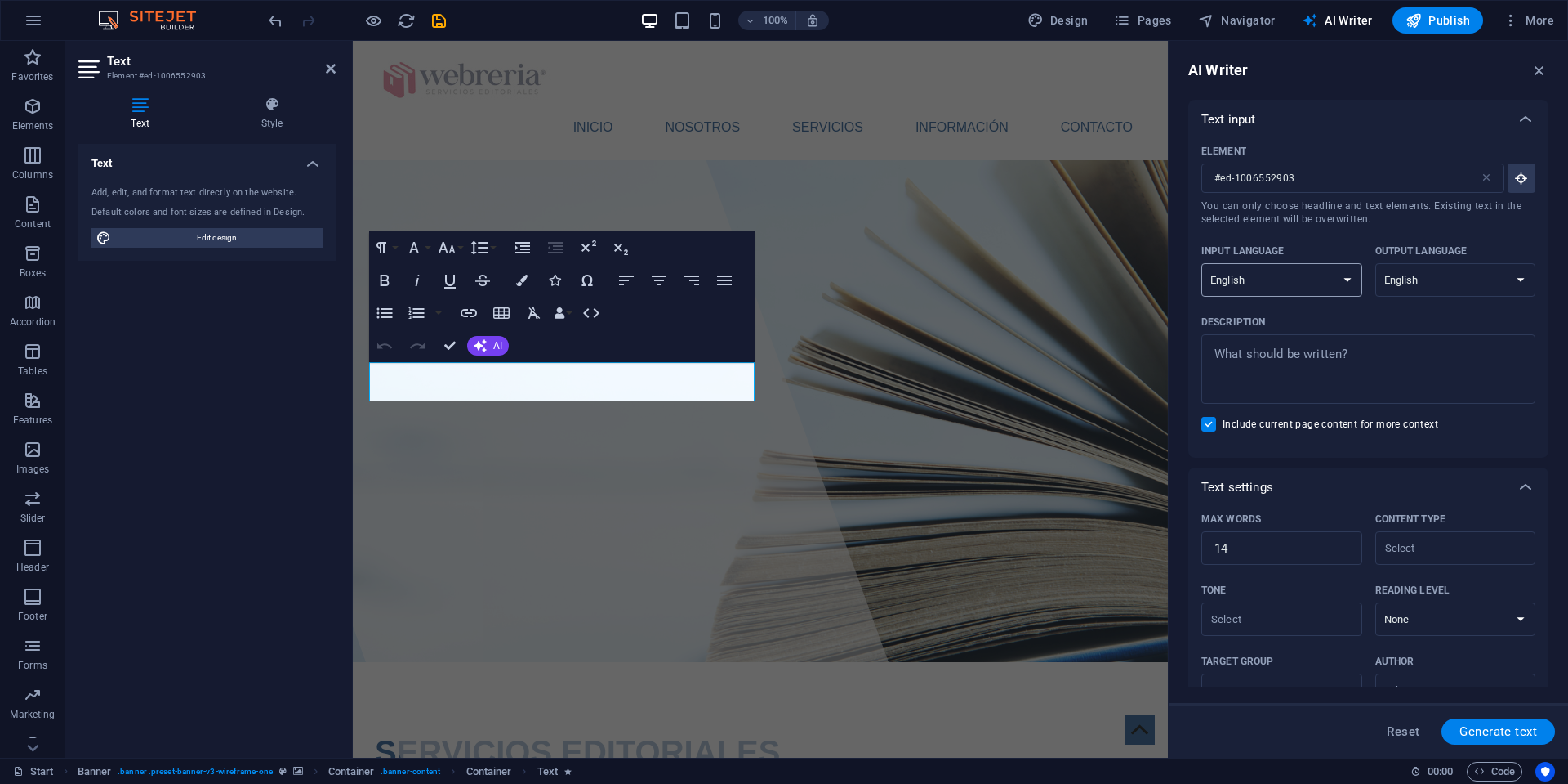
select select "Spanish"
type textarea "x"
click at [1240, 357] on textarea "Description x ​" at bounding box center [1368, 369] width 318 height 53
type textarea "E"
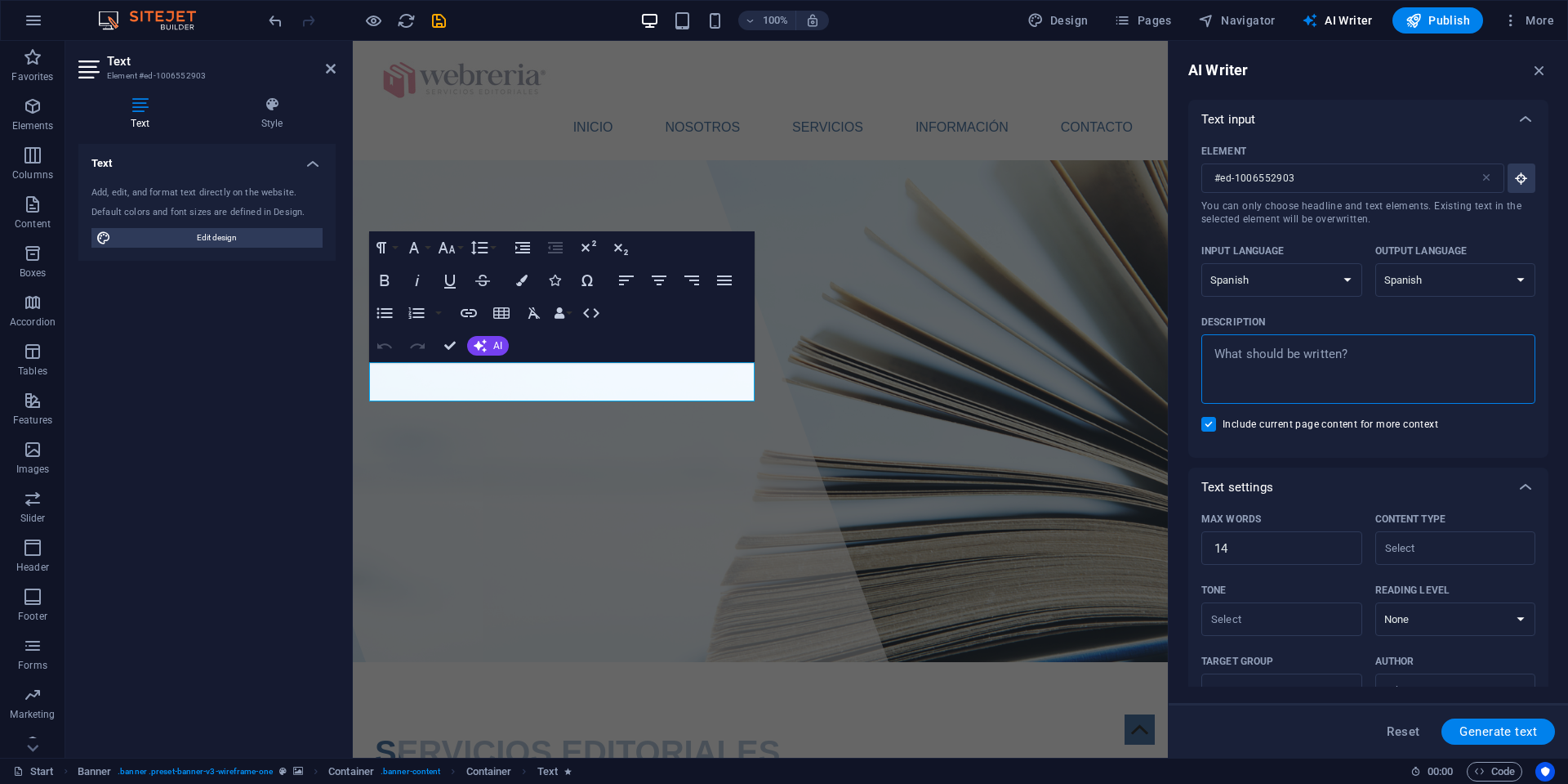
type textarea "x"
type textarea "Es"
type textarea "x"
type textarea "Esc"
type textarea "x"
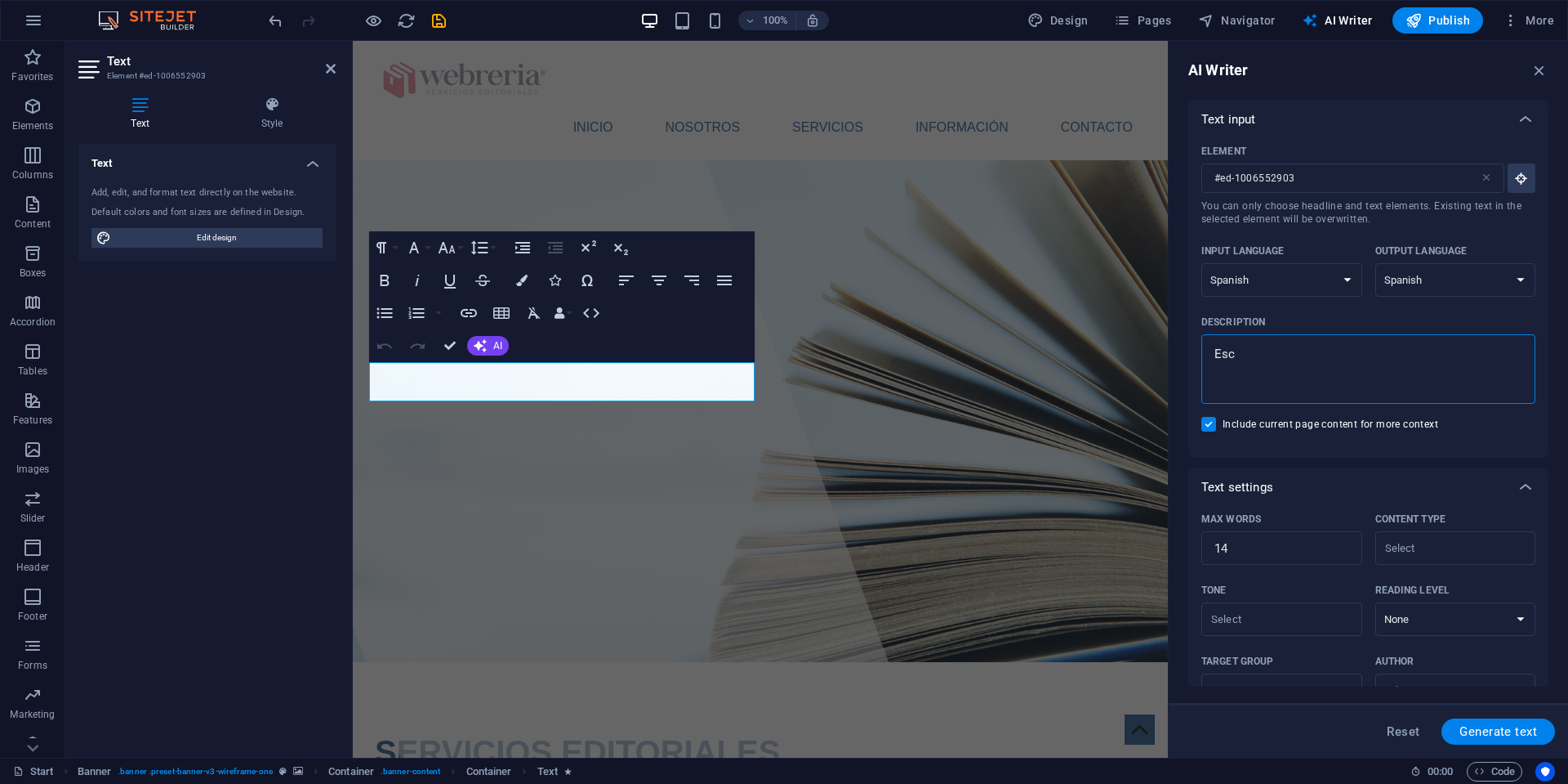
type textarea "Escr"
type textarea "x"
type textarea "Escri"
type textarea "x"
type textarea "Escrib"
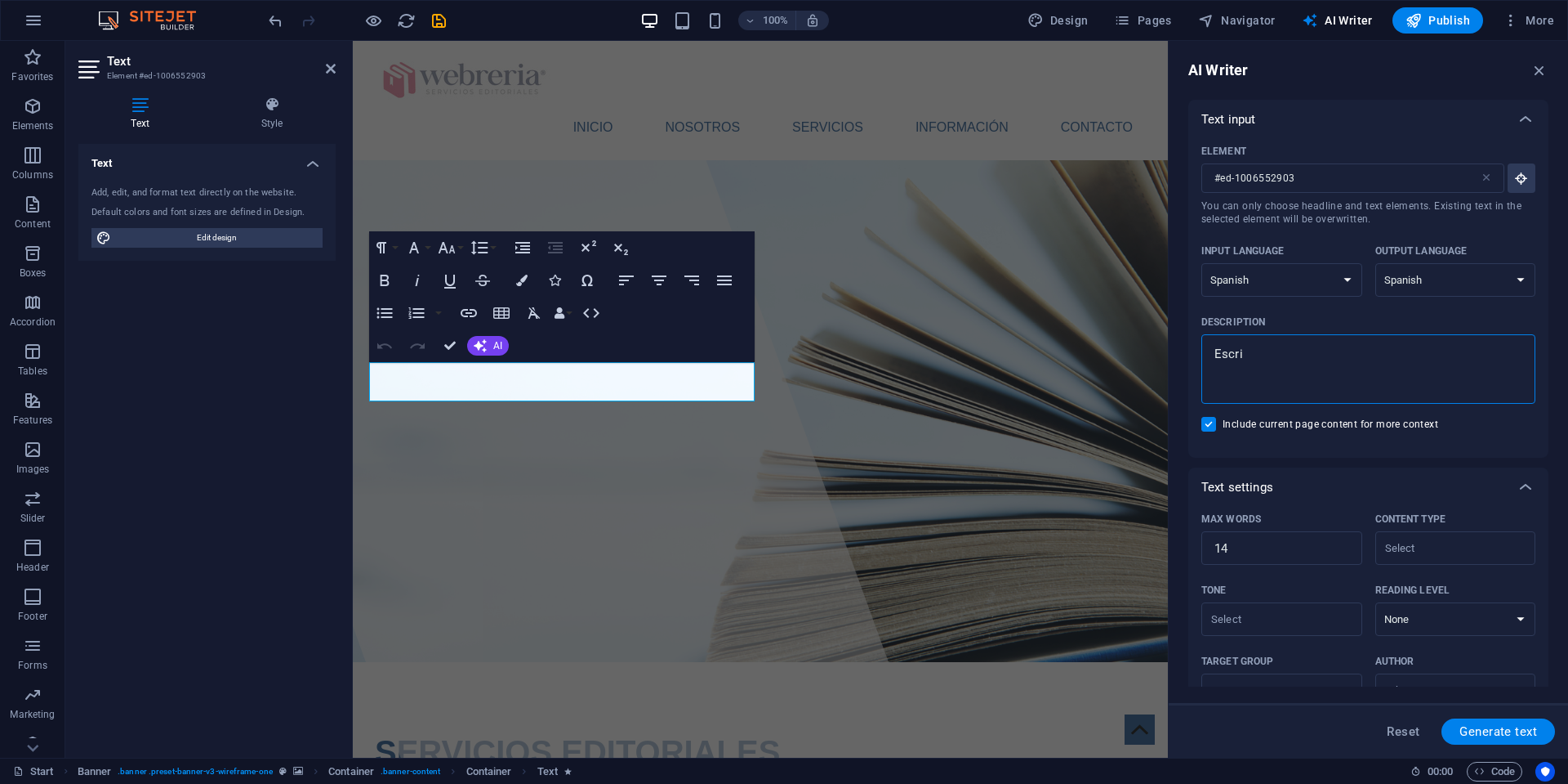
type textarea "x"
type textarea "Escribe"
type textarea "x"
type textarea "Escribe"
type textarea "x"
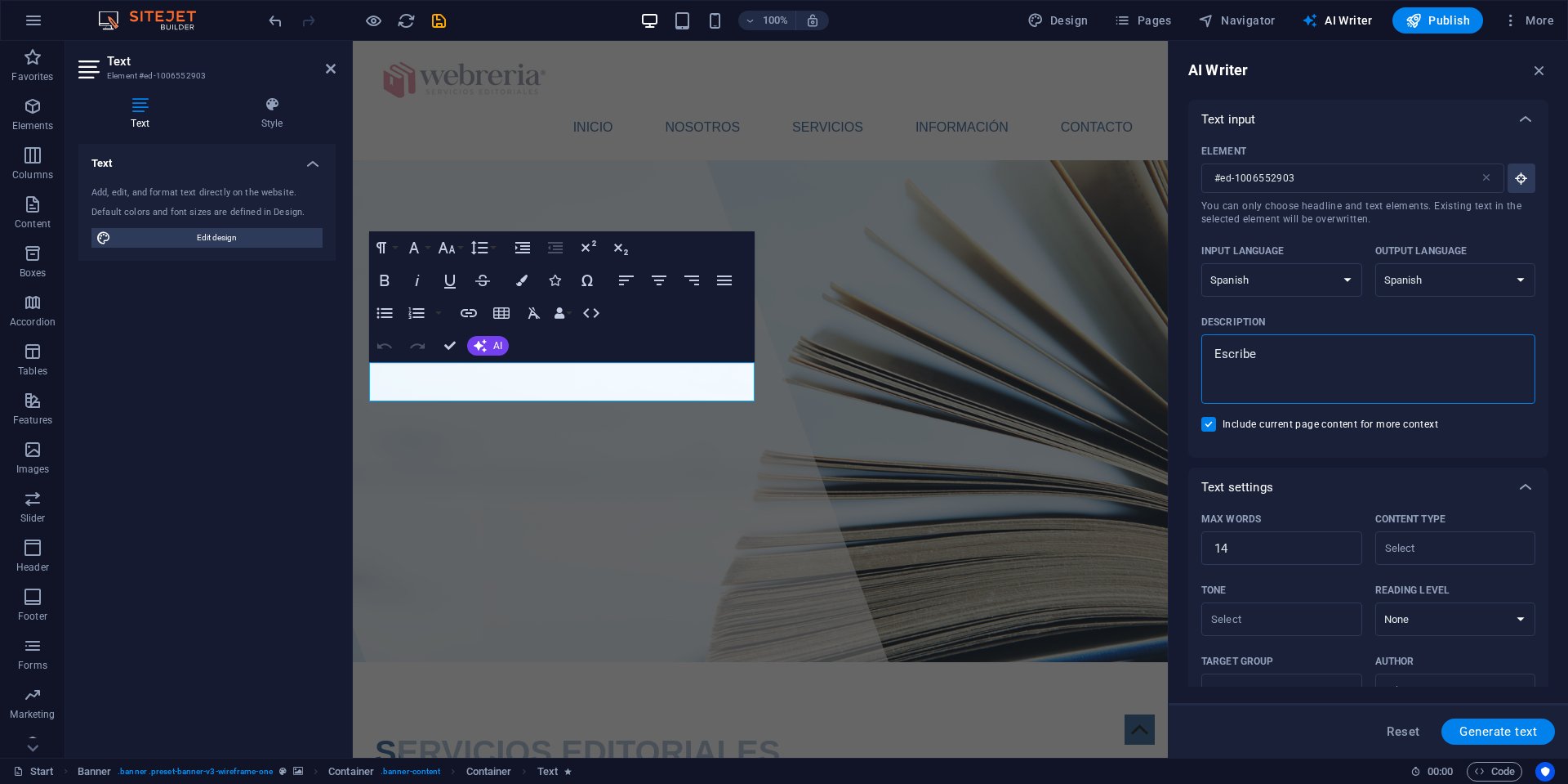
type textarea "Escribe u"
type textarea "x"
type textarea "Escribe un"
type textarea "x"
type textarea "Escribe una"
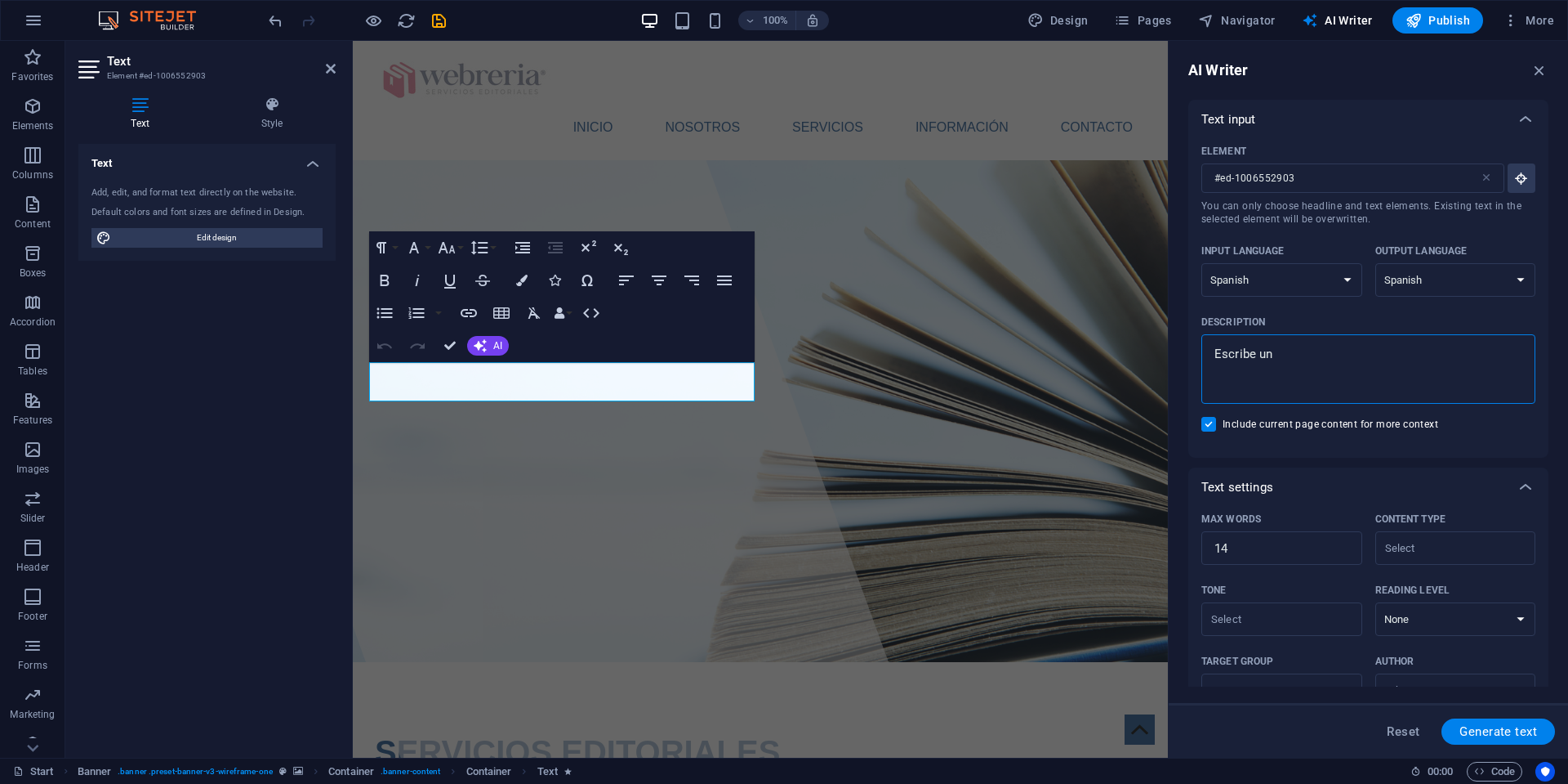
type textarea "x"
type textarea "Escribe una"
type textarea "x"
type textarea "Escribe una d"
type textarea "x"
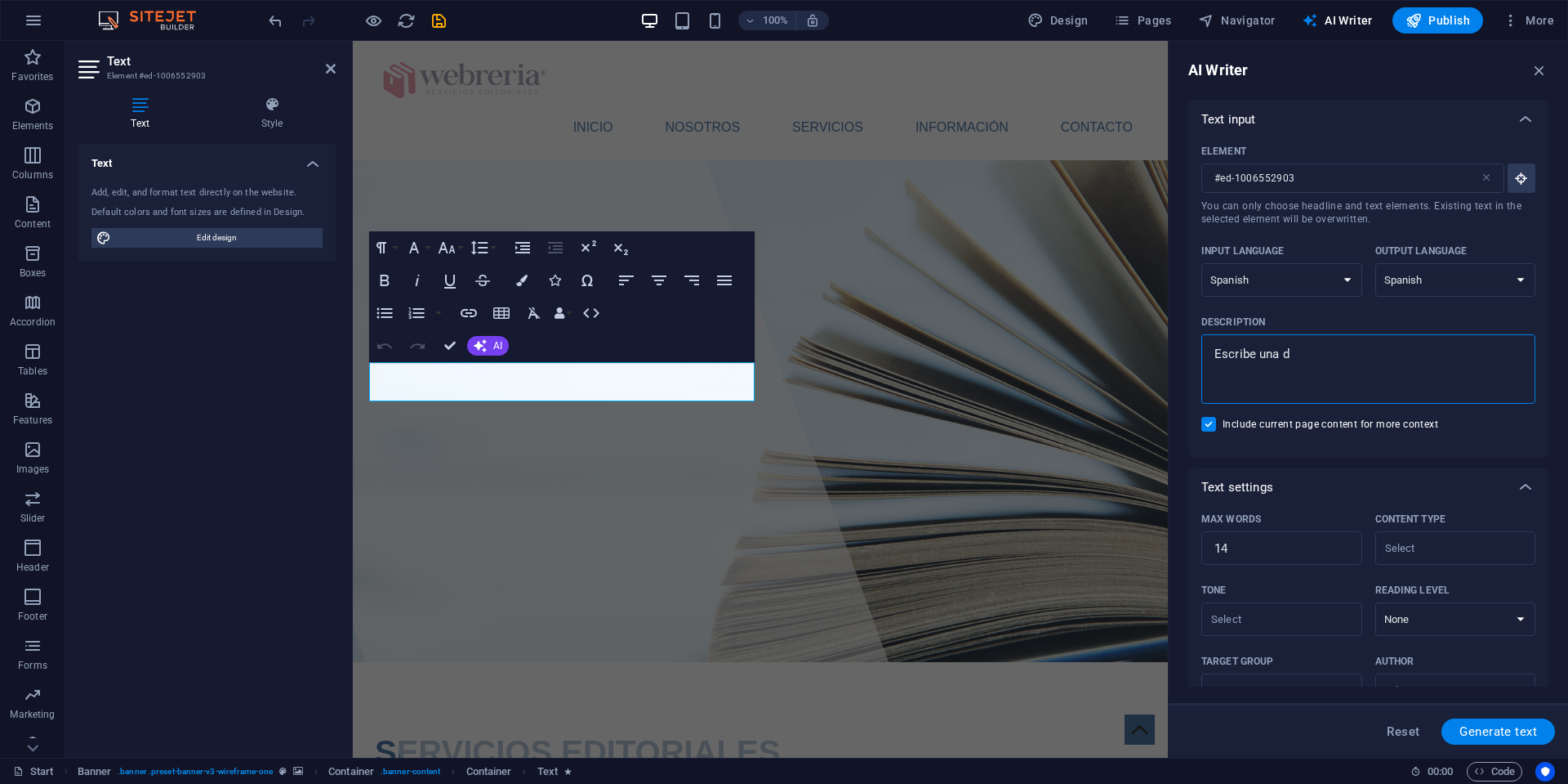
type textarea "Escribe una de"
type textarea "x"
type textarea "Escribe una def"
type textarea "x"
type textarea "Escribe una defi"
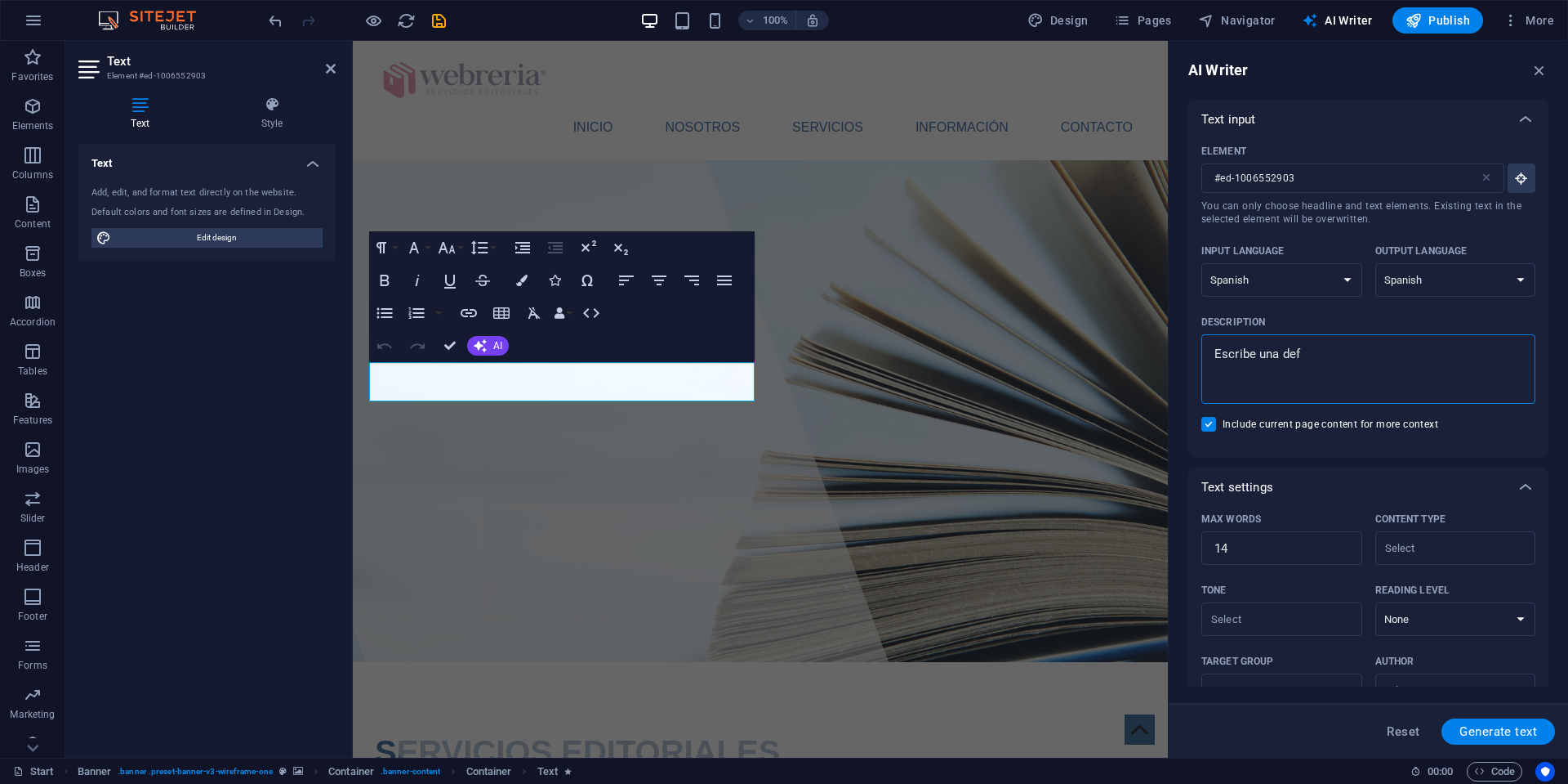
type textarea "x"
type textarea "Escribe una defin"
type textarea "x"
type textarea "Escribe una defini"
type textarea "x"
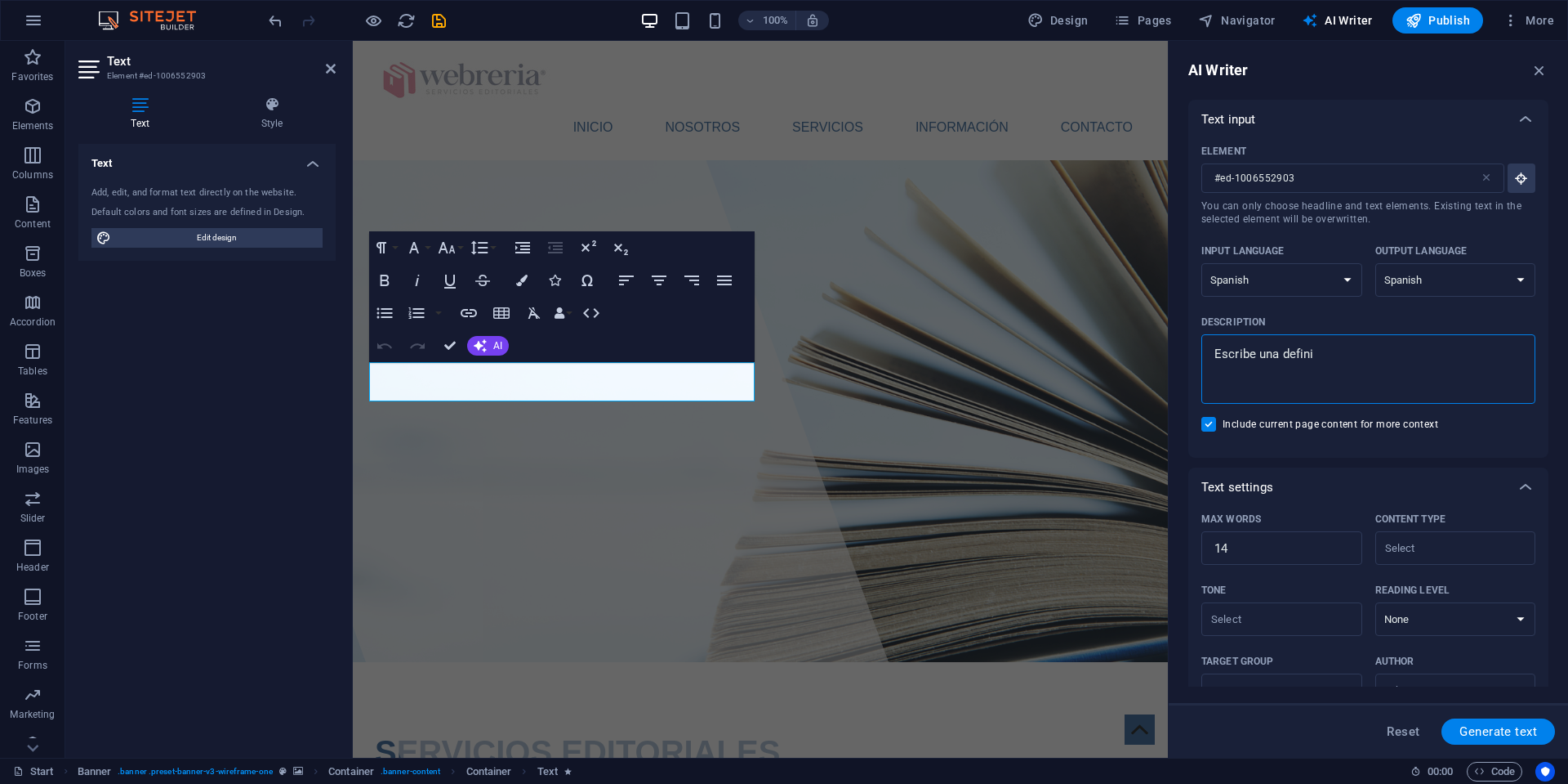
type textarea "Escribe una defini´"
type textarea "x"
type textarea "Escribe una definió"
type textarea "x"
type textarea "Escribe una definión"
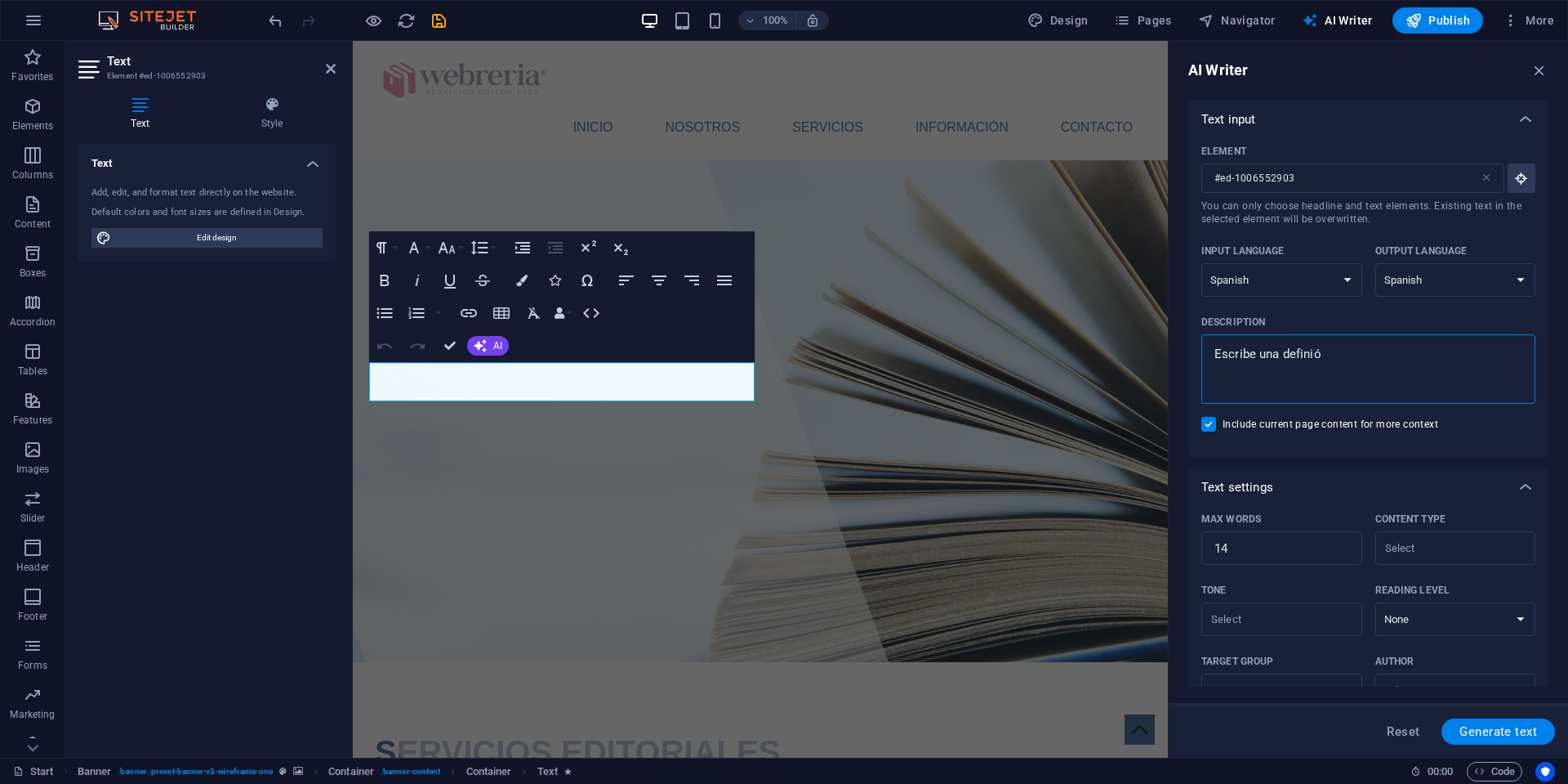
type textarea "x"
type textarea "Escribe una definió"
type textarea "x"
type textarea "Escribe una definió b"
type textarea "x"
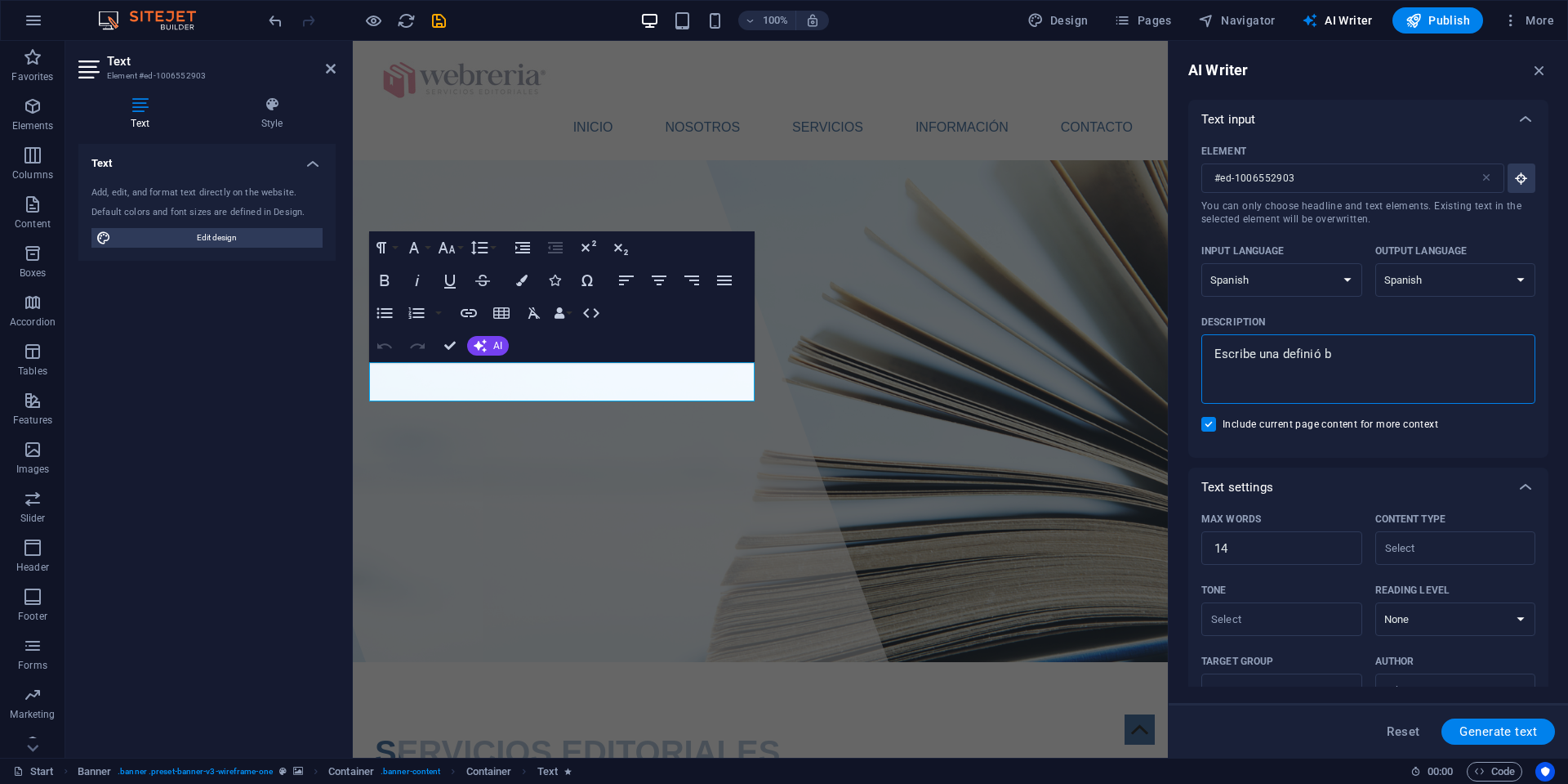
type textarea "Escribe una definió br"
type textarea "x"
type textarea "Escribe una definió bre"
type textarea "x"
type textarea "Escribe una definió brev"
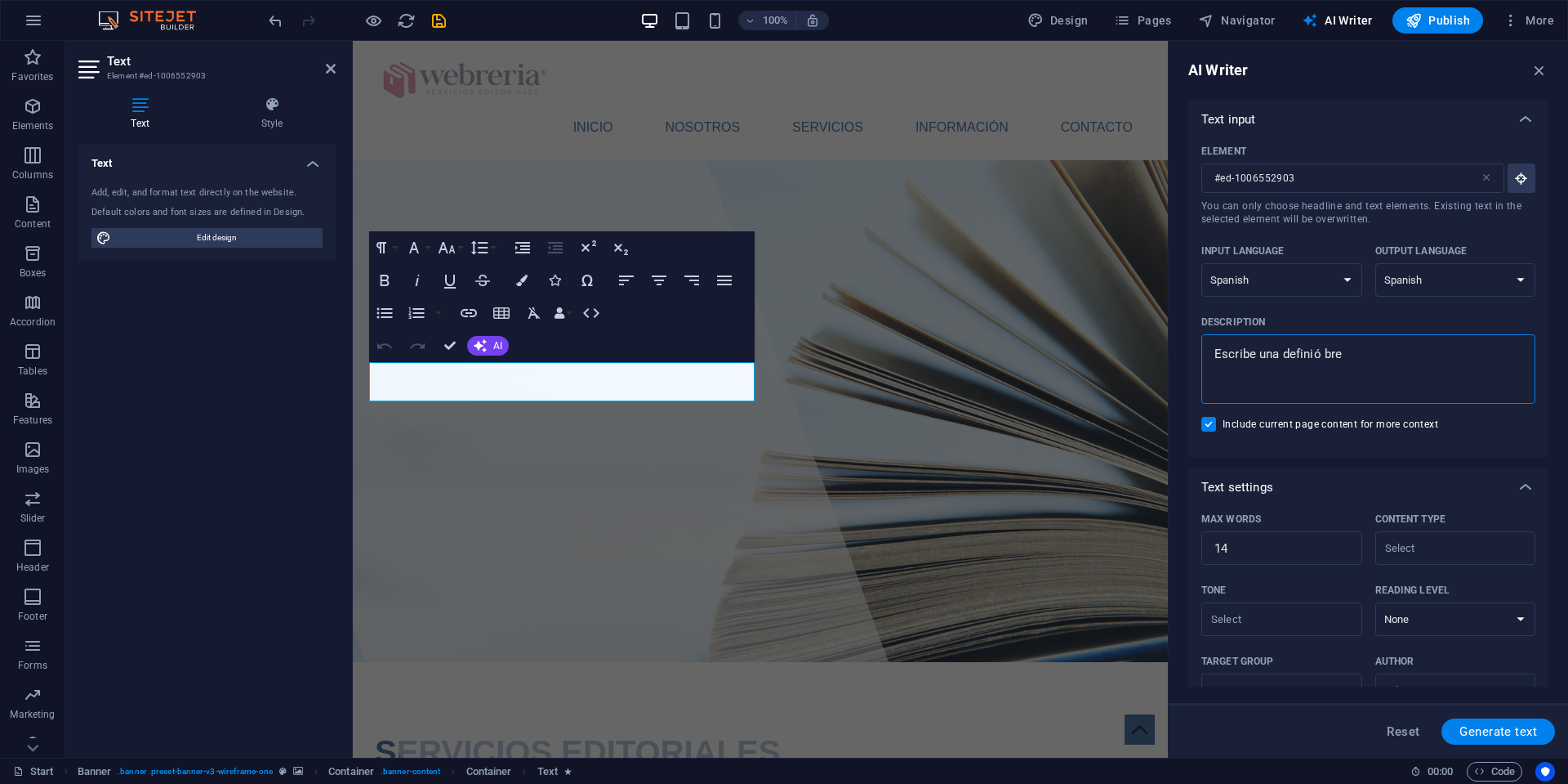
type textarea "x"
type textarea "Escribe una definió breve"
type textarea "x"
type textarea "Escribe una definió breve"
type textarea "x"
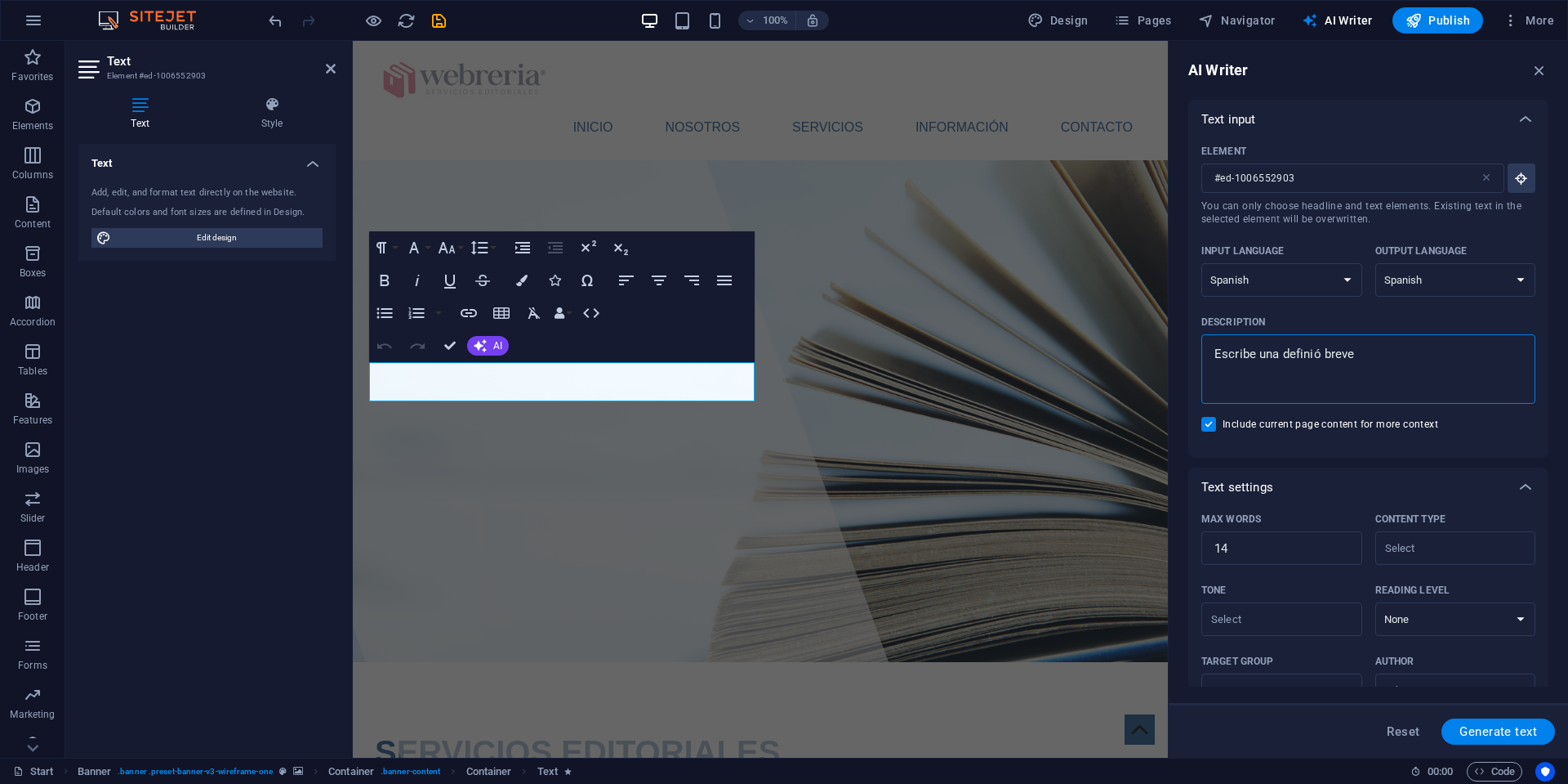
type textarea "Escribe una definió breve d"
type textarea "x"
type textarea "Escribe una definió breve de"
type textarea "x"
type textarea "Escribe una definió breve de"
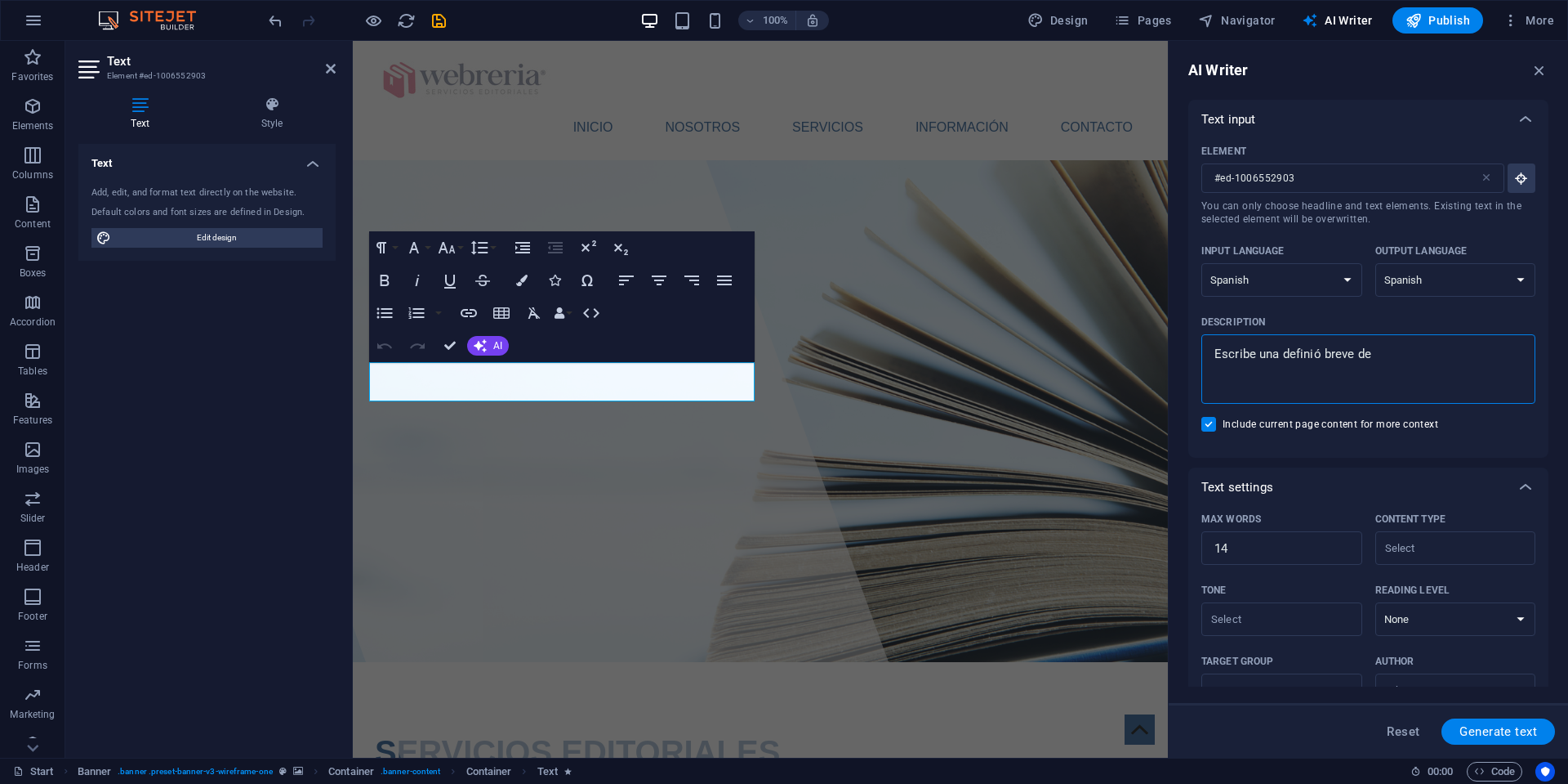
type textarea "x"
type textarea "Escribe una definió breve de s"
type textarea "x"
type textarea "Escribe una definió breve de se"
type textarea "x"
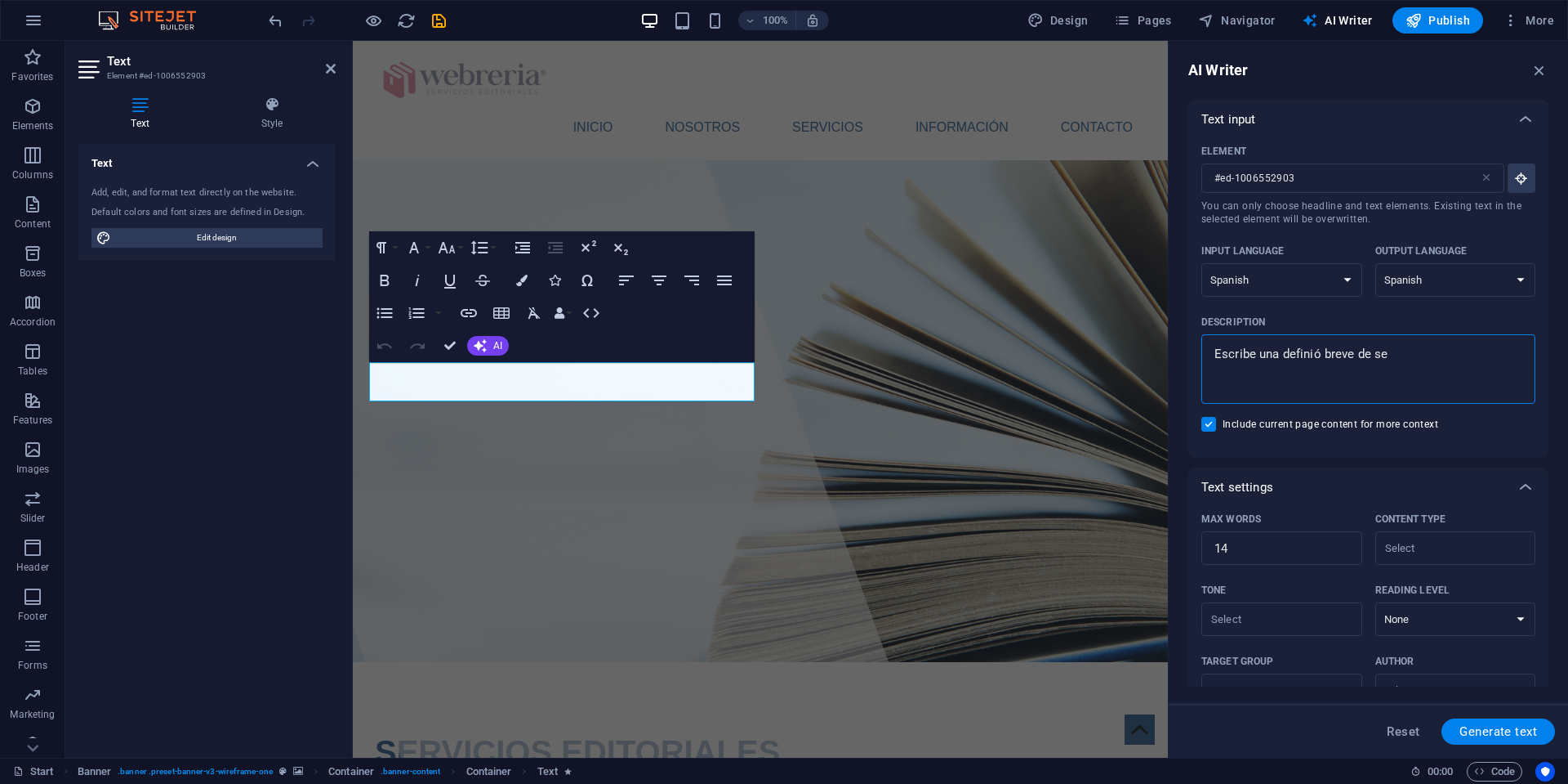
type textarea "Escribe una definió breve de ser"
type textarea "x"
type textarea "Escribe una definió breve de serv"
type textarea "x"
type textarea "Escribe una definió breve de servi"
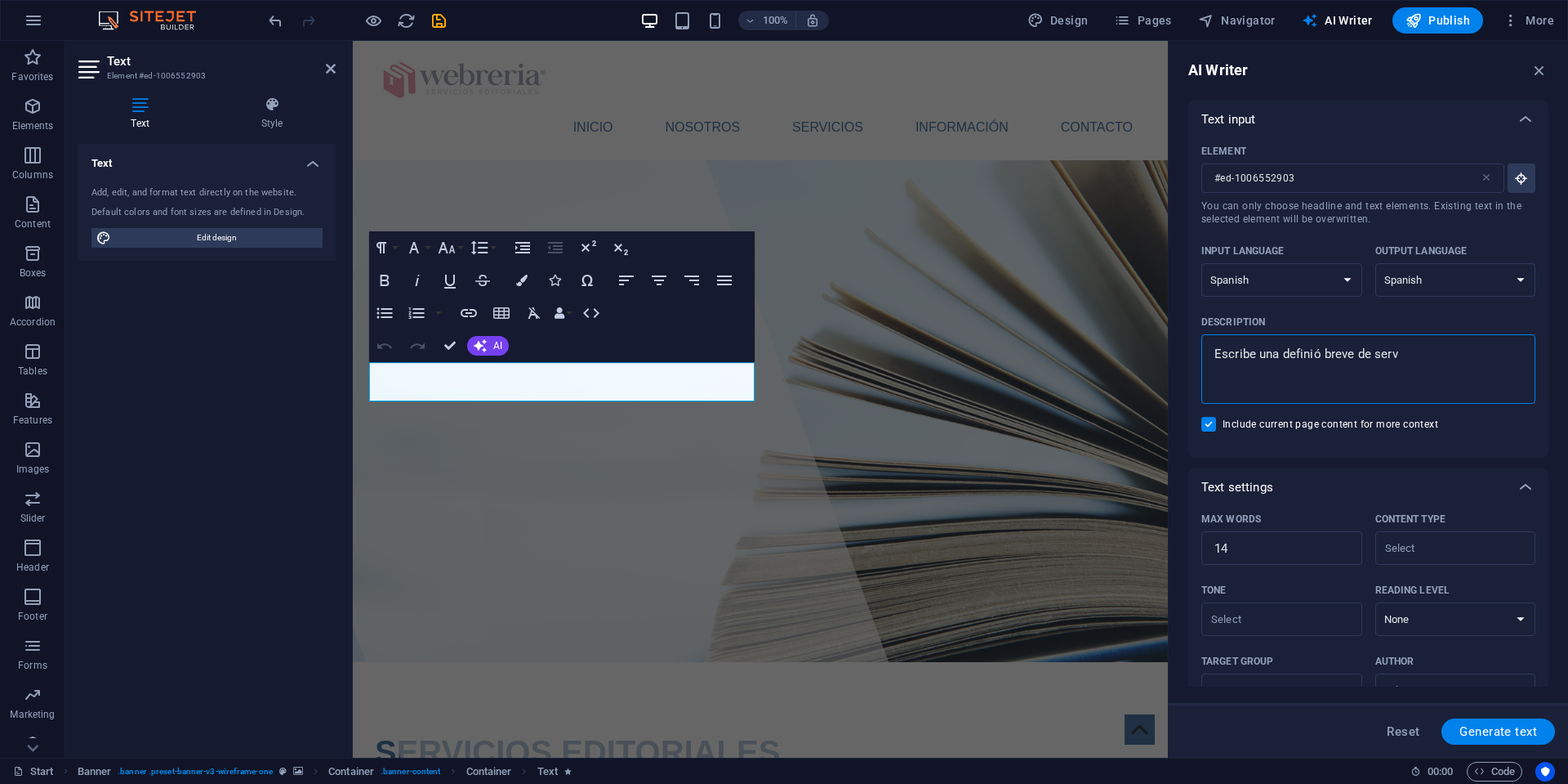
type textarea "x"
type textarea "Escribe una definió breve de servic"
type textarea "x"
type textarea "Escribe una definió breve de servici"
type textarea "x"
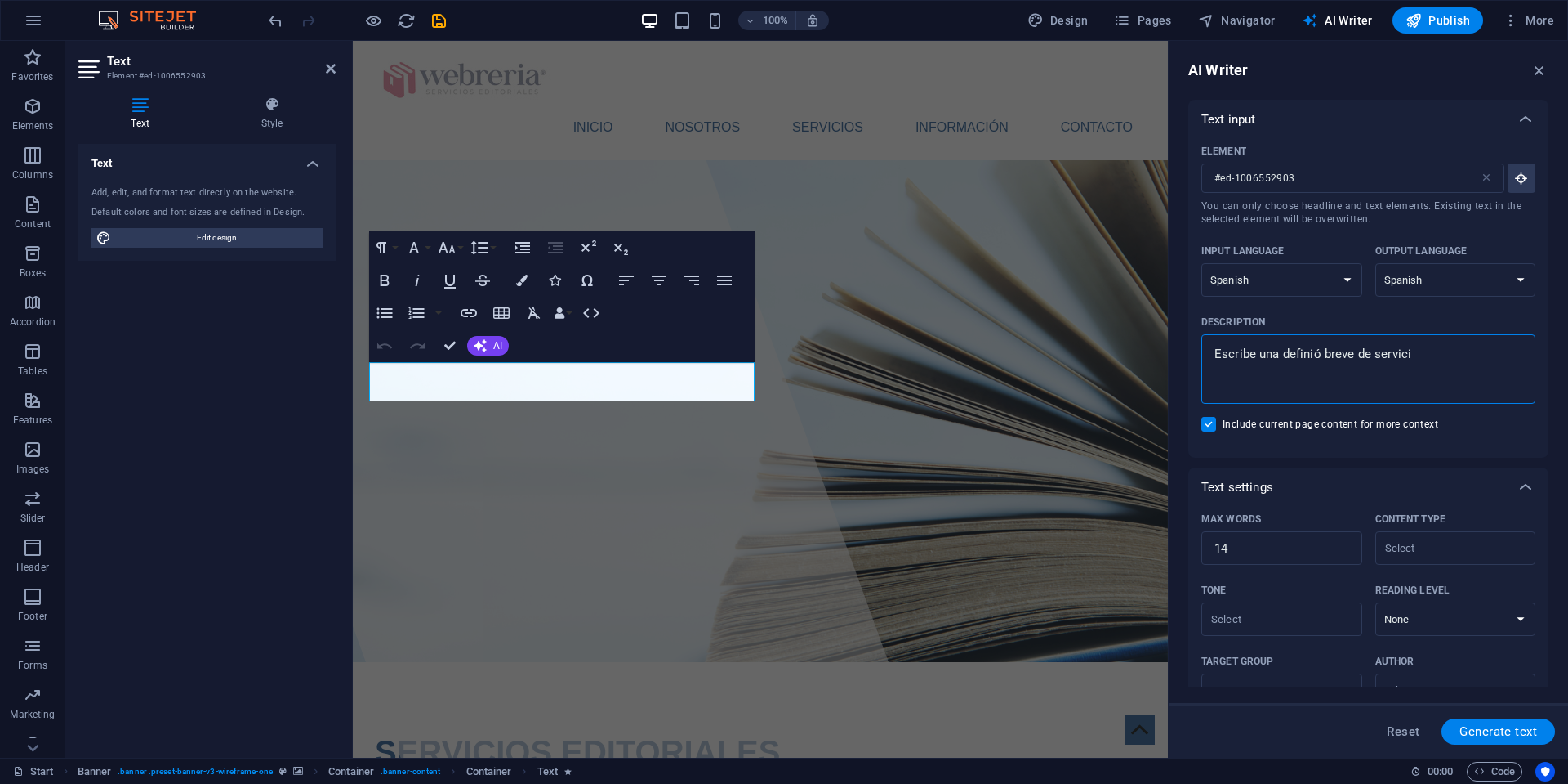
type textarea "Escribe una definió breve de servicio"
type textarea "x"
type textarea "Escribe una definió breve de servicios"
type textarea "x"
type textarea "Escribe una definió breve de servicios"
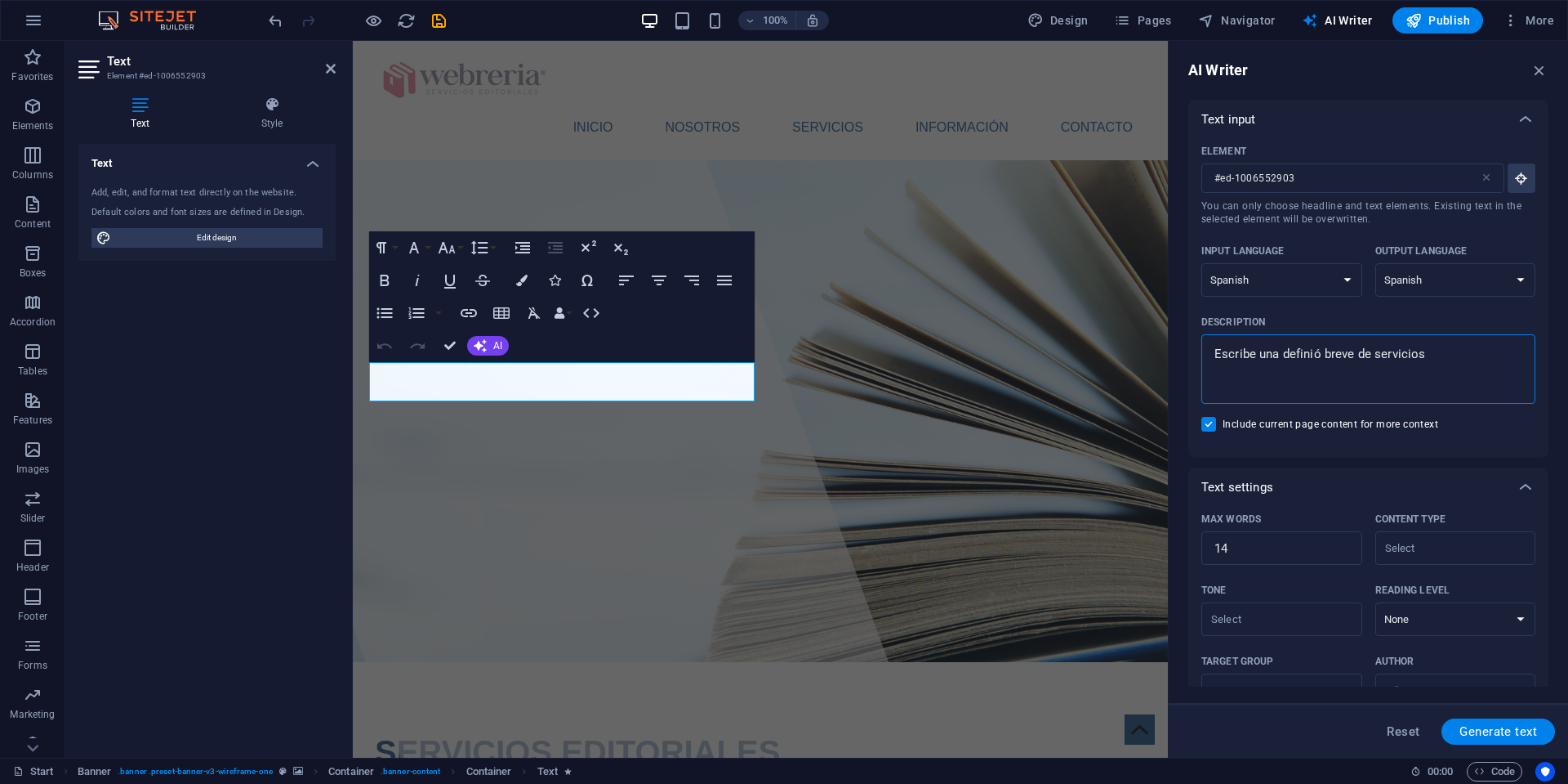
type textarea "x"
type textarea "Escribe una definió breve de servicios e"
type textarea "x"
type textarea "Escribe una definió breve de servicios ed"
type textarea "x"
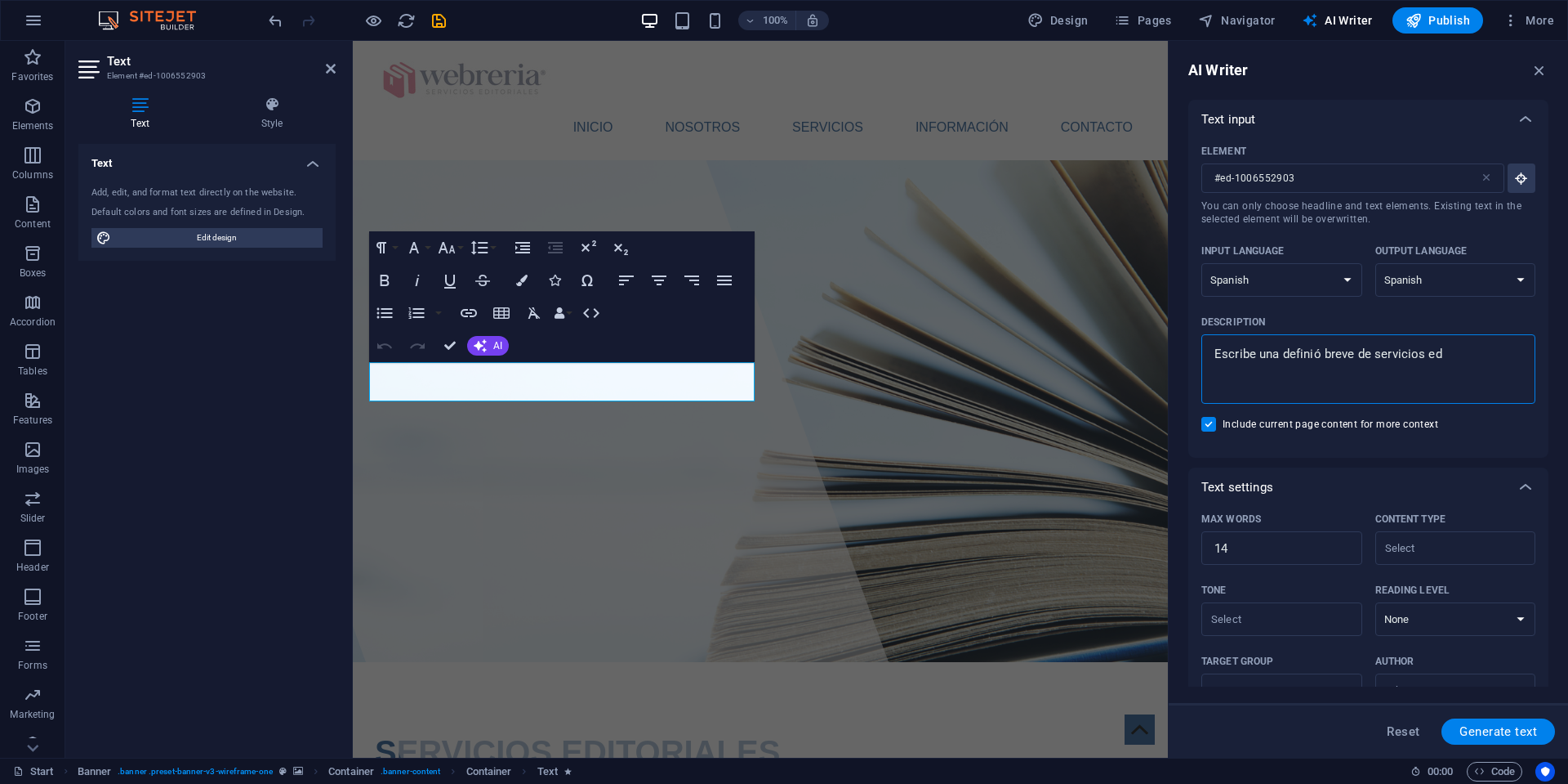
type textarea "Escribe una definió breve de servicios edi"
type textarea "x"
type textarea "Escribe una definió breve de servicios edit"
type textarea "x"
type textarea "Escribe una definió breve de servicios edito"
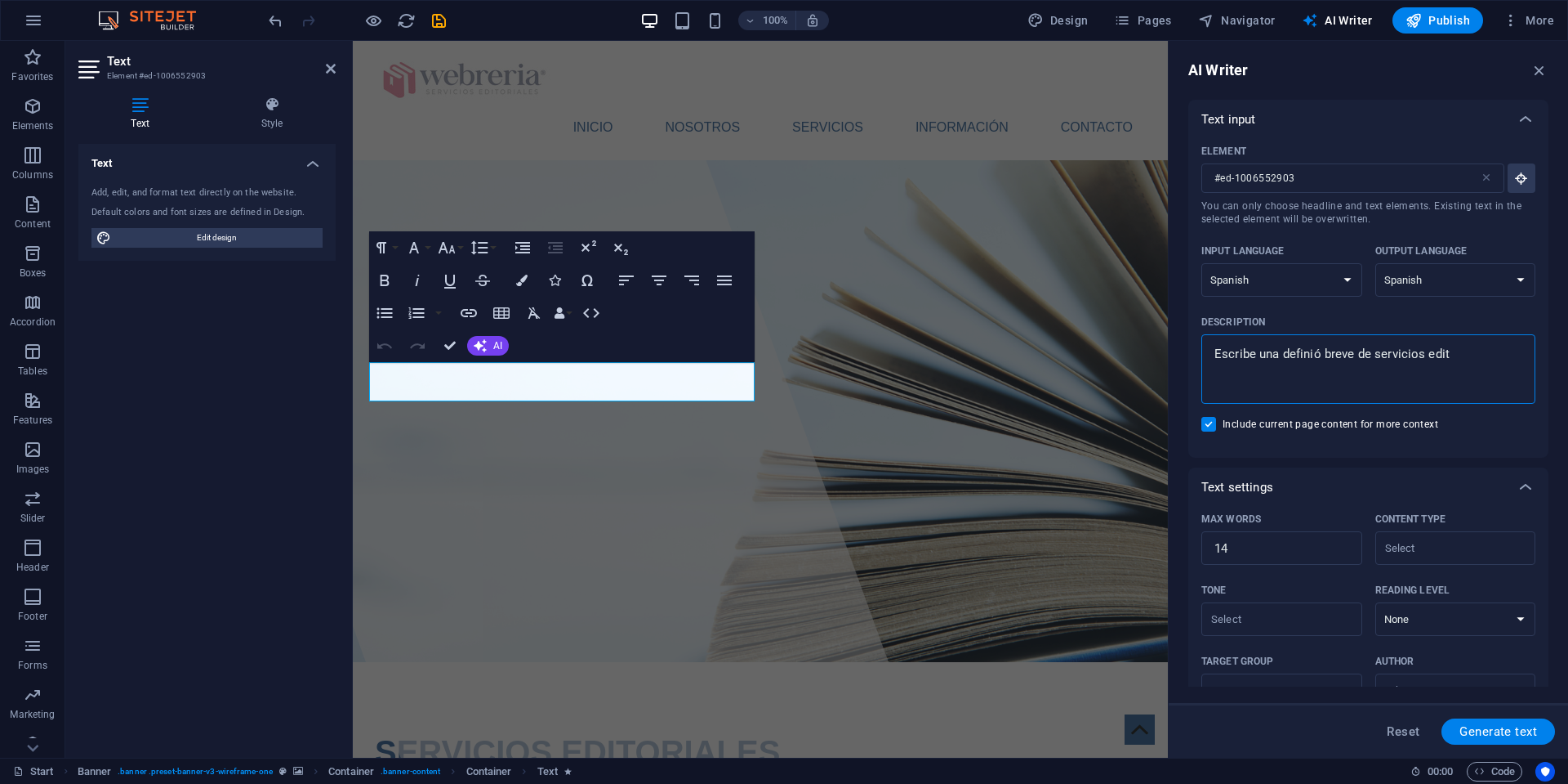
type textarea "x"
type textarea "Escribe una definió breve de servicios editor"
type textarea "x"
type textarea "Escribe una definió breve de servicios editori"
type textarea "x"
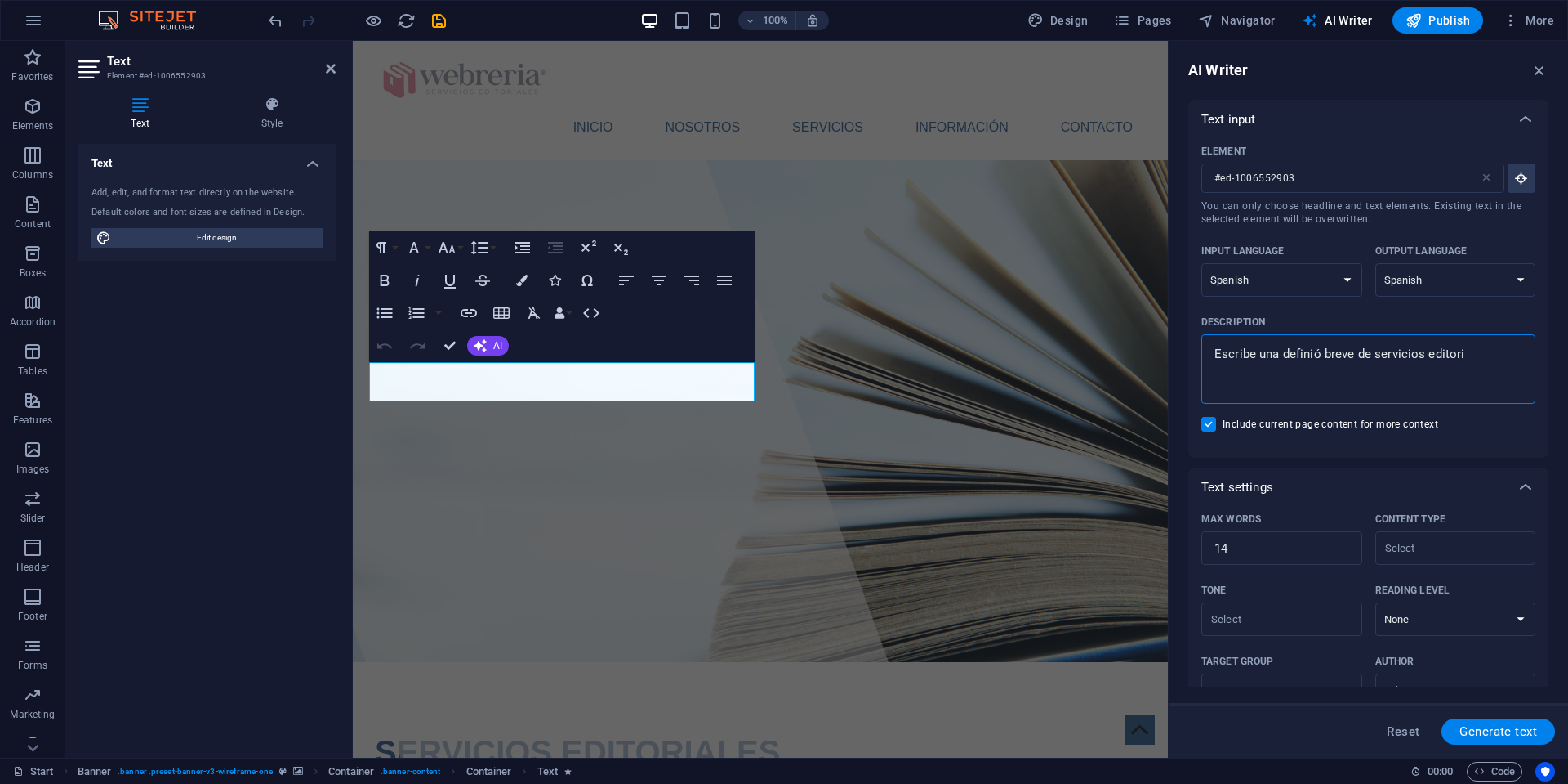
type textarea "Escribe una definió breve de servicios editoria"
type textarea "x"
type textarea "Escribe una definió breve de servicios editorial"
type textarea "x"
type textarea "Escribe una definió breve de servicios editoriale"
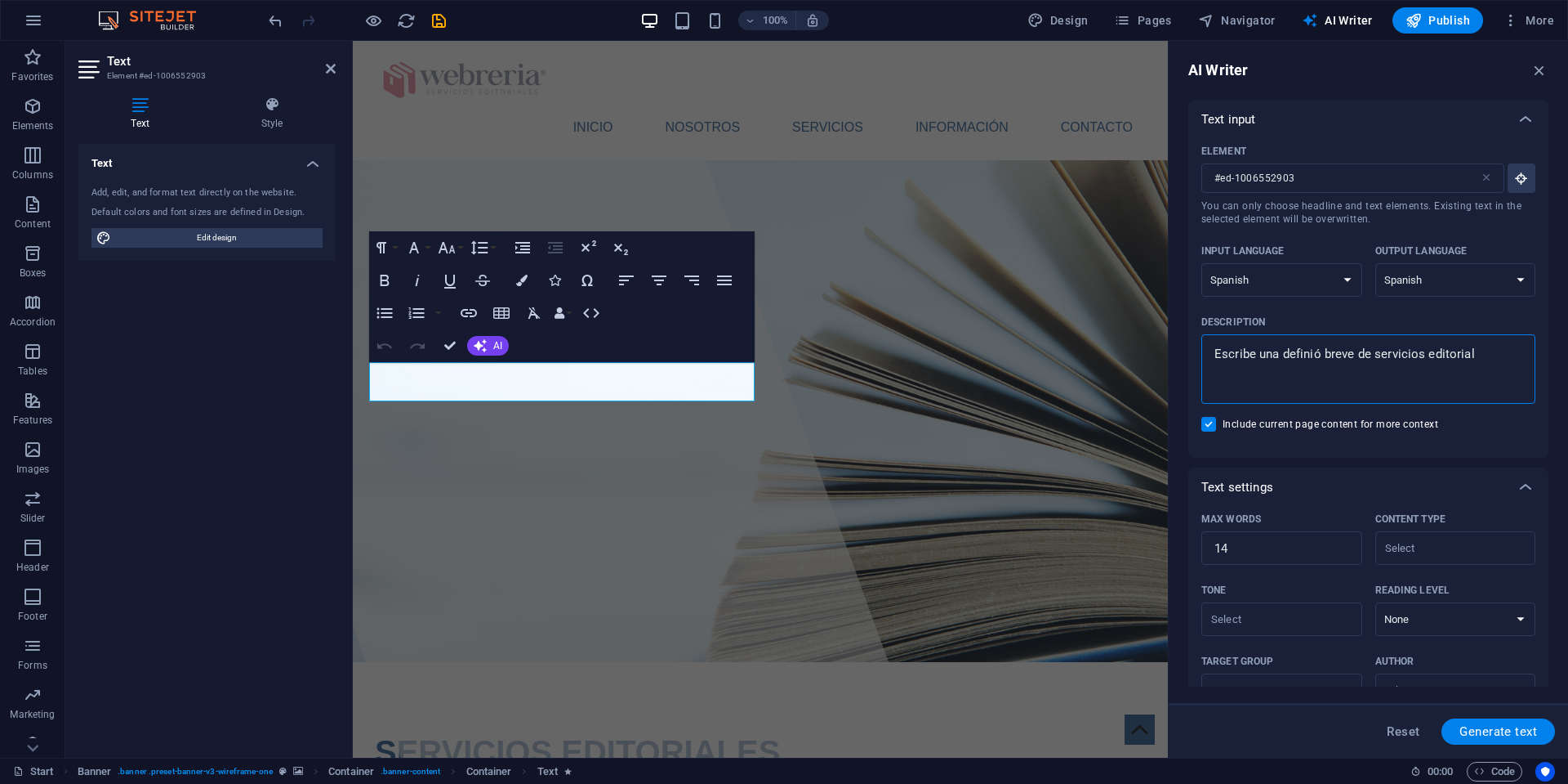
type textarea "x"
type textarea "Escribe una definió breve de servicios editoriales"
type textarea "x"
type textarea "Escribe una definió breve de servicios editoriales"
type textarea "x"
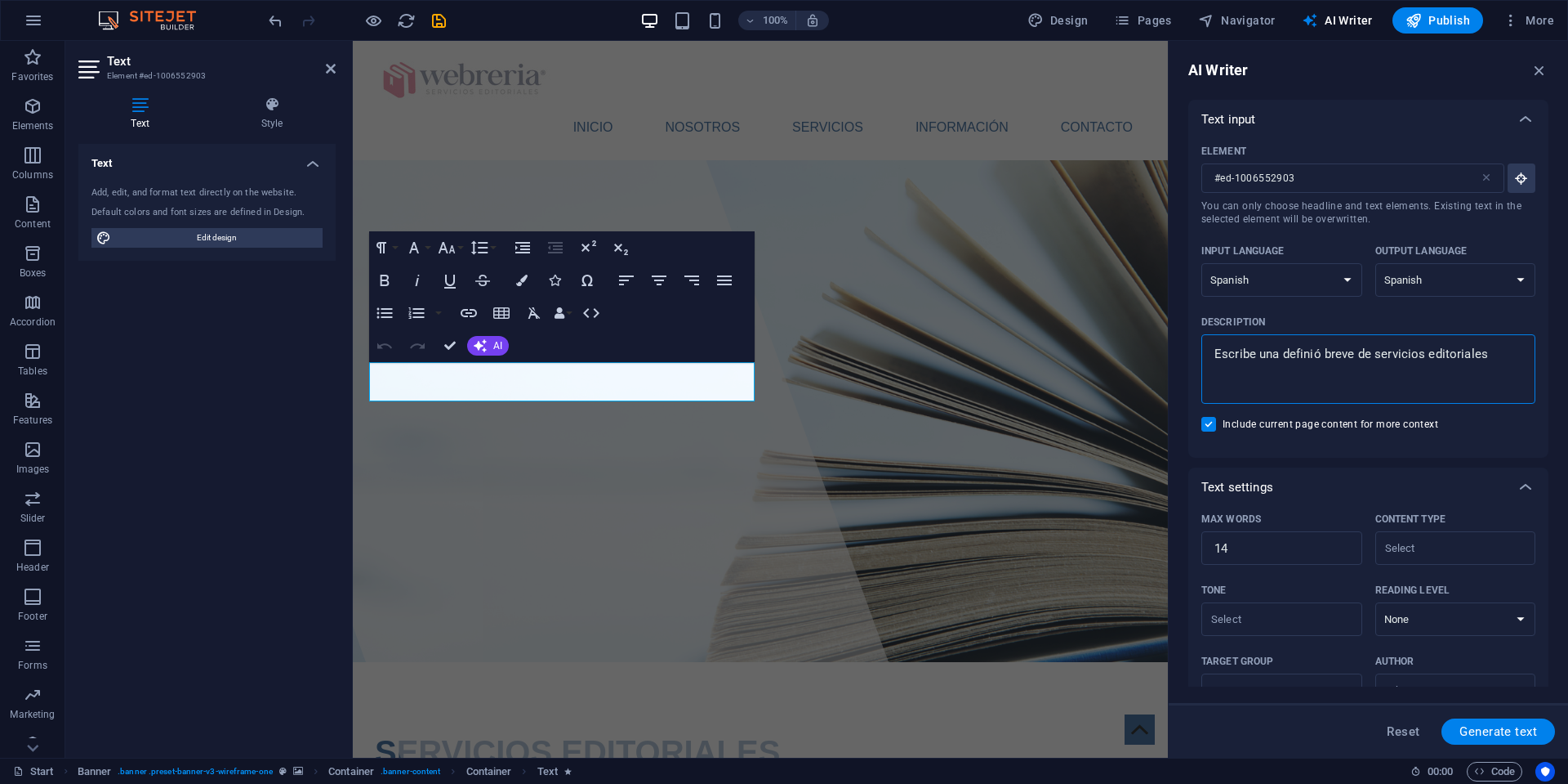
type textarea "Escribe una definió breve de servicios editoriales p"
type textarea "x"
type textarea "Escribe una definió breve de servicios editoriales pa"
type textarea "x"
type textarea "Escribe una definió breve de servicios editoriales par"
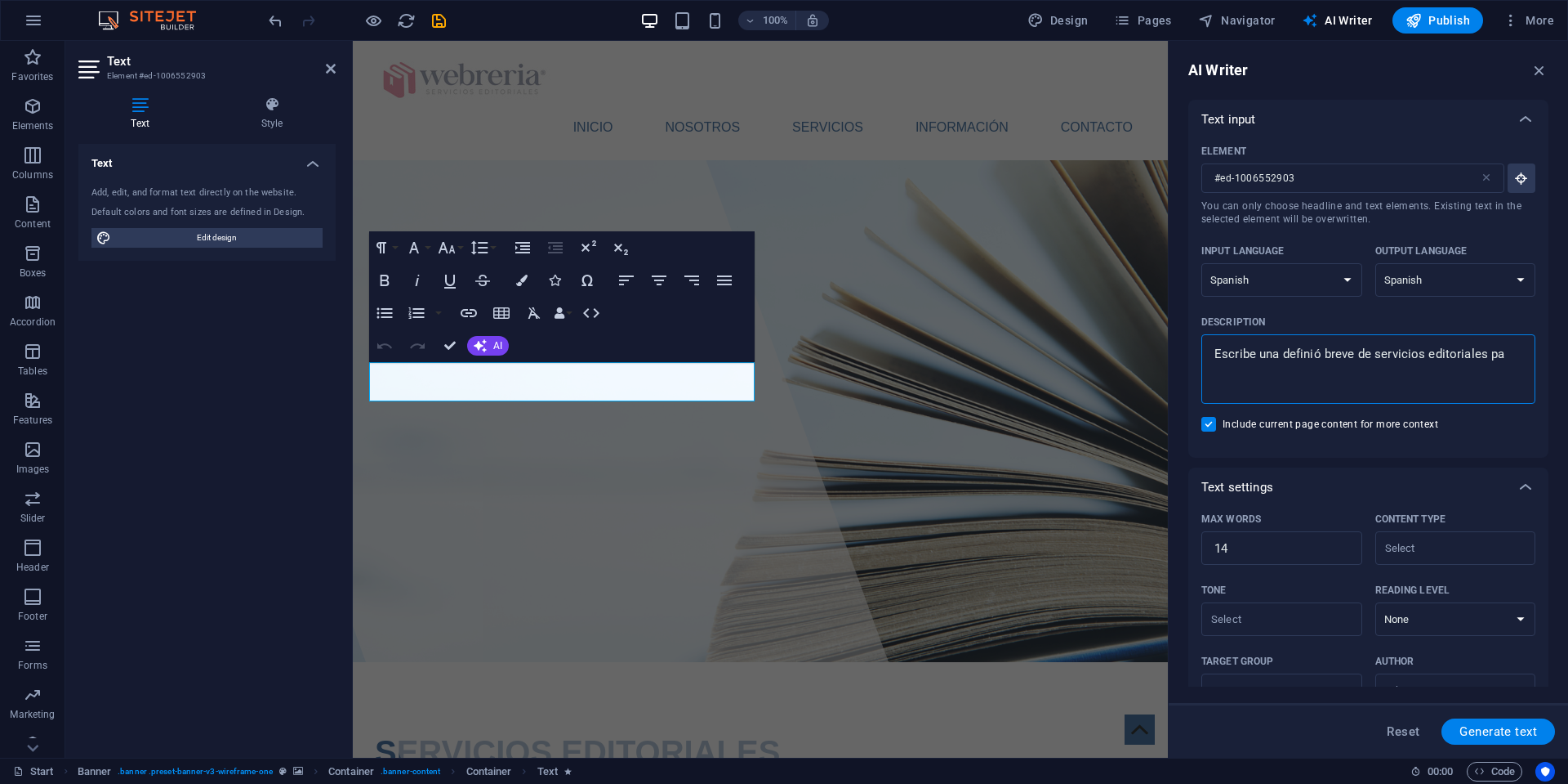
type textarea "x"
type textarea "Escribe una definió breve de servicios editoriales para"
type textarea "x"
type textarea "Escribe una definió breve de servicios editoriales para"
type textarea "x"
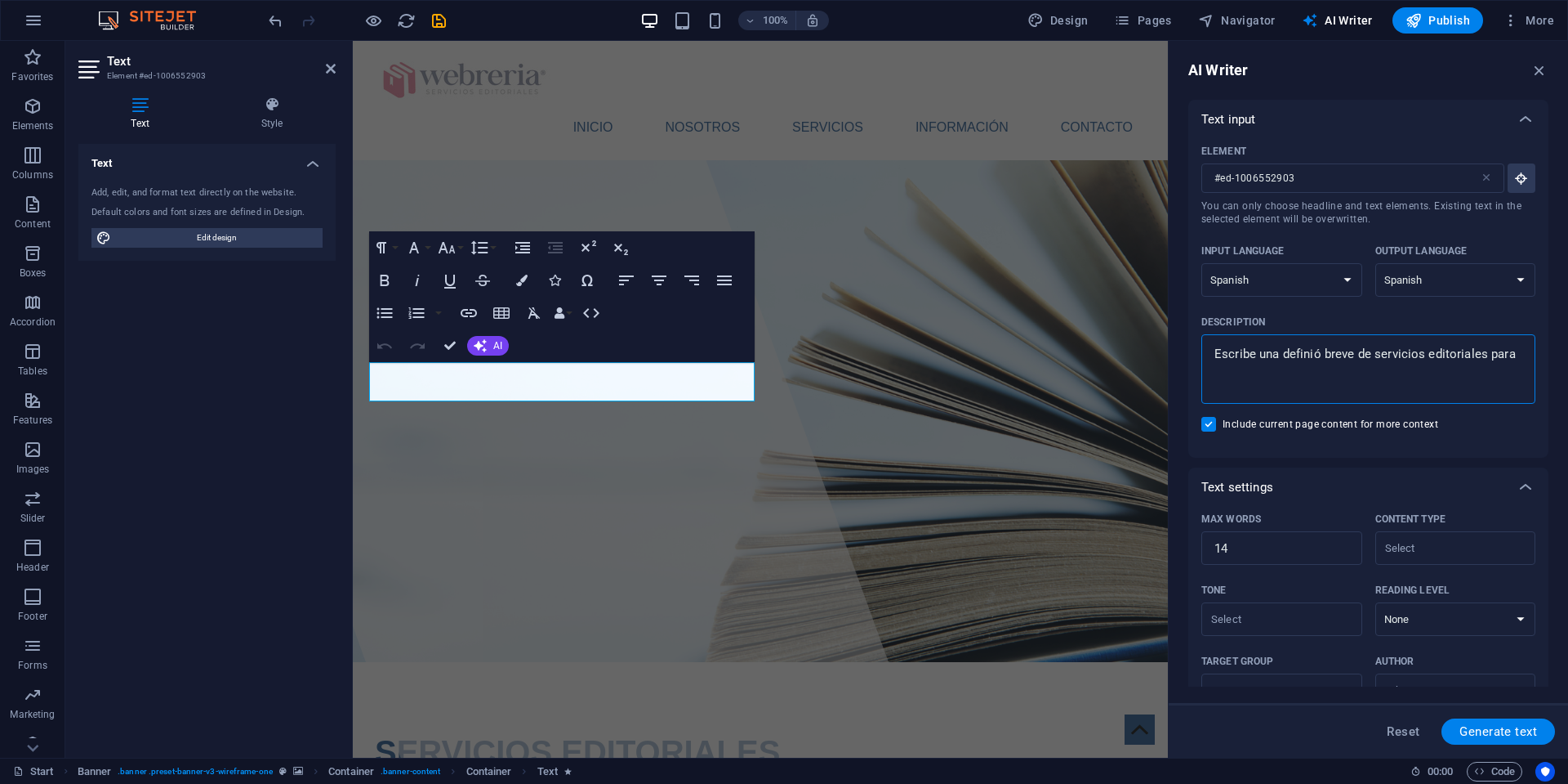
type textarea "Escribe una definió breve de servicios editoriales para u"
type textarea "x"
type textarea "Escribe una definió breve de servicios editoriales para un"
type textarea "x"
type textarea "Escribe una definió breve de servicios editoriales para un"
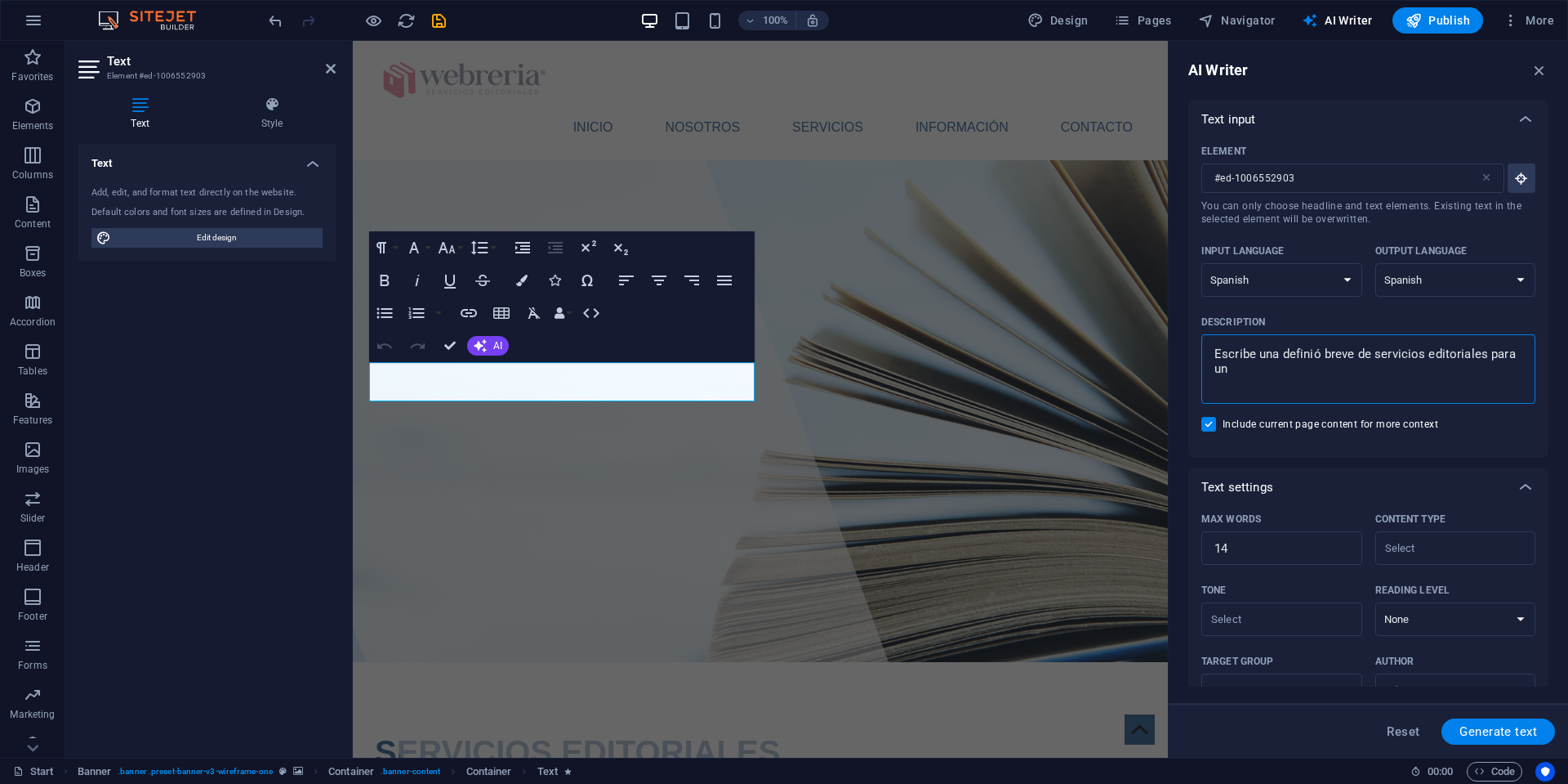
type textarea "x"
type textarea "Escribe una definió breve de servicios editoriales para un s"
type textarea "x"
type textarea "Escribe una definió breve de servicios editoriales para un si"
type textarea "x"
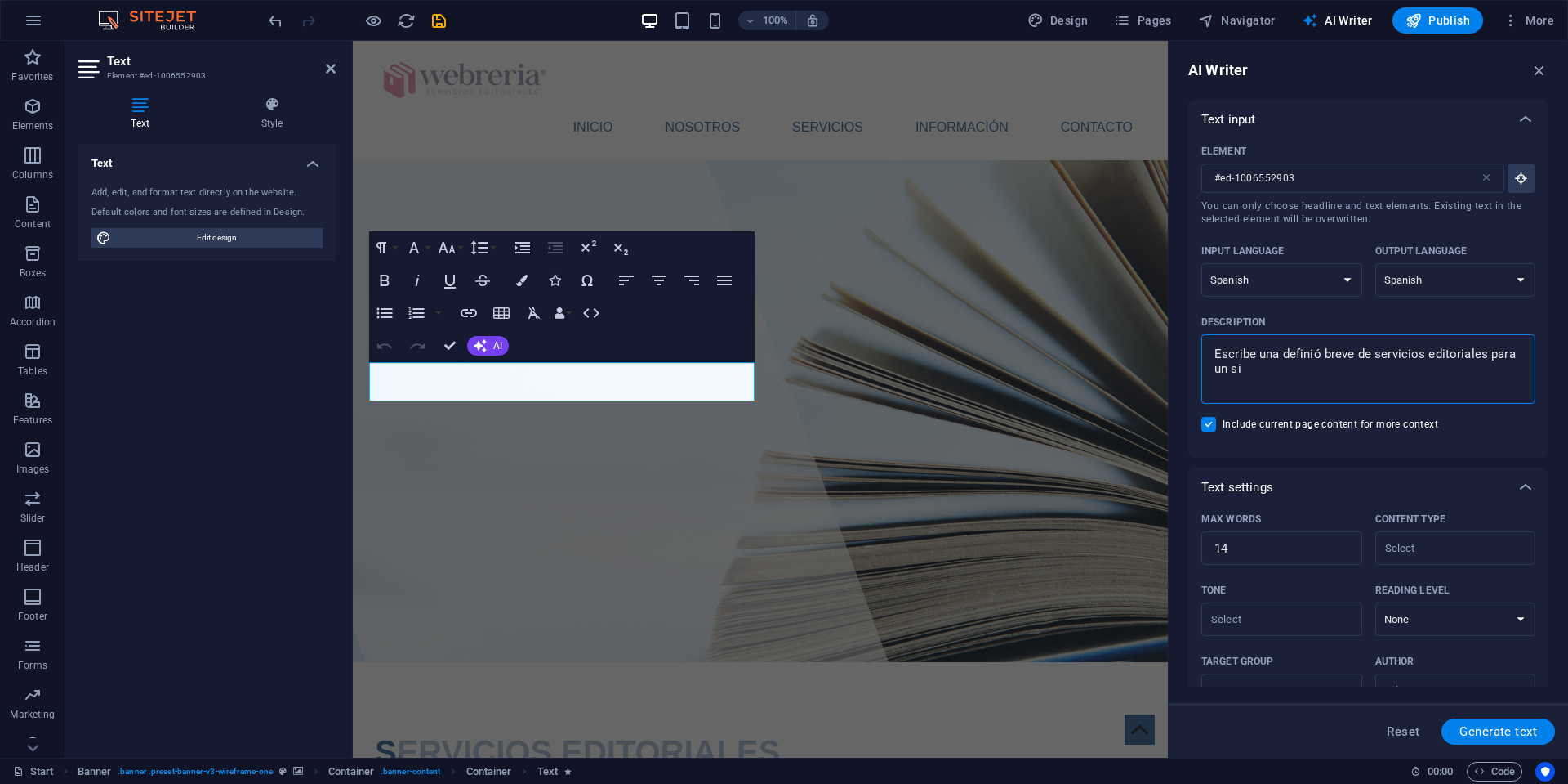
type textarea "Escribe una definió breve de servicios editoriales para un sit"
type textarea "x"
type textarea "Escribe una definió breve de servicios editoriales para un siti"
type textarea "x"
type textarea "Escribe una definió breve de servicios editoriales para un sitio"
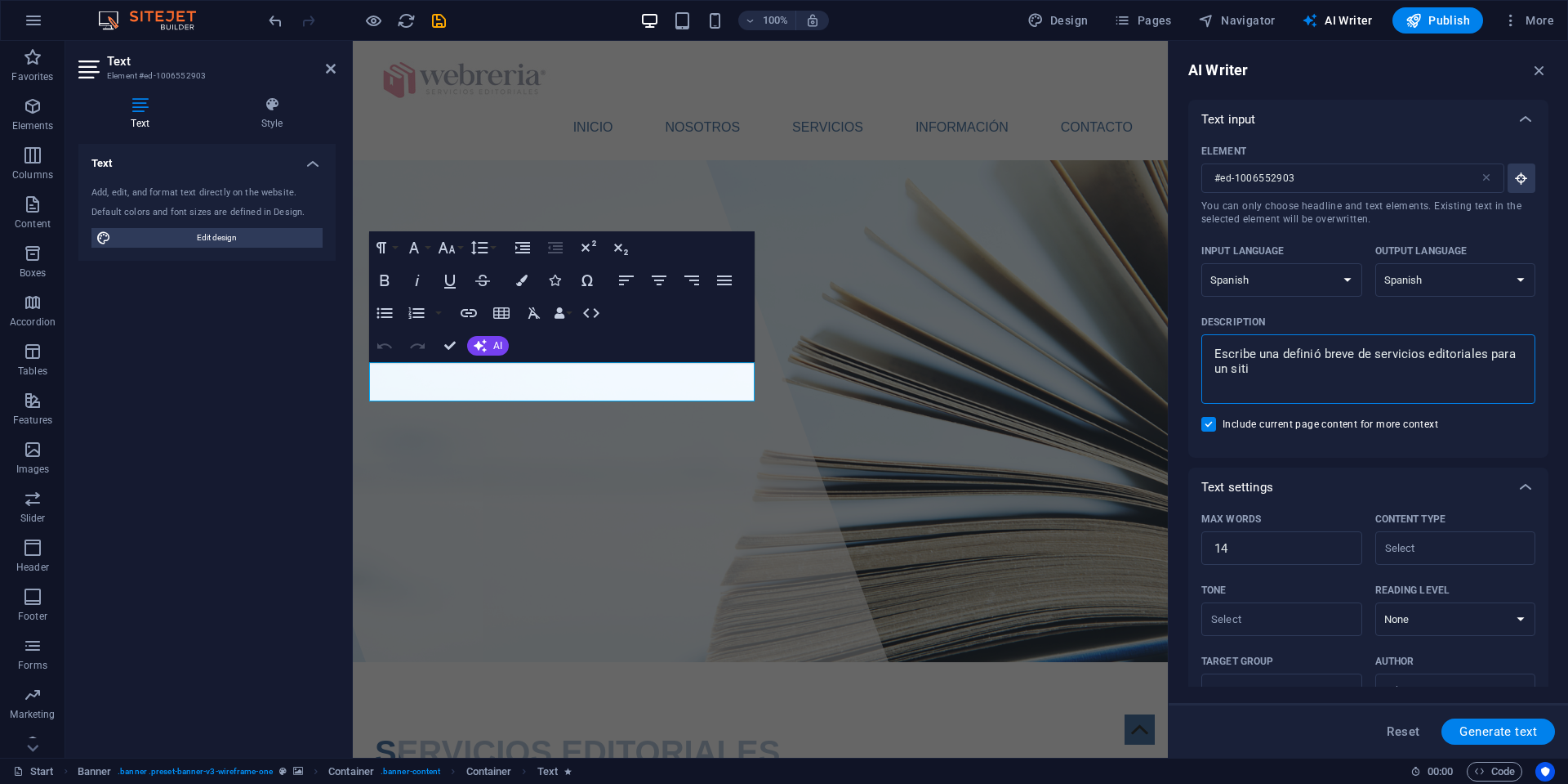
type textarea "x"
type textarea "Escribe una definió breve de servicios editoriales para un sitio"
type textarea "x"
type textarea "Escribe una definió breve de servicios editoriales para un sitio W"
type textarea "x"
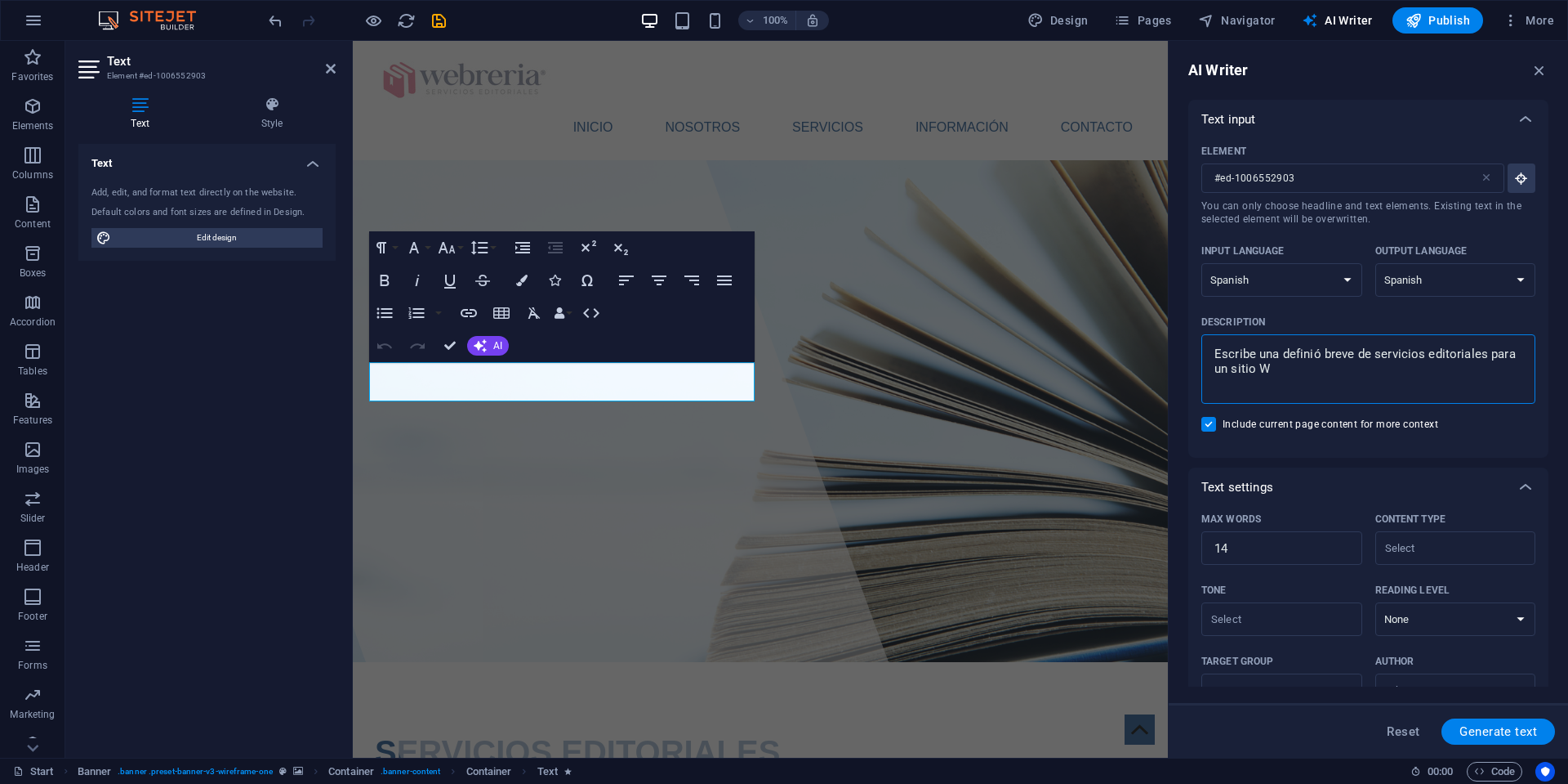
type textarea "Escribe una definió breve de servicios editoriales para un sitio We"
type textarea "x"
type textarea "Escribe una definió breve de servicios editoriales para un sitio Web"
type textarea "x"
type textarea "Escribe una d breve de servicios editoriales para un sitio Web"
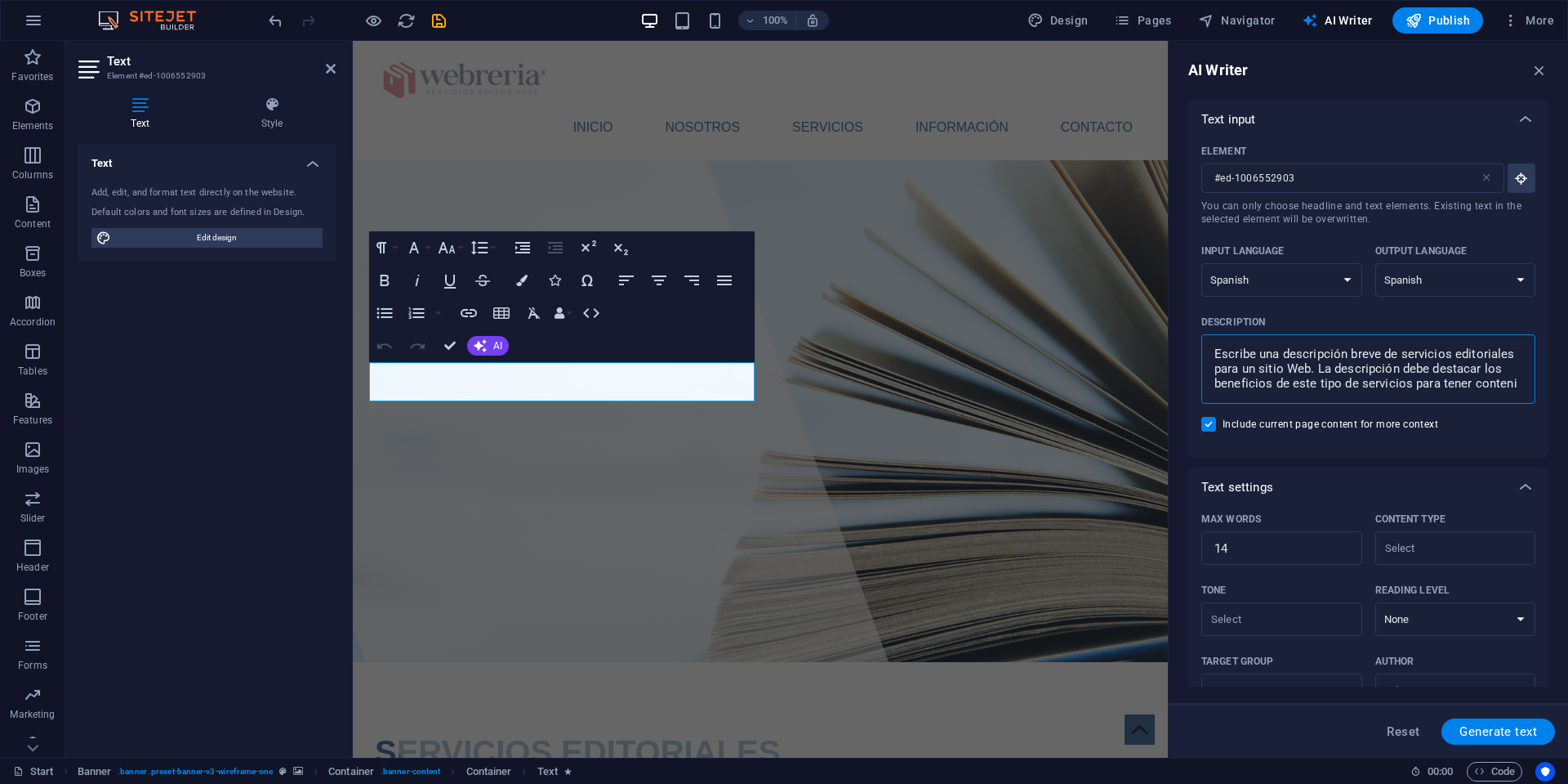
scroll to position [7, 0]
click at [1517, 729] on span "Generate text" at bounding box center [1498, 731] width 77 height 13
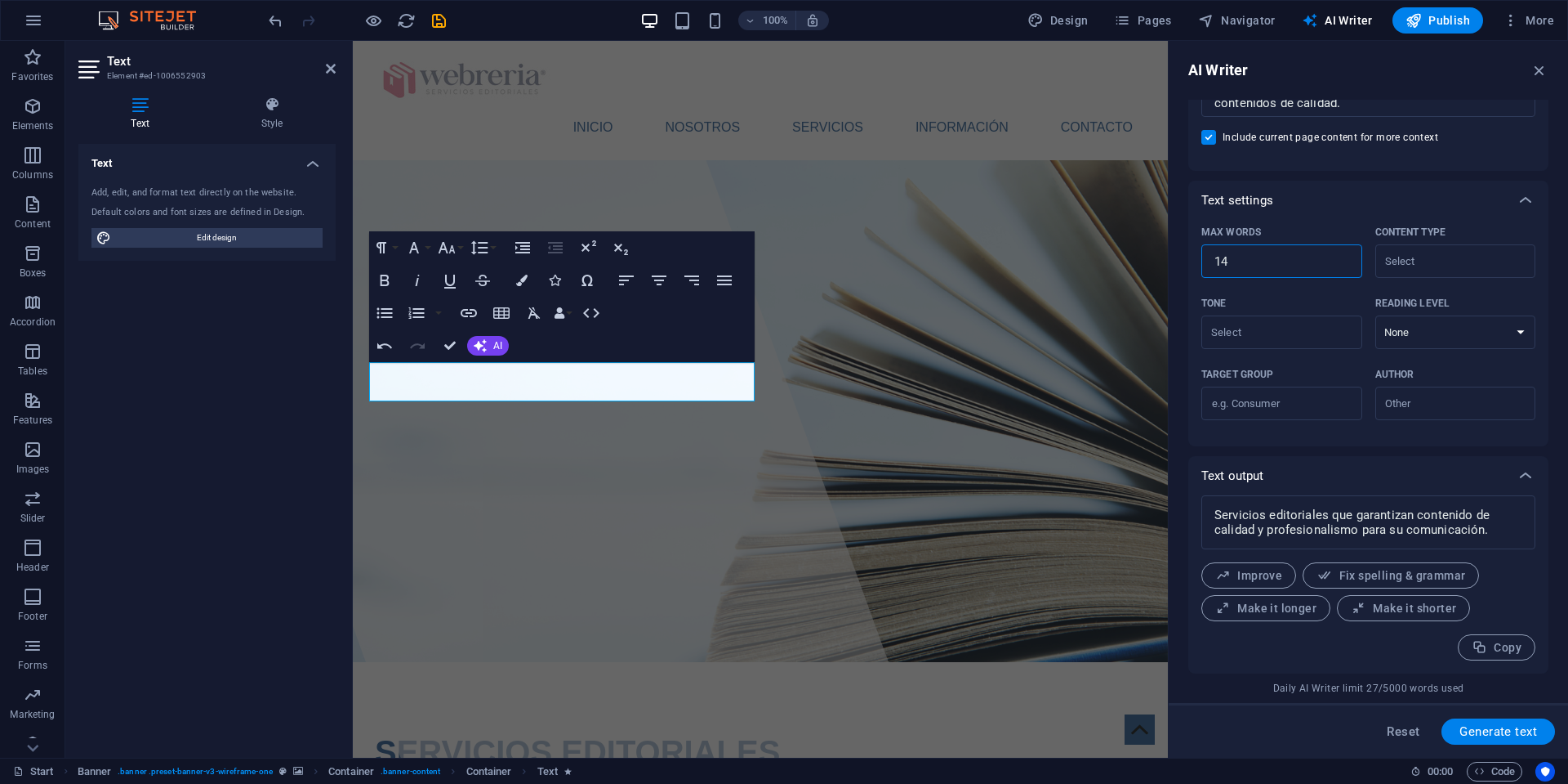
drag, startPoint x: 1266, startPoint y: 264, endPoint x: 1171, endPoint y: 267, distance: 95.0
click at [1172, 261] on div "AI Writer Text input Element #ed-1006552903 ​ You can only choose headline and …" at bounding box center [1368, 399] width 399 height 717
click at [1511, 732] on span "Generate text" at bounding box center [1498, 731] width 77 height 13
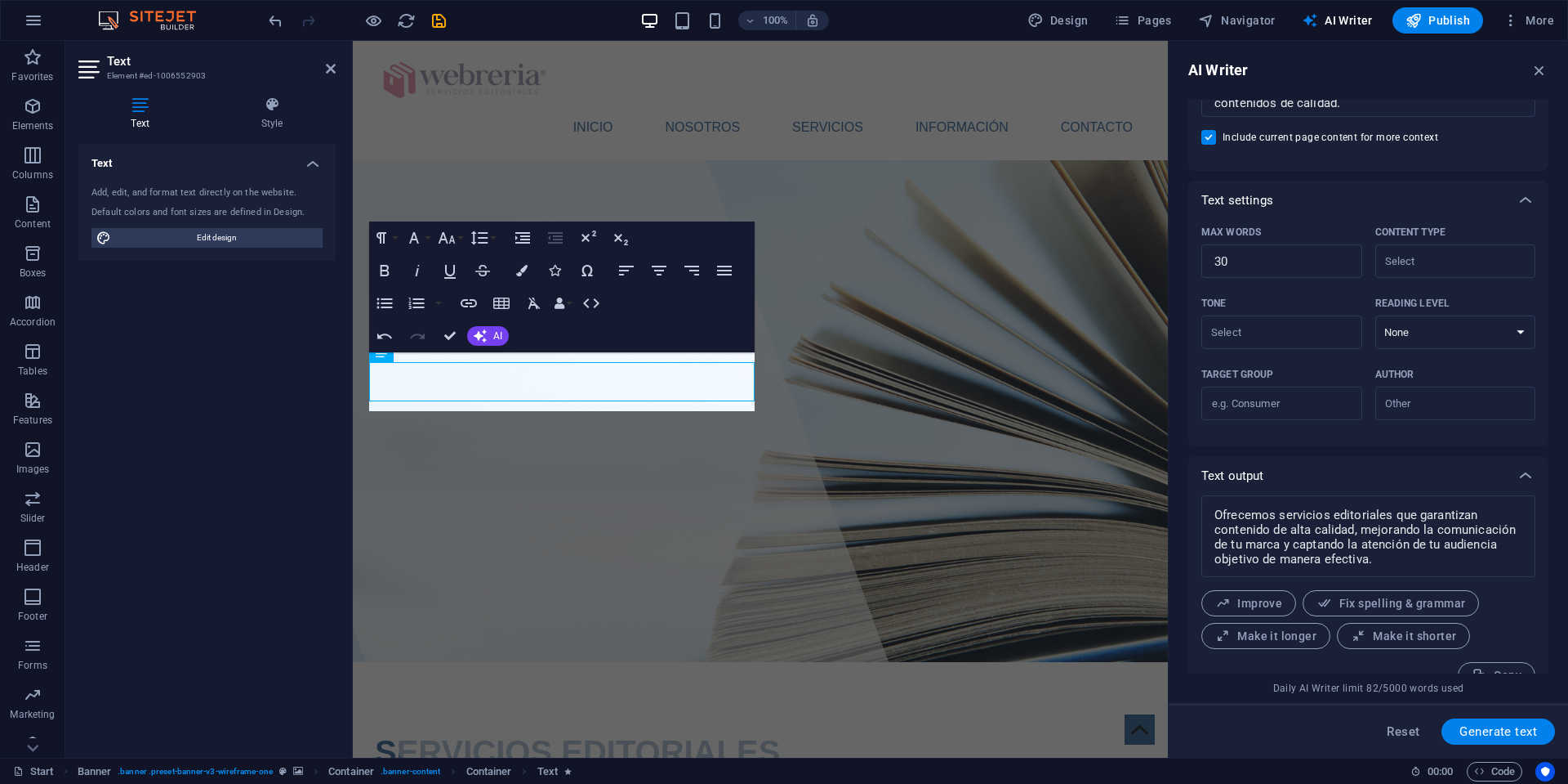
scroll to position [314, 0]
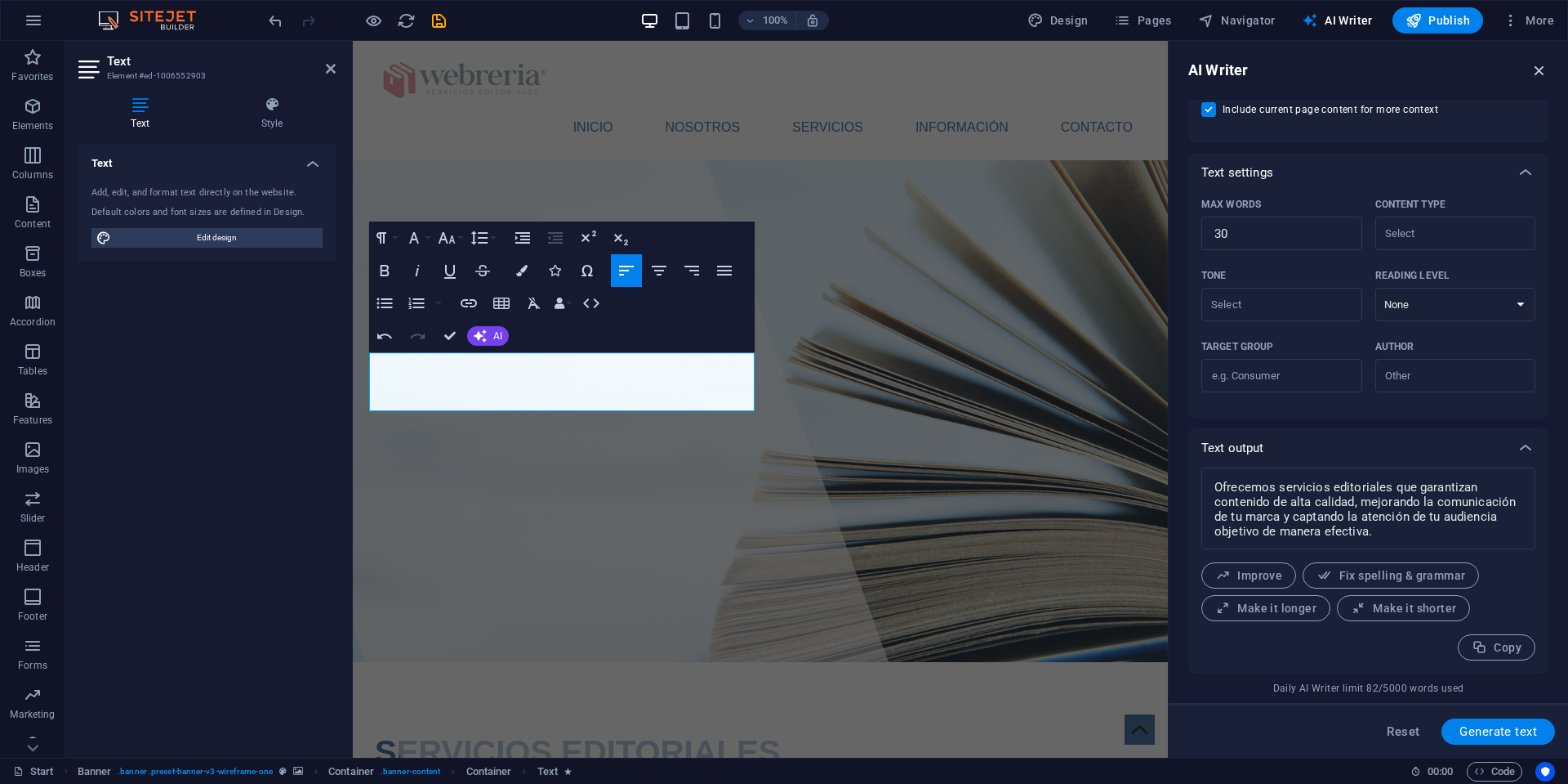
click at [1543, 71] on icon "button" at bounding box center [1540, 70] width 18 height 18
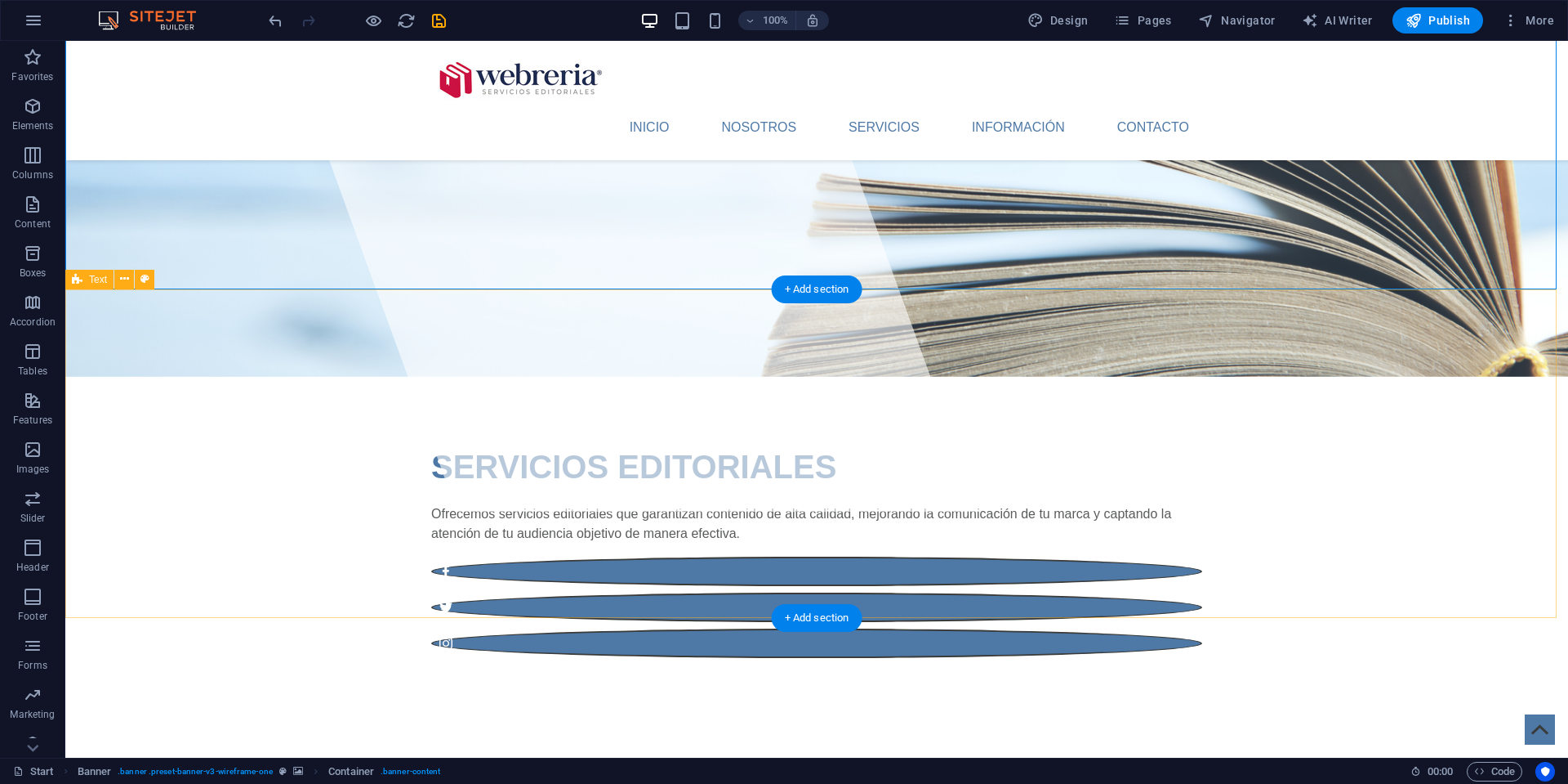
scroll to position [254, 0]
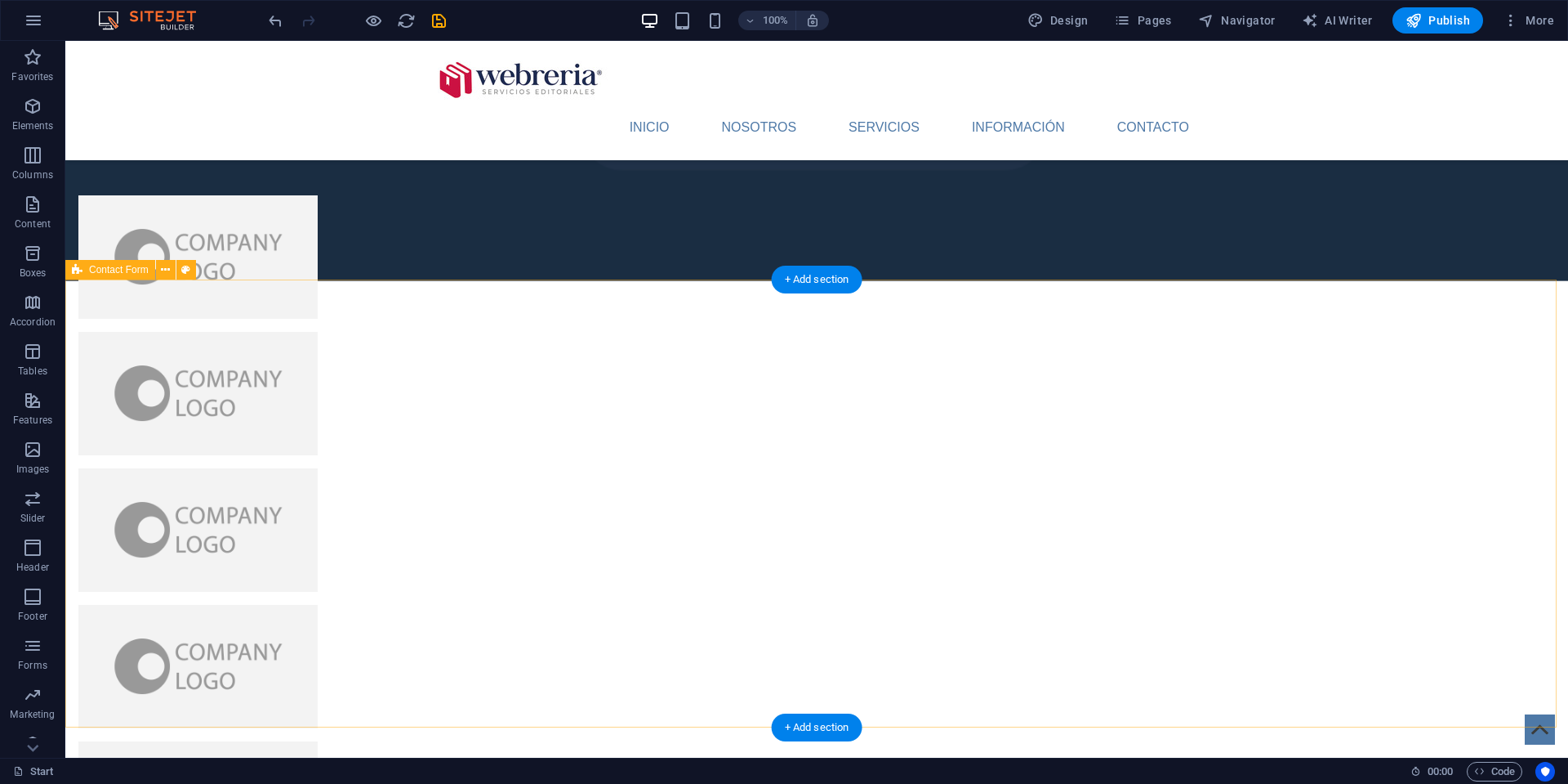
scroll to position [3483, 0]
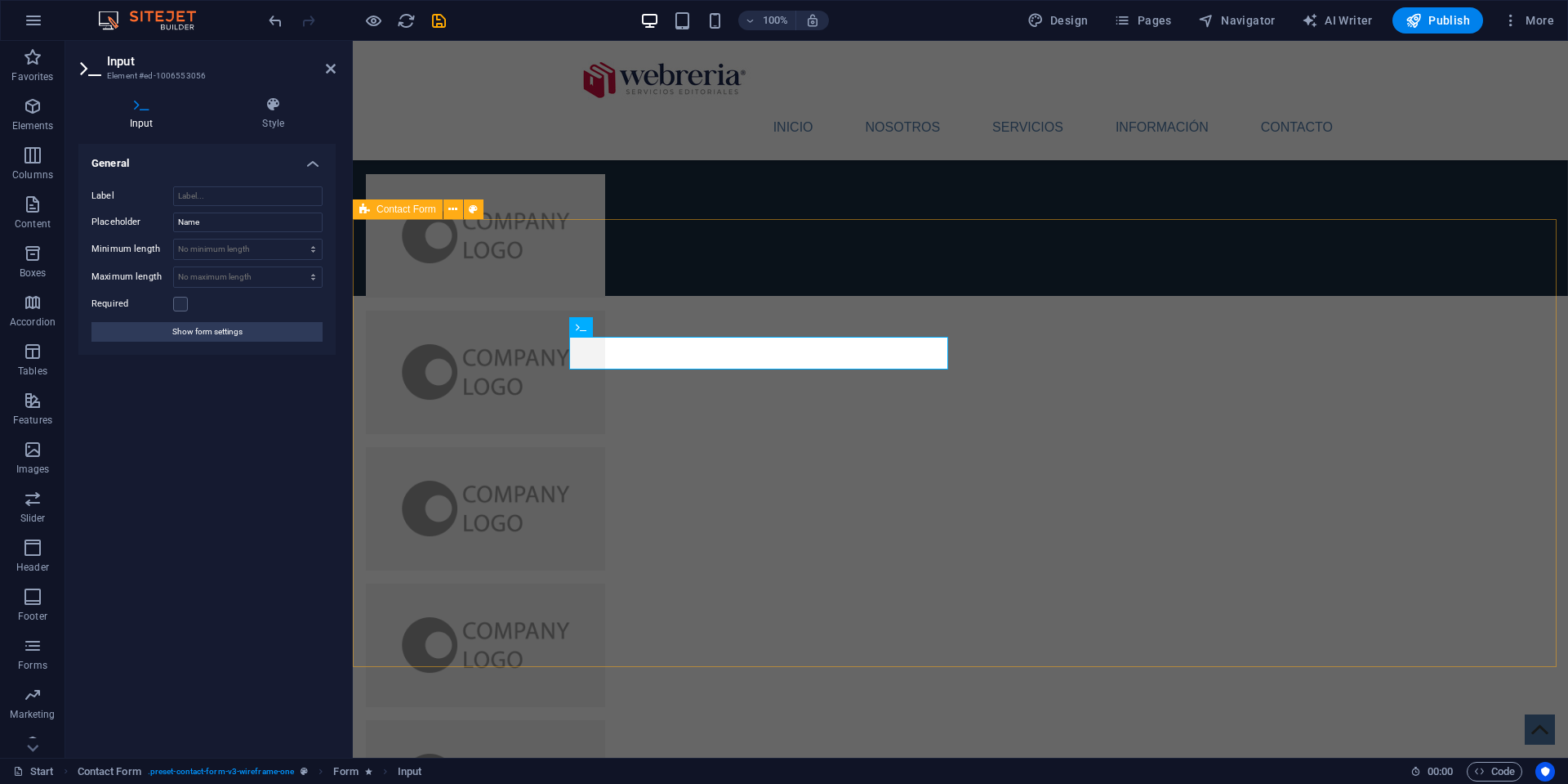
drag, startPoint x: 629, startPoint y: 351, endPoint x: 549, endPoint y: 351, distance: 80.0
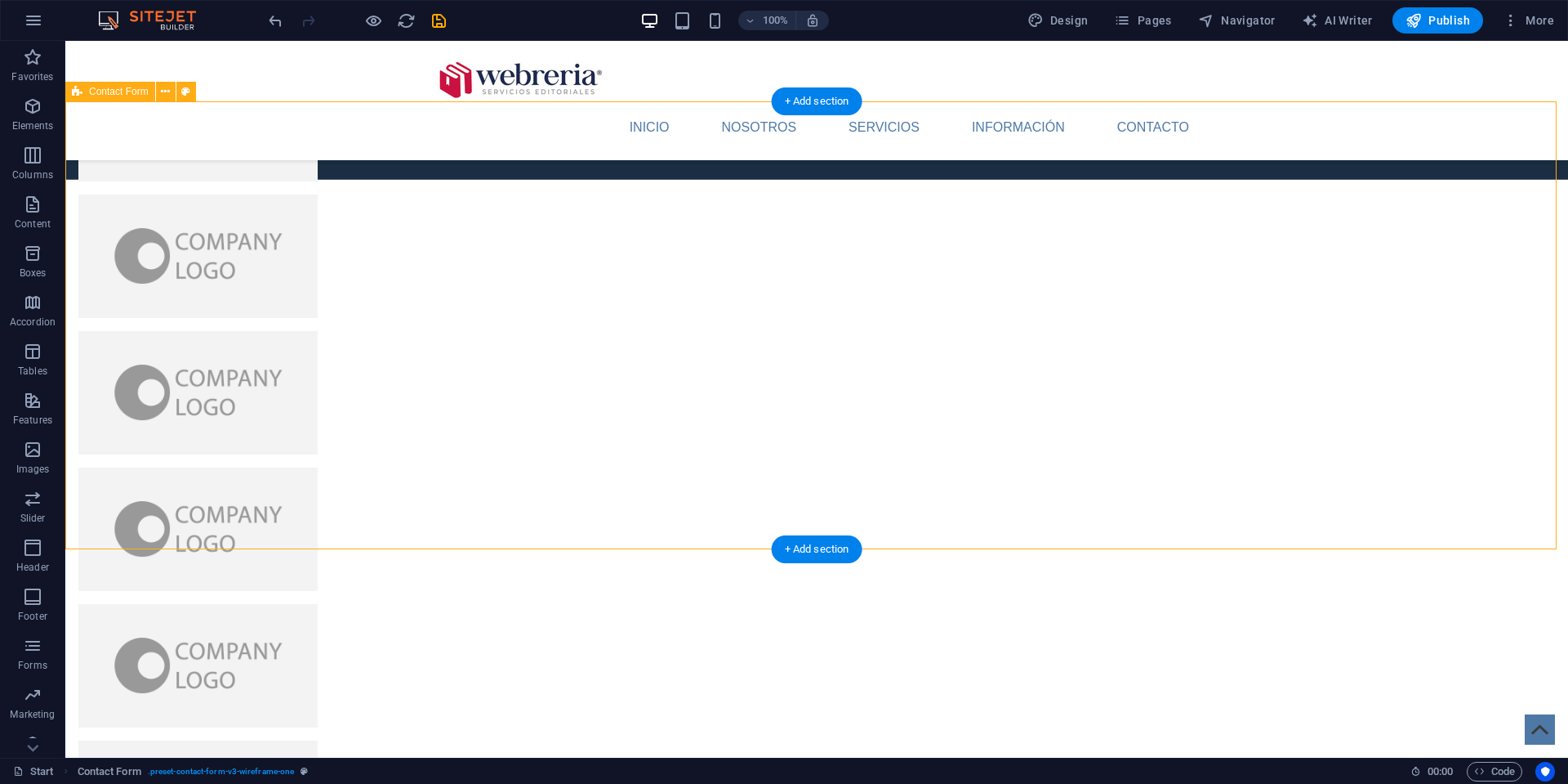
scroll to position [3600, 0]
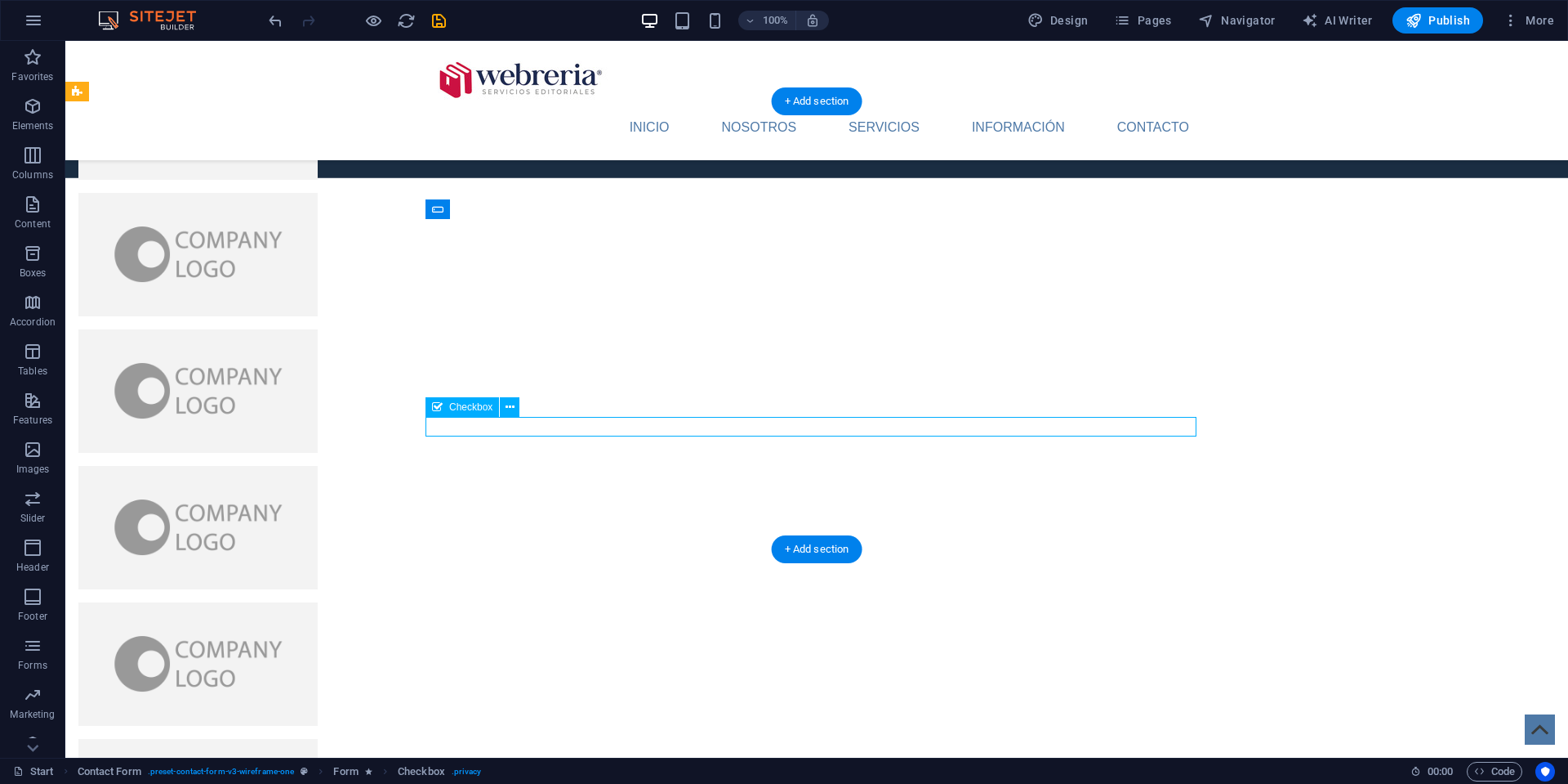
drag, startPoint x: 518, startPoint y: 430, endPoint x: 232, endPoint y: 430, distance: 286.0
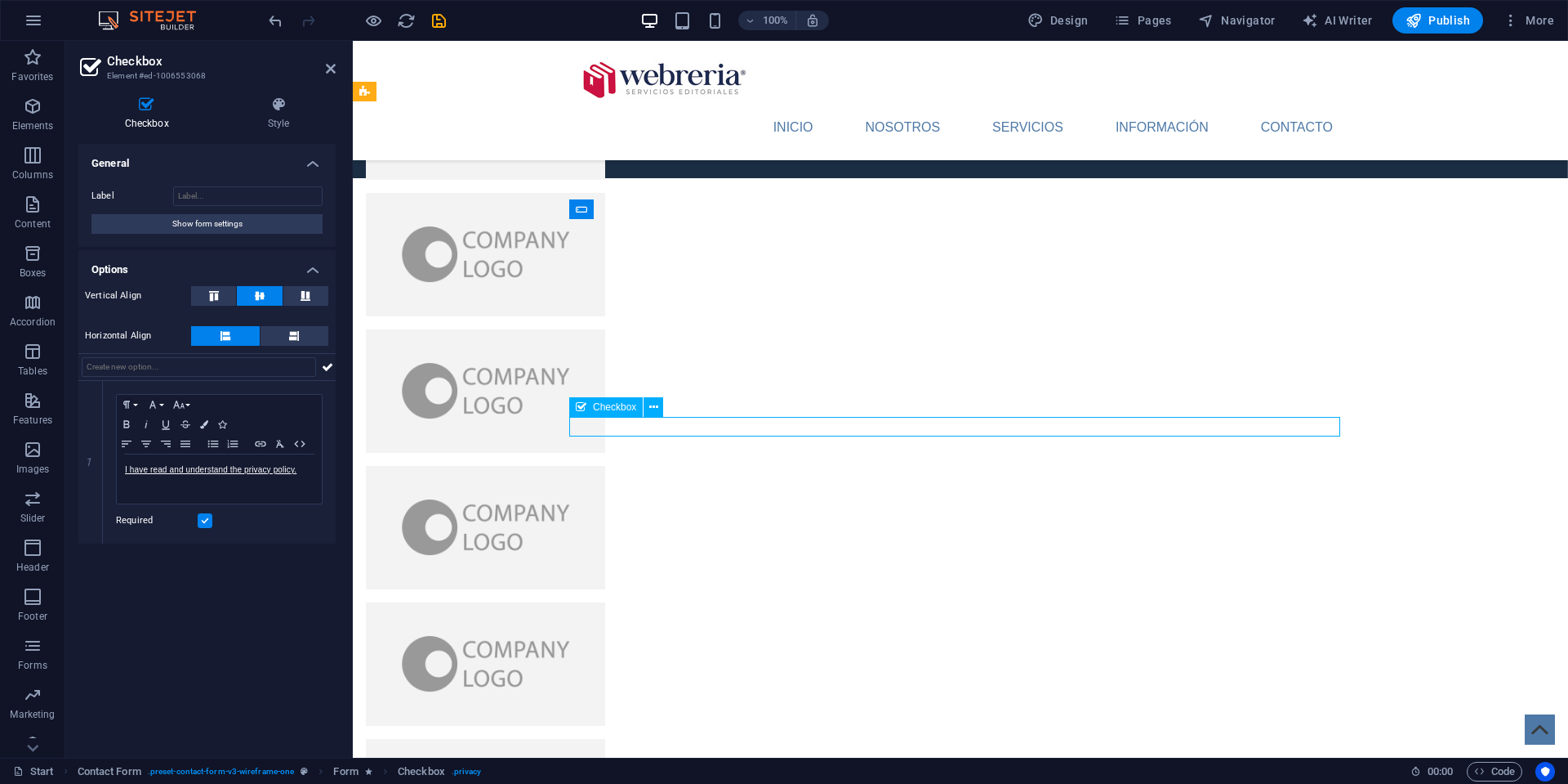
drag, startPoint x: 582, startPoint y: 428, endPoint x: 626, endPoint y: 428, distance: 44.0
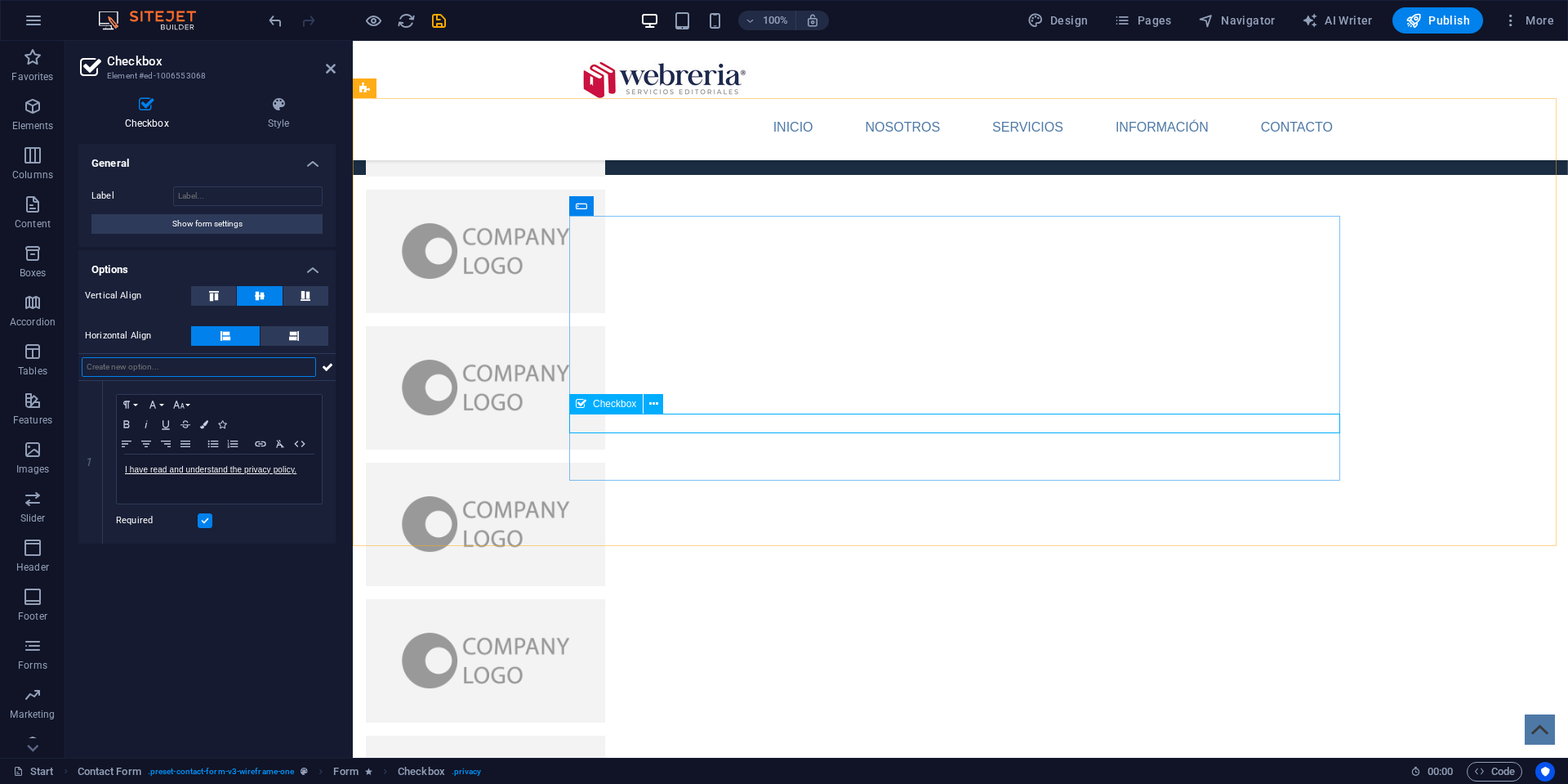
drag, startPoint x: 123, startPoint y: 470, endPoint x: 317, endPoint y: 469, distance: 194.0
click at [317, 469] on div "I have read and understand the privacy policy." at bounding box center [220, 479] width 205 height 49
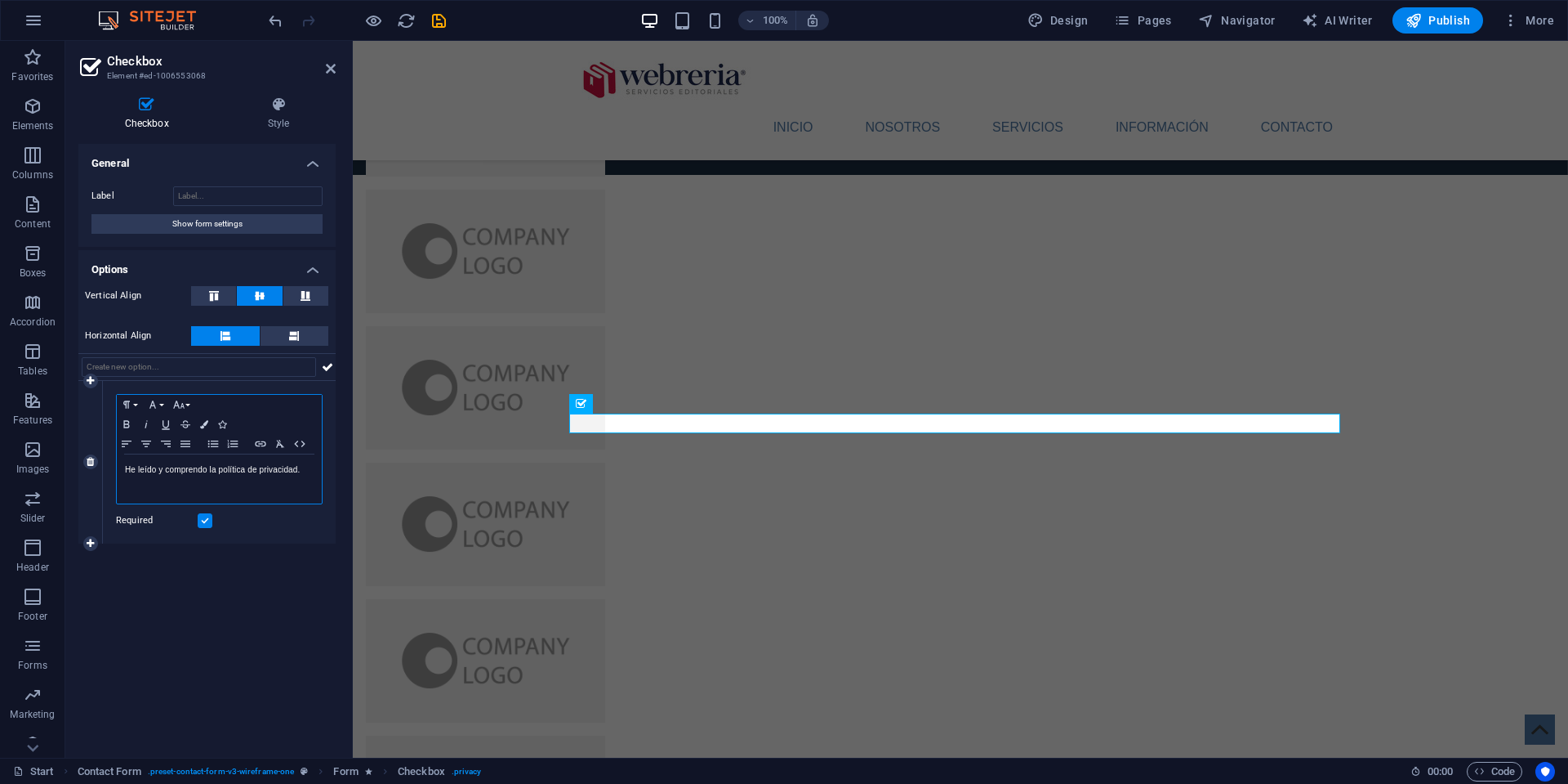
click at [192, 475] on p "He leído y comprendo la política de privacidad." at bounding box center [220, 470] width 189 height 15
click at [189, 471] on p "He leído y comprendo la política de privacidad." at bounding box center [220, 470] width 189 height 15
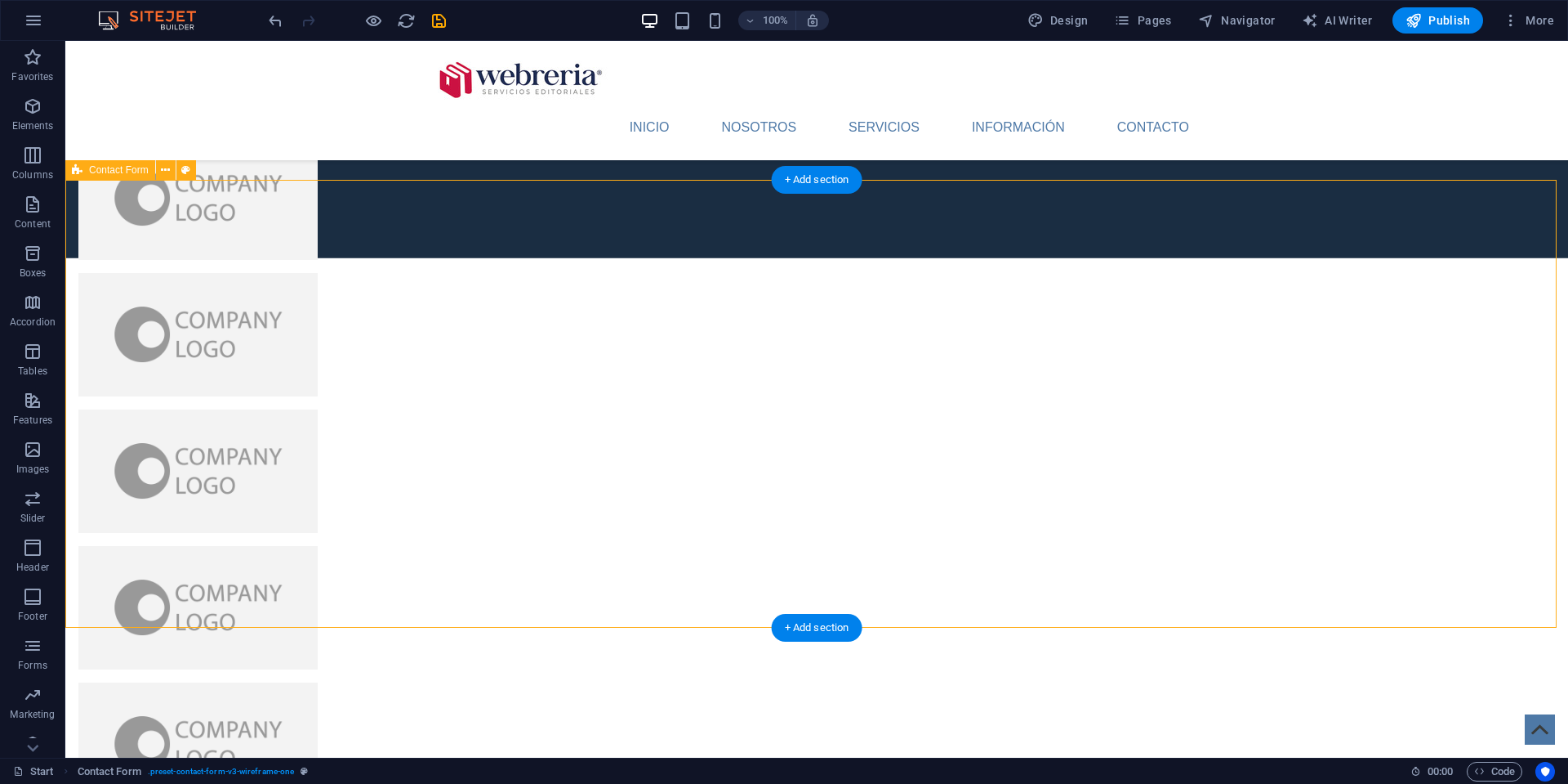
scroll to position [3522, 0]
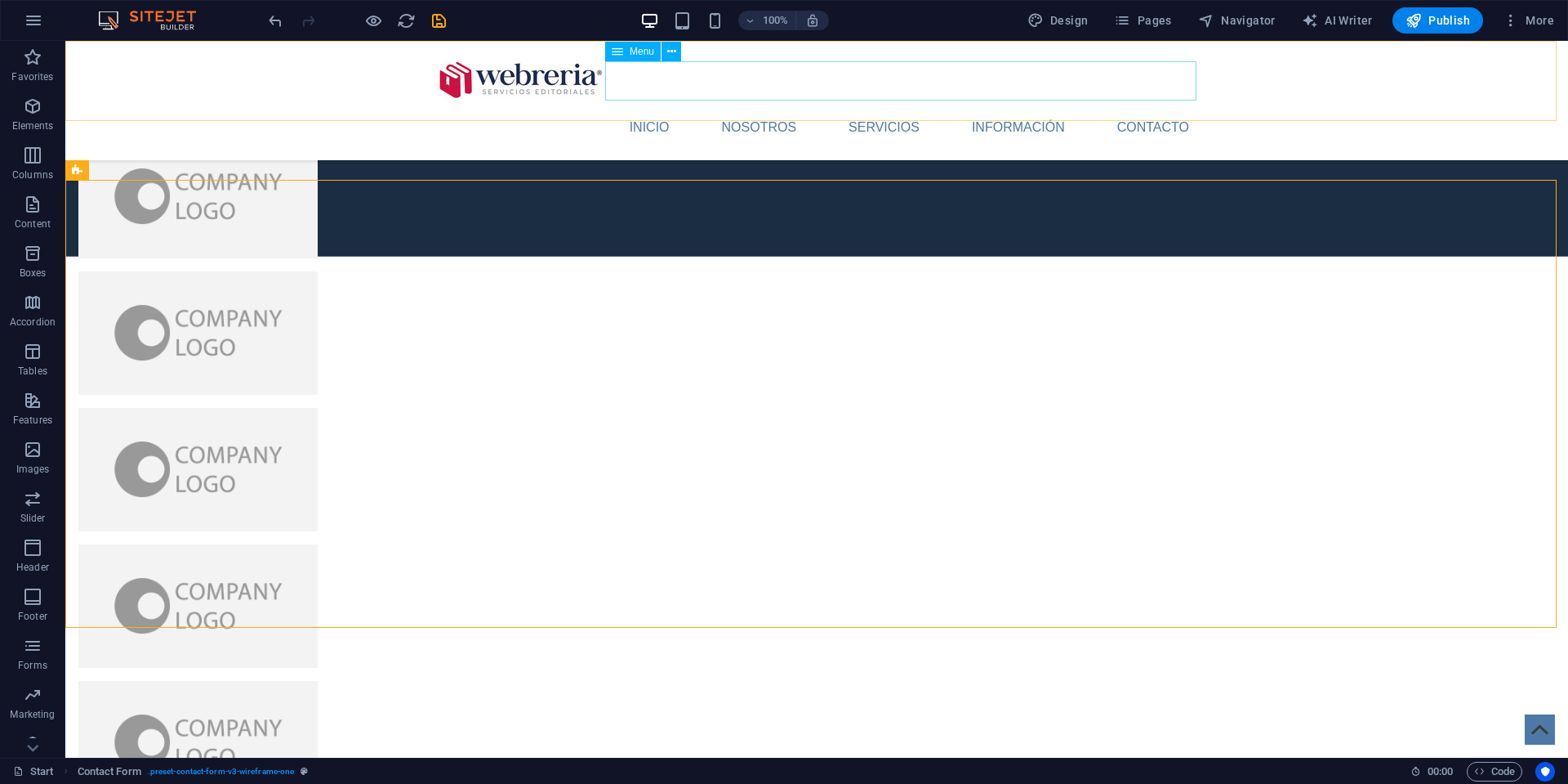
click at [661, 108] on nav "INICIO NOSOTROS SERVICIOS INFORMACIÓN CONTACTO" at bounding box center [816, 127] width 771 height 39
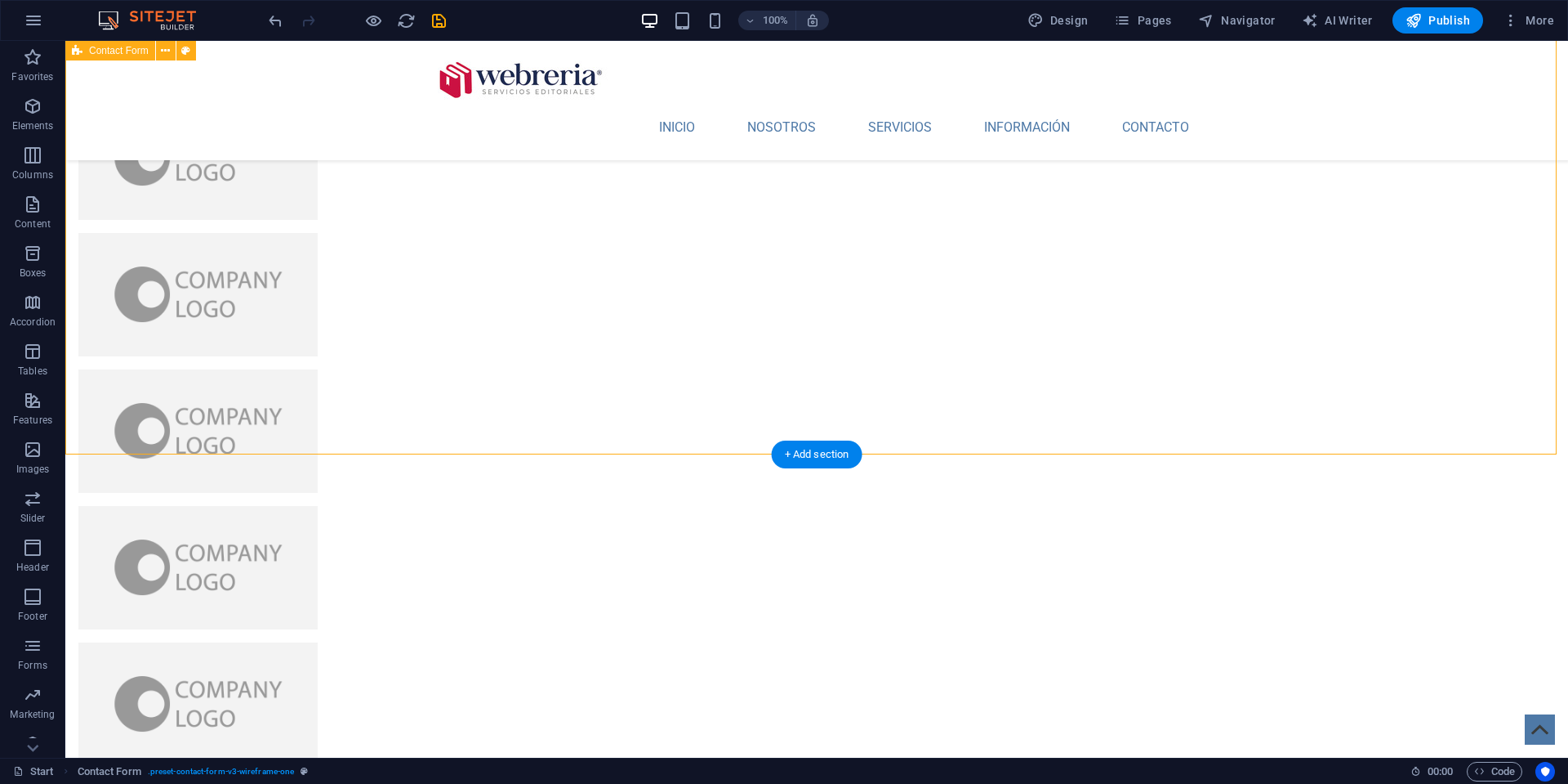
scroll to position [3698, 0]
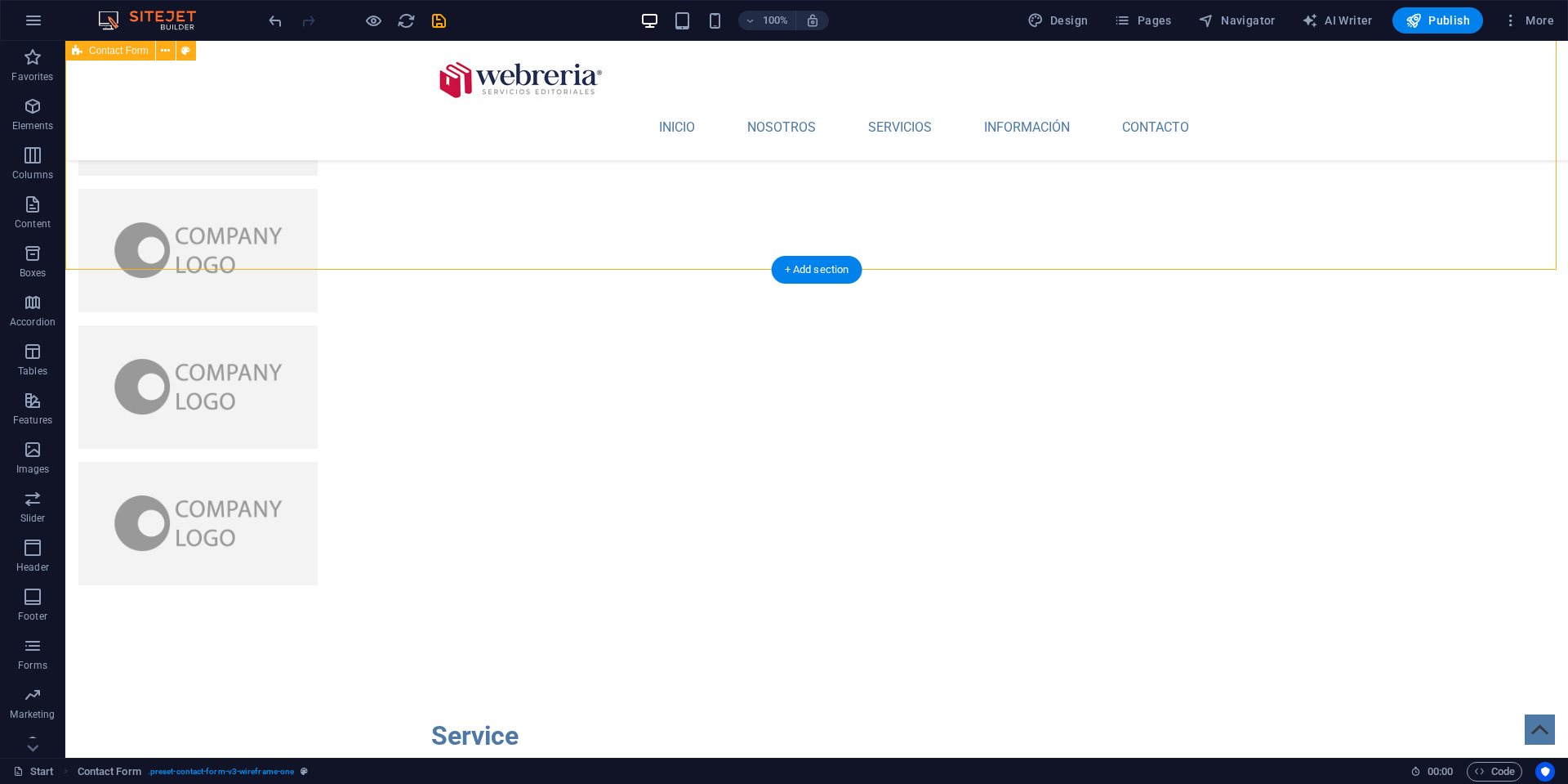
scroll to position [3880, 0]
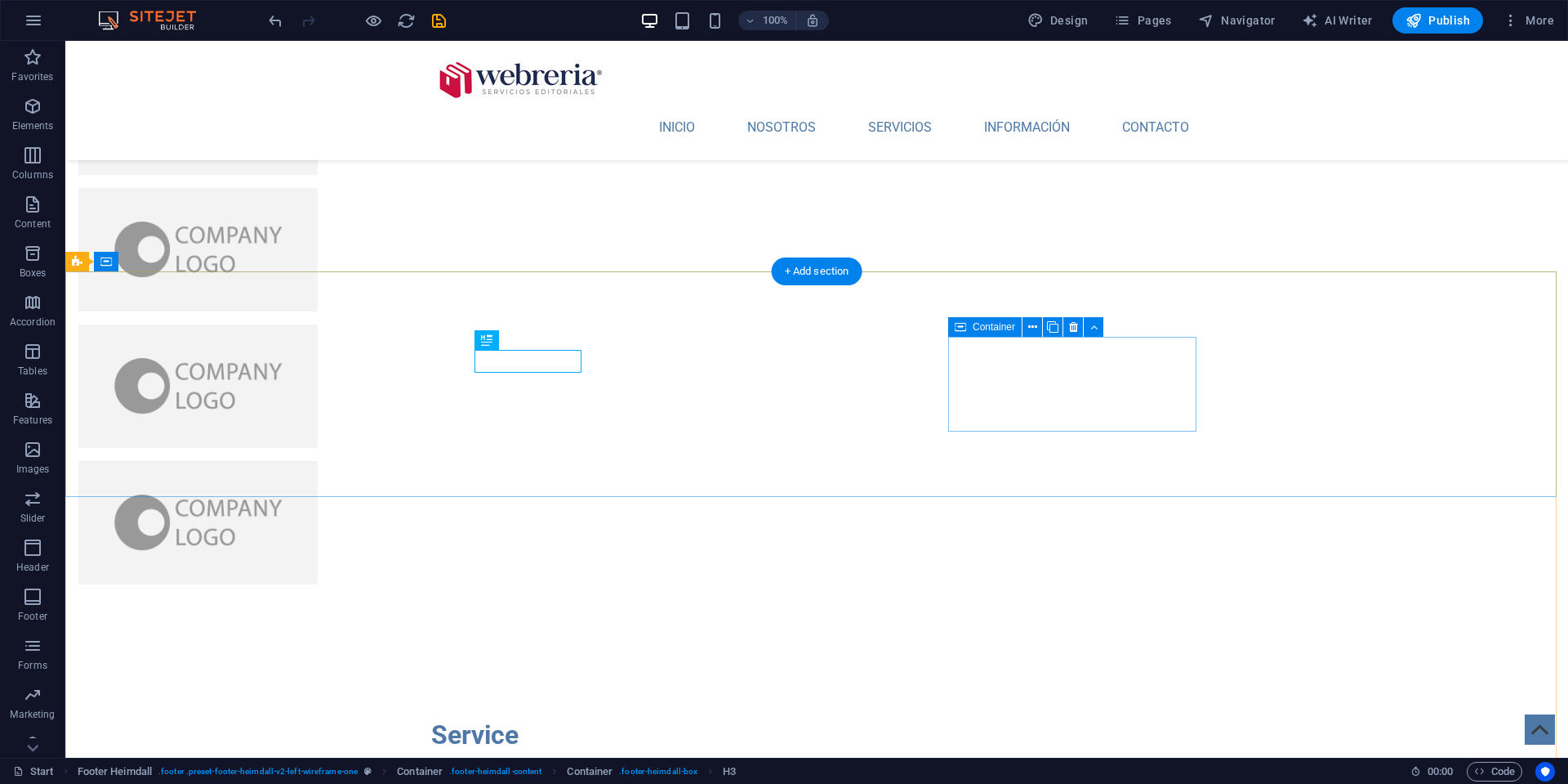
scroll to position [3882, 0]
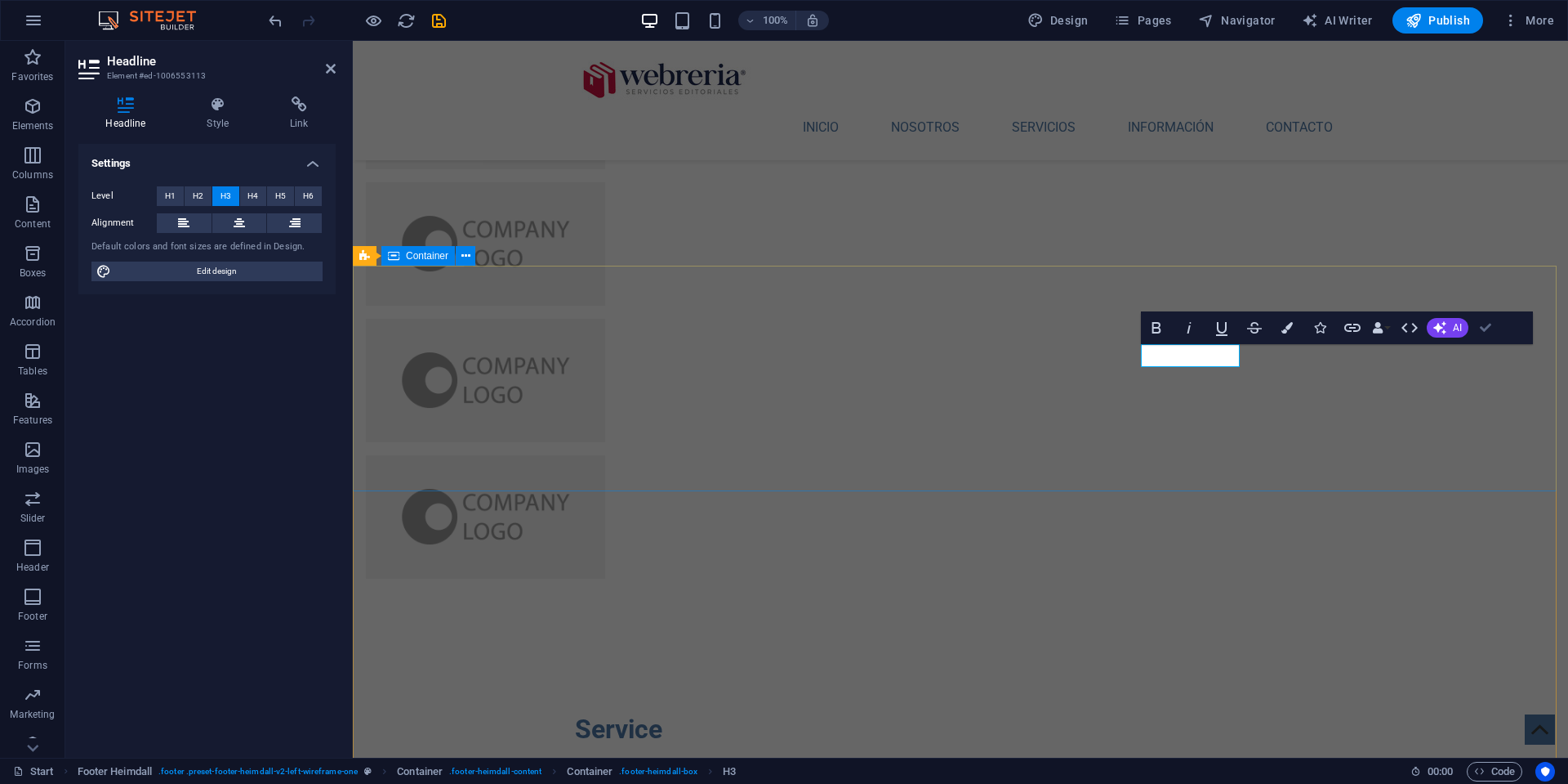
drag, startPoint x: 1485, startPoint y: 328, endPoint x: 1392, endPoint y: 287, distance: 101.6
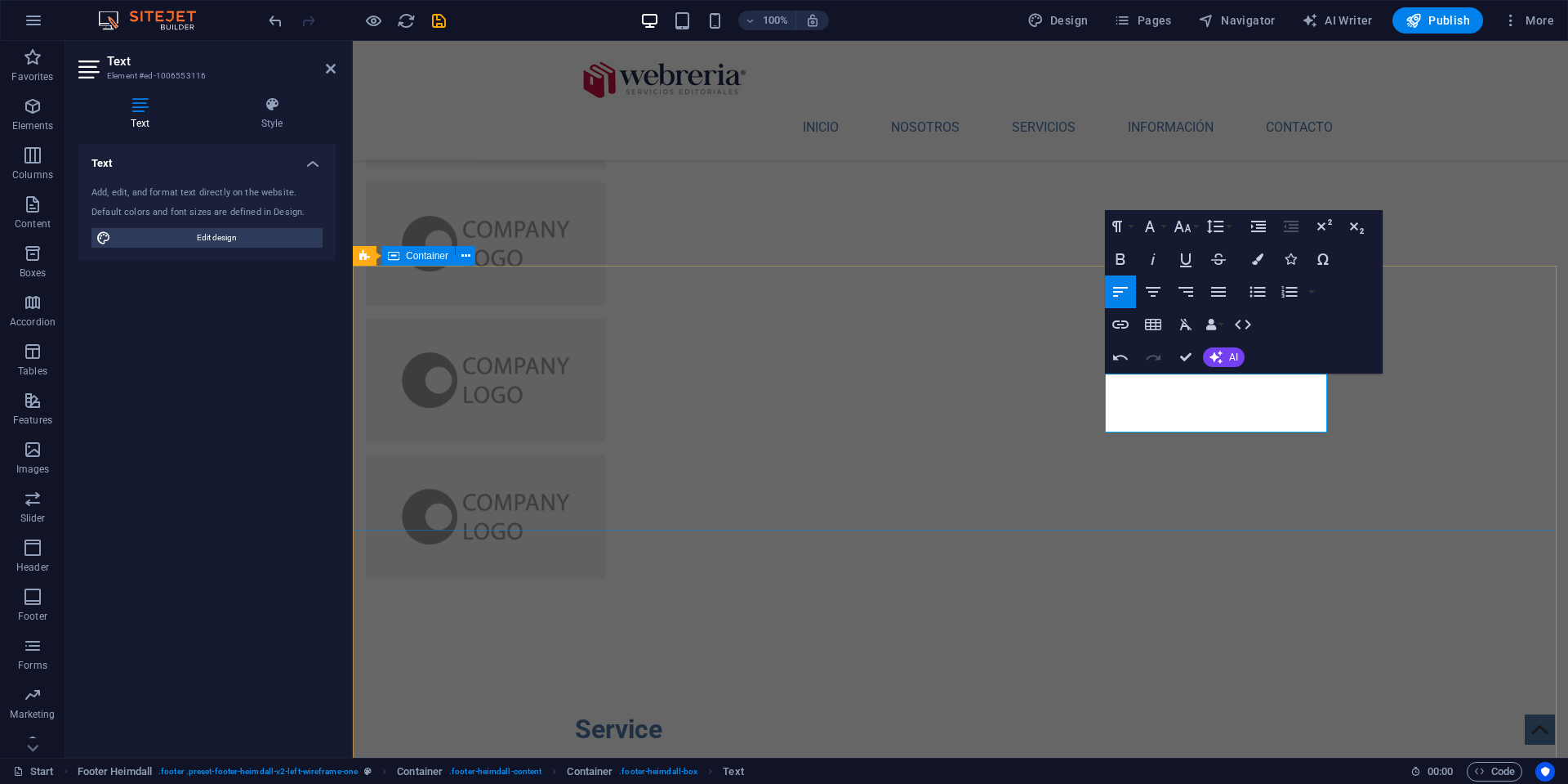
drag, startPoint x: 1191, startPoint y: 402, endPoint x: 1090, endPoint y: 390, distance: 101.7
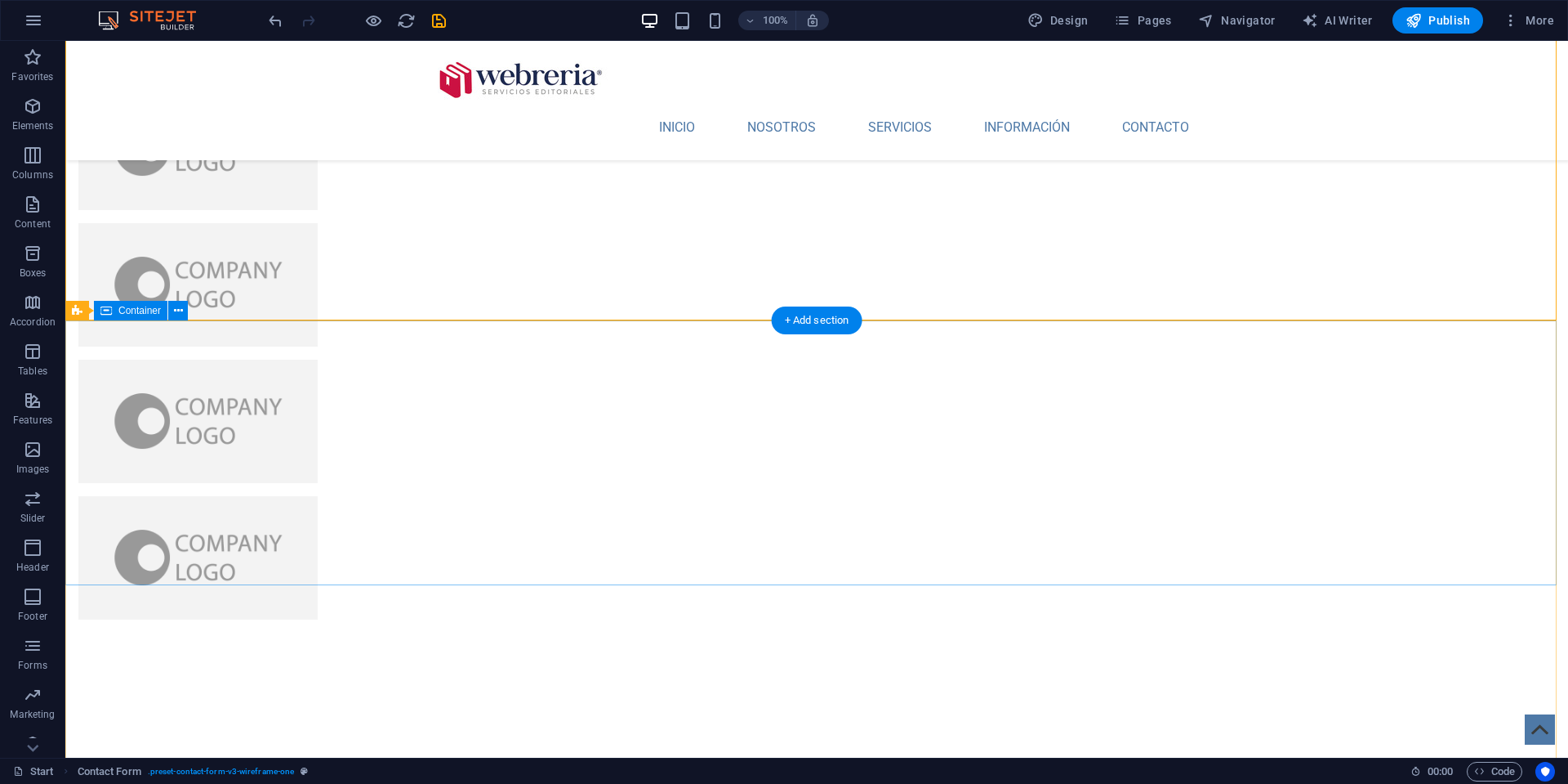
scroll to position [3829, 0]
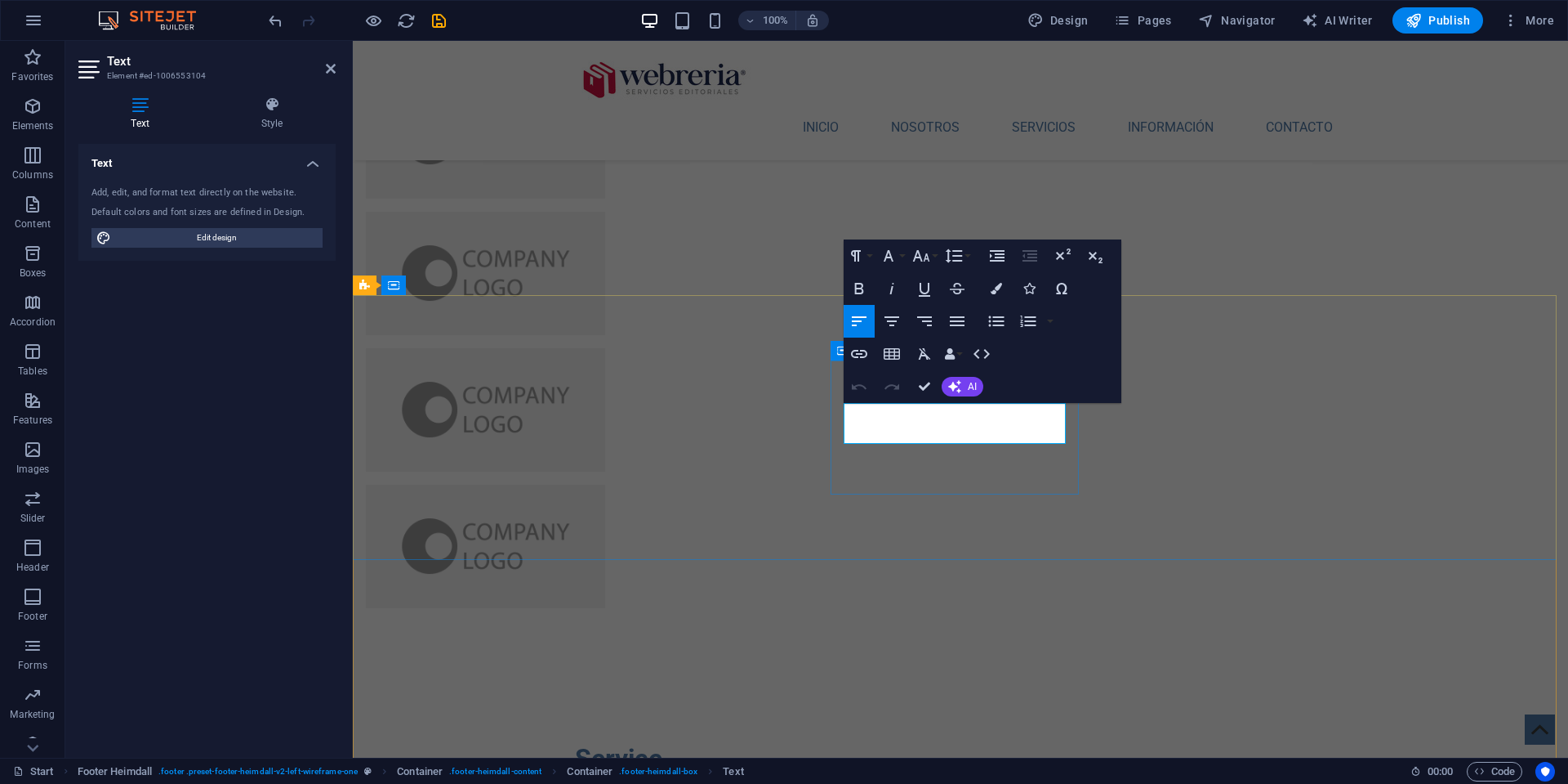
drag, startPoint x: 893, startPoint y: 414, endPoint x: 986, endPoint y: 412, distance: 93.0
copy p "Oficina: [PHONE_NUMBER]"
drag, startPoint x: 895, startPoint y: 433, endPoint x: 988, endPoint y: 435, distance: 93.0
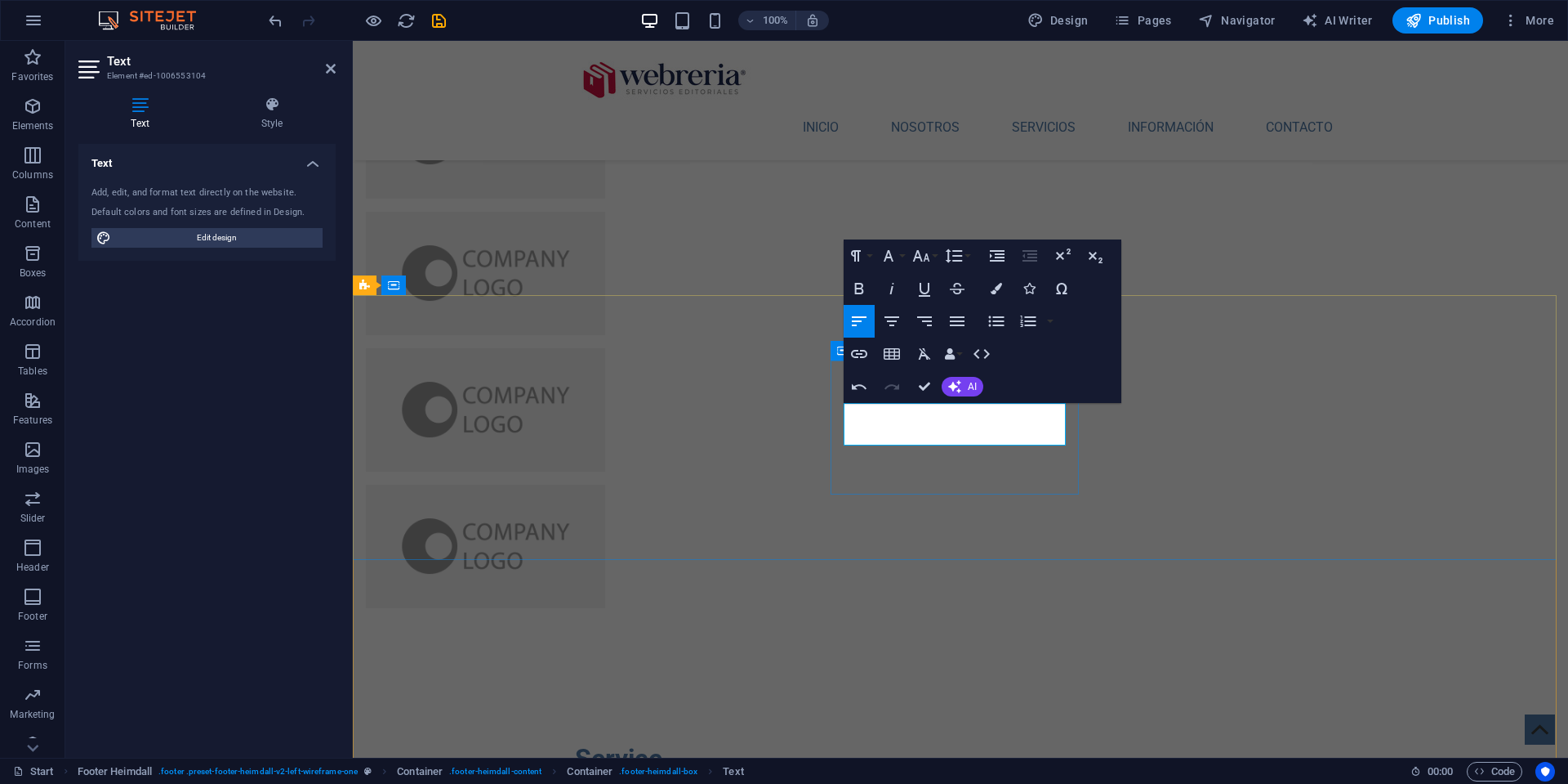
drag, startPoint x: 951, startPoint y: 434, endPoint x: 1003, endPoint y: 438, distance: 52.2
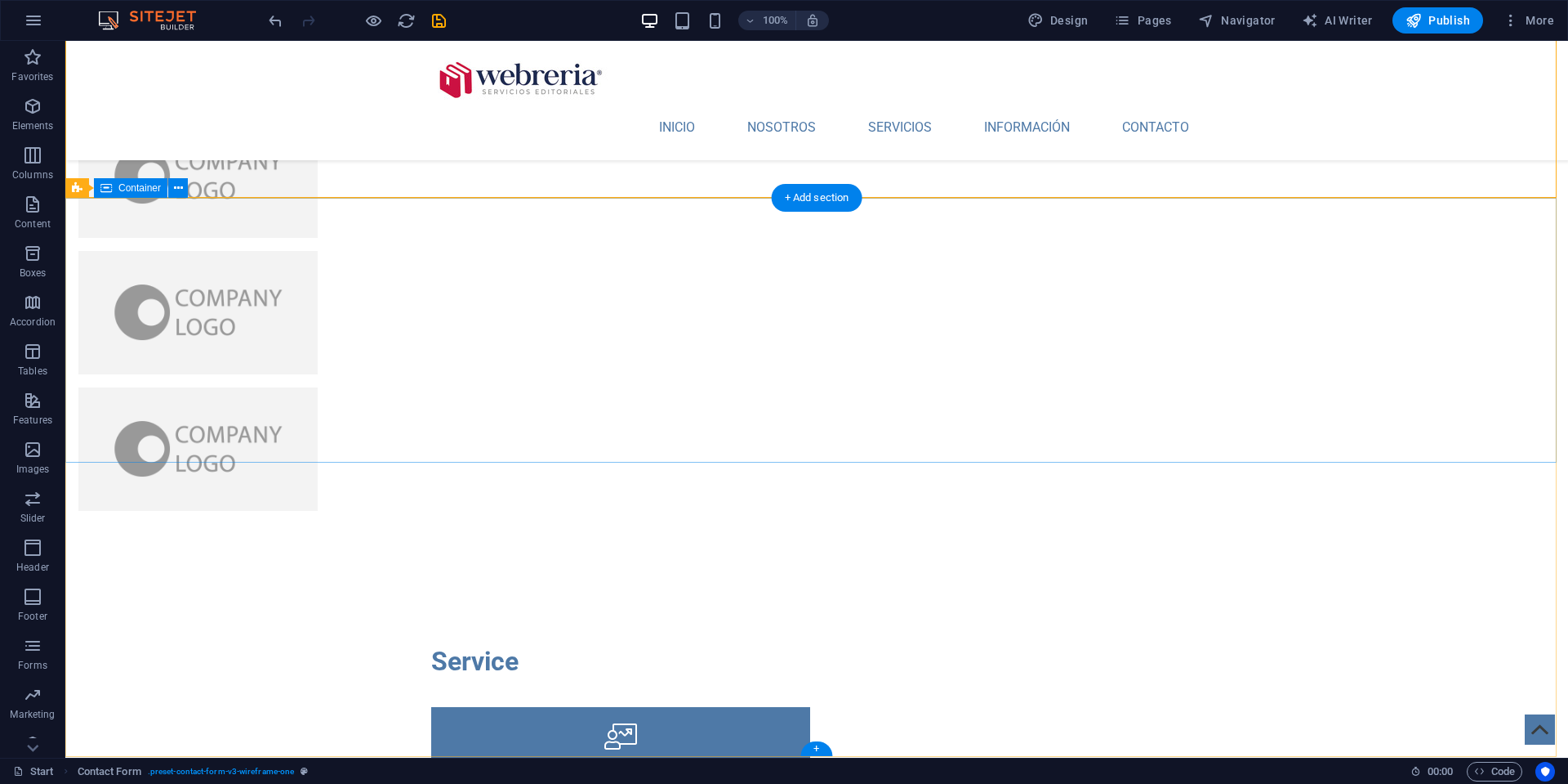
scroll to position [3951, 0]
click at [815, 749] on div "+" at bounding box center [816, 749] width 32 height 15
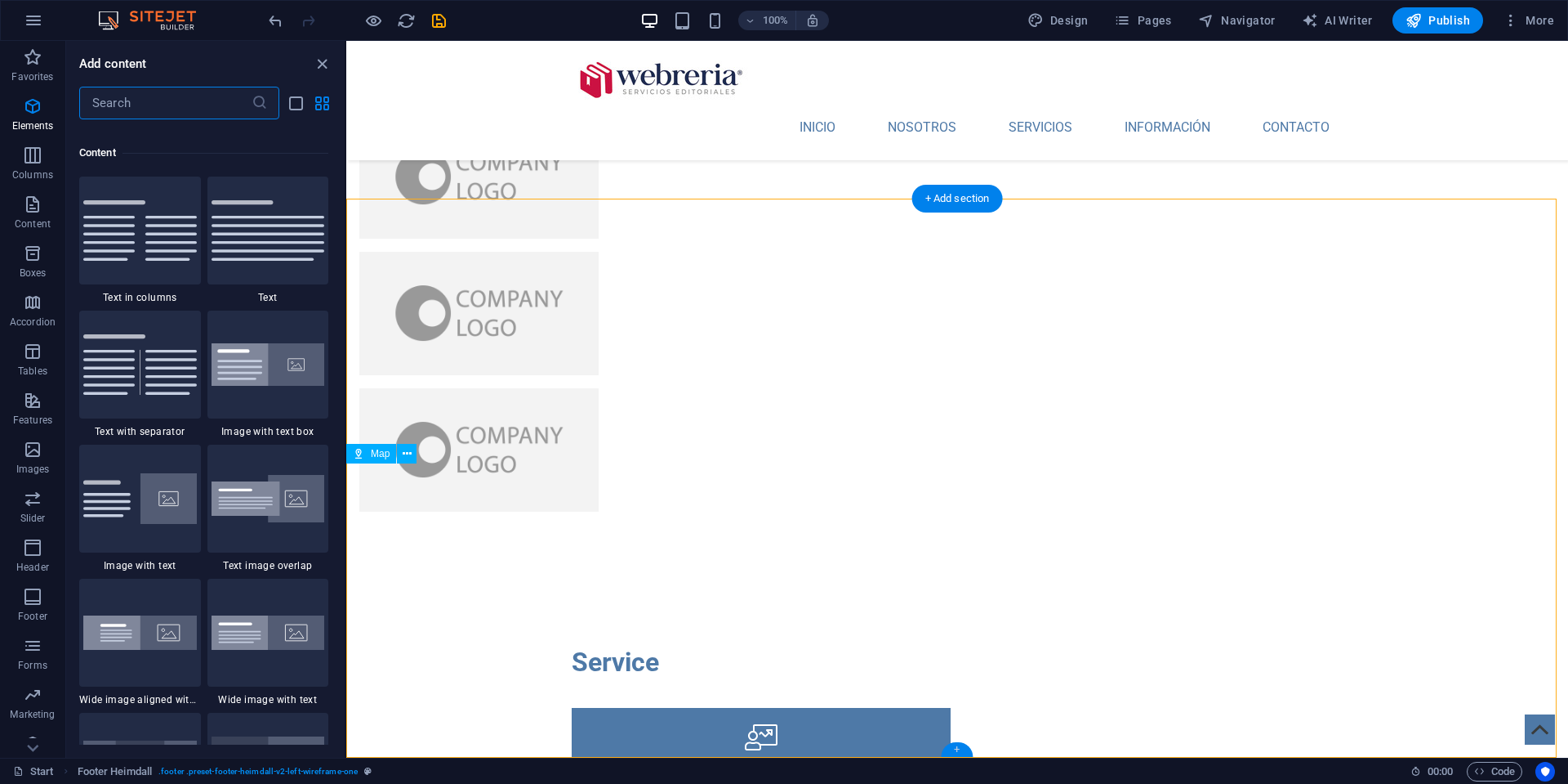
scroll to position [2860, 0]
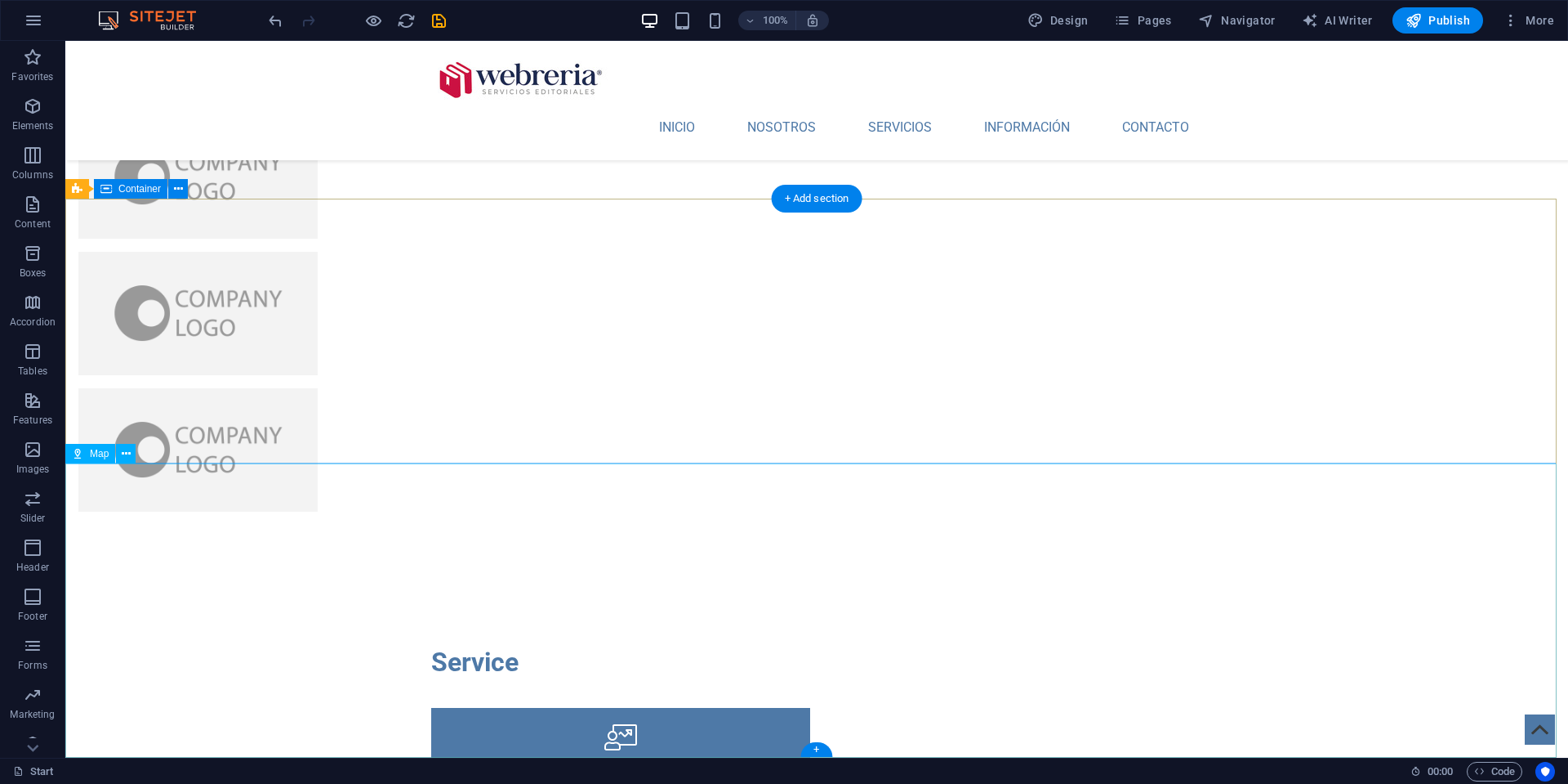
click at [92, 458] on span "Map" at bounding box center [99, 453] width 19 height 10
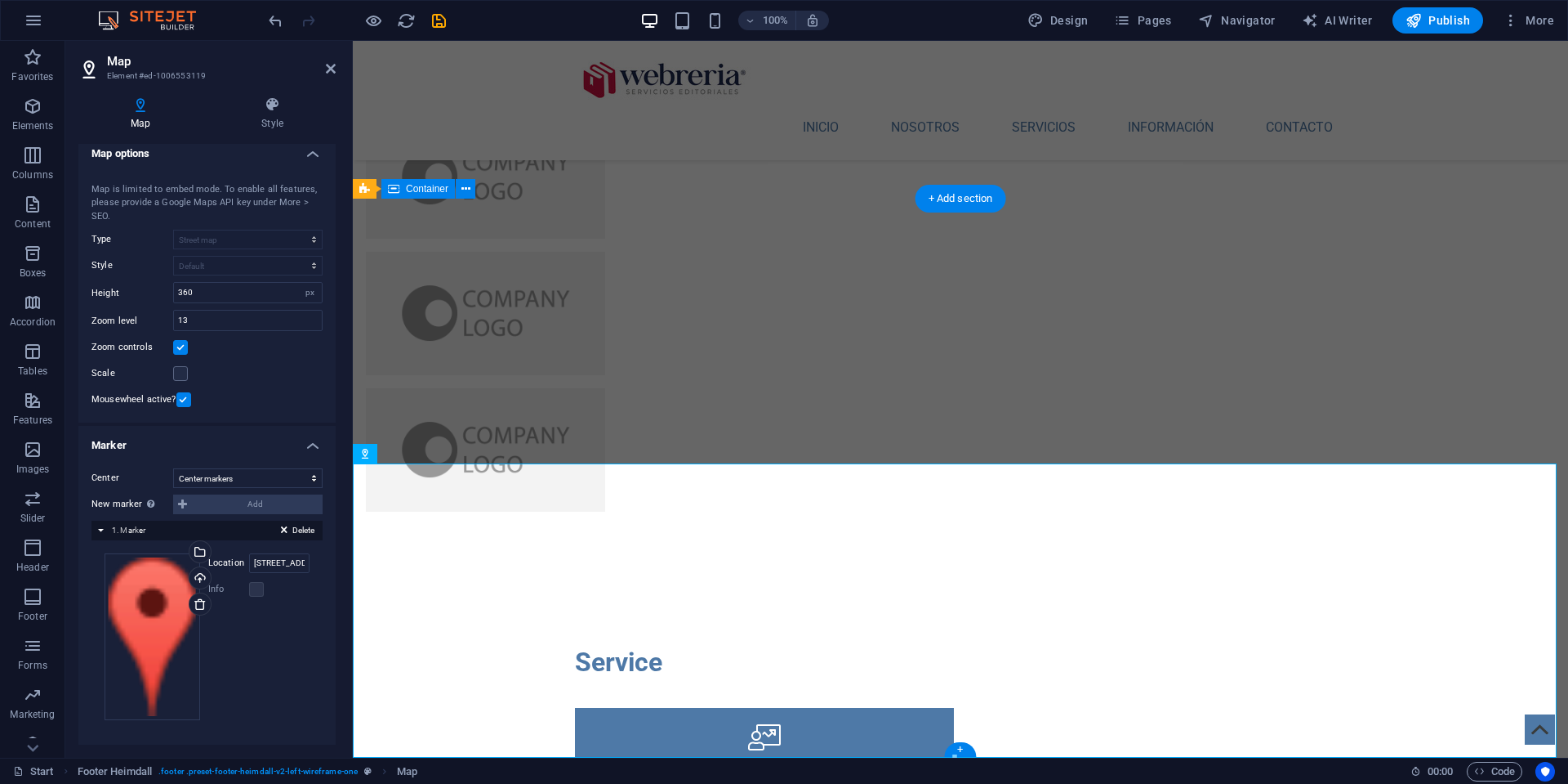
scroll to position [9, 0]
click at [271, 565] on input "[STREET_ADDRESS][PERSON_NAME]" at bounding box center [279, 564] width 61 height 20
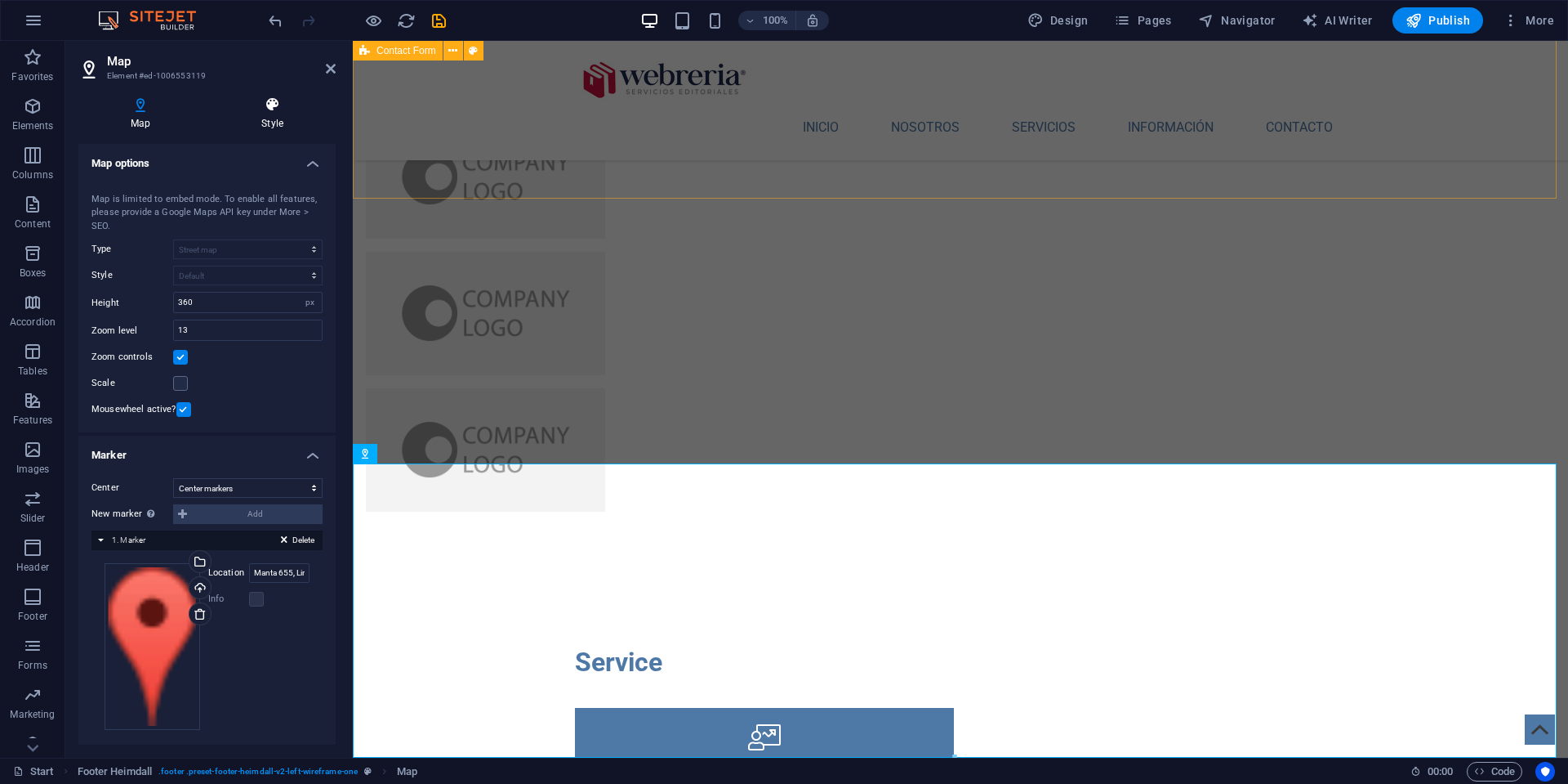
click at [255, 116] on h4 "Style" at bounding box center [271, 114] width 126 height 35
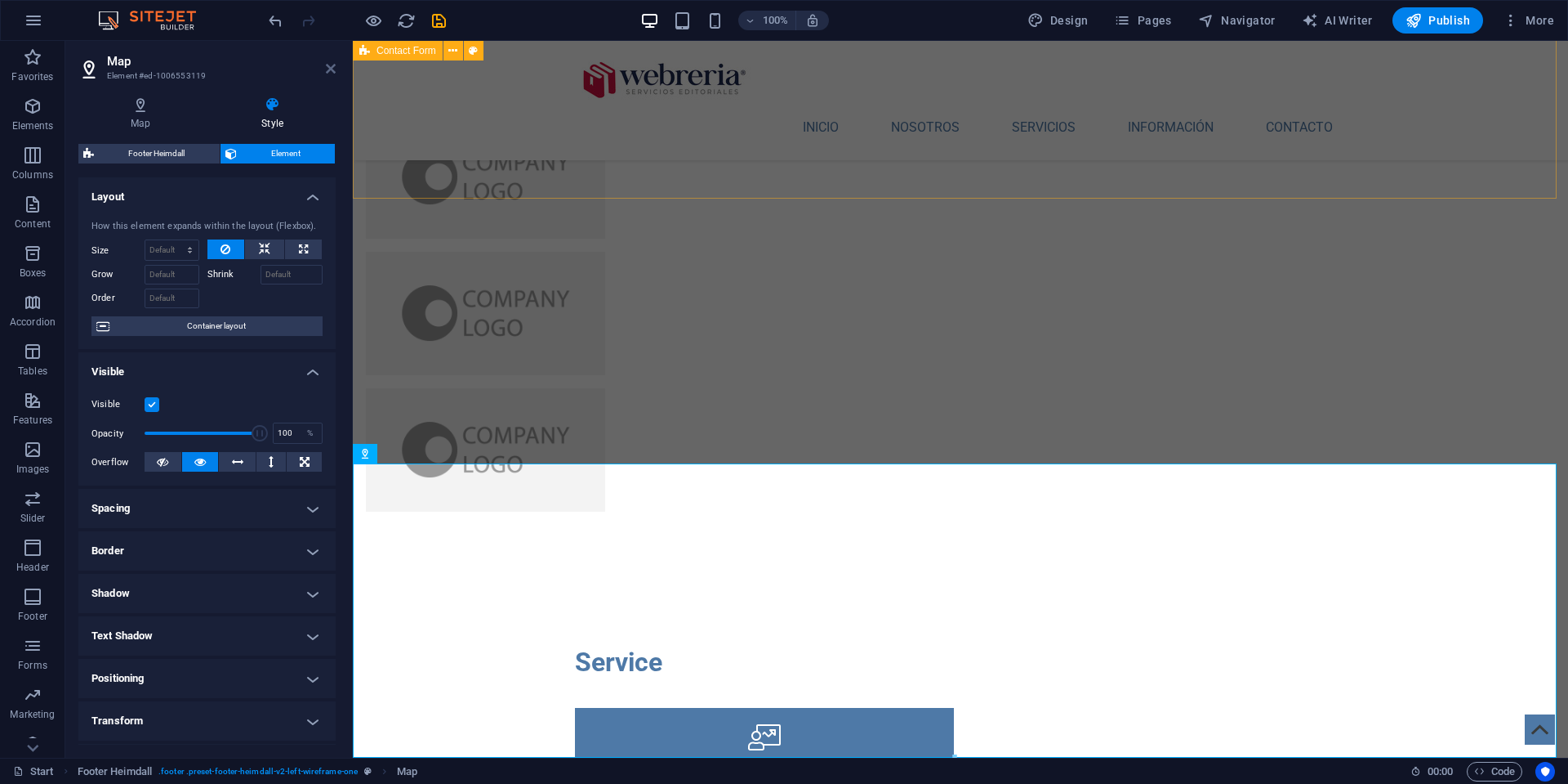
click at [329, 70] on icon at bounding box center [330, 68] width 10 height 13
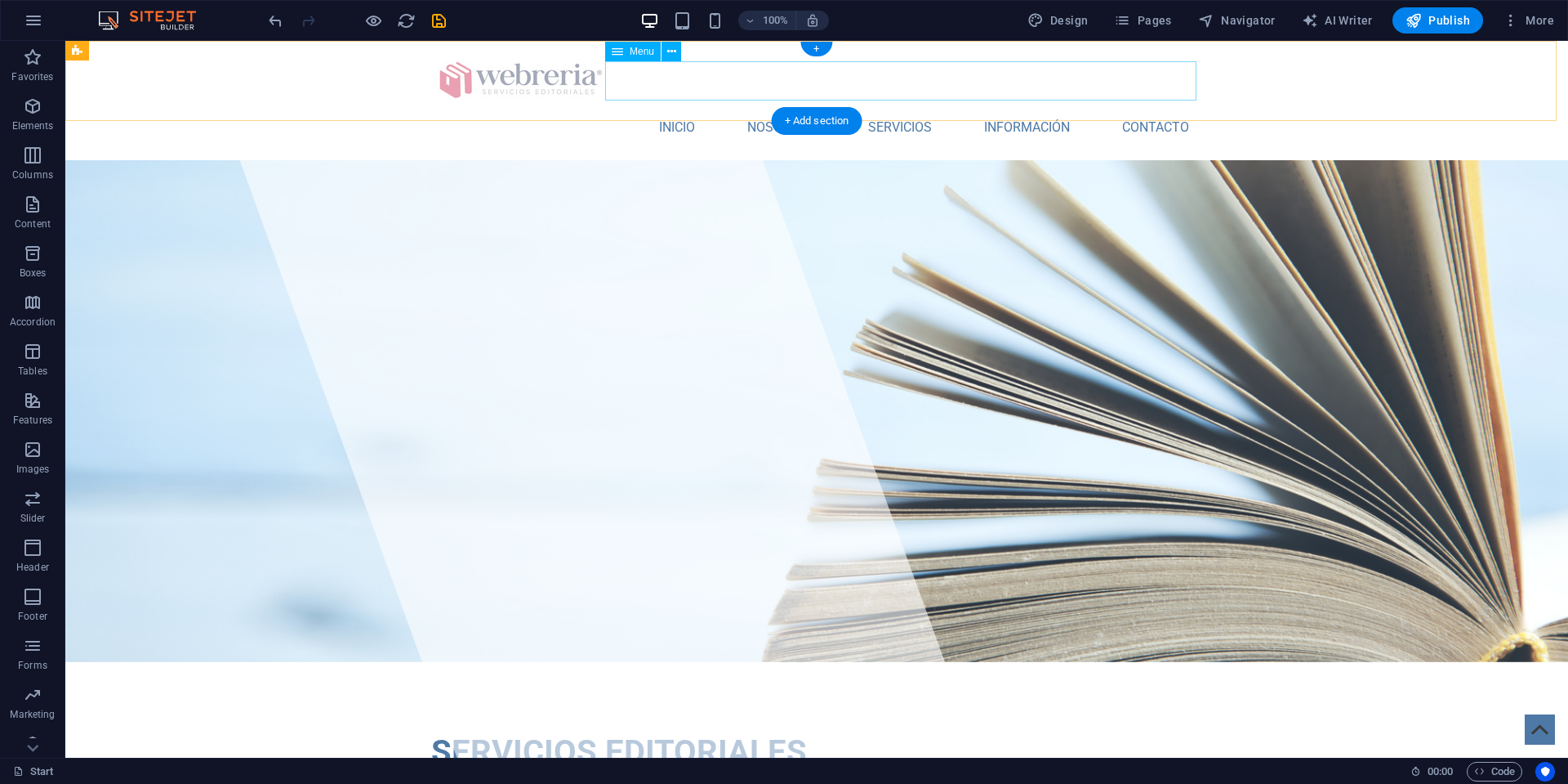
click at [767, 108] on nav "INICIO NOSOTROS SERVICIOS INFORMACIÓN CONTACTO" at bounding box center [816, 127] width 771 height 39
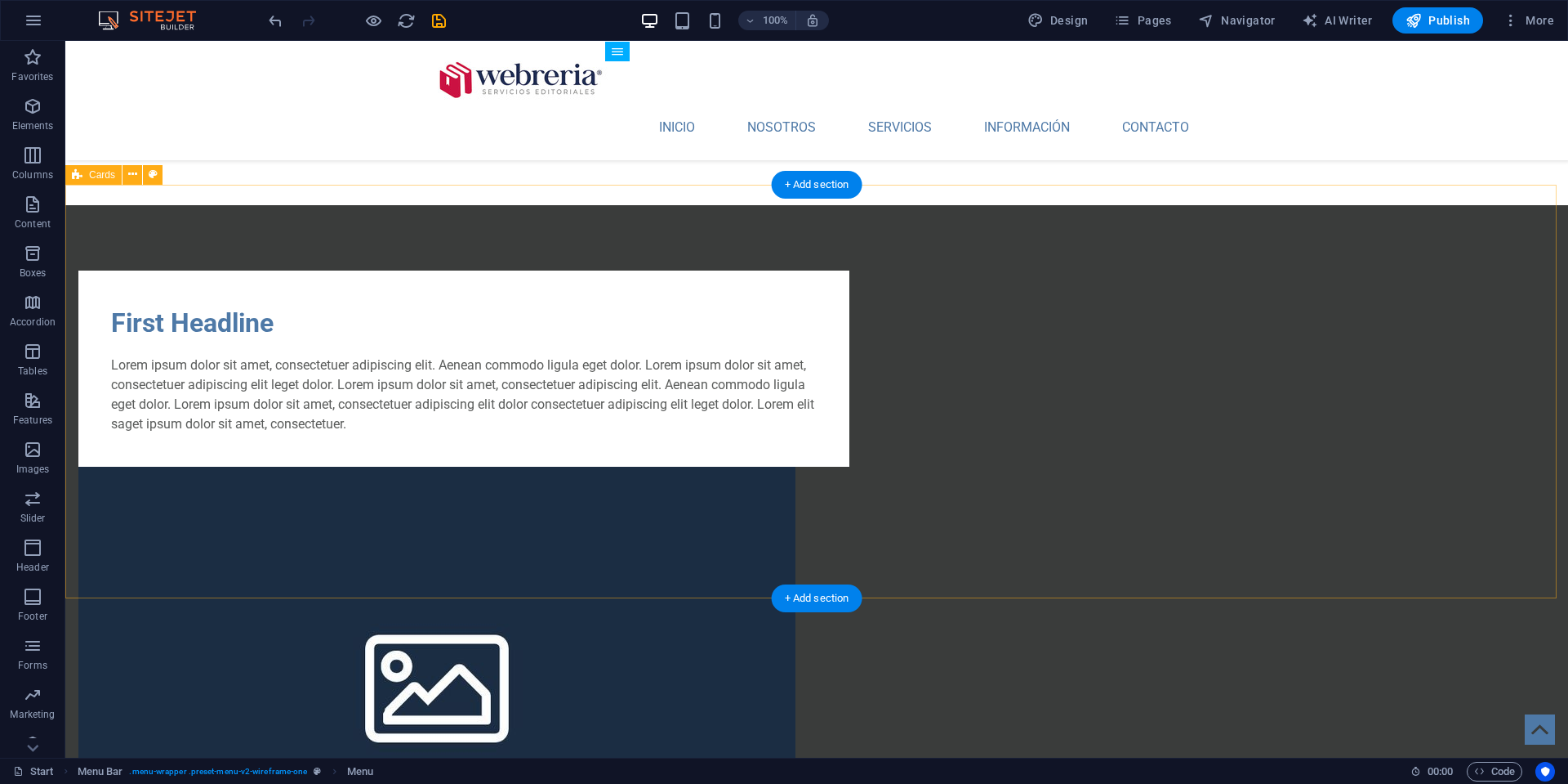
scroll to position [1092, 0]
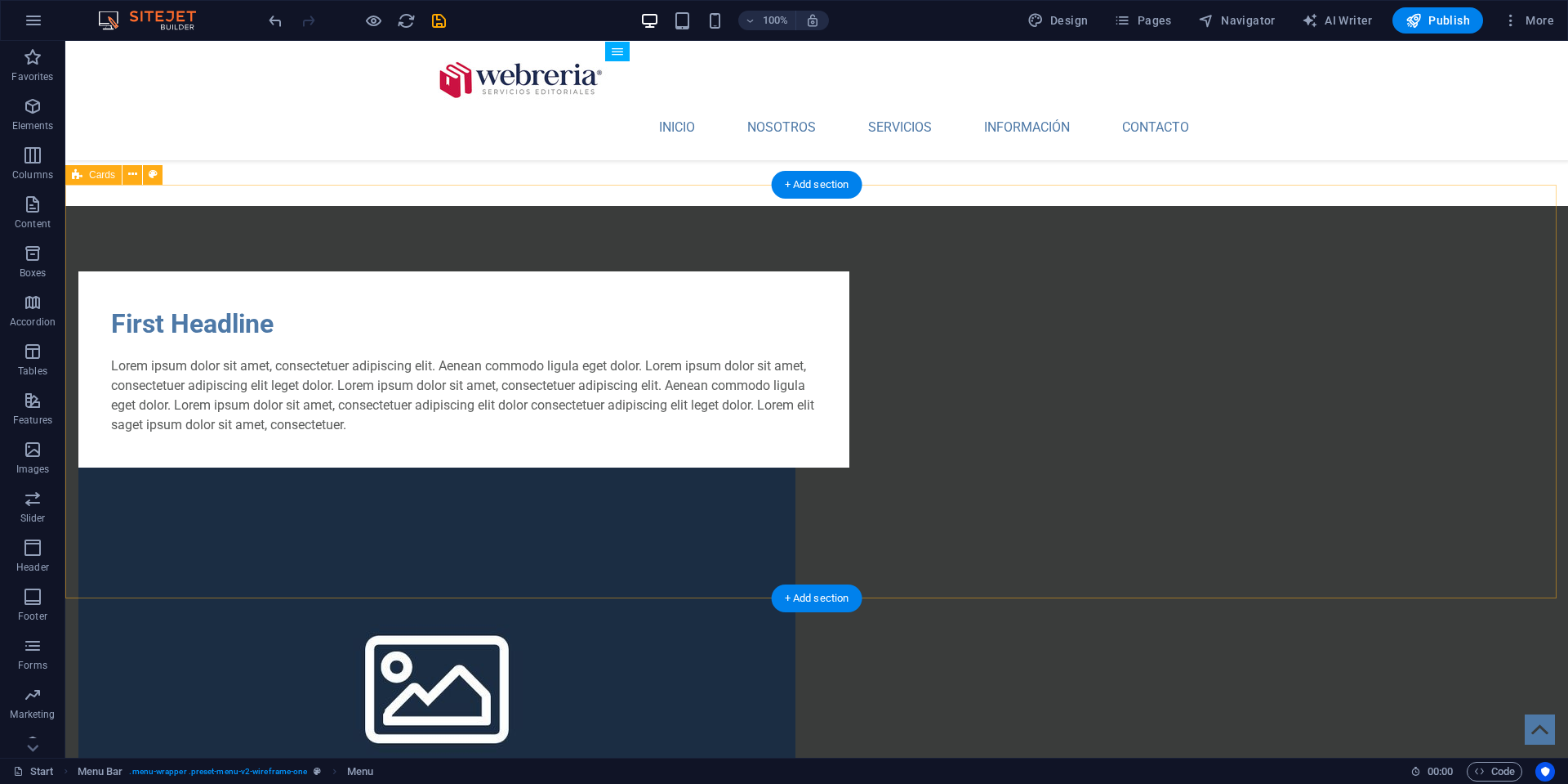
click at [110, 175] on span "Cards" at bounding box center [102, 174] width 26 height 10
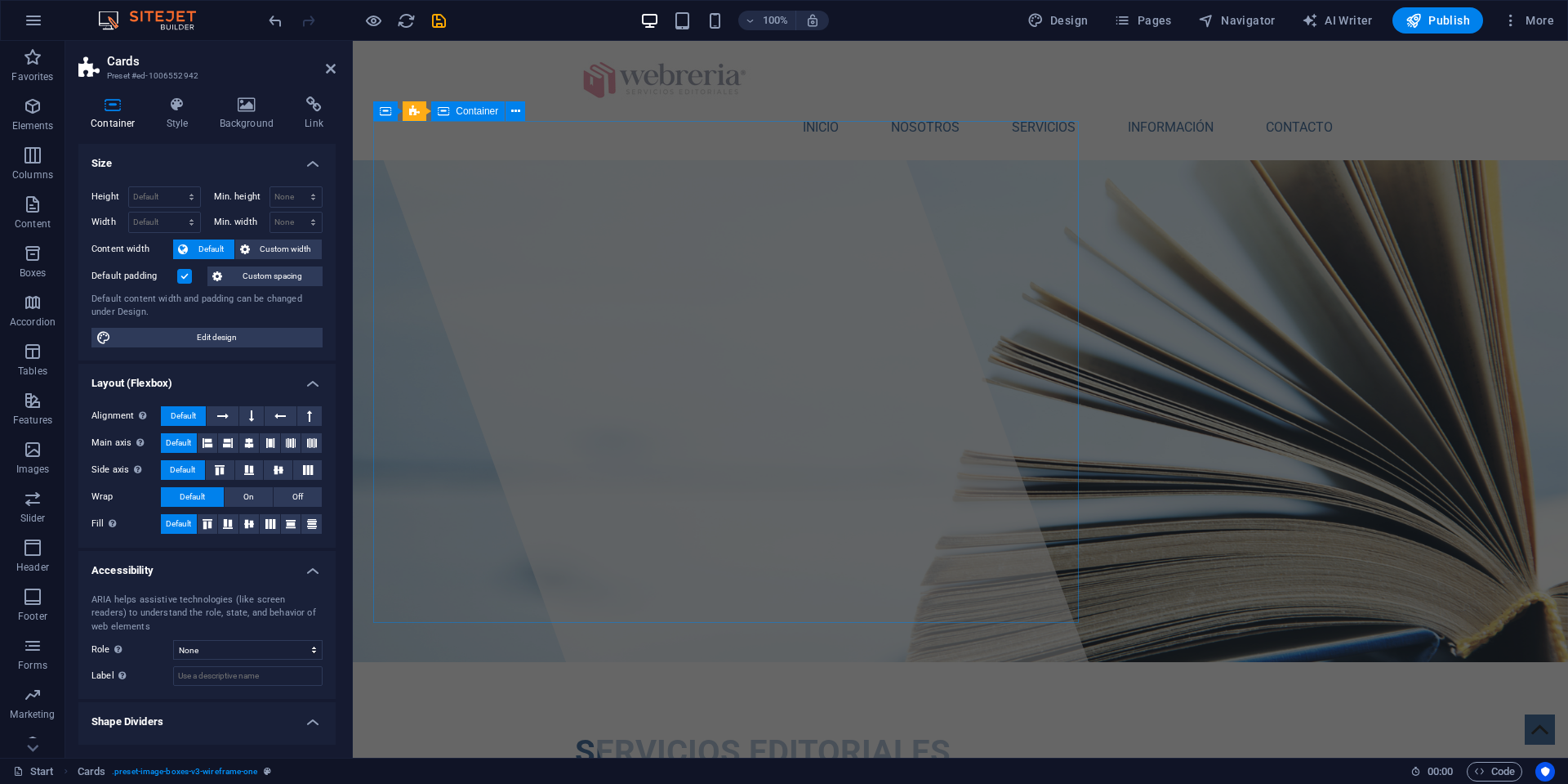
scroll to position [0, 0]
click at [910, 108] on nav "INICIO NOSOTROS SERVICIOS INFORMACIÓN CONTACTO" at bounding box center [960, 127] width 771 height 39
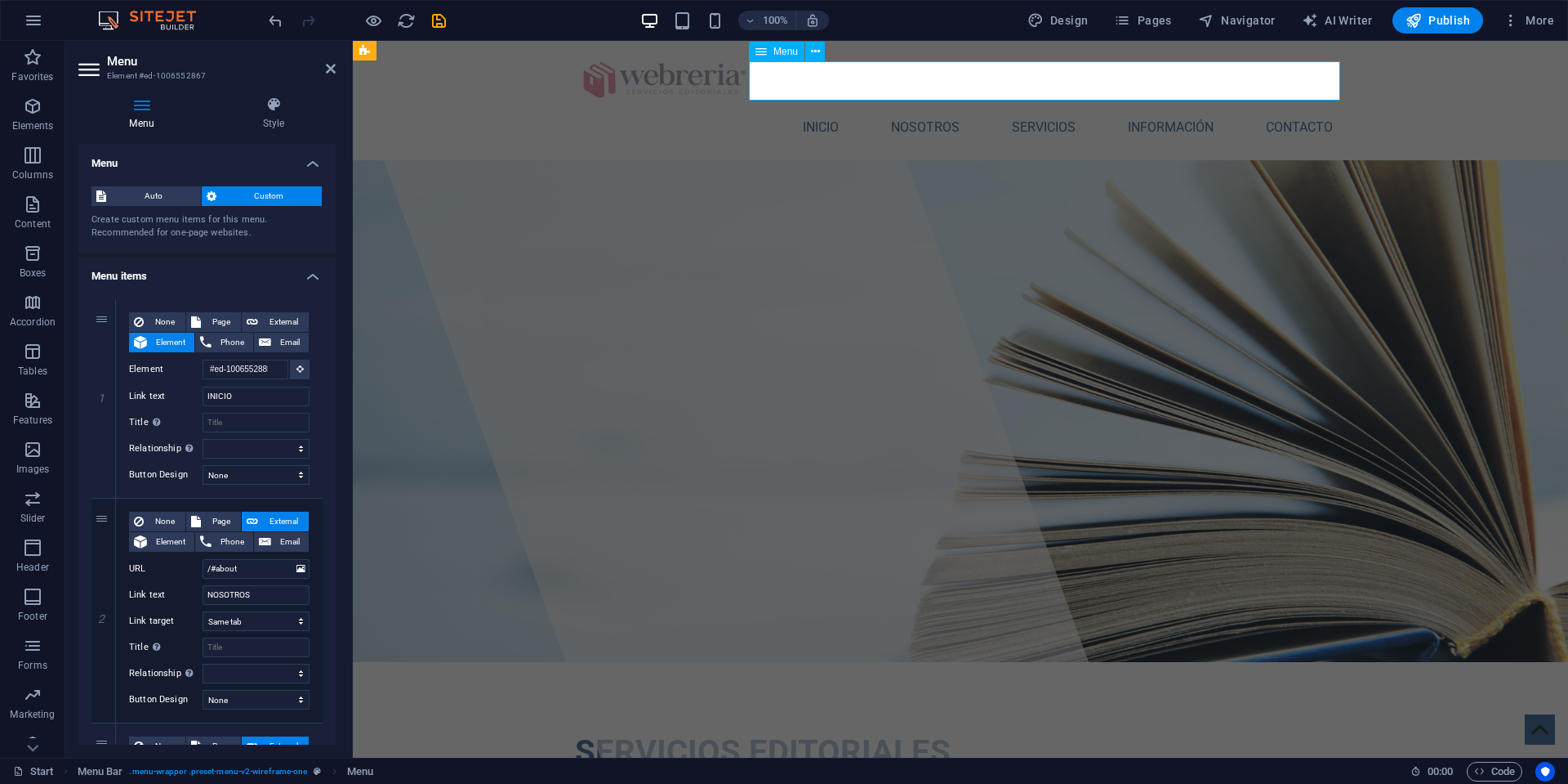
click at [912, 108] on nav "INICIO NOSOTROS SERVICIOS INFORMACIÓN CONTACTO" at bounding box center [960, 127] width 771 height 39
click at [211, 318] on span "Page" at bounding box center [221, 323] width 30 height 20
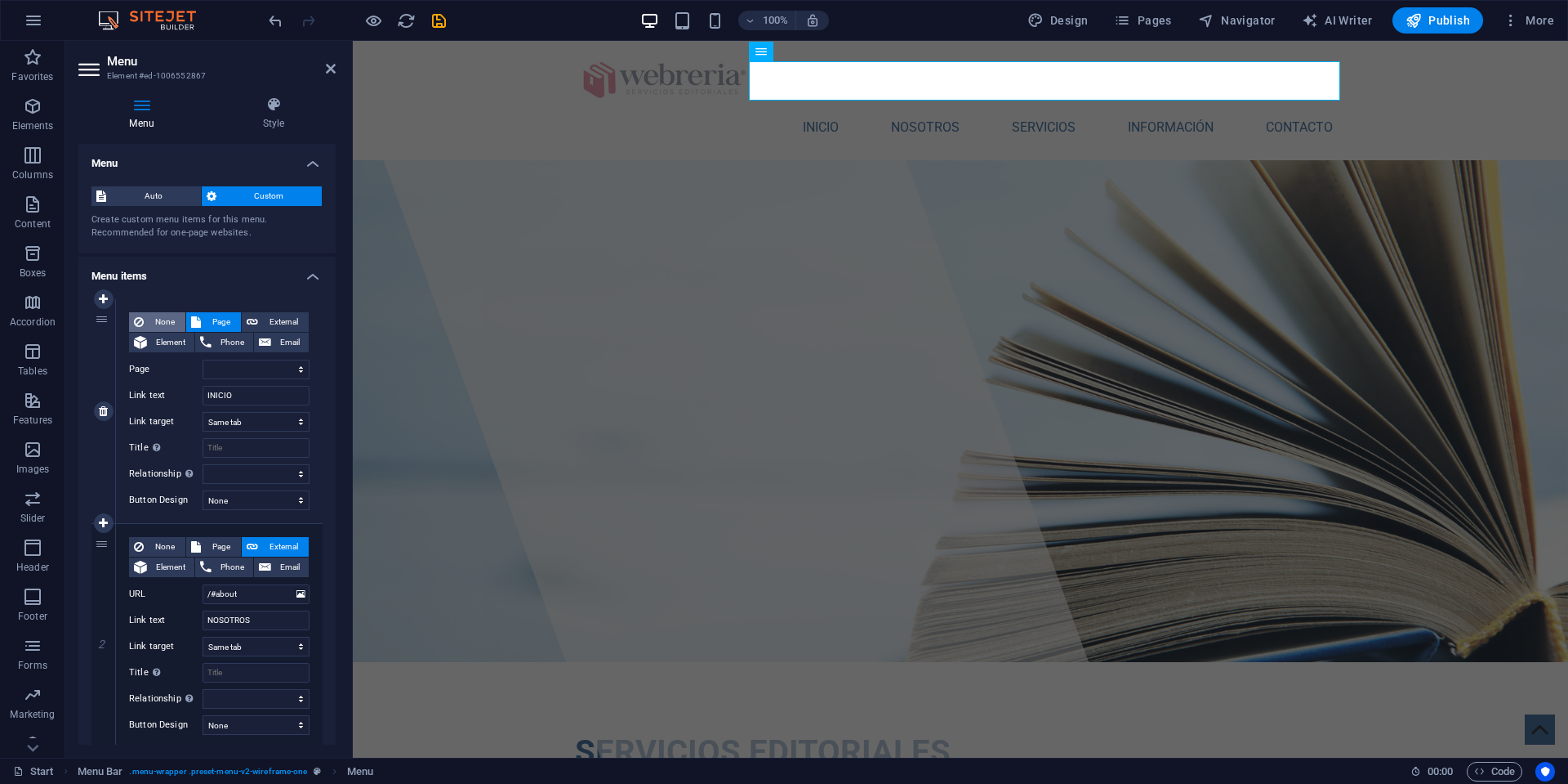
click at [156, 318] on span "None" at bounding box center [164, 323] width 32 height 20
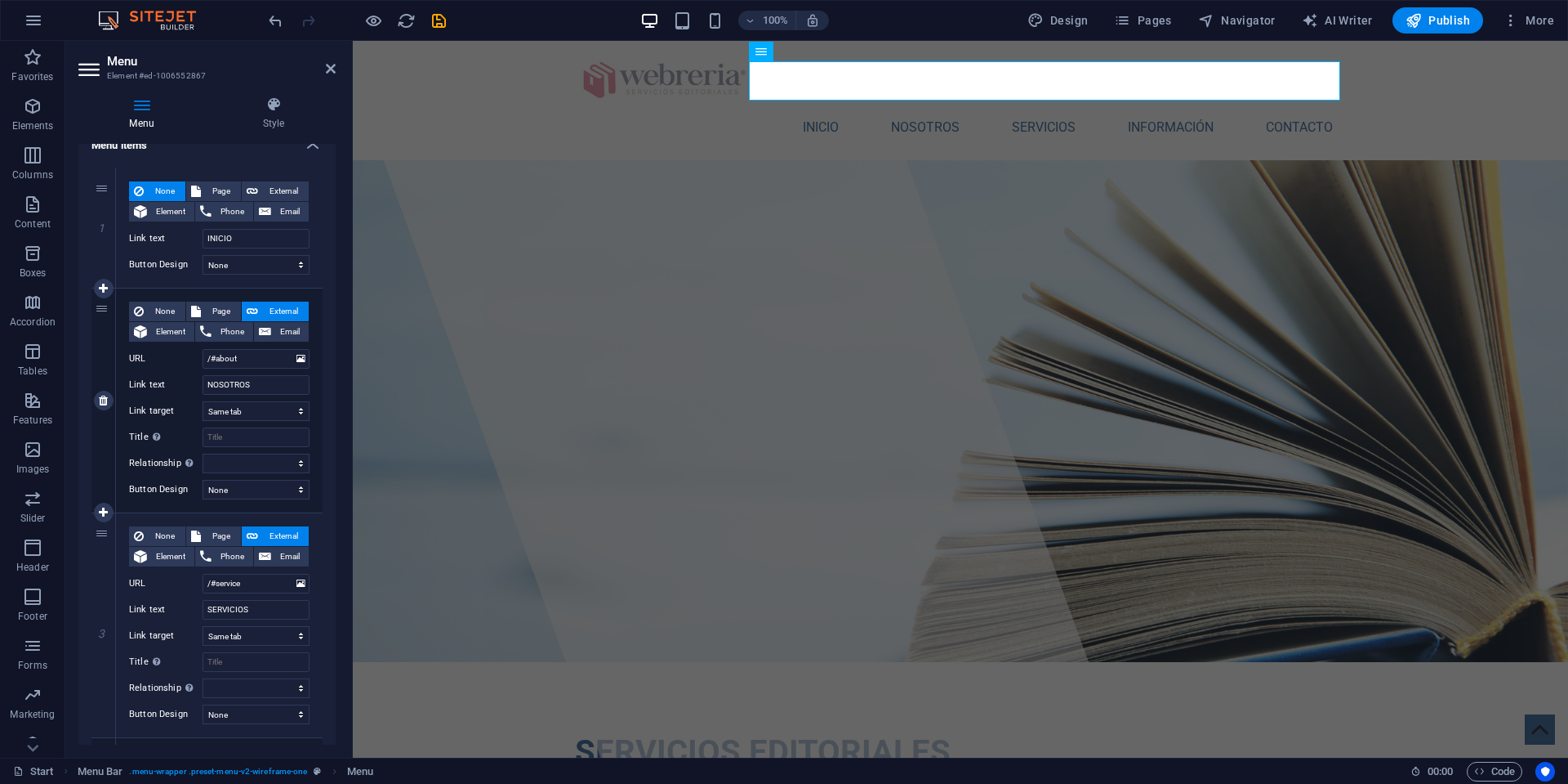
scroll to position [32, 0]
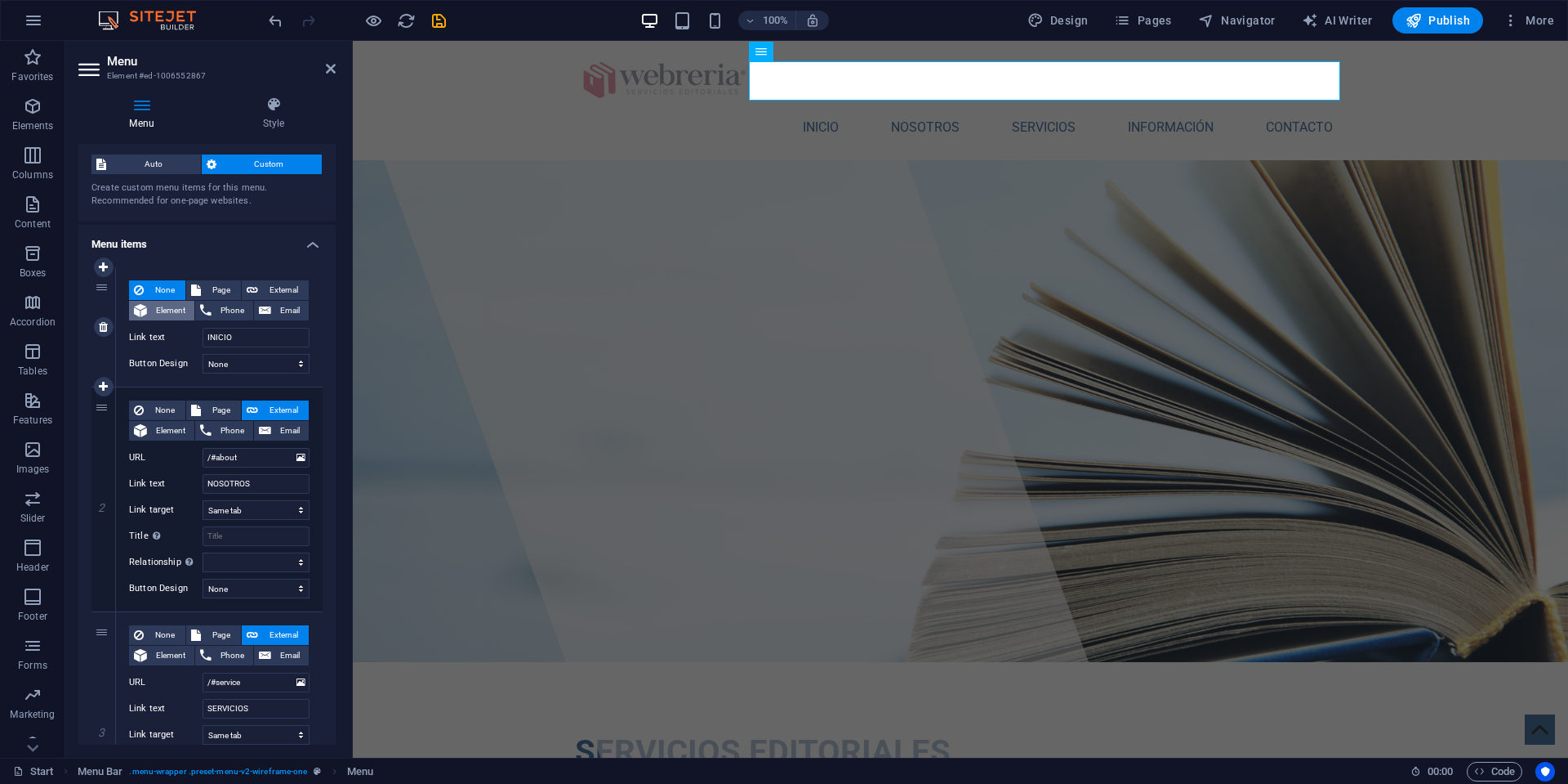
click at [149, 301] on button "Element" at bounding box center [162, 311] width 65 height 20
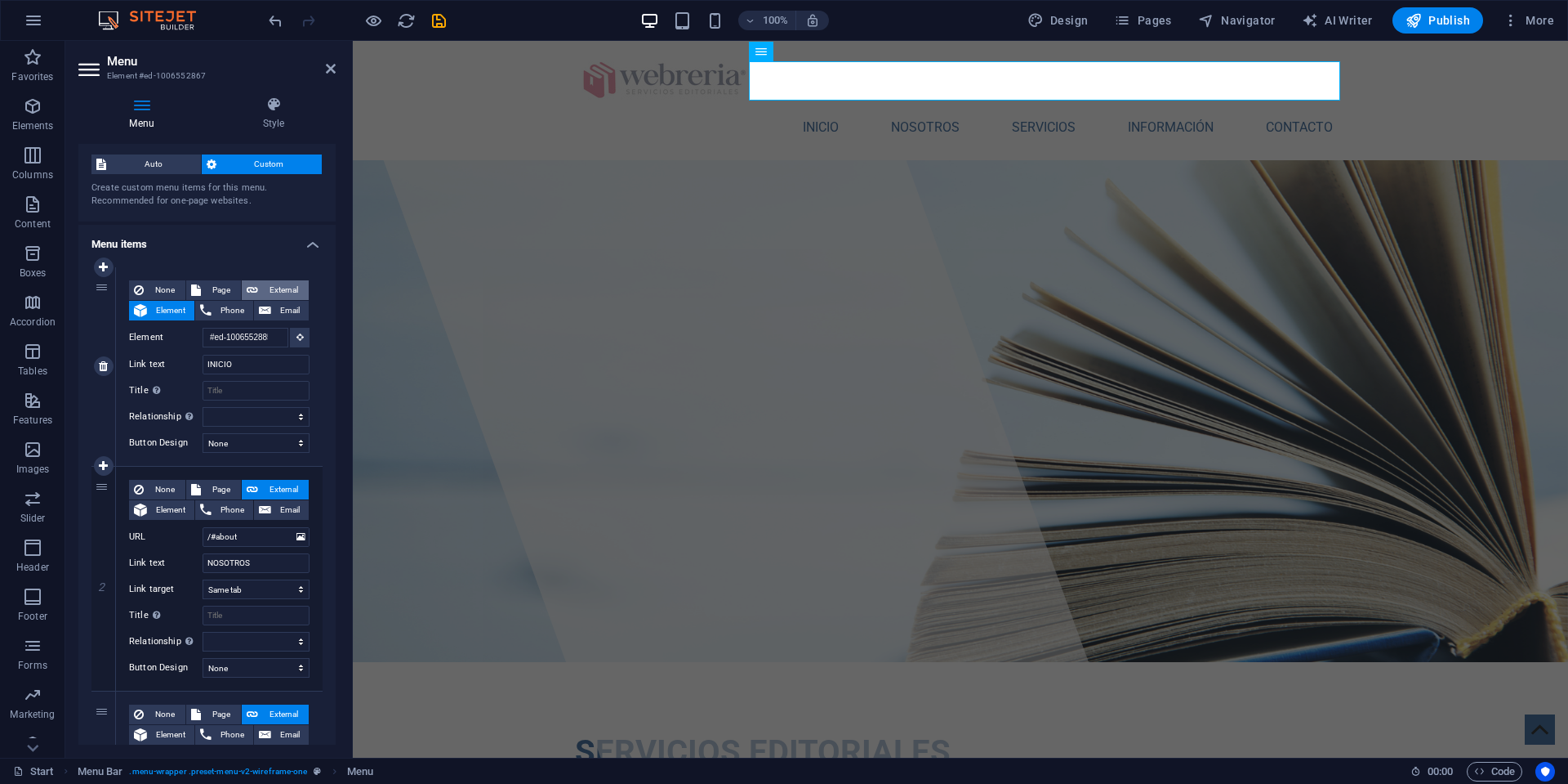
click at [274, 284] on span "External" at bounding box center [283, 291] width 41 height 20
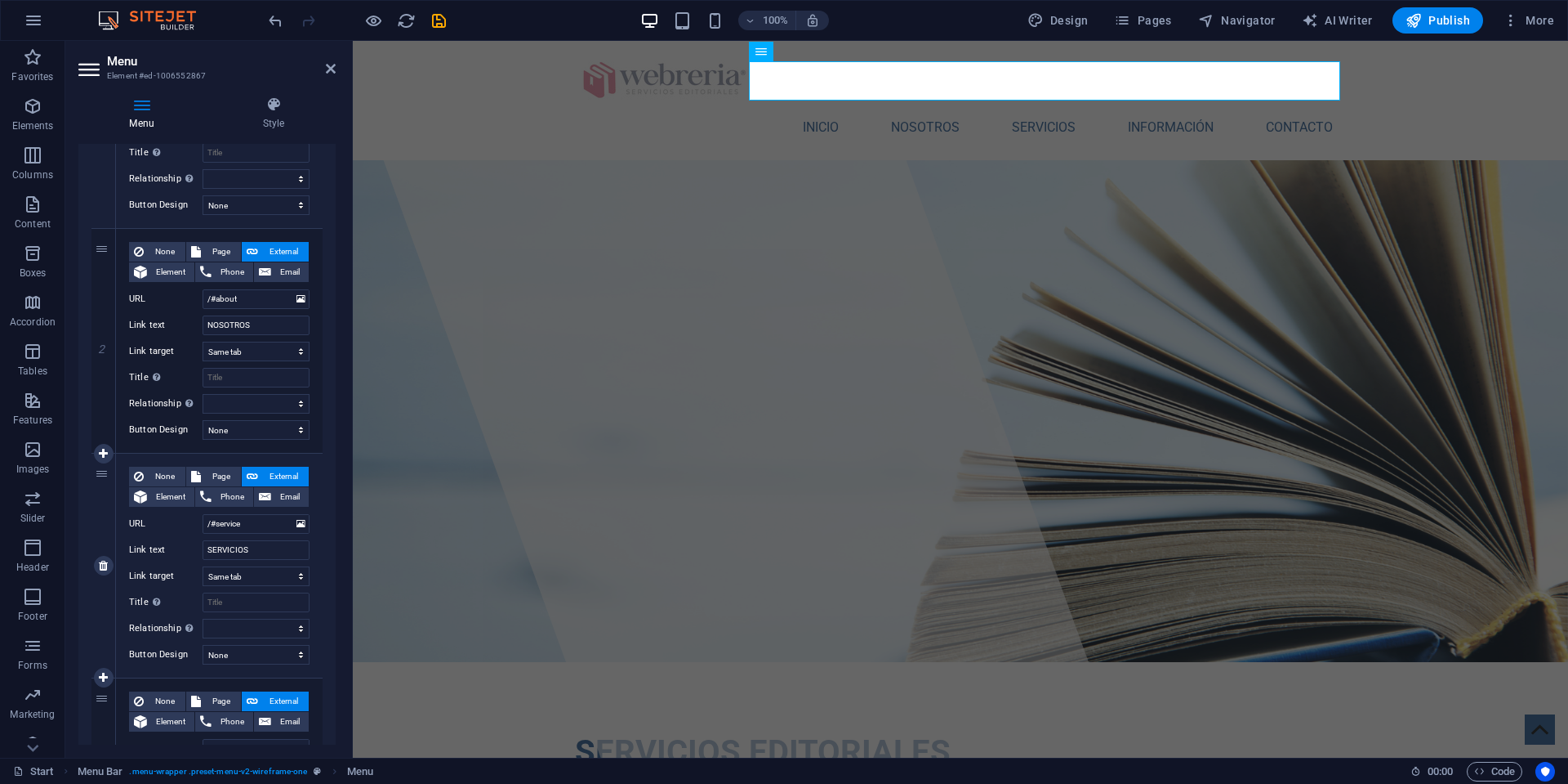
scroll to position [302, 0]
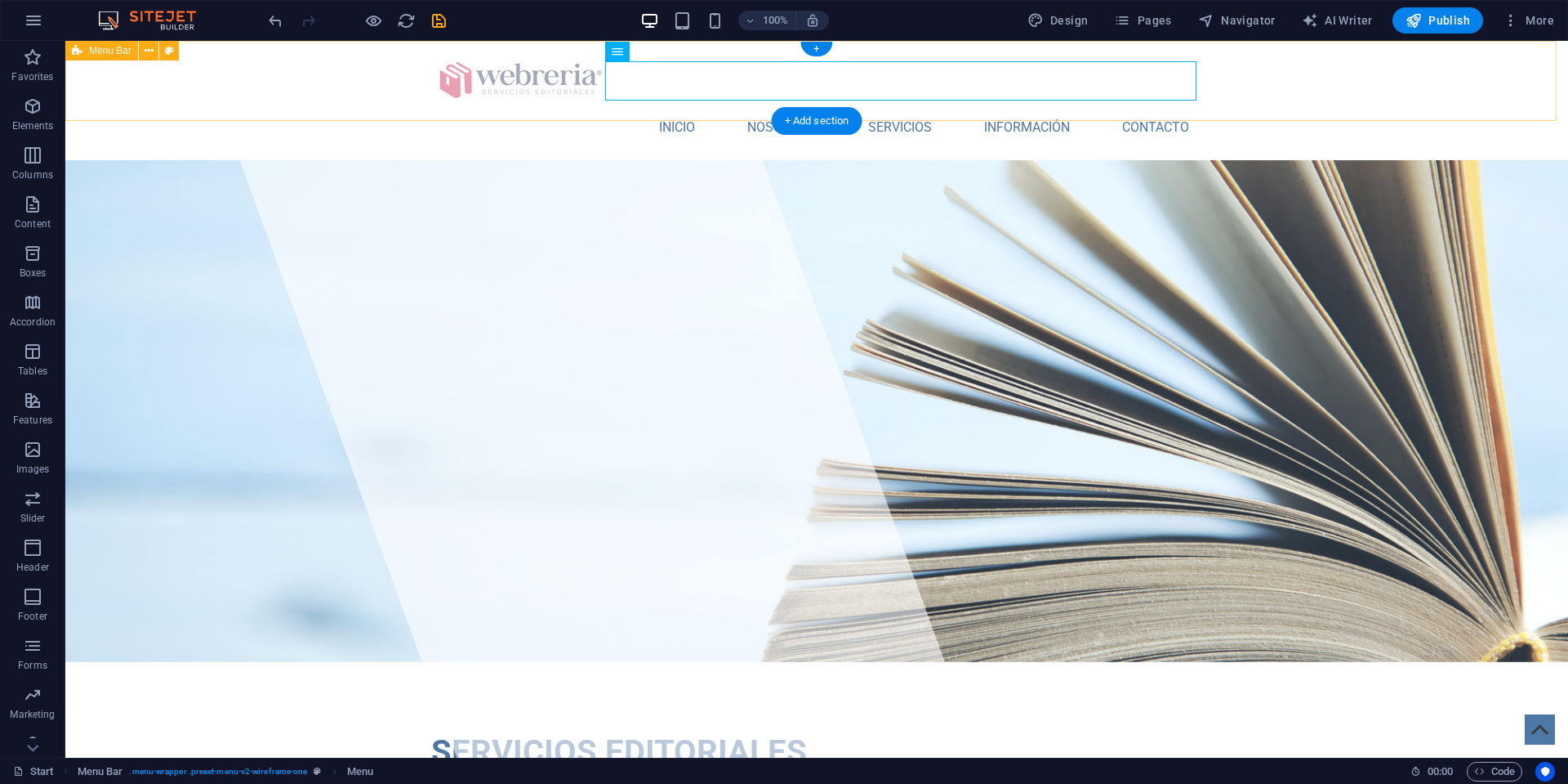
click at [341, 84] on div "INICIO NOSOTROS SERVICIOS INFORMACIÓN CONTACTO Menu" at bounding box center [816, 100] width 1503 height 119
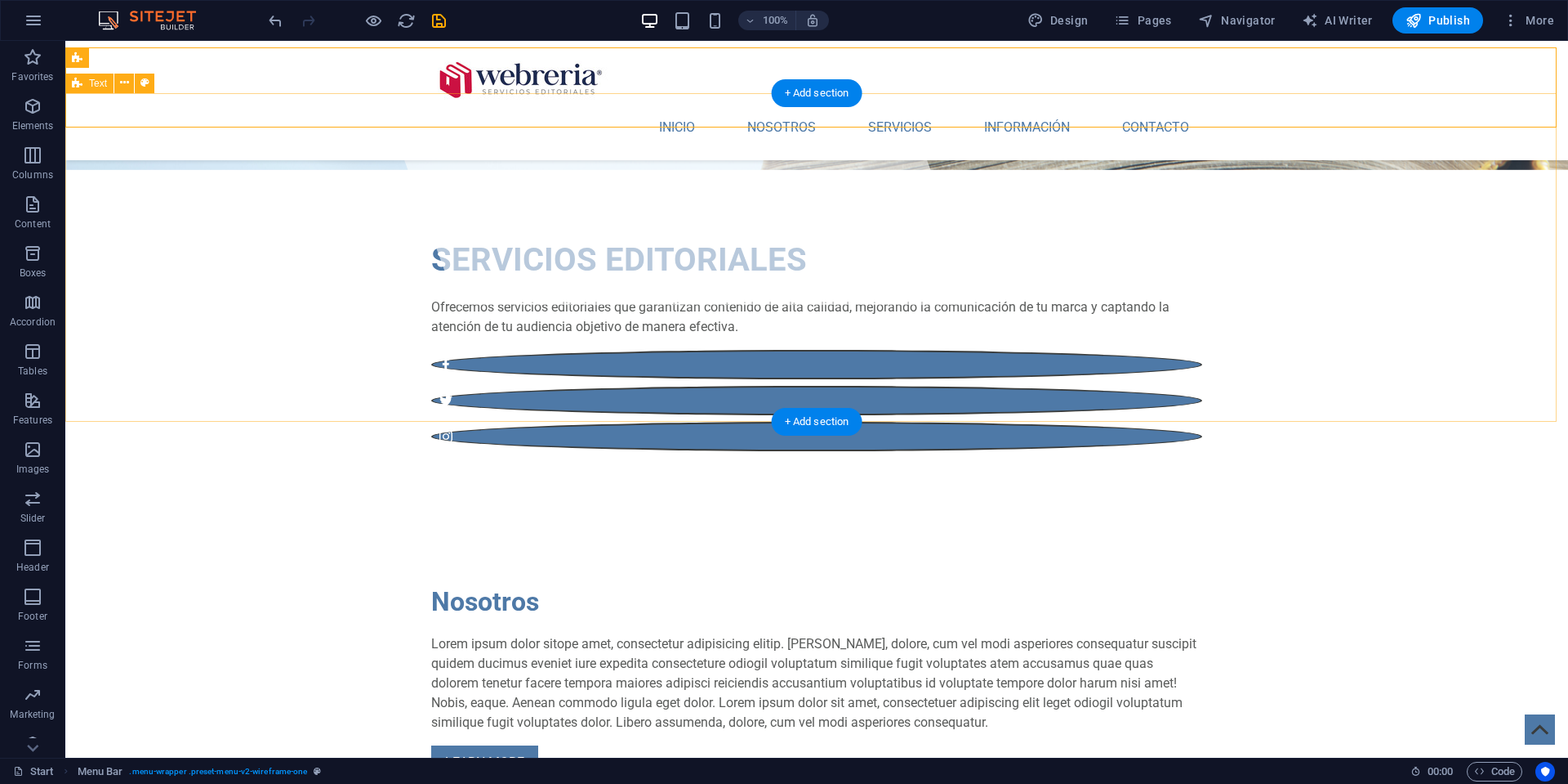
scroll to position [444, 0]
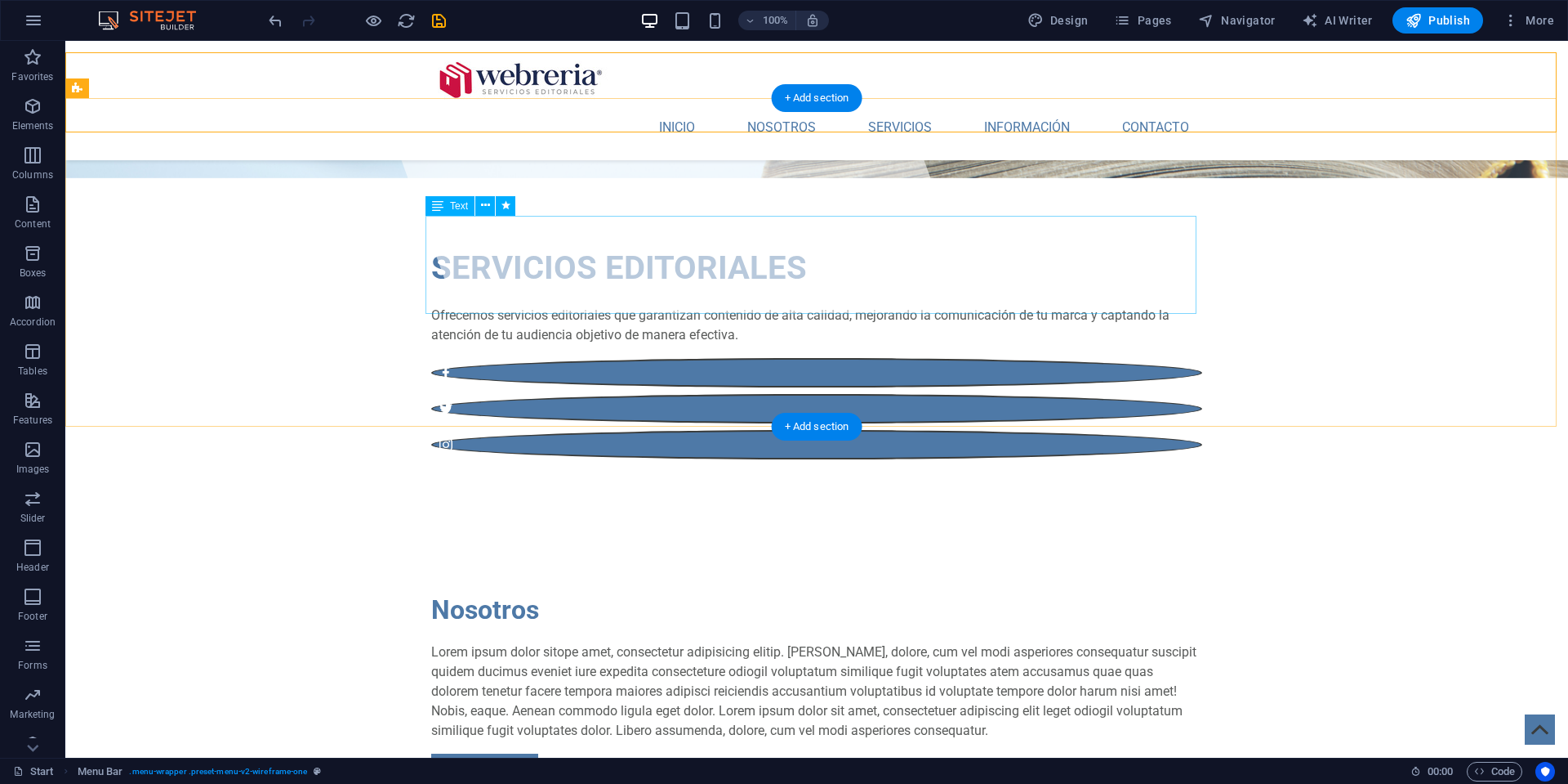
click at [523, 642] on div "Lorem ipsum dolor sitope amet, consectetur adipisicing elitip. [PERSON_NAME], d…" at bounding box center [816, 691] width 771 height 98
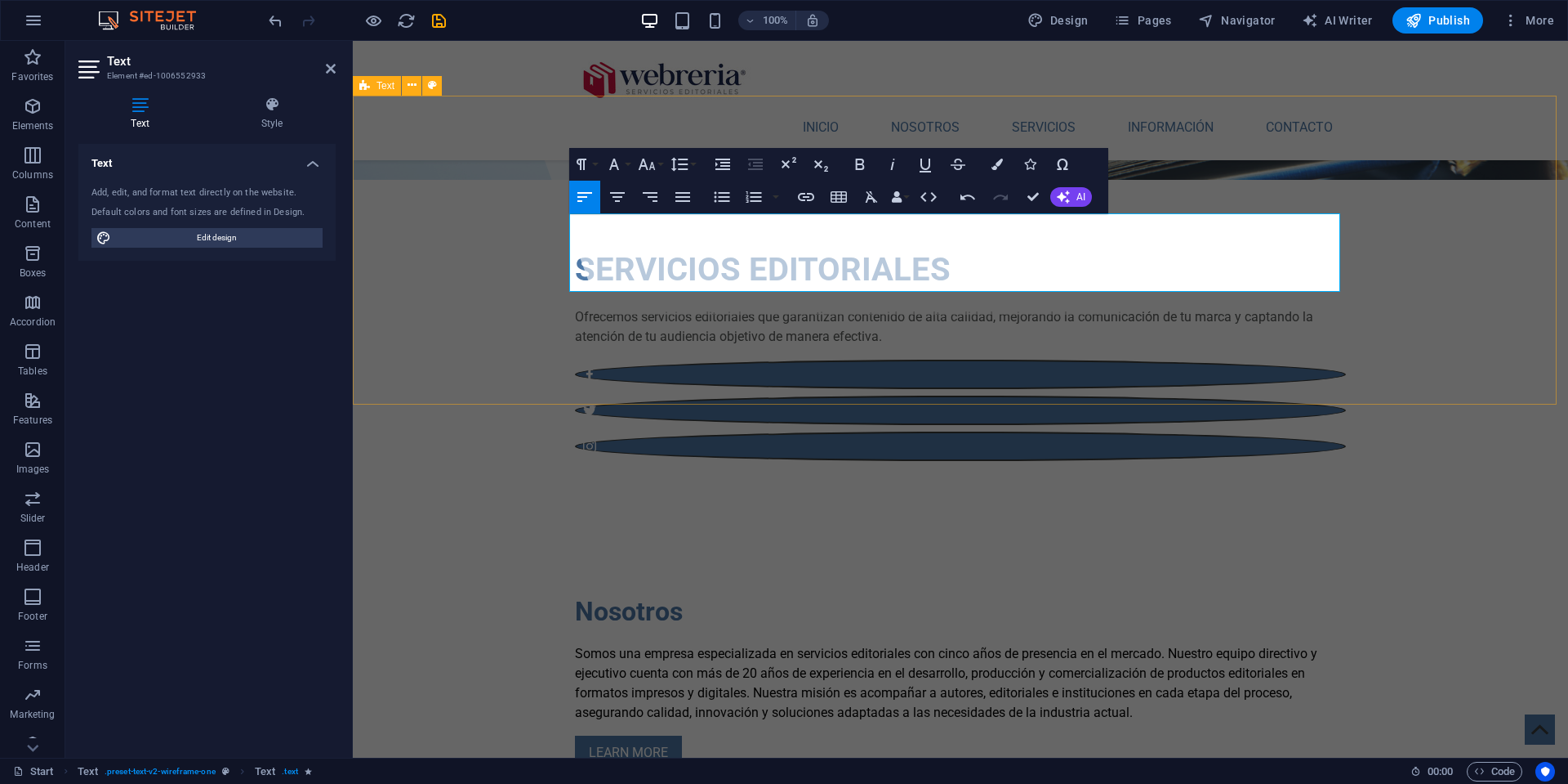
scroll to position [447, 0]
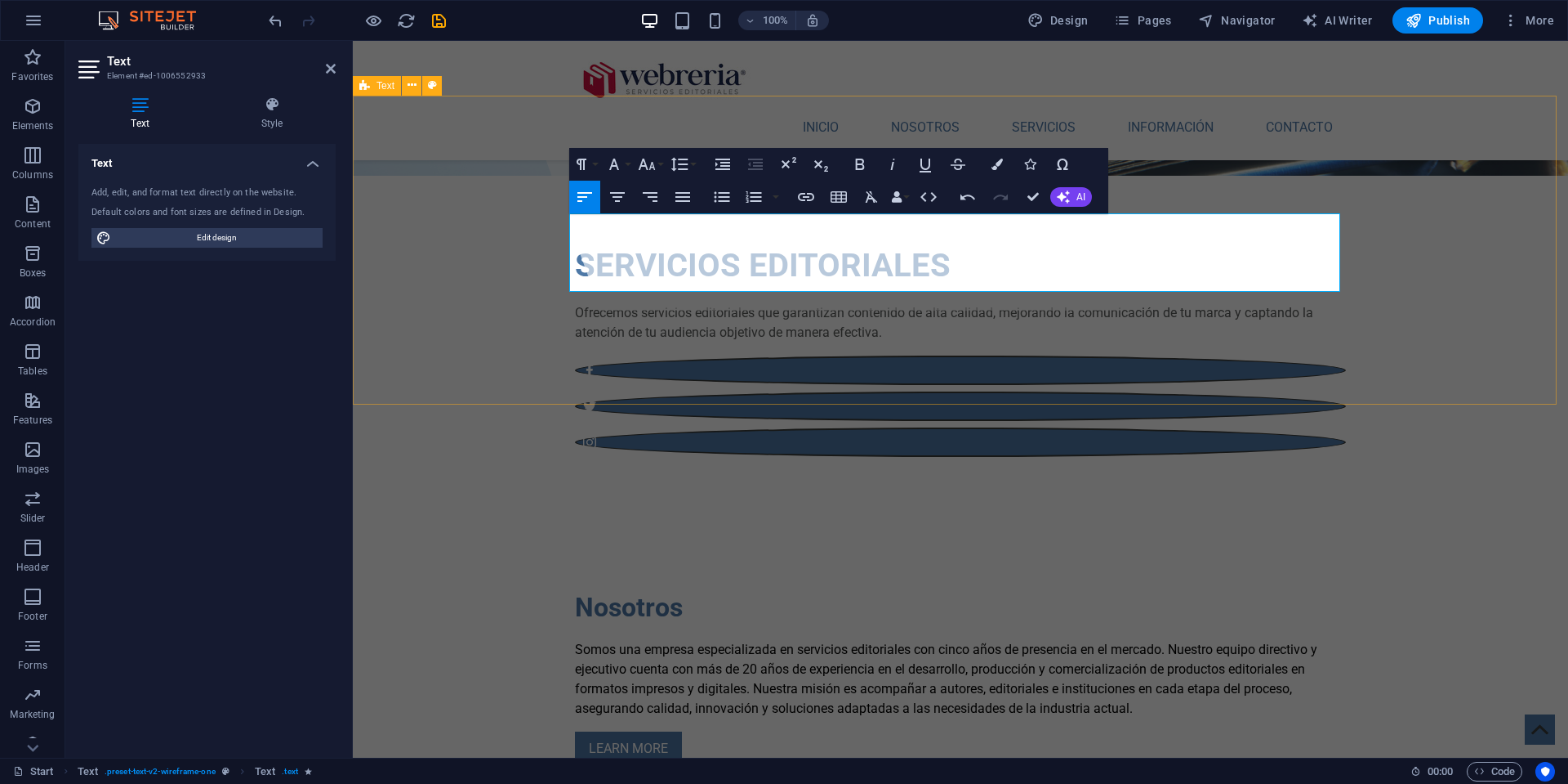
click at [461, 522] on div "Nosotros Somos una empresa especializada en servicios editoriales con cinco año…" at bounding box center [961, 677] width 1216 height 309
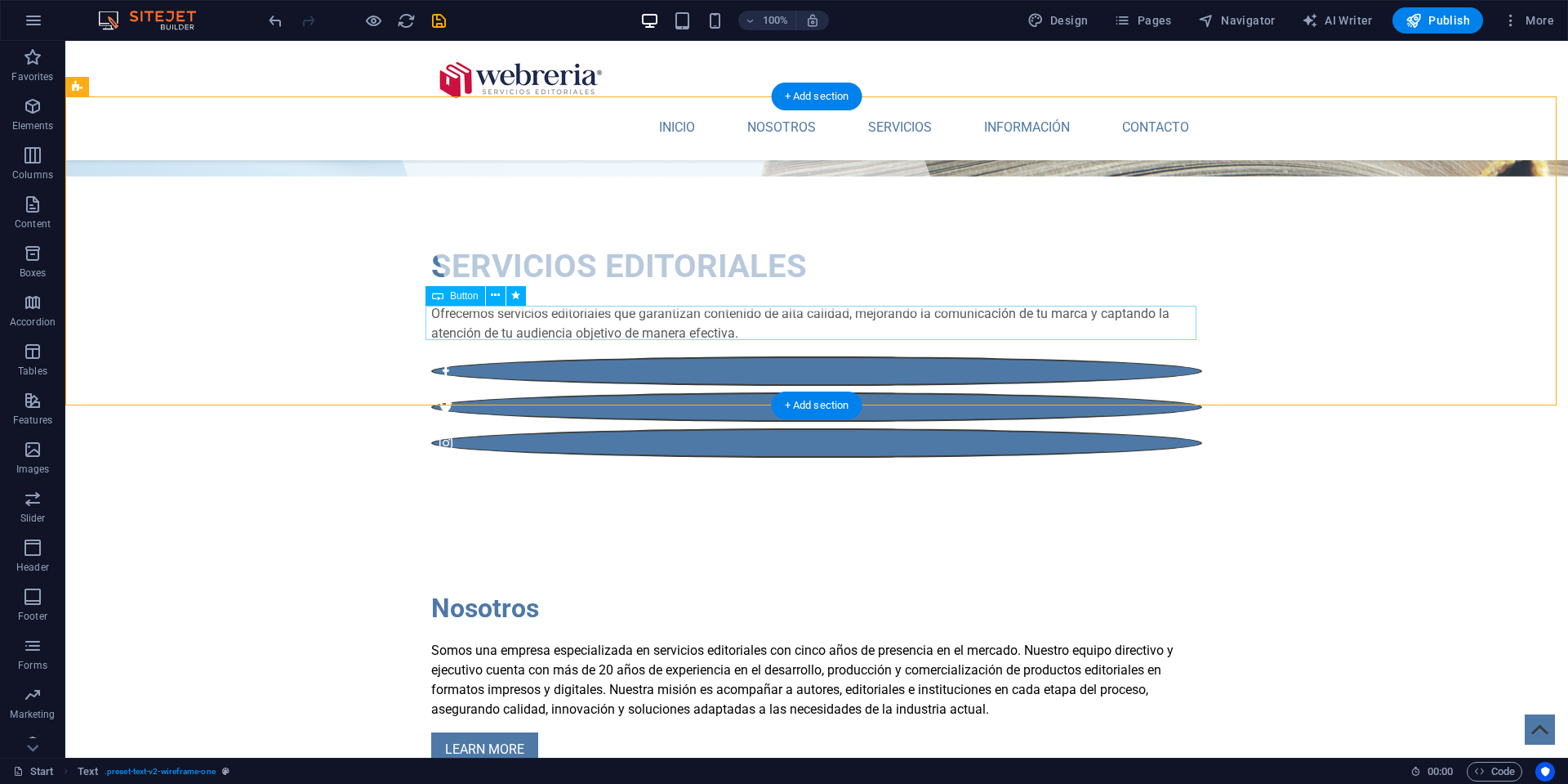
click at [448, 732] on div "LEARN MORE" at bounding box center [816, 749] width 771 height 35
click at [159, 523] on div "Nosotros Somos una empresa especializada en servicios editoriales con cinco año…" at bounding box center [816, 678] width 1503 height 309
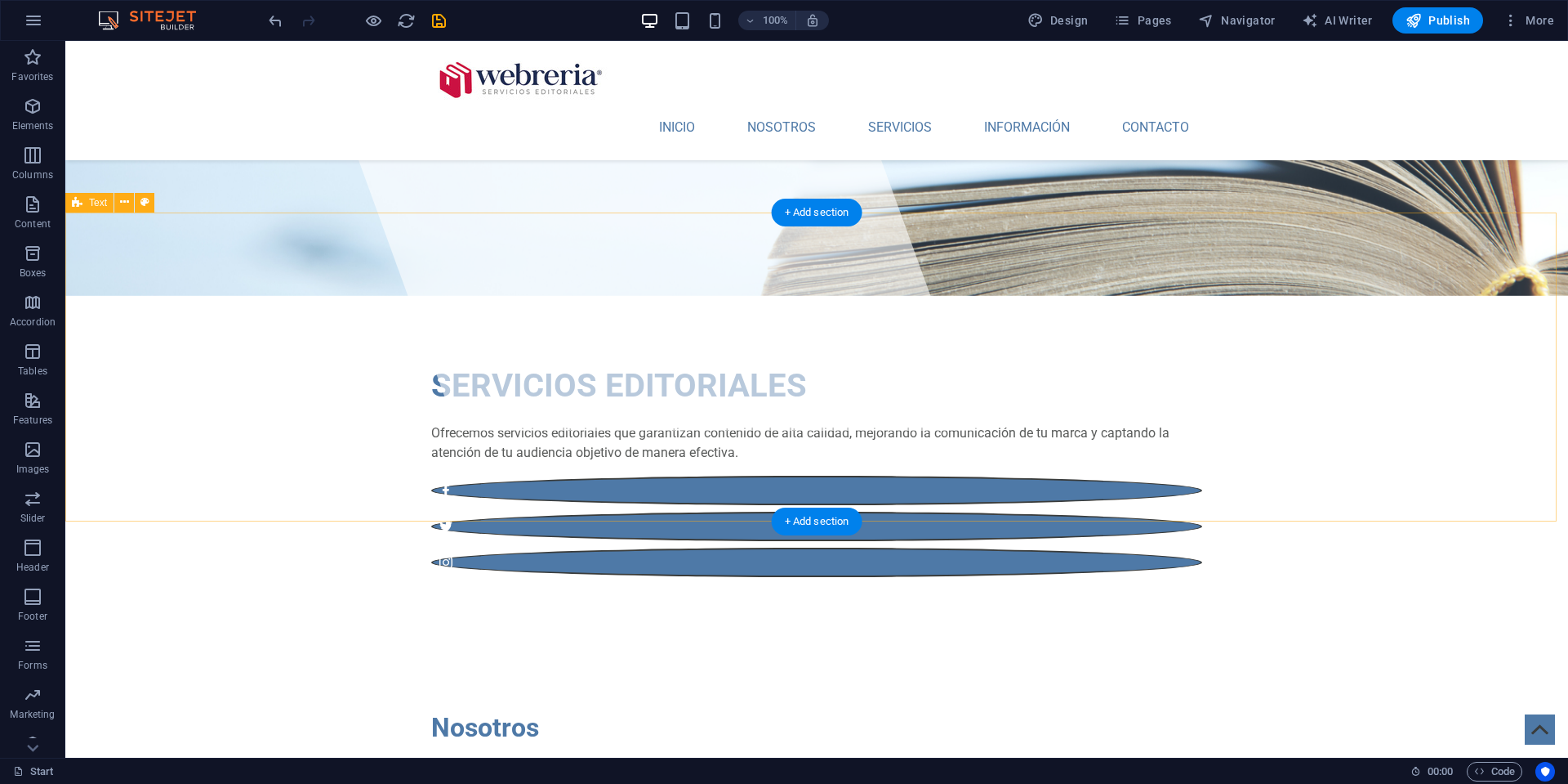
scroll to position [341, 0]
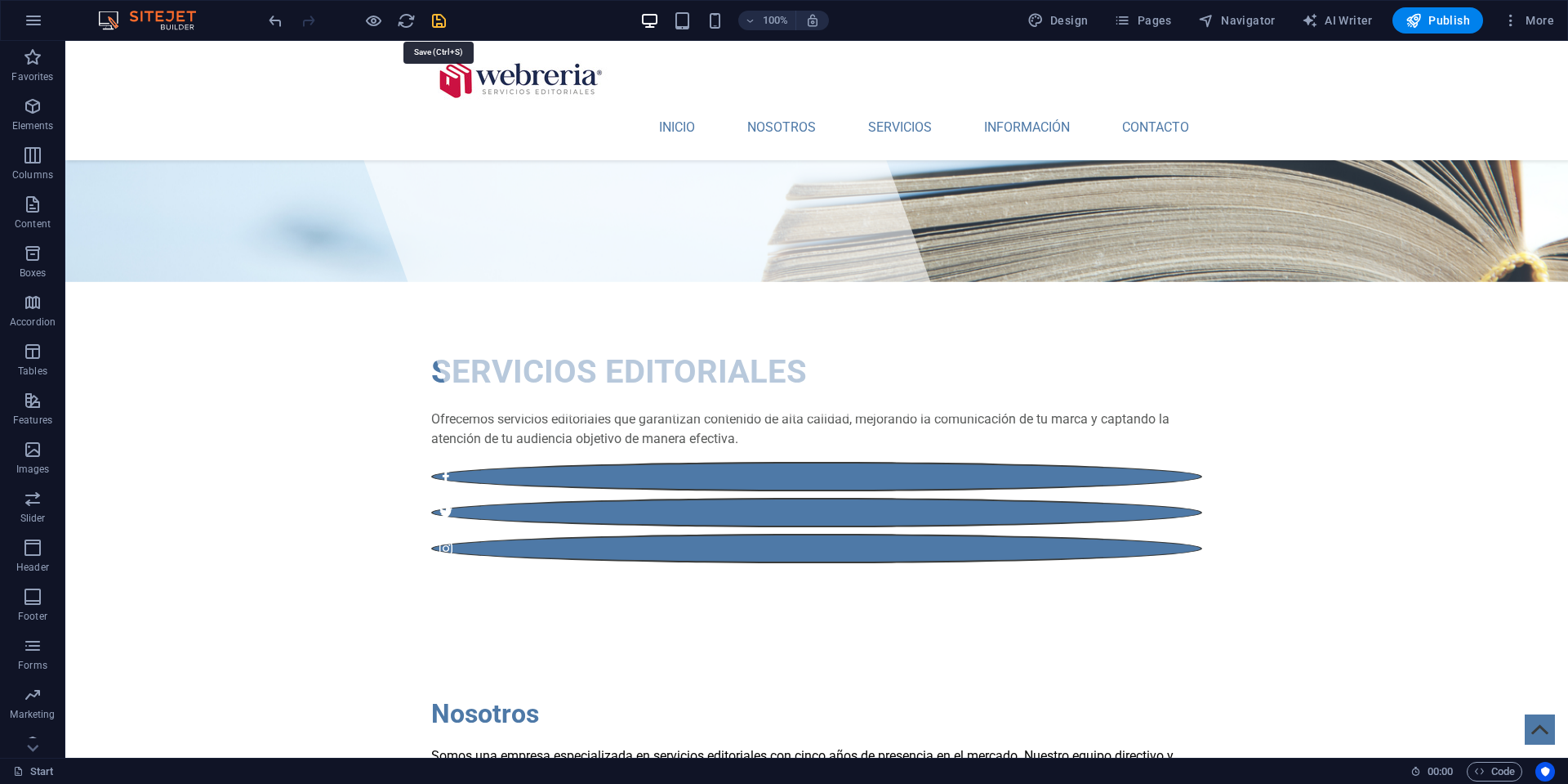
click at [439, 16] on icon "save" at bounding box center [439, 21] width 19 height 19
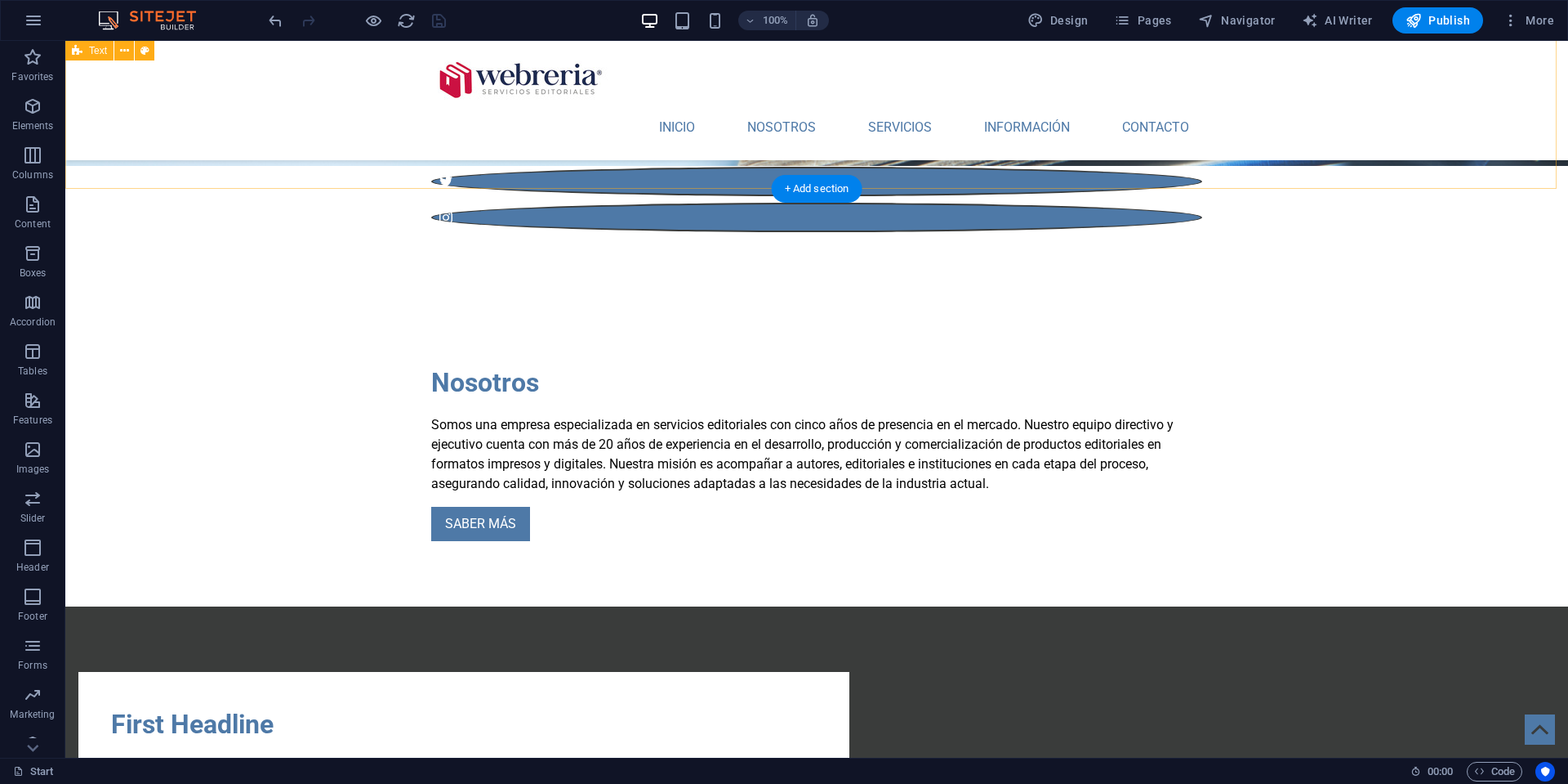
scroll to position [673, 0]
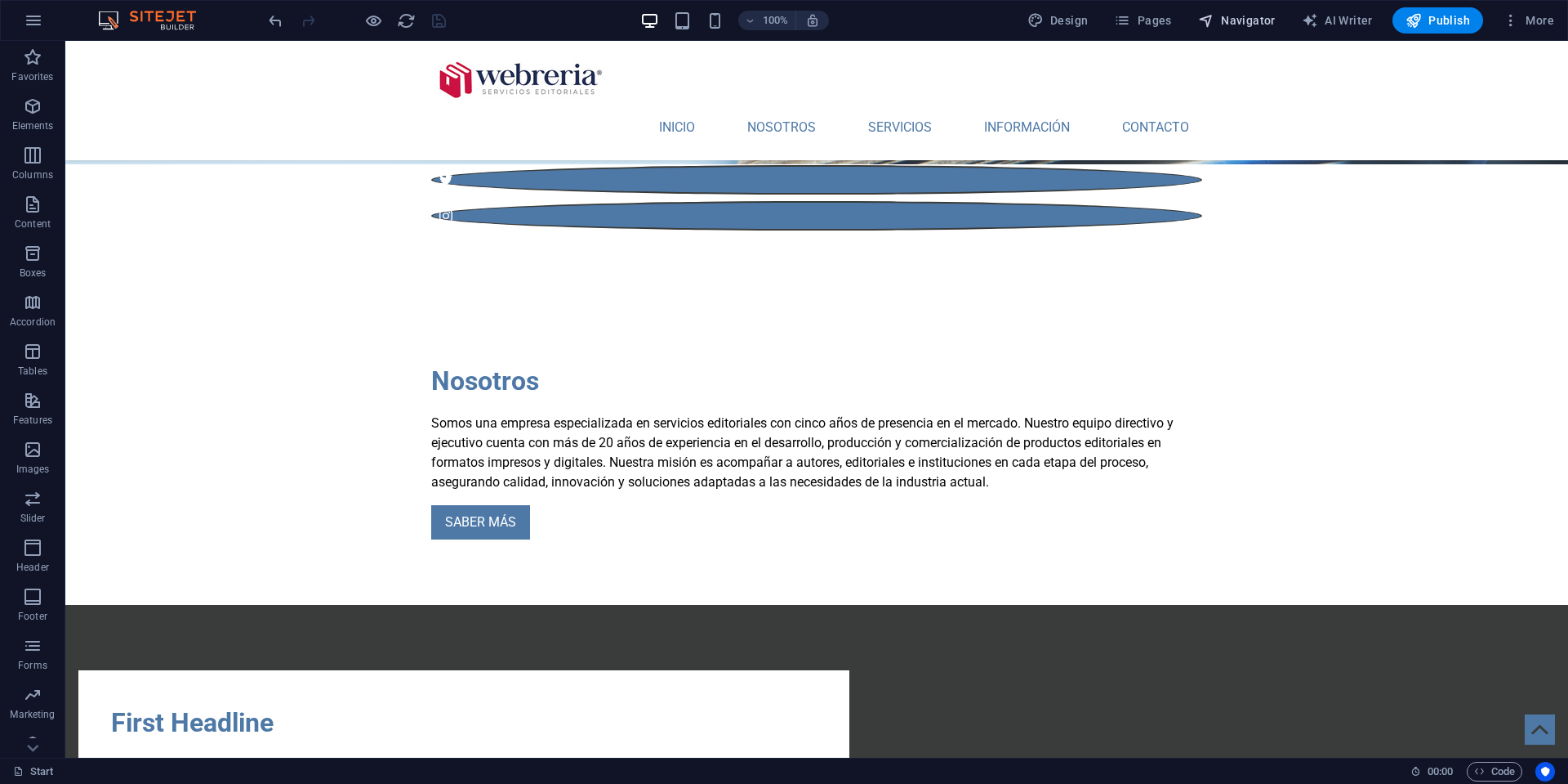
click at [1248, 24] on span "Navigator" at bounding box center [1237, 20] width 77 height 16
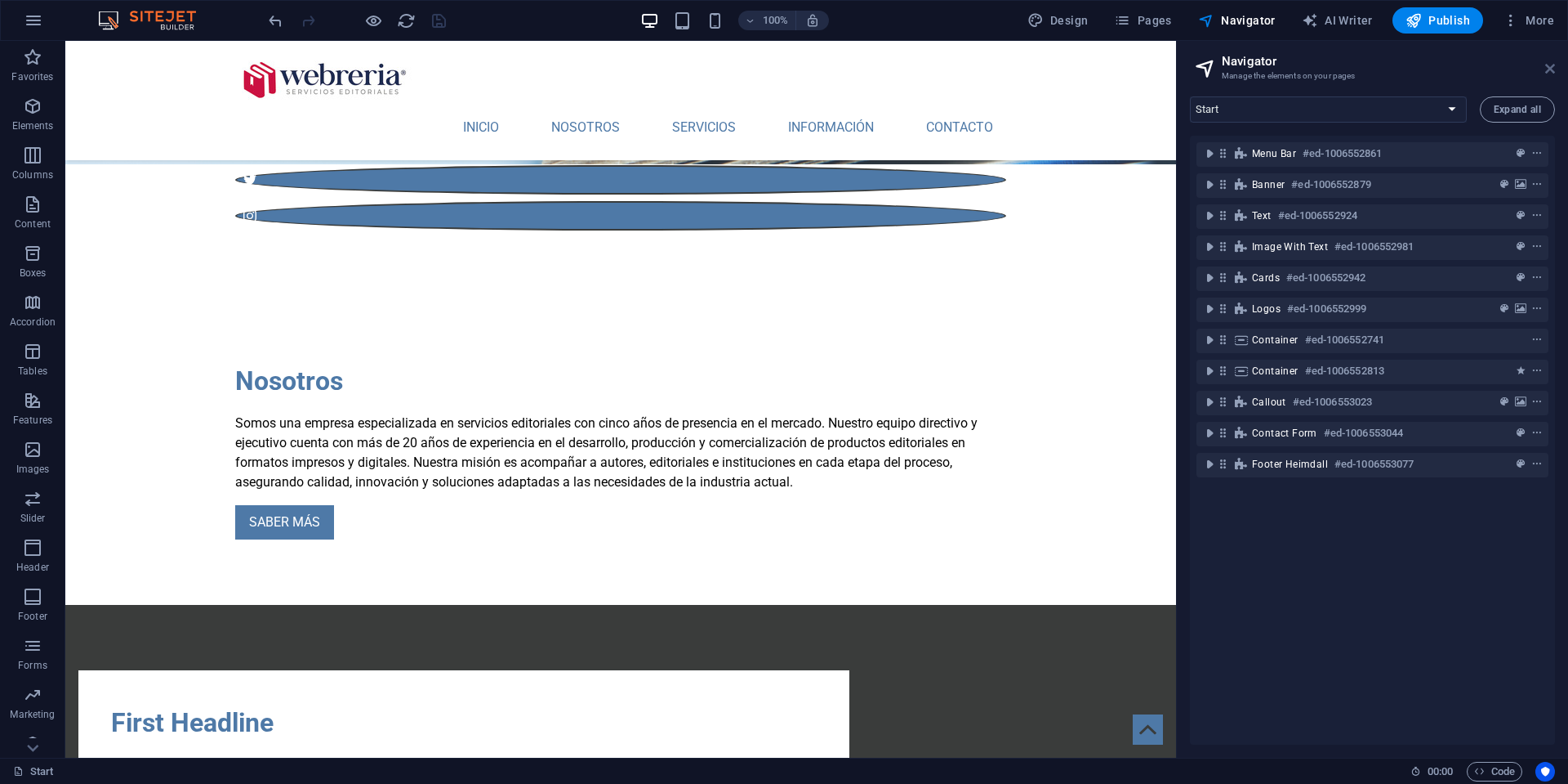
click at [1552, 68] on icon at bounding box center [1550, 68] width 10 height 13
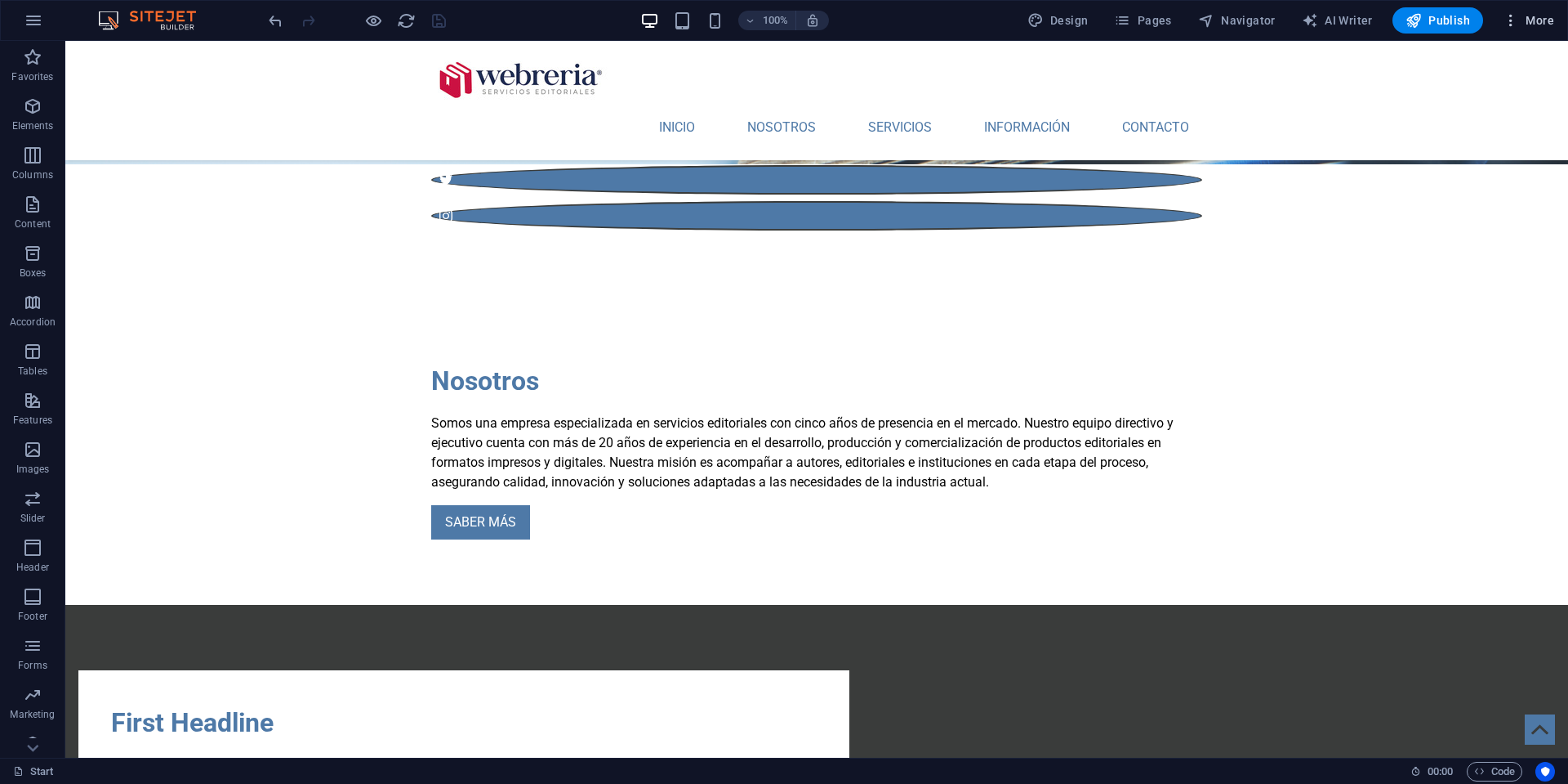
click at [1509, 20] on icon "button" at bounding box center [1511, 20] width 16 height 16
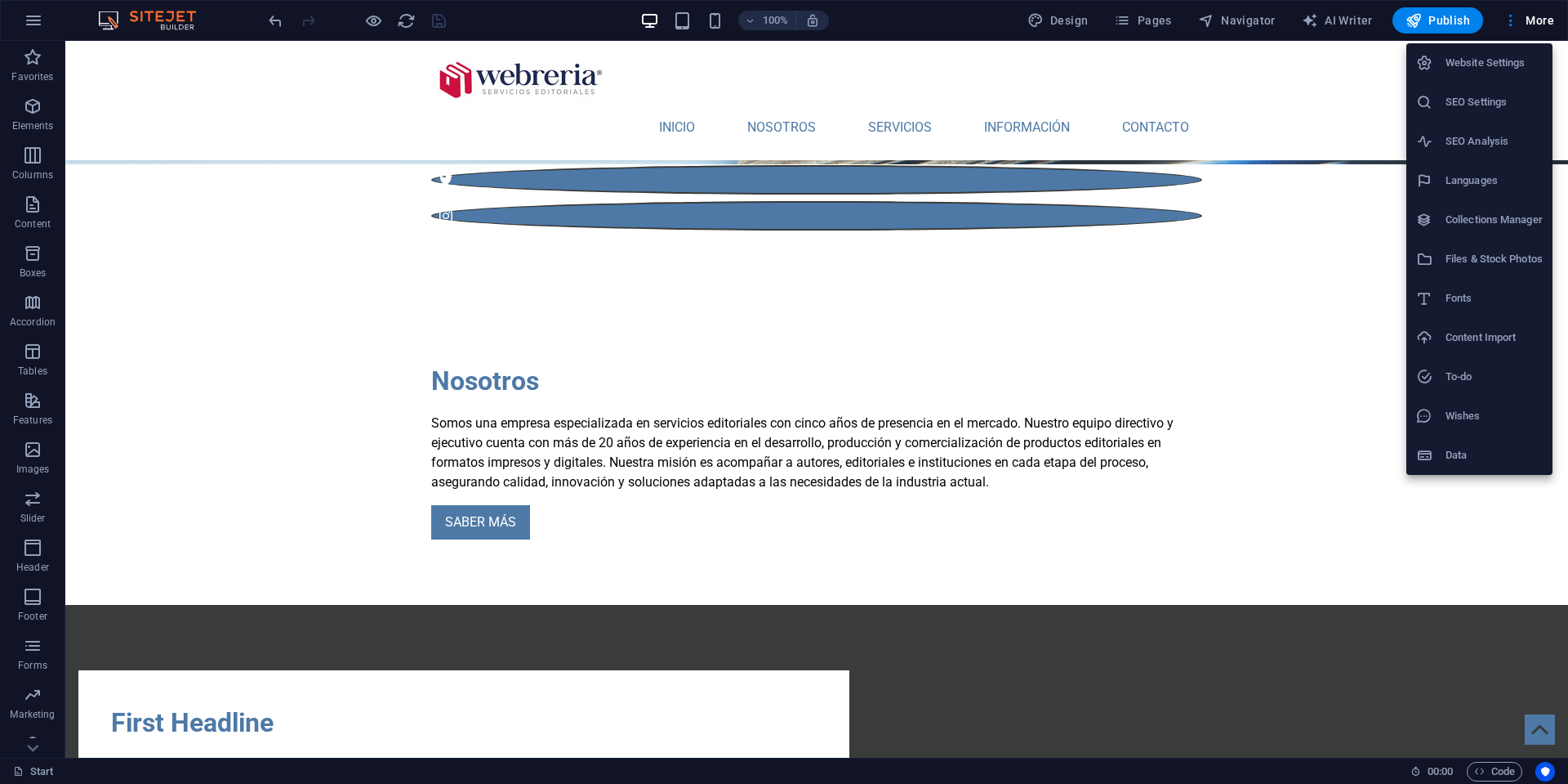
click at [1508, 20] on div at bounding box center [784, 392] width 1568 height 784
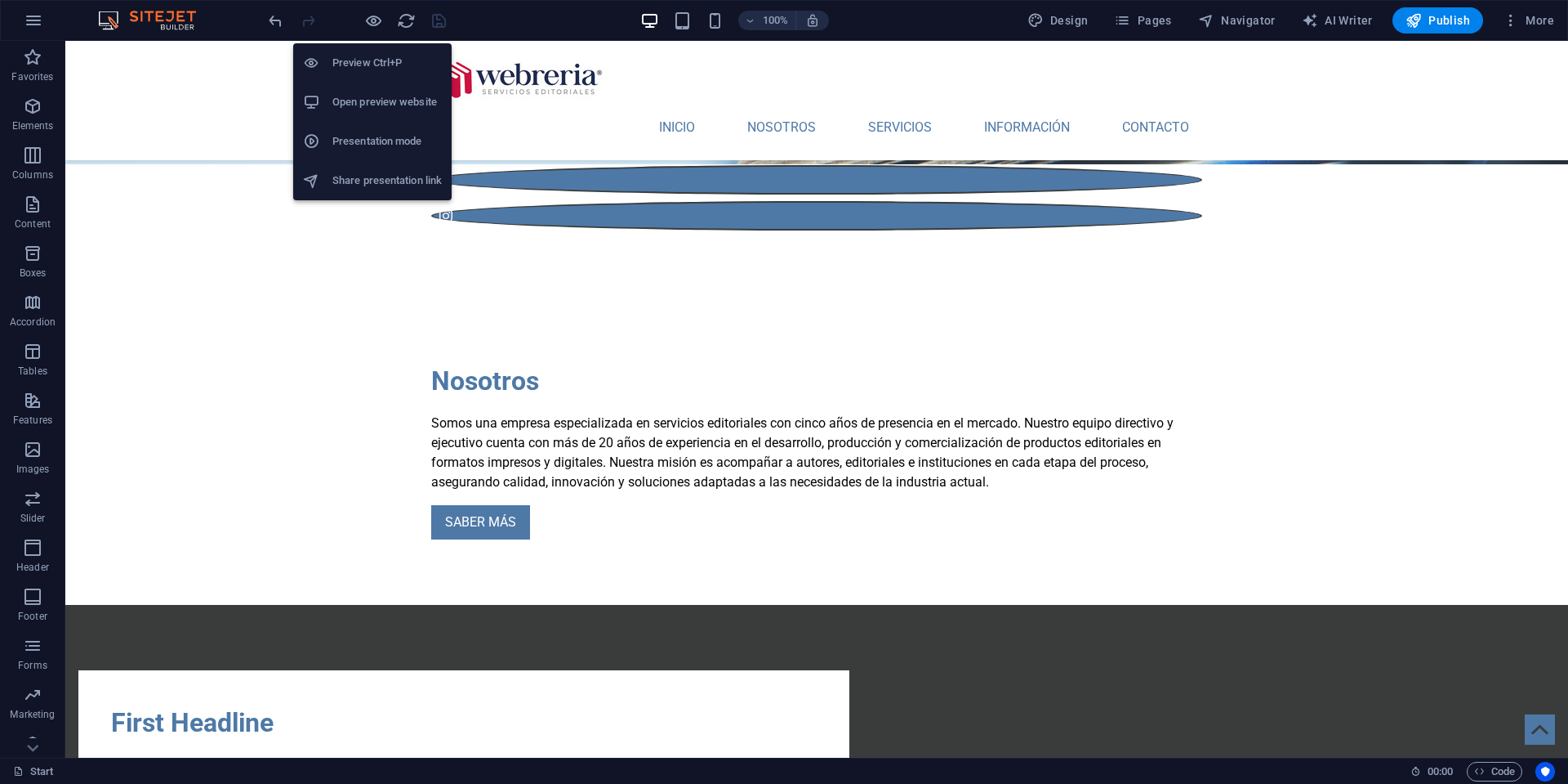
click at [355, 65] on h6 "Preview Ctrl+P" at bounding box center [387, 63] width 110 height 20
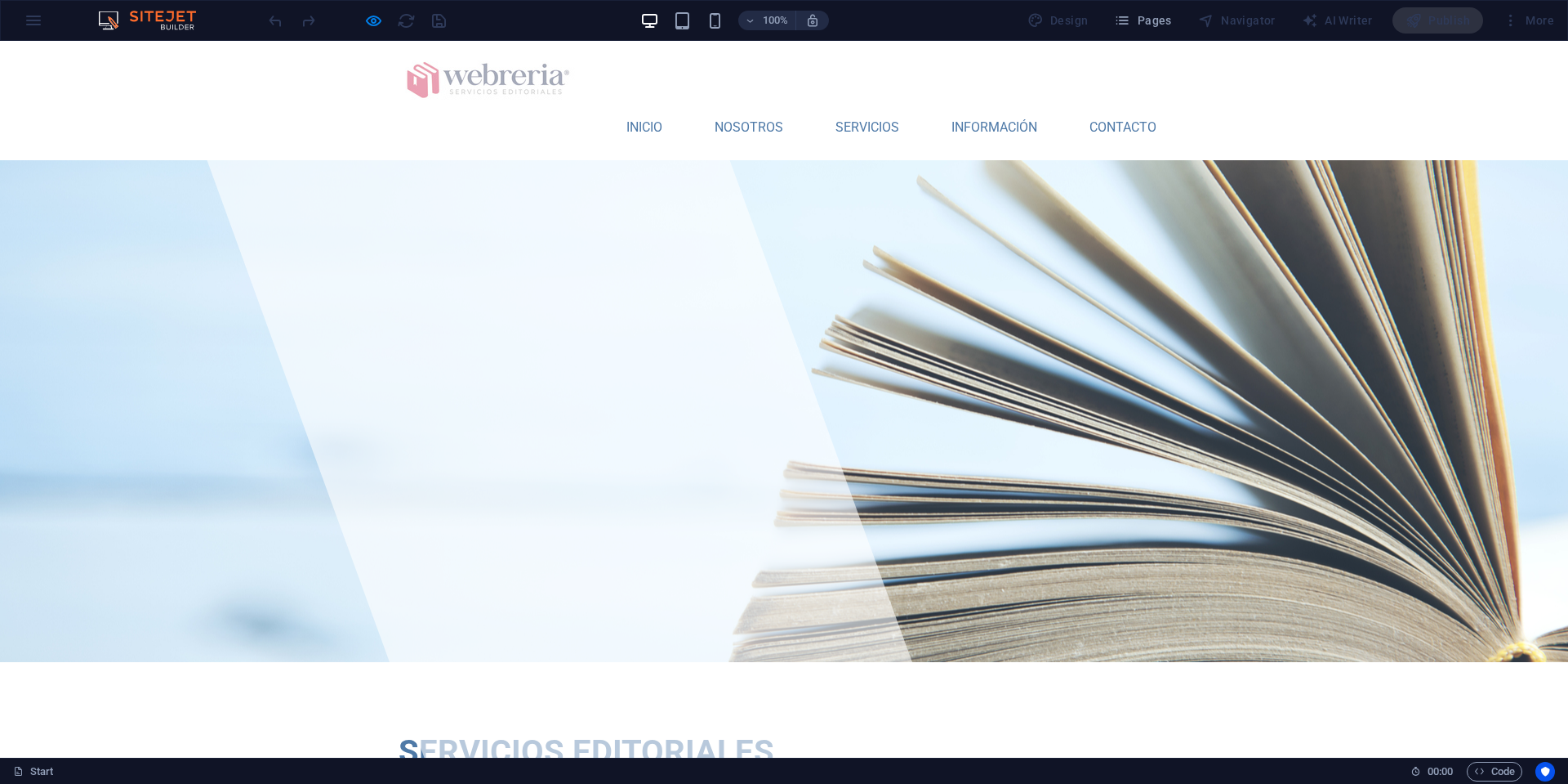
scroll to position [0, 0]
click at [621, 108] on link "INICIO" at bounding box center [645, 127] width 62 height 39
click at [735, 108] on link "NOSOTROS" at bounding box center [749, 127] width 94 height 39
click at [832, 108] on link "SERVICIOS" at bounding box center [867, 127] width 90 height 39
click at [882, 108] on link "SERVICIOS" at bounding box center [867, 127] width 90 height 39
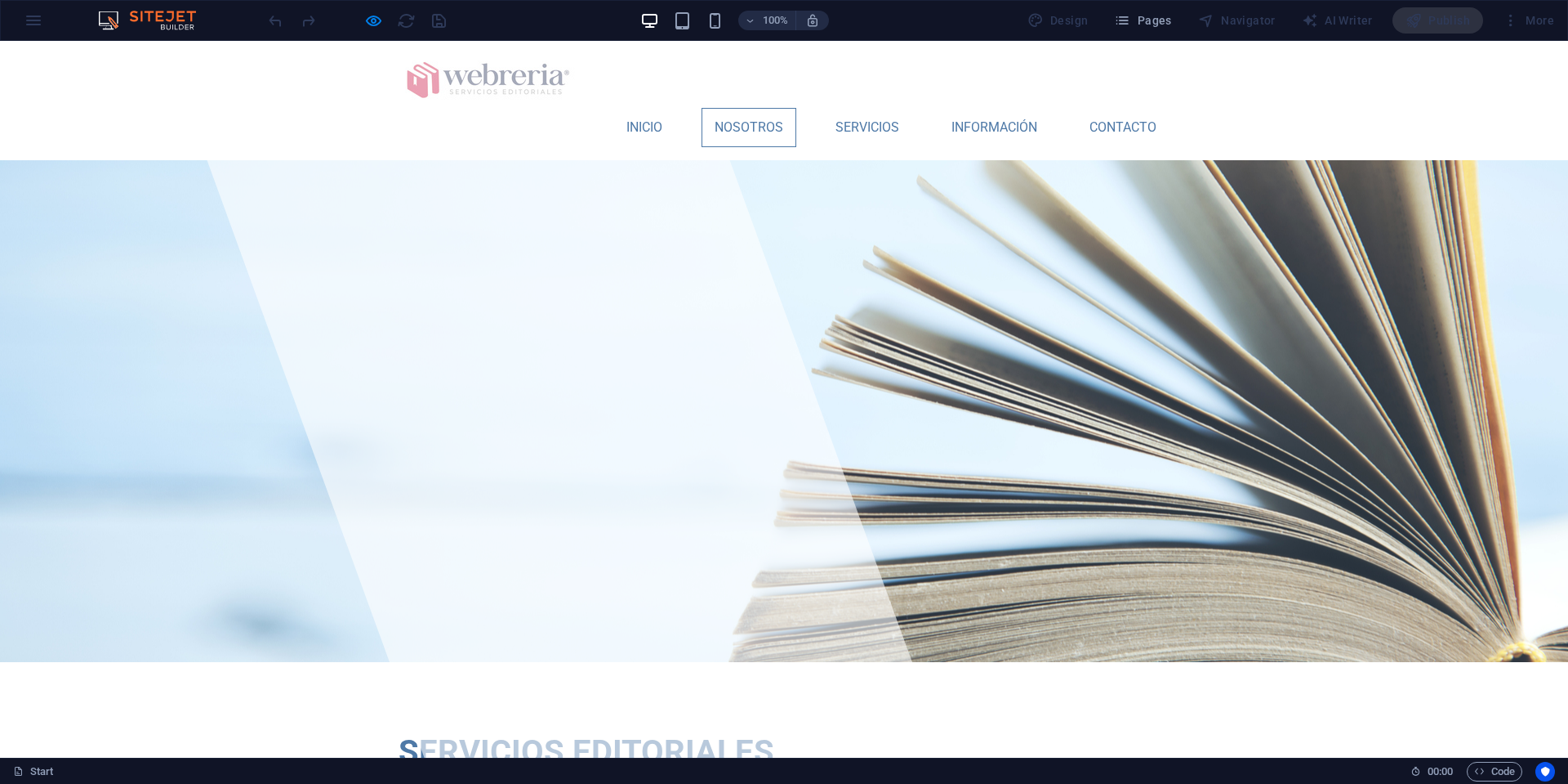
click at [736, 108] on link "NOSOTROS" at bounding box center [749, 127] width 94 height 39
click at [971, 108] on link "INFORMACIÓN" at bounding box center [994, 127] width 112 height 39
click at [1100, 108] on link "CONTACTO" at bounding box center [1123, 127] width 94 height 39
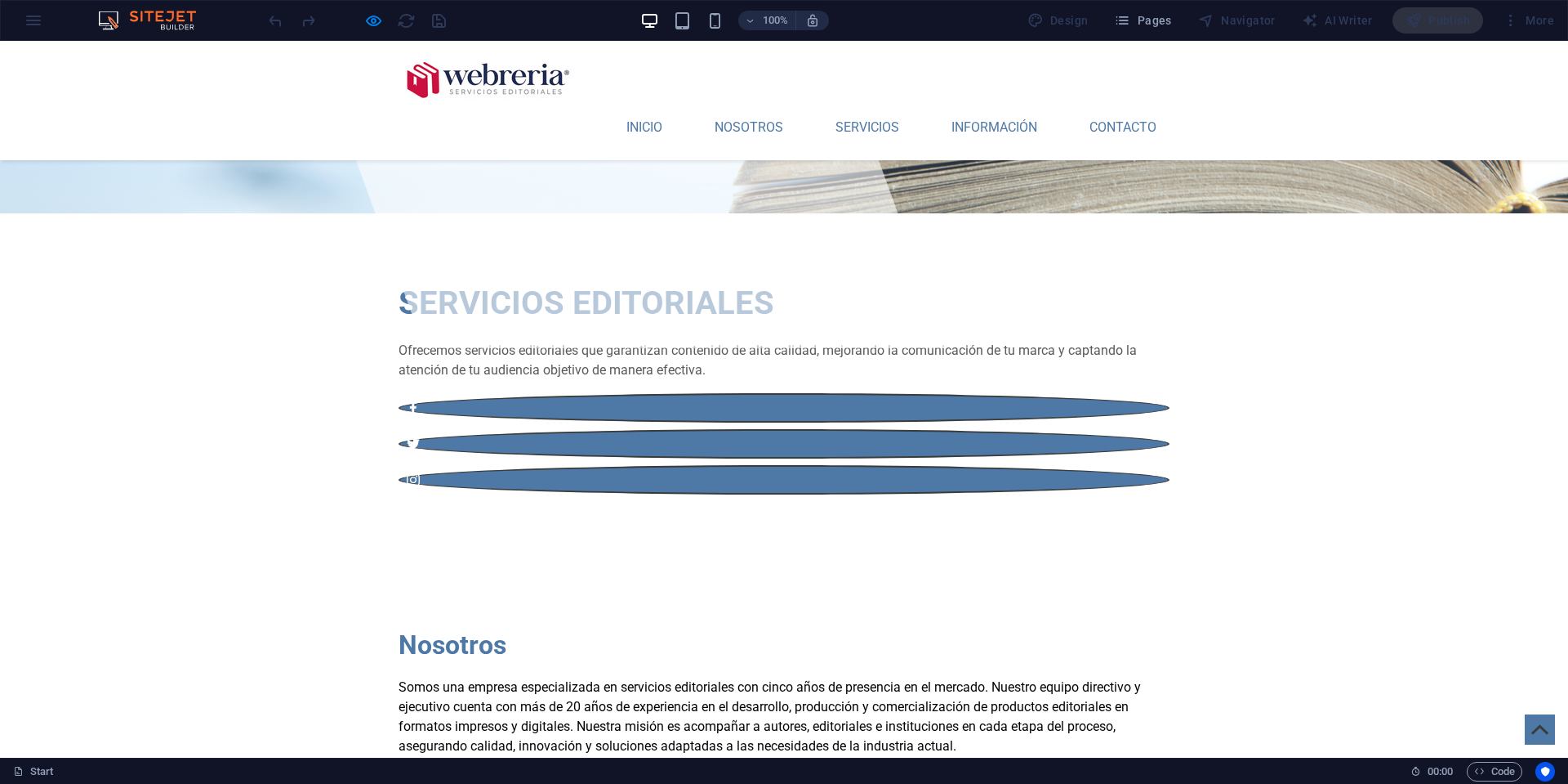
click at [447, 769] on link "SABER MÁS" at bounding box center [448, 787] width 99 height 35
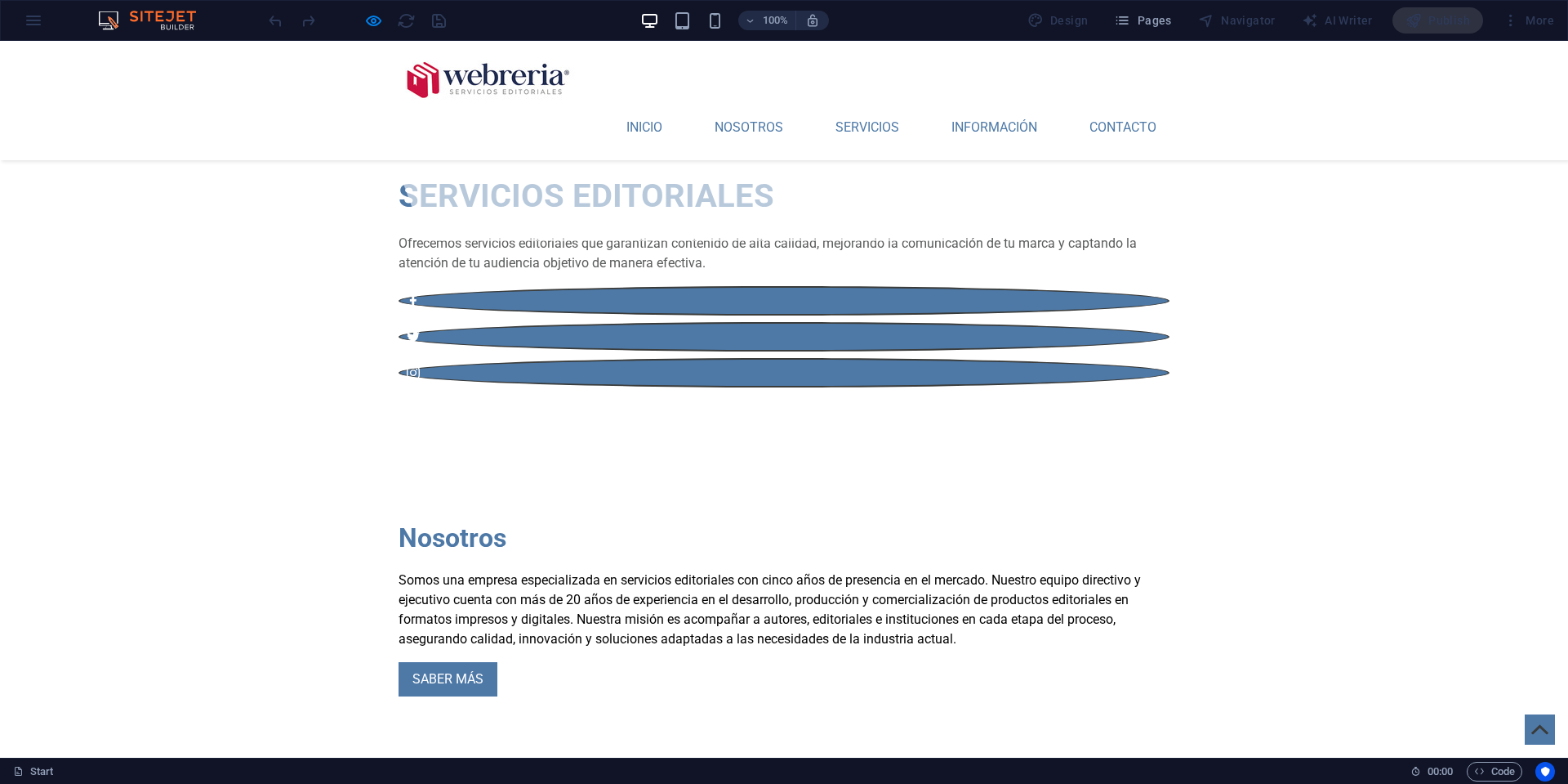
scroll to position [518, 0]
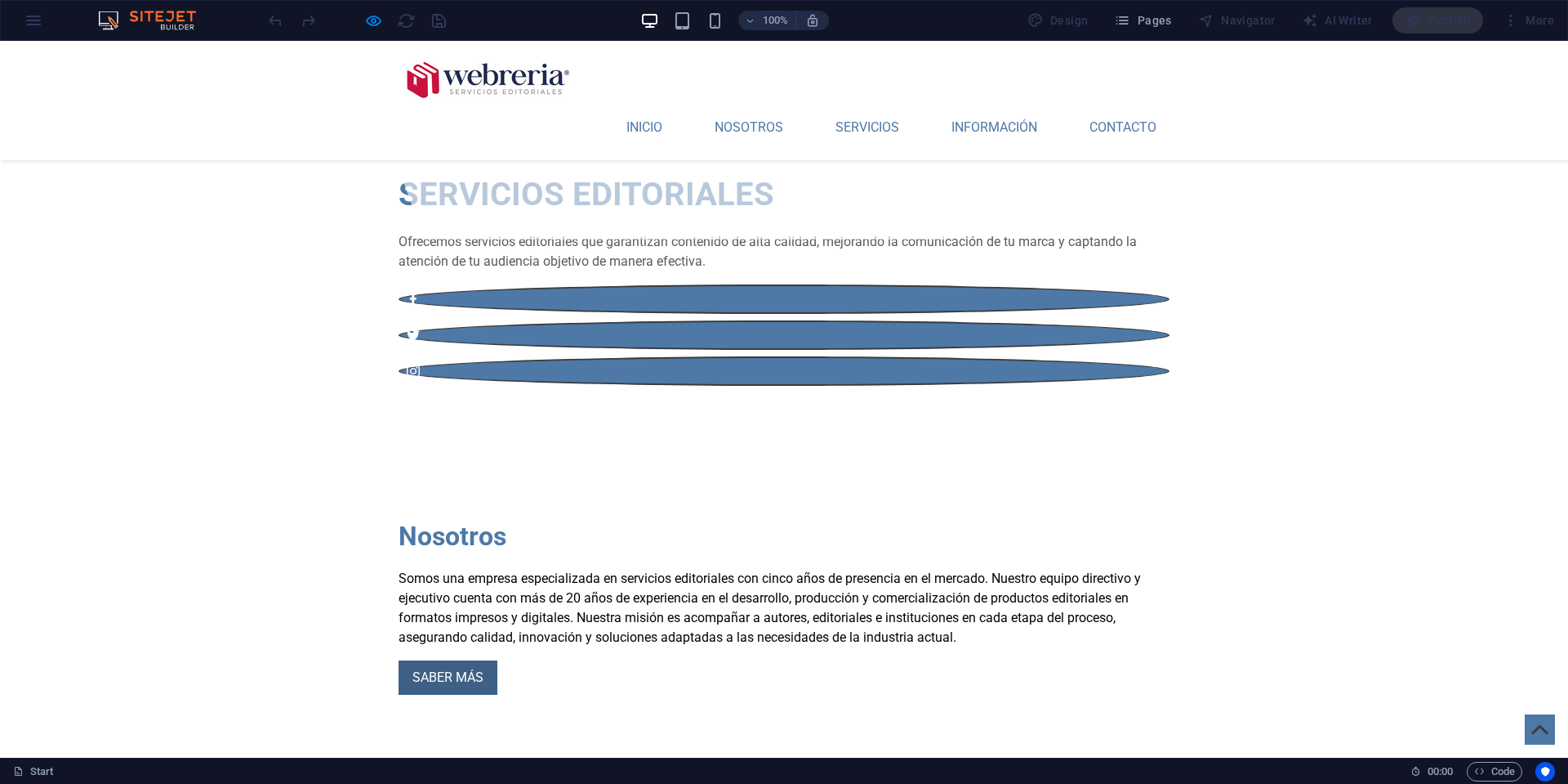
click at [448, 660] on link "SABER MÁS" at bounding box center [448, 678] width 99 height 35
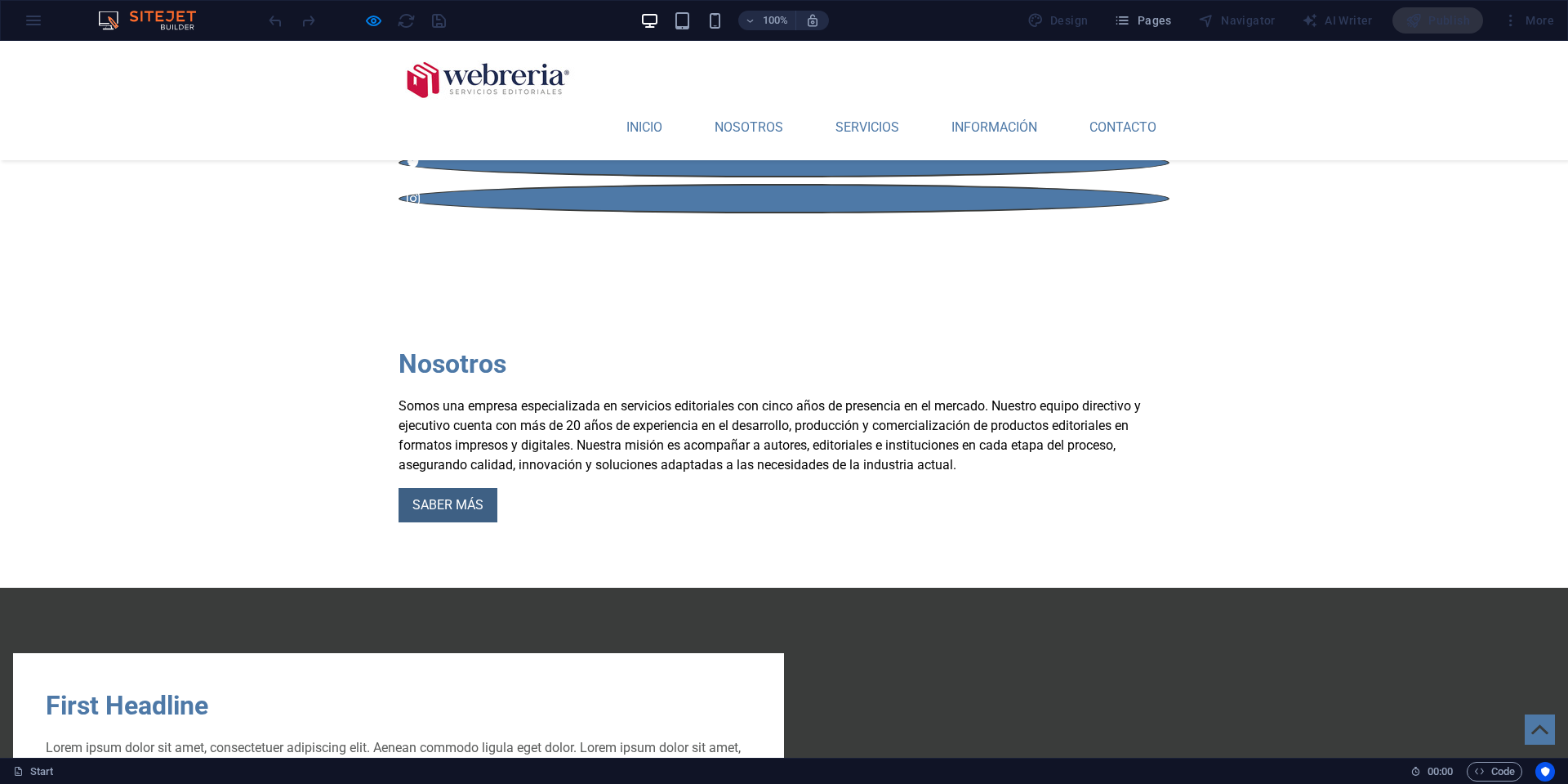
scroll to position [729, 0]
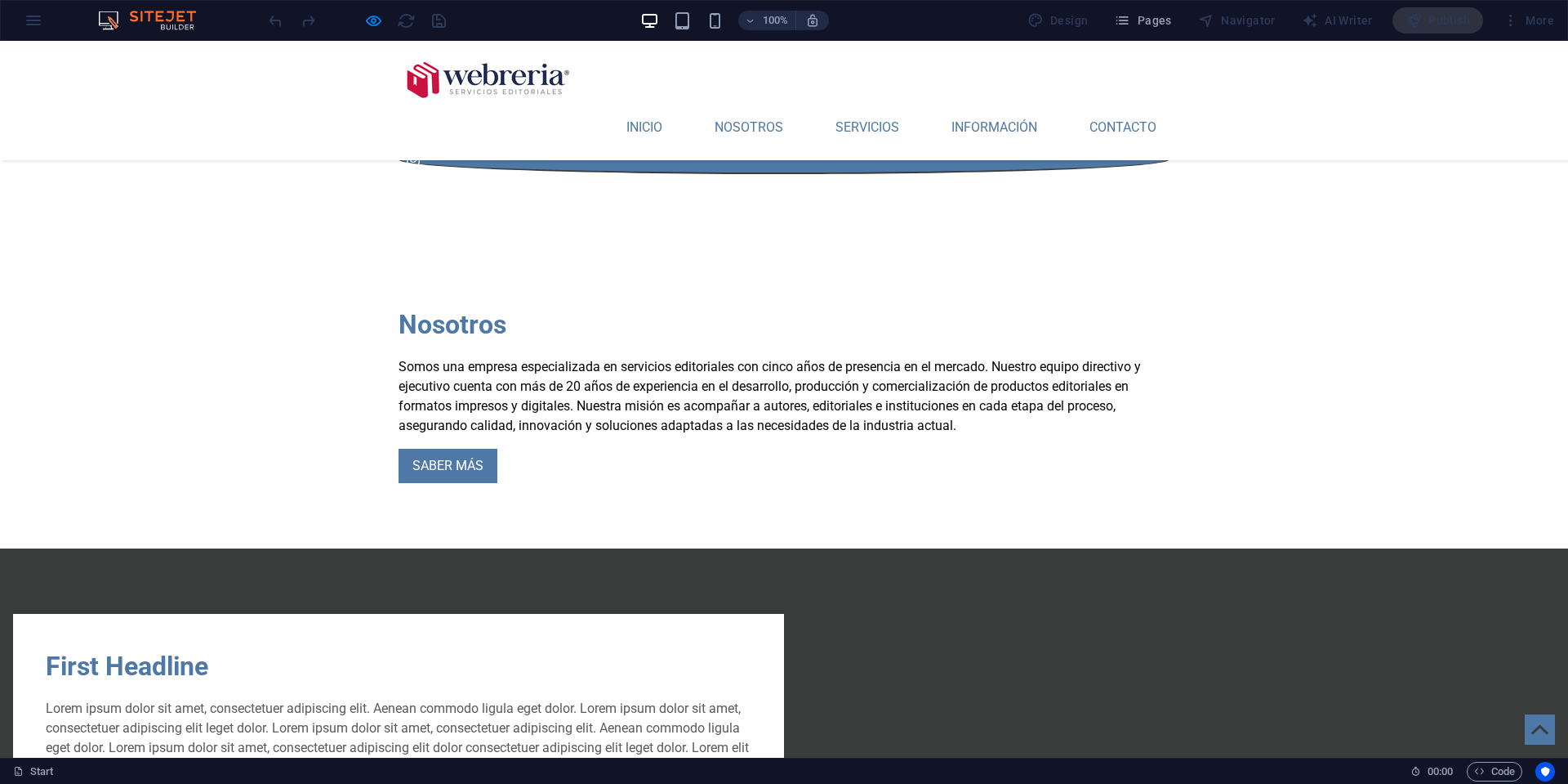
click at [460, 647] on h2 "First Headline" at bounding box center [398, 666] width 705 height 39
click at [439, 647] on h2 "First Headline" at bounding box center [398, 666] width 705 height 39
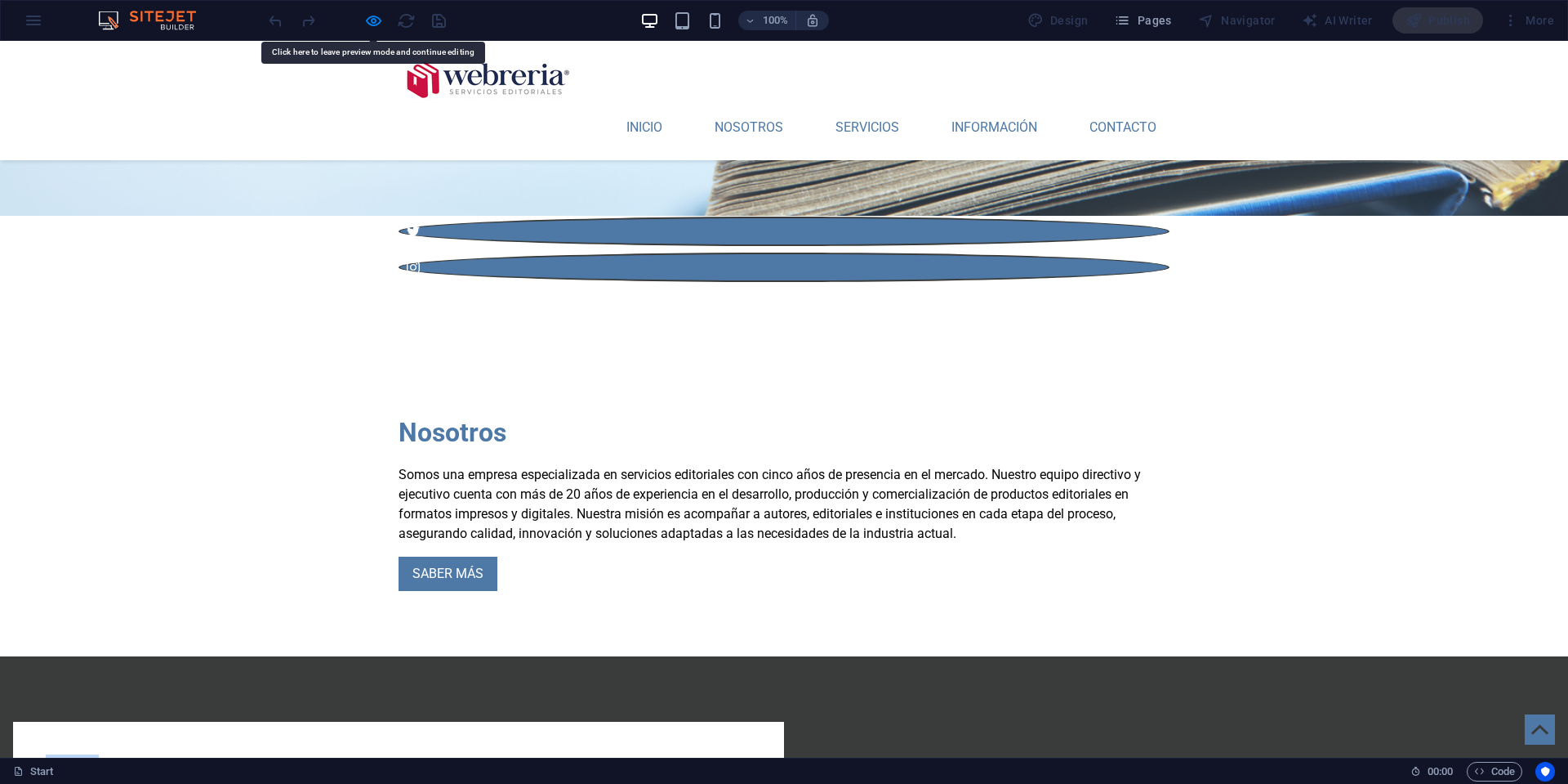
scroll to position [595, 0]
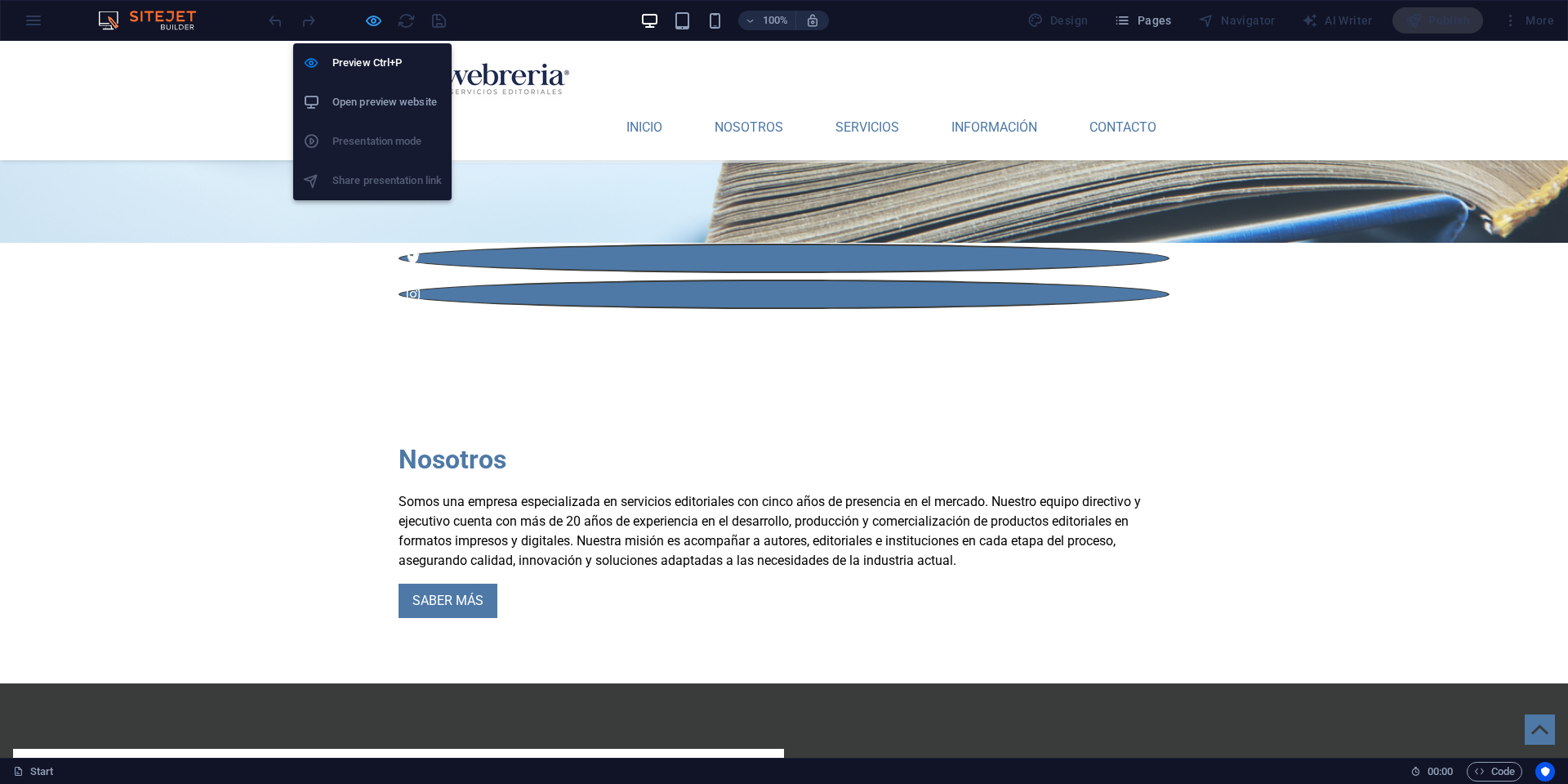
click at [370, 20] on icon "button" at bounding box center [373, 21] width 19 height 19
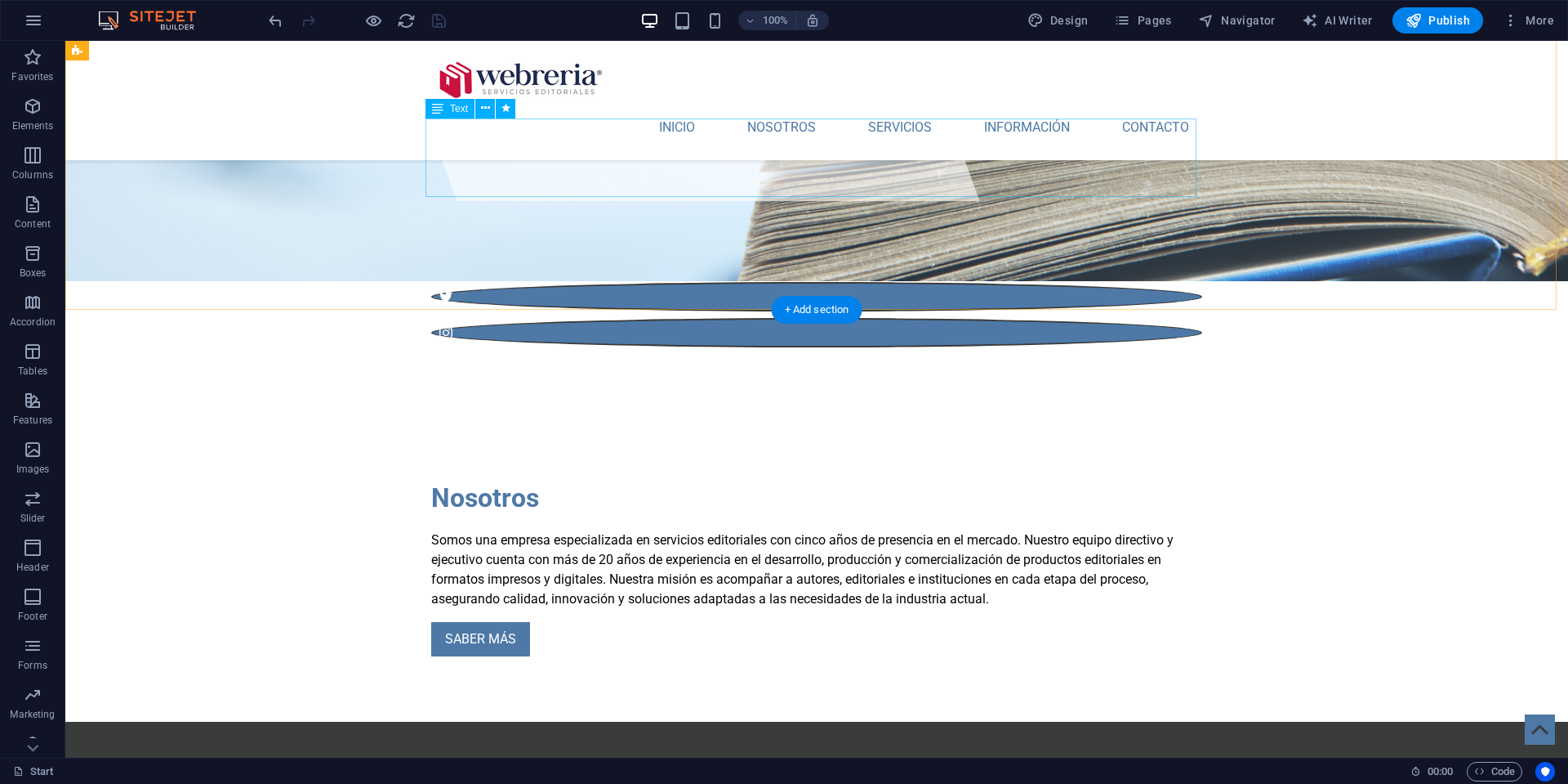
scroll to position [541, 0]
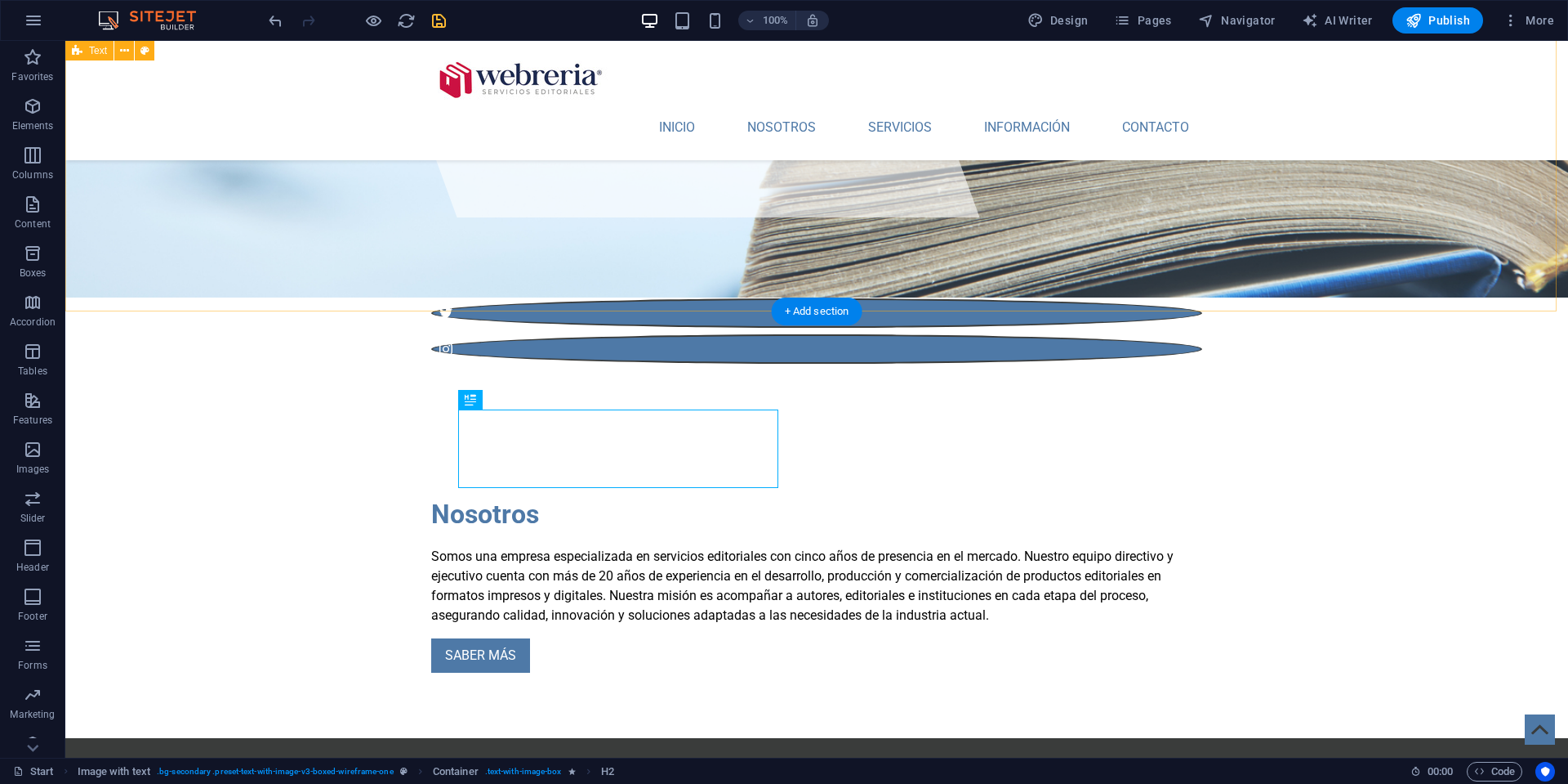
click at [148, 429] on div "Nosotros Somos una empresa especializada en servicios editoriales con cinco año…" at bounding box center [816, 583] width 1503 height 309
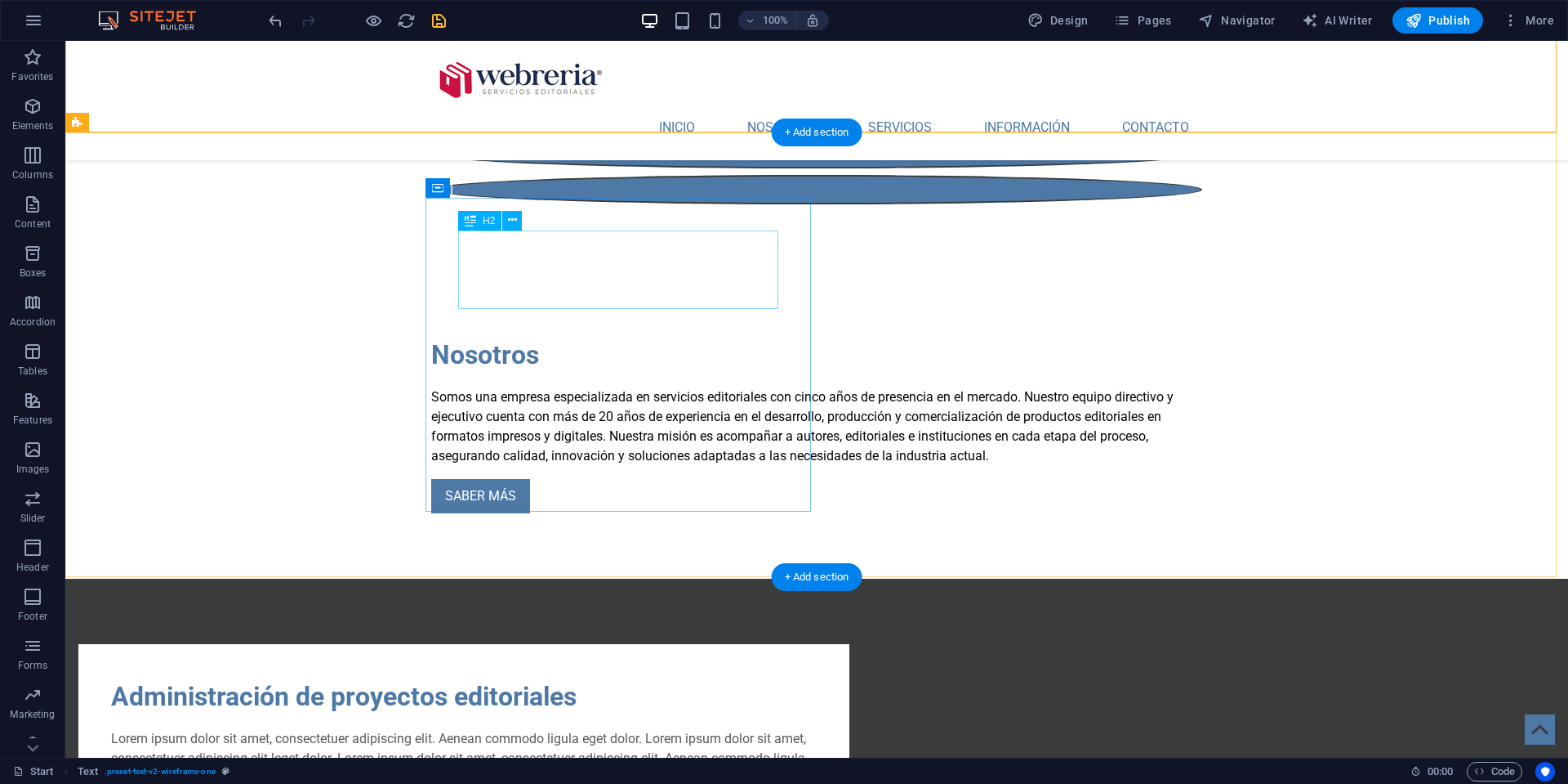
scroll to position [728, 0]
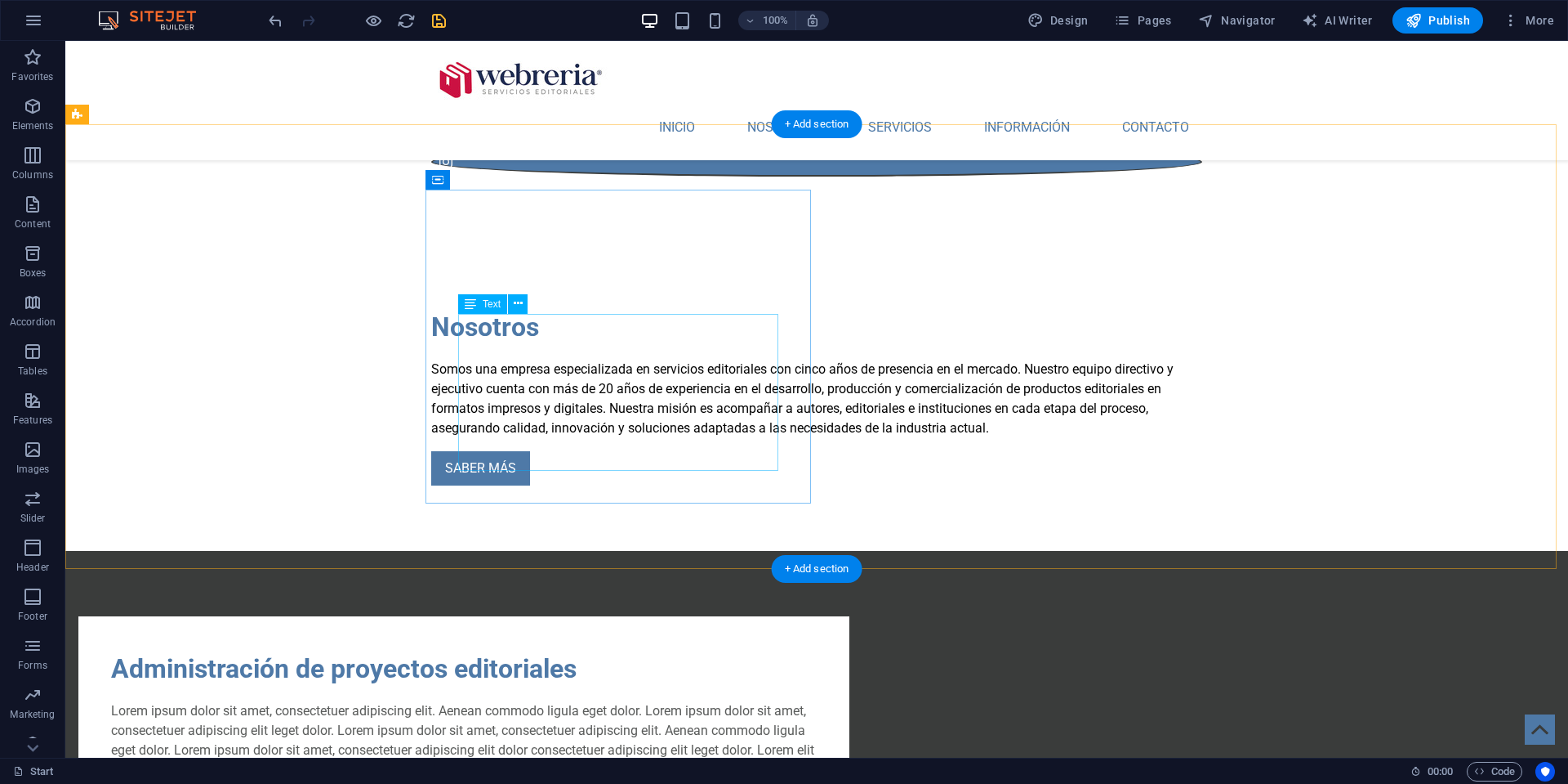
click at [560, 701] on div "Lorem ipsum dolor sit amet, consectetuer adipiscing elit. Aenean commodo ligula…" at bounding box center [463, 740] width 705 height 78
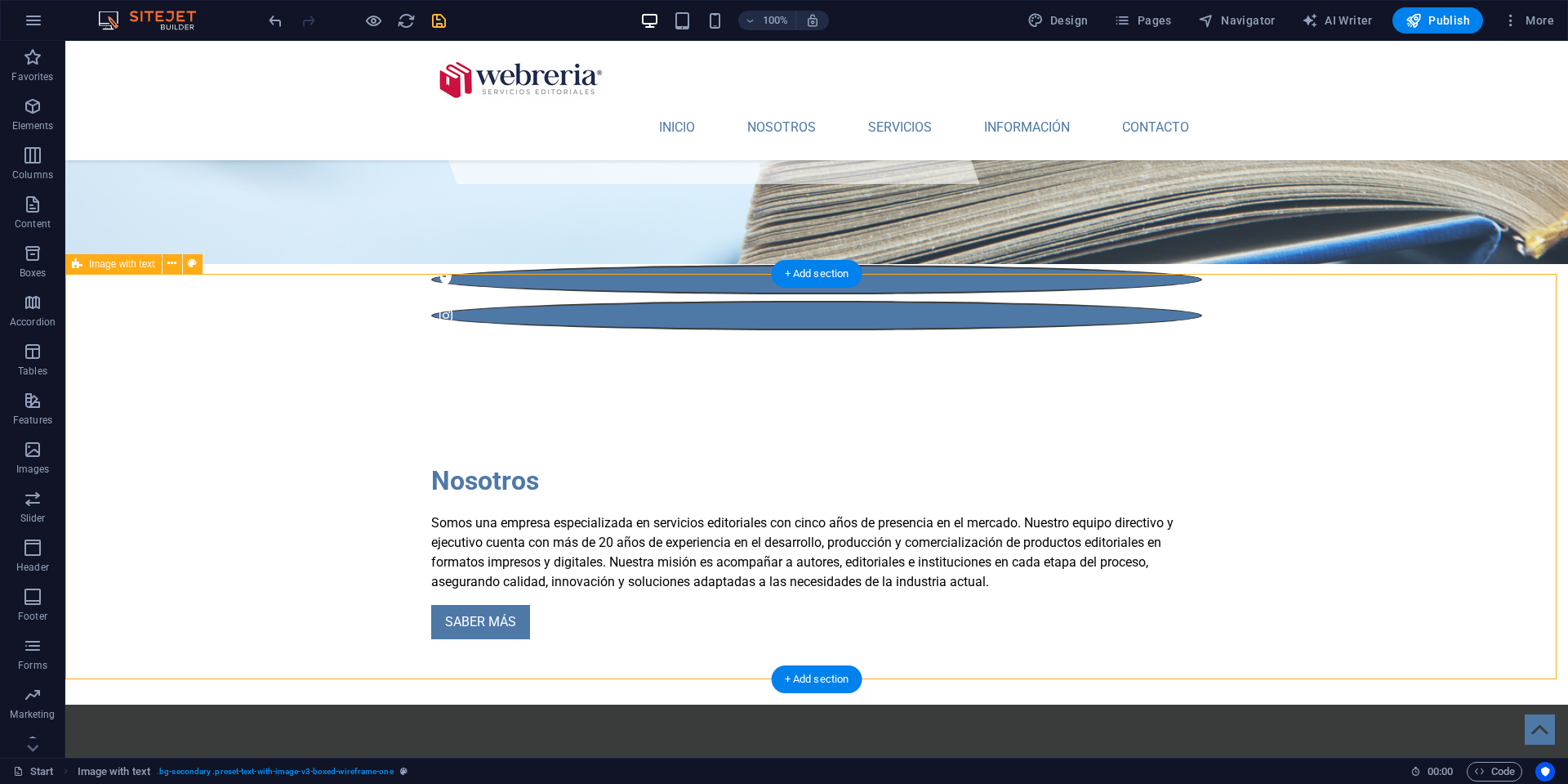
scroll to position [581, 0]
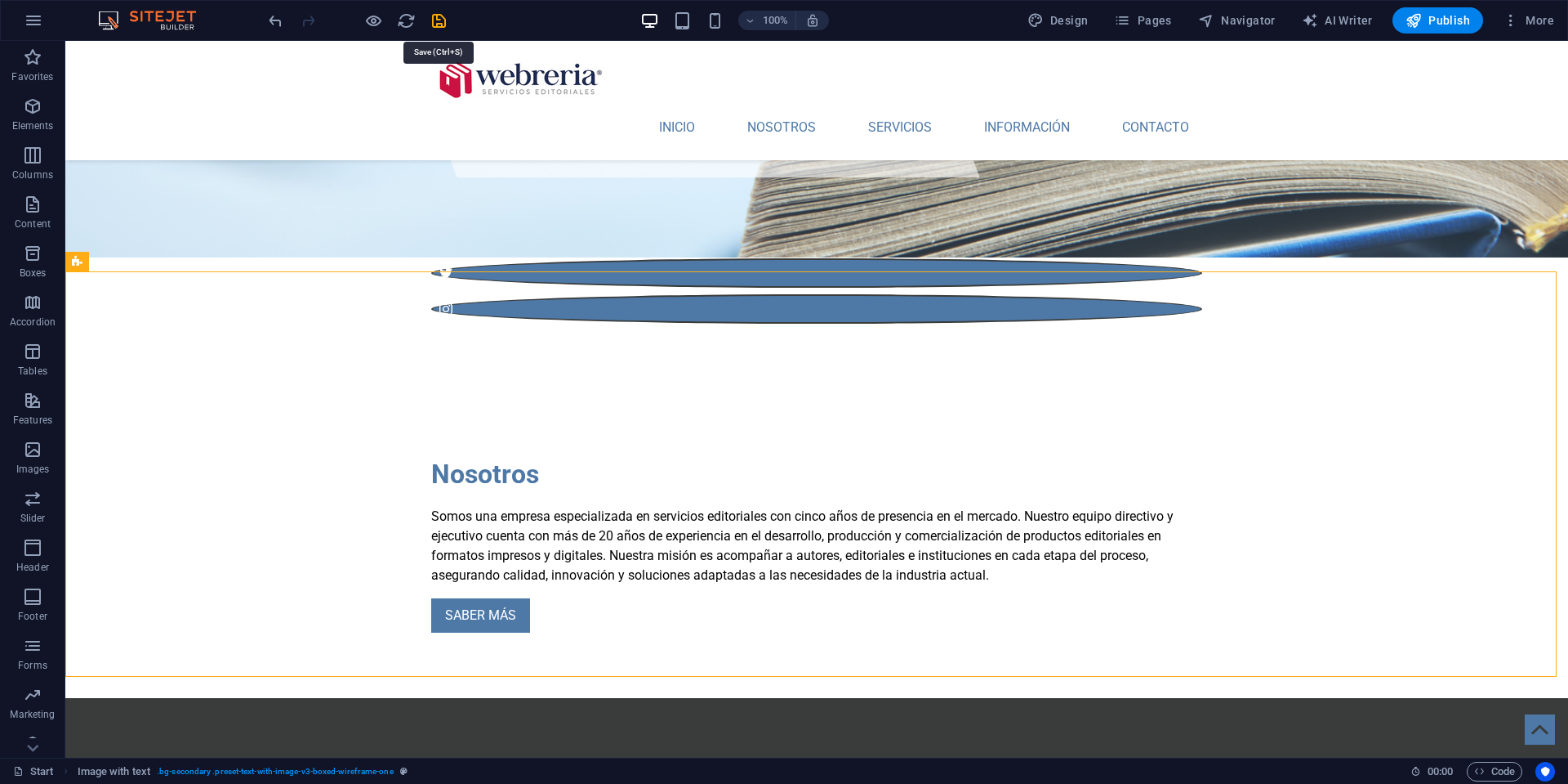
click at [440, 20] on icon "save" at bounding box center [439, 21] width 19 height 19
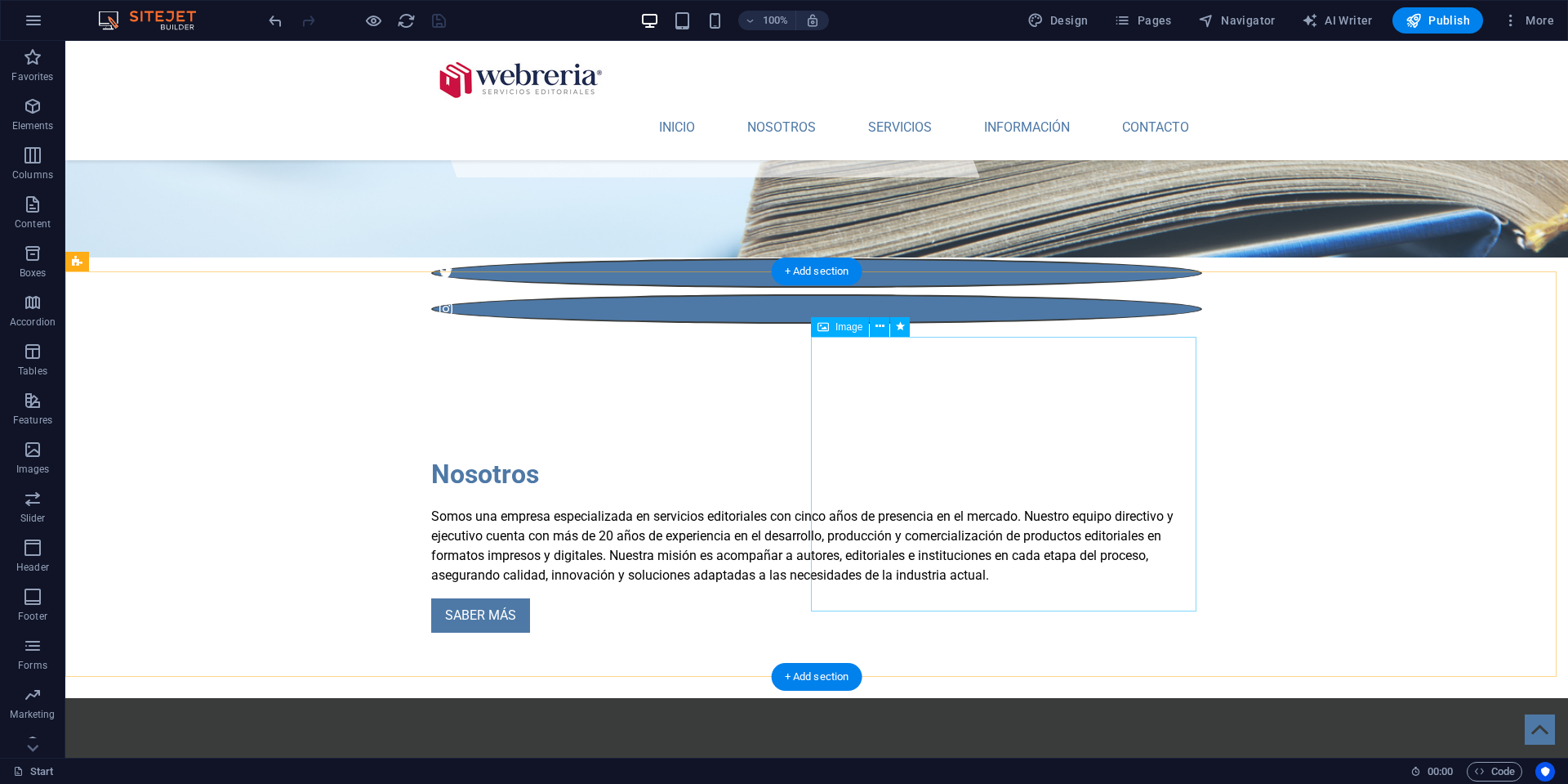
drag, startPoint x: 1046, startPoint y: 449, endPoint x: 758, endPoint y: 449, distance: 288.0
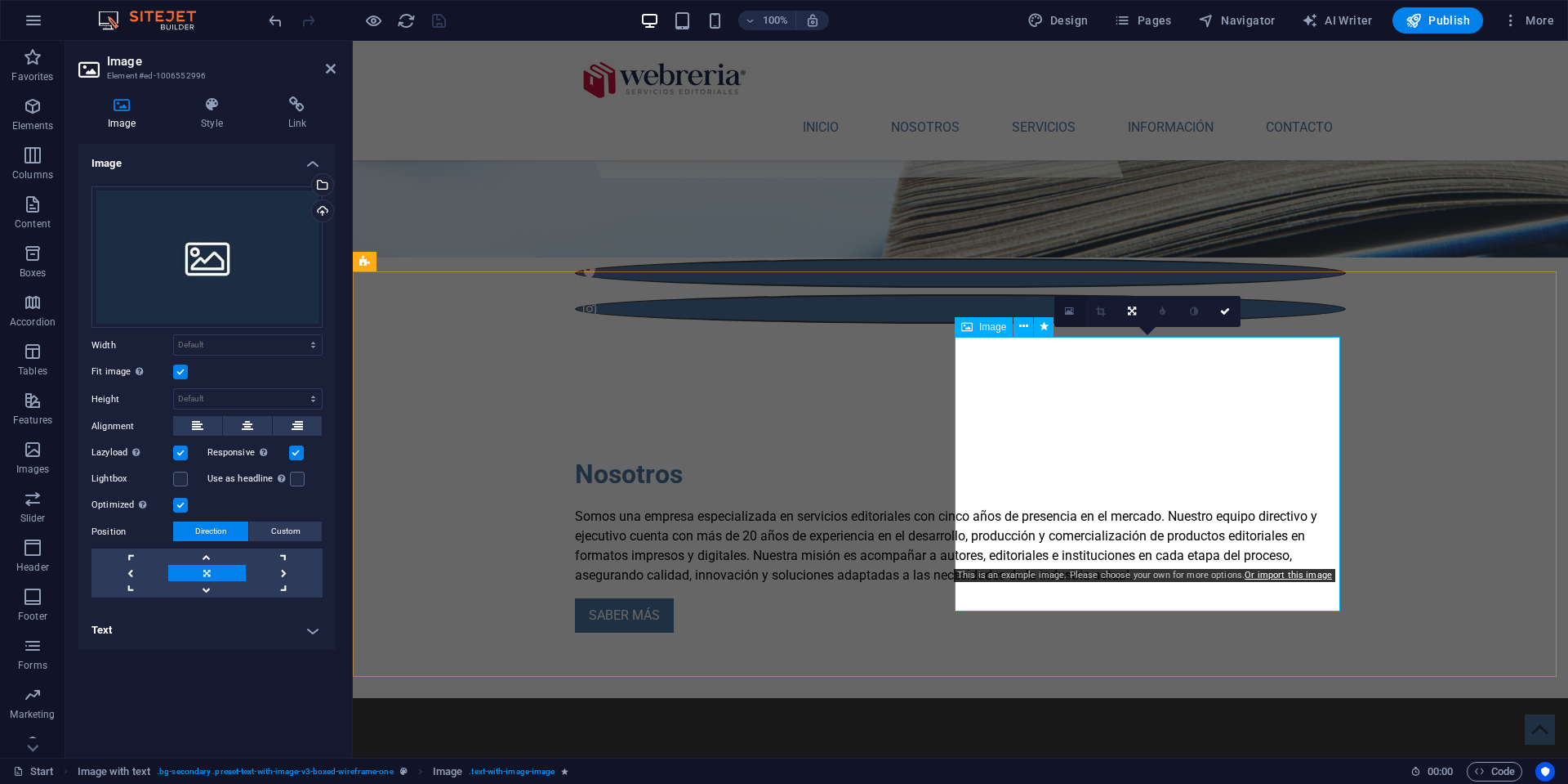
drag, startPoint x: 1070, startPoint y: 310, endPoint x: 717, endPoint y: 269, distance: 355.4
click at [1070, 310] on icon at bounding box center [1070, 311] width 9 height 12
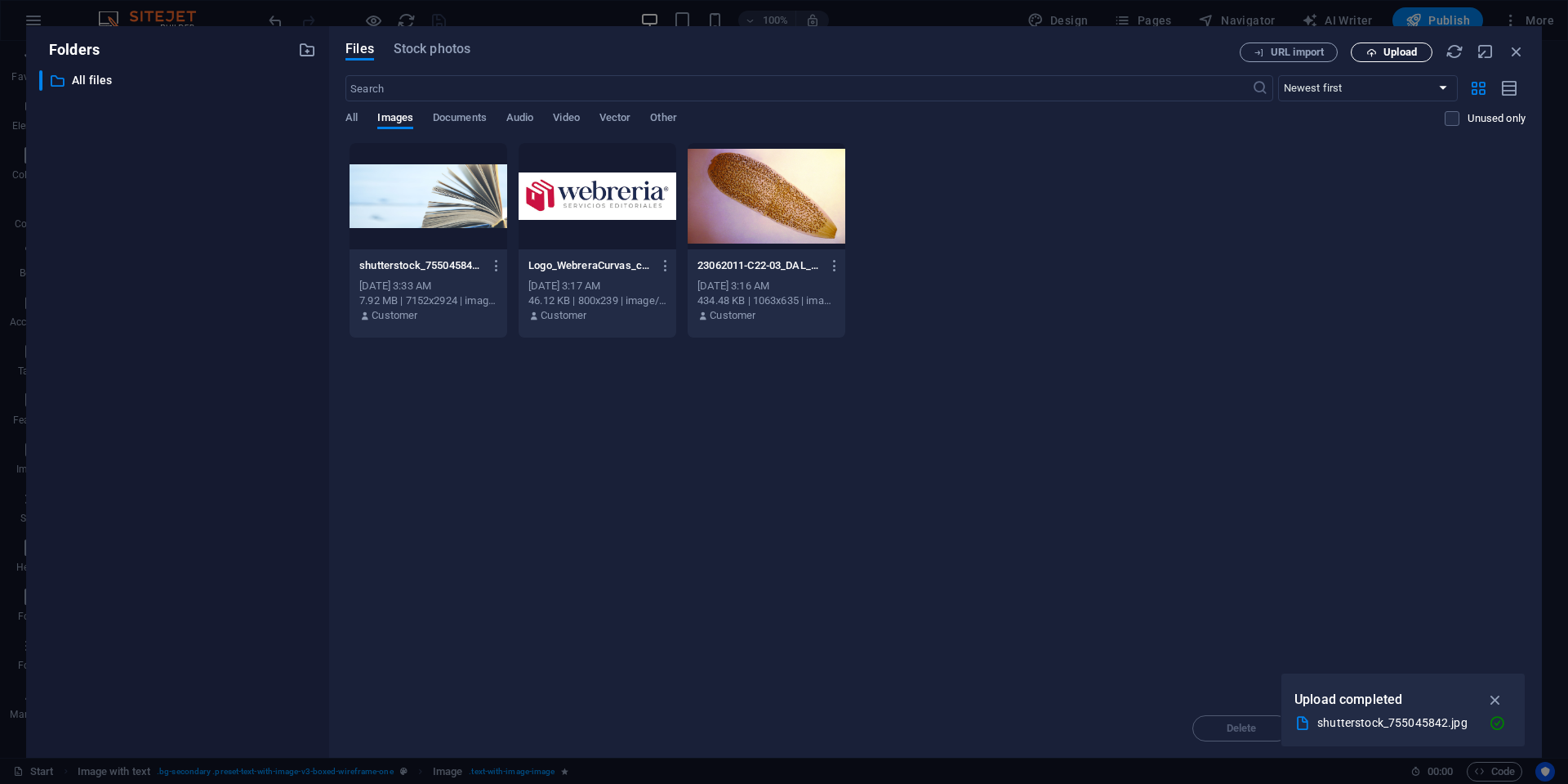
click at [1386, 48] on span "Upload" at bounding box center [1400, 52] width 34 height 10
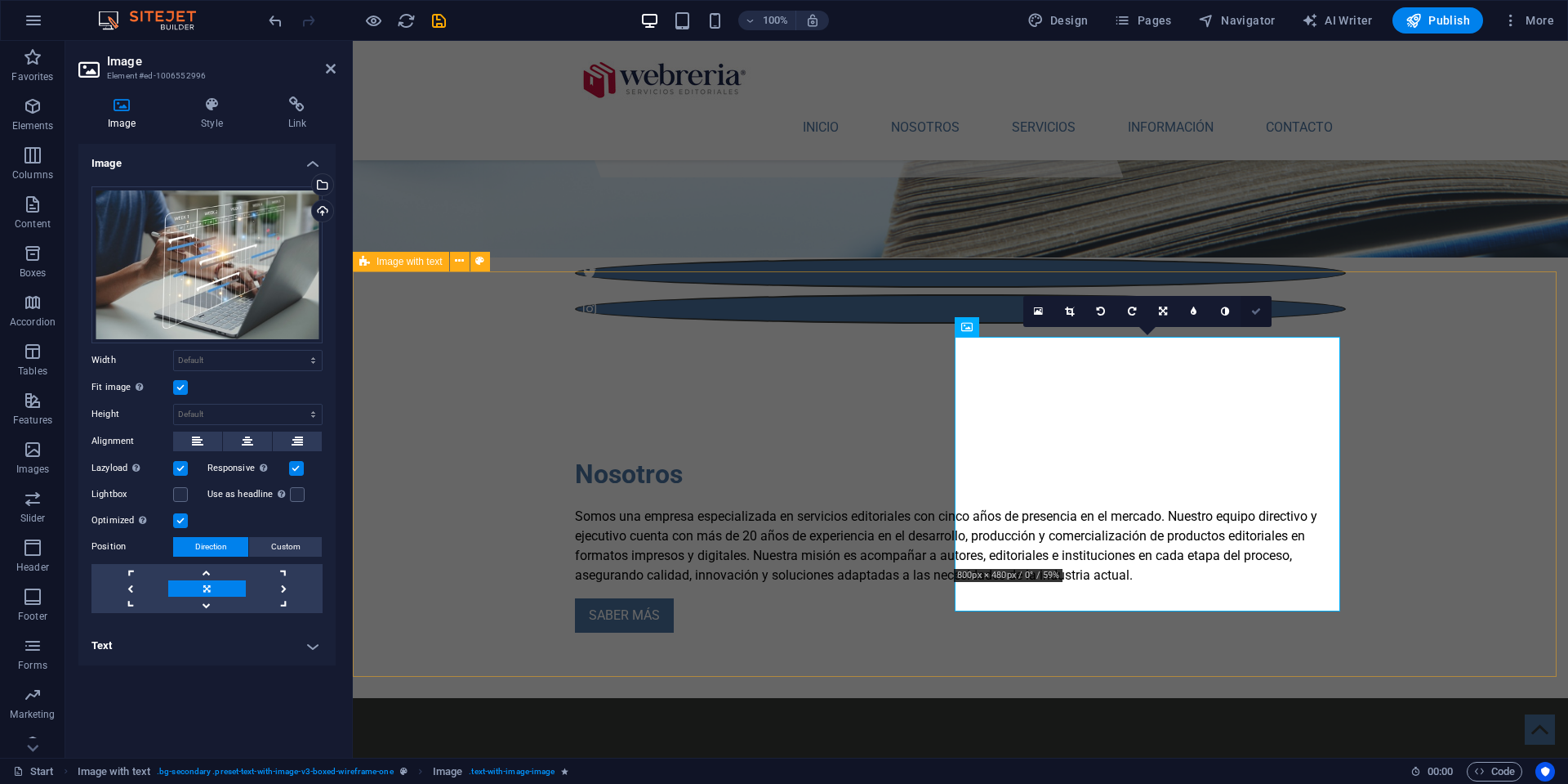
click at [1251, 306] on icon at bounding box center [1256, 311] width 10 height 10
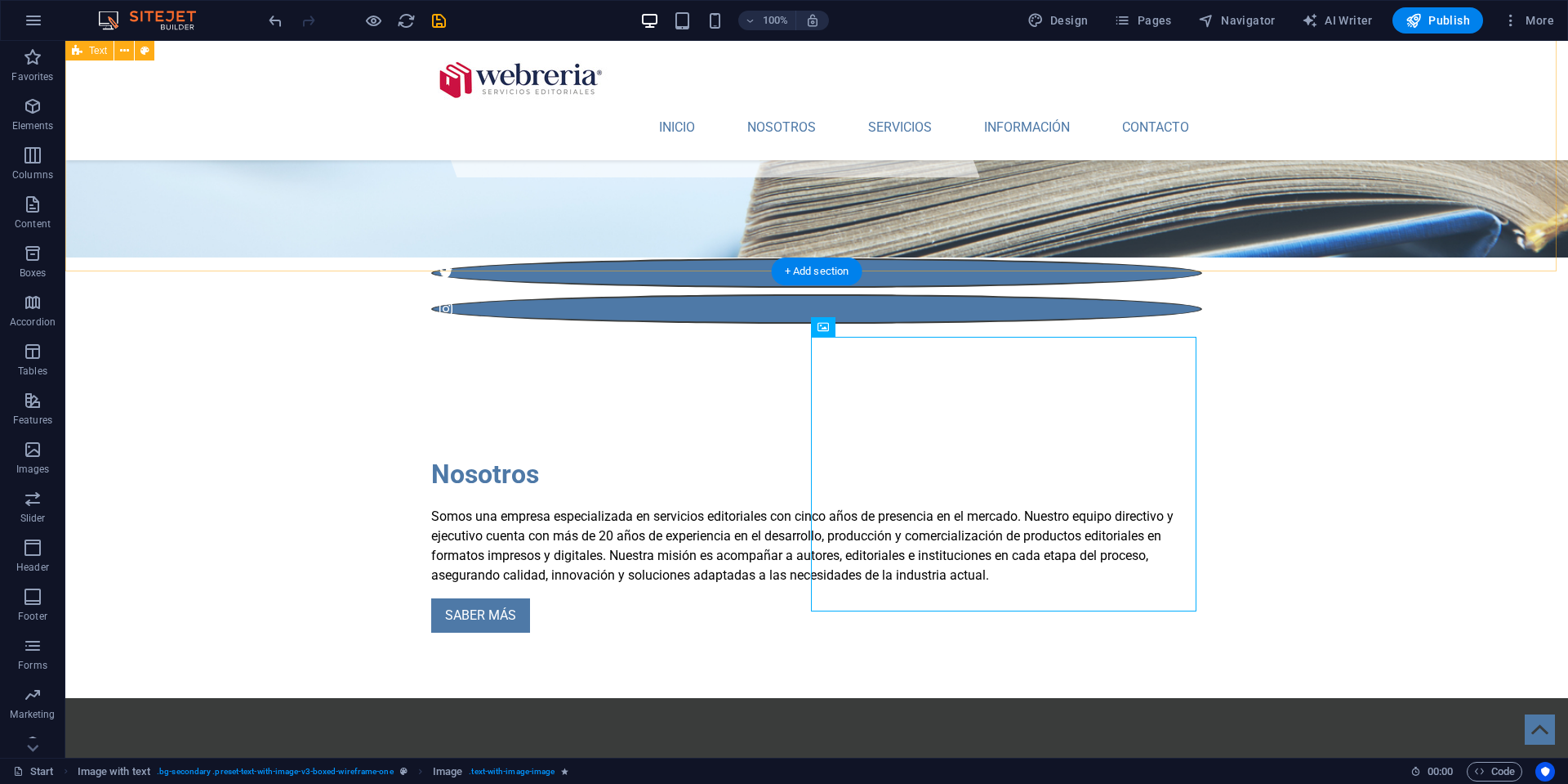
click at [249, 389] on div "Nosotros Somos una empresa especializada en servicios editoriales con cinco año…" at bounding box center [816, 543] width 1503 height 309
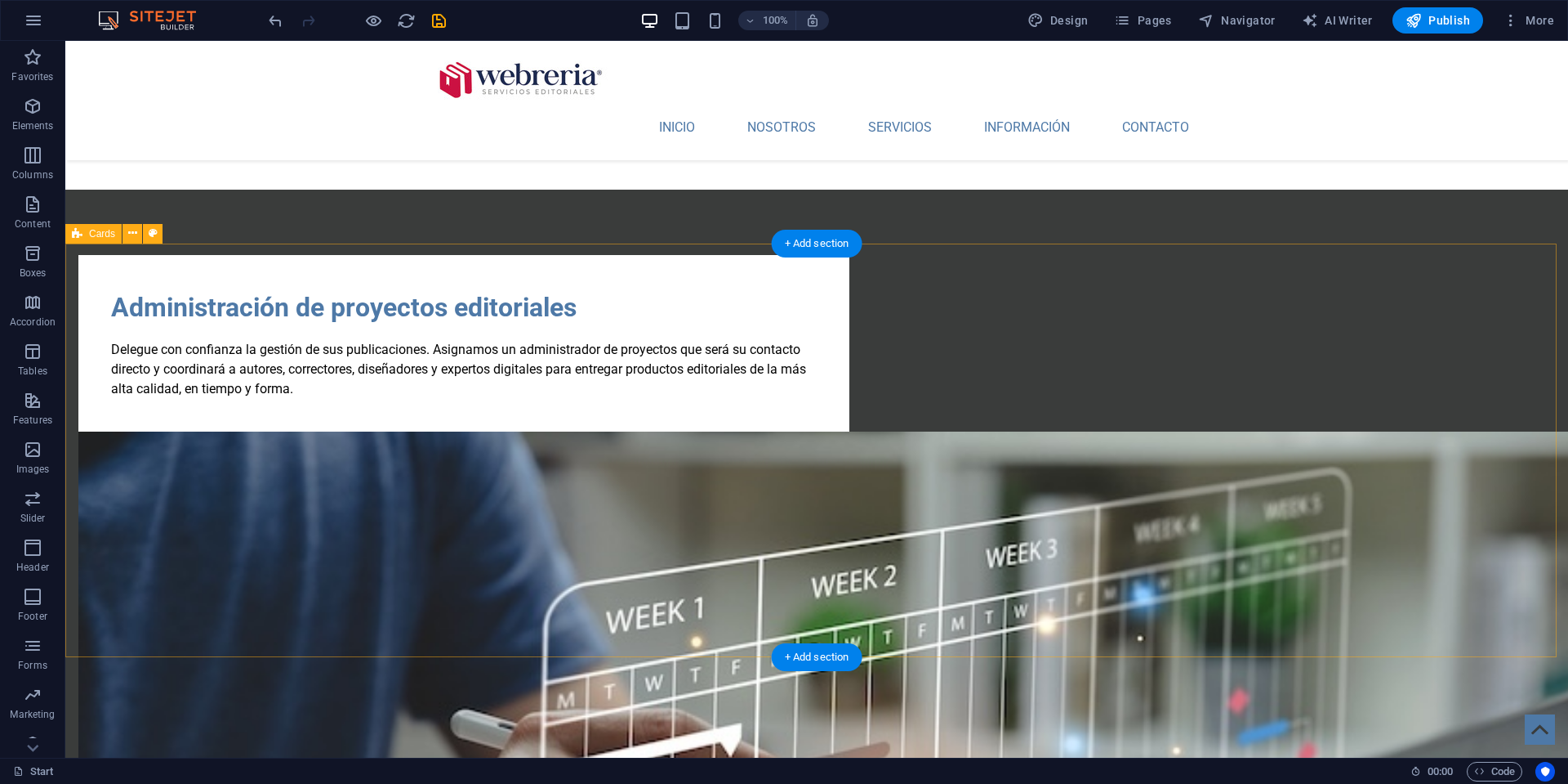
scroll to position [1096, 0]
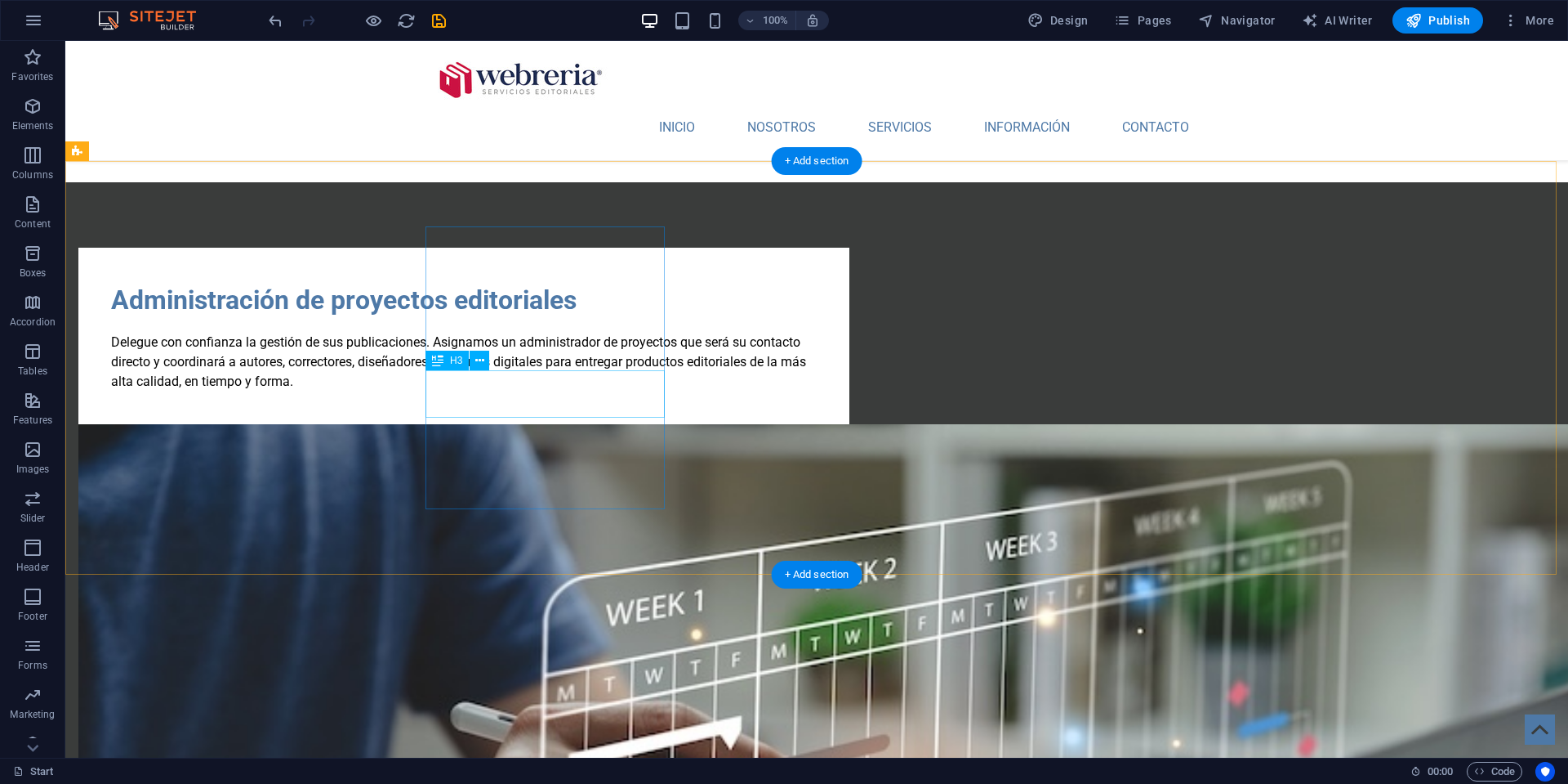
drag, startPoint x: 529, startPoint y: 401, endPoint x: 242, endPoint y: 401, distance: 287.0
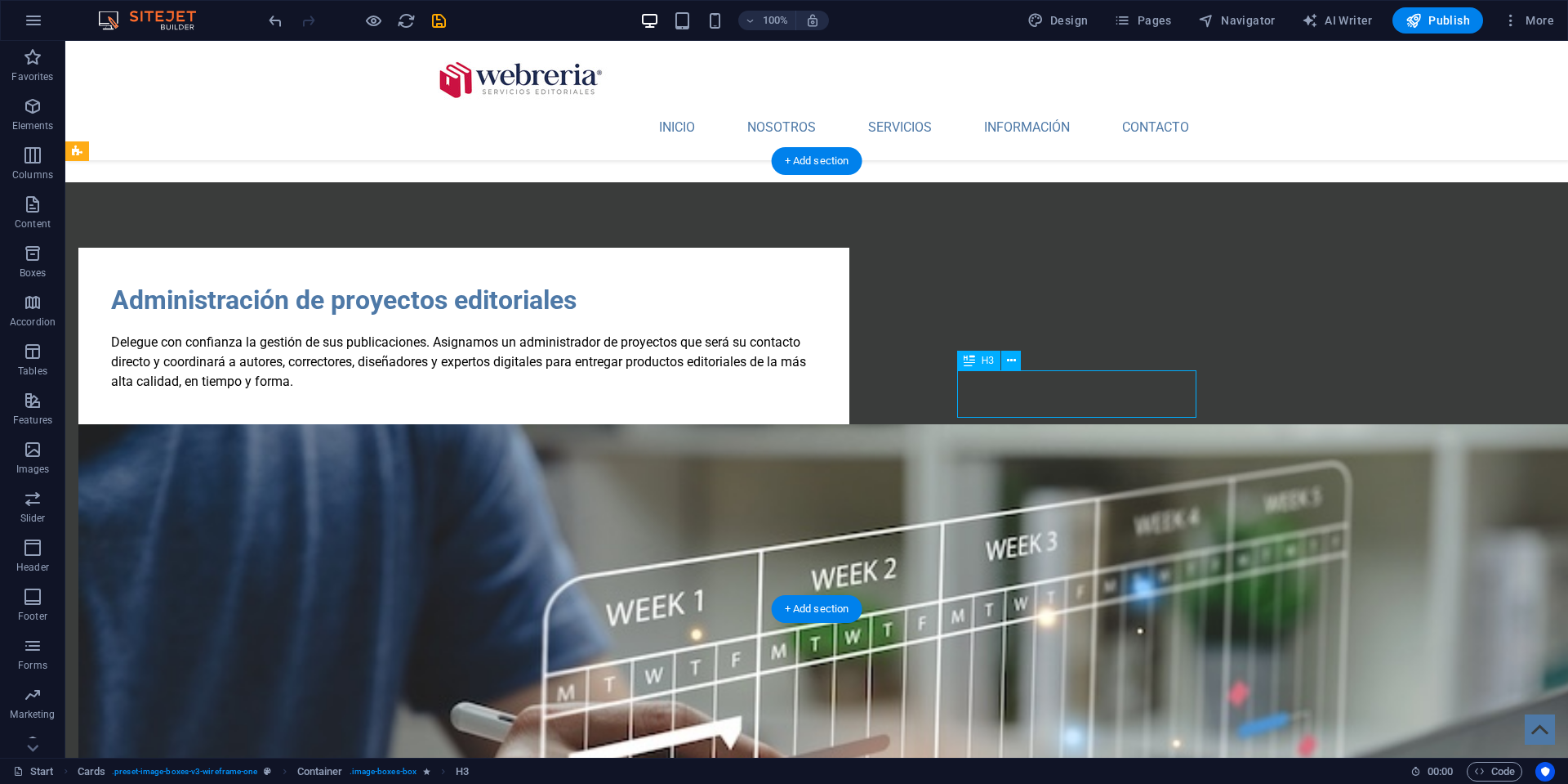
drag, startPoint x: 1076, startPoint y: 402, endPoint x: 787, endPoint y: 402, distance: 289.0
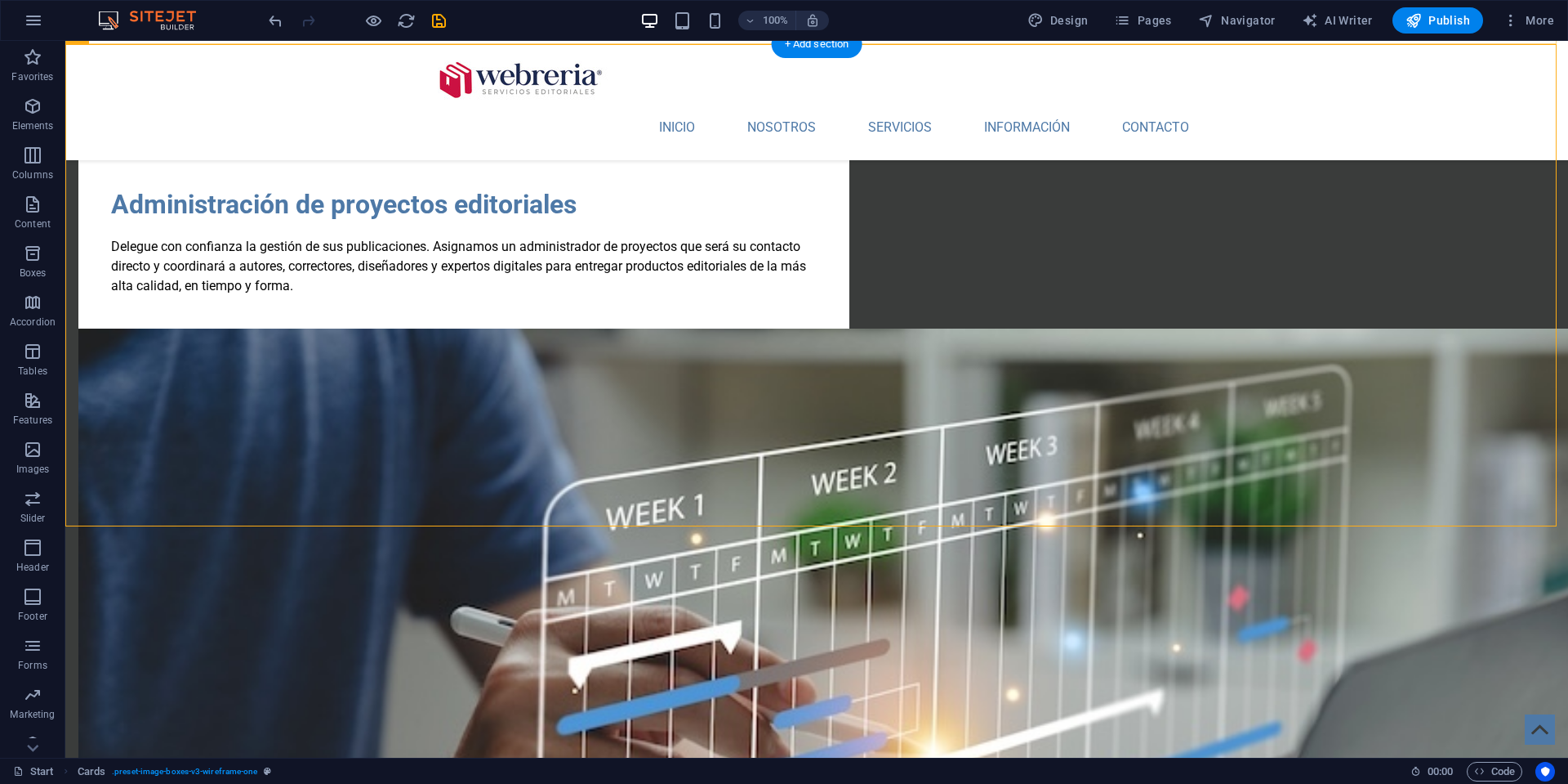
scroll to position [1214, 0]
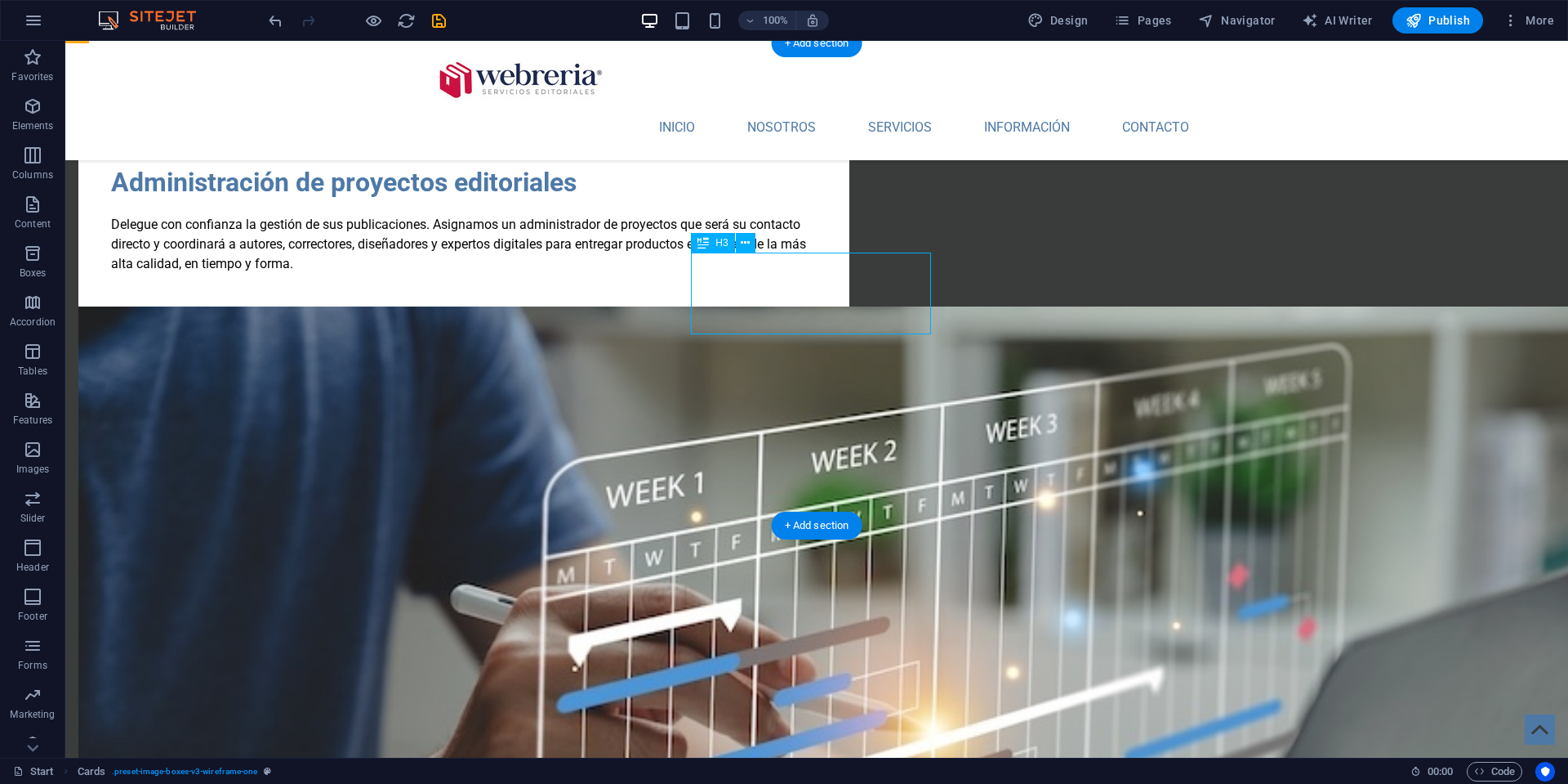
drag, startPoint x: 759, startPoint y: 311, endPoint x: 470, endPoint y: 310, distance: 289.0
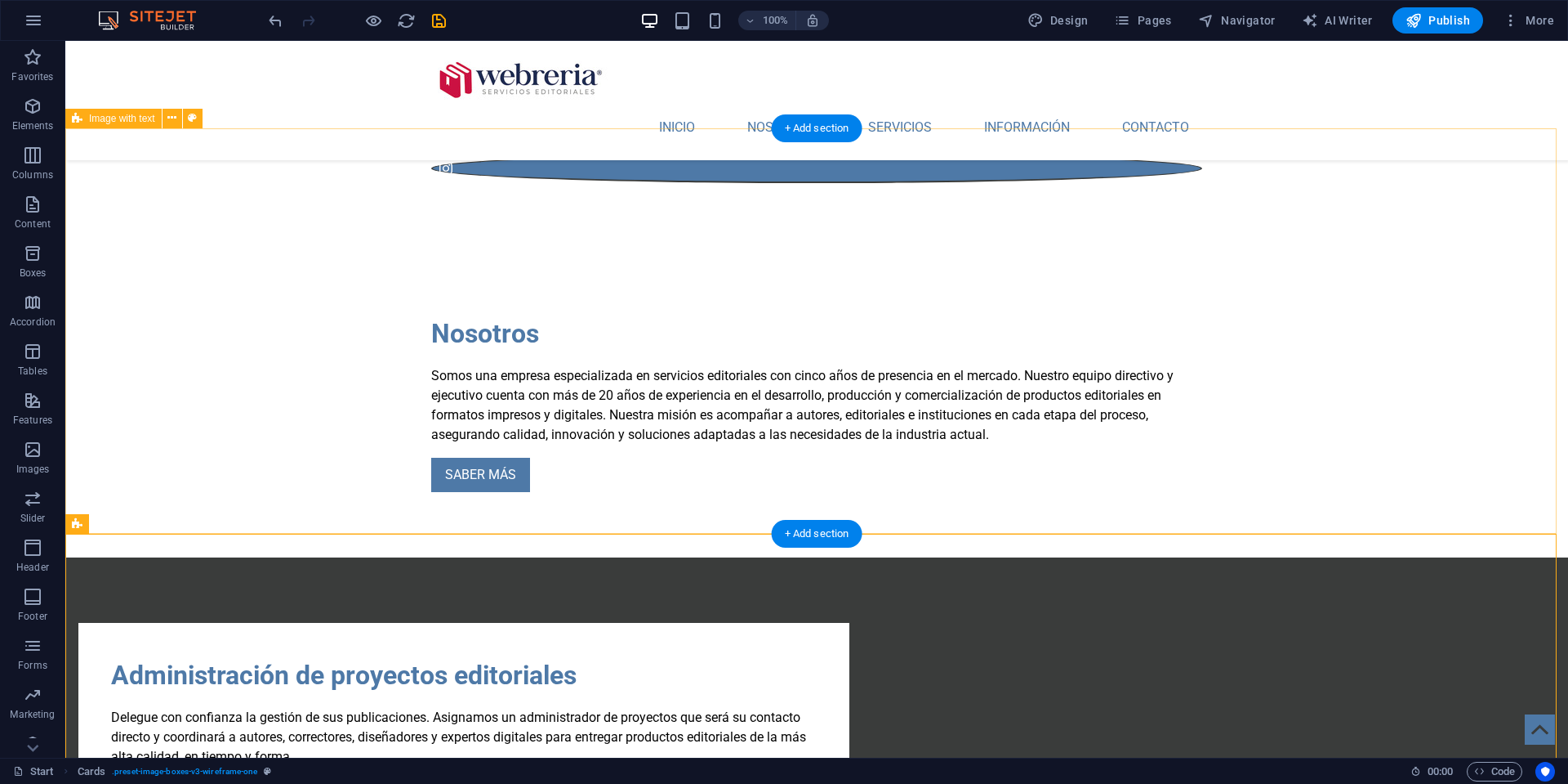
scroll to position [719, 0]
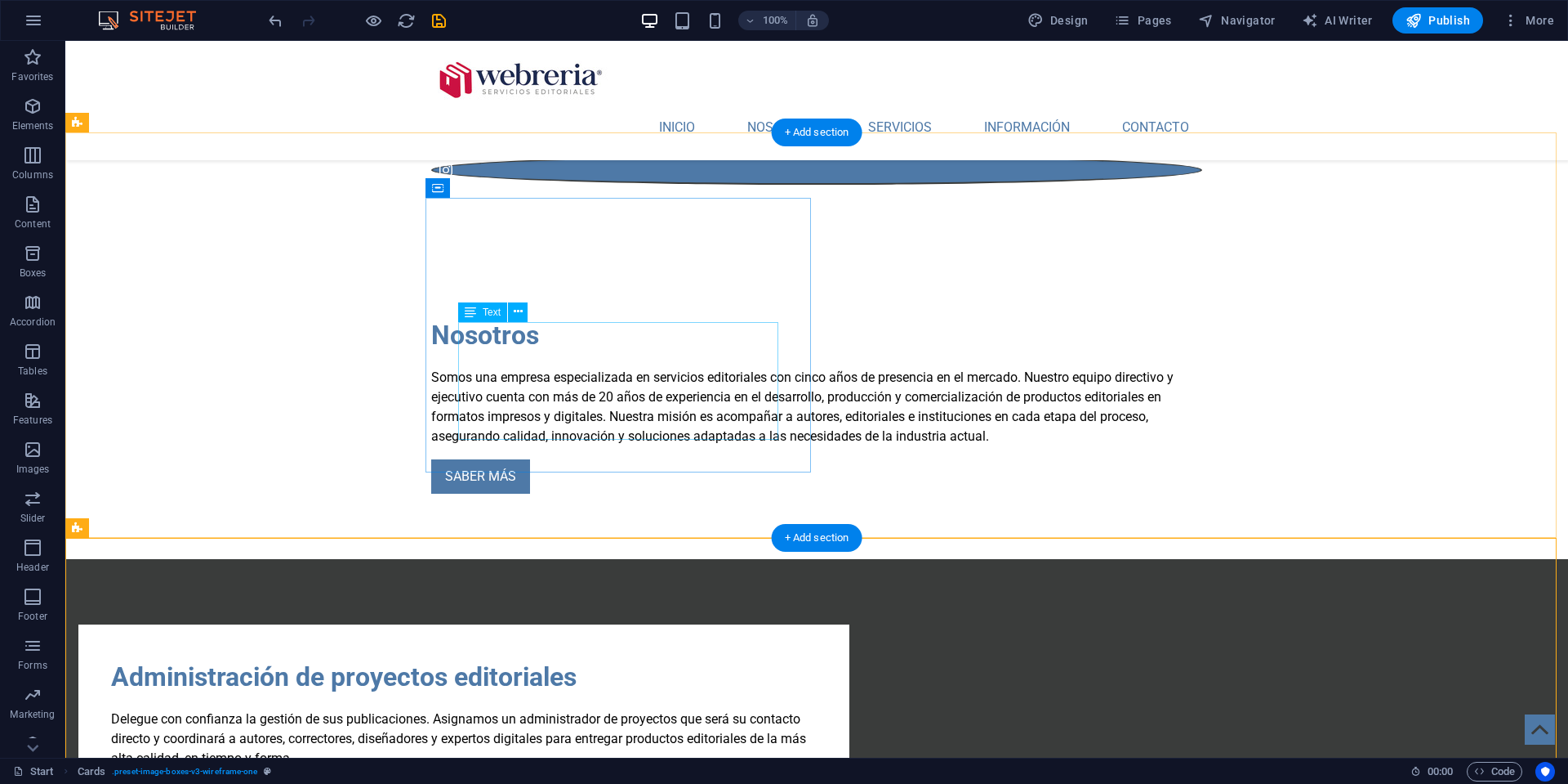
click at [528, 710] on div "Delegue con confianza la gestión de sus publicaciones. Asignamos un administrad…" at bounding box center [463, 739] width 705 height 59
drag, startPoint x: 528, startPoint y: 356, endPoint x: 241, endPoint y: 356, distance: 287.0
click at [528, 710] on div "Delegue con confianza la gestión de sus publicaciones. Asignamos un administrad…" at bounding box center [463, 739] width 705 height 59
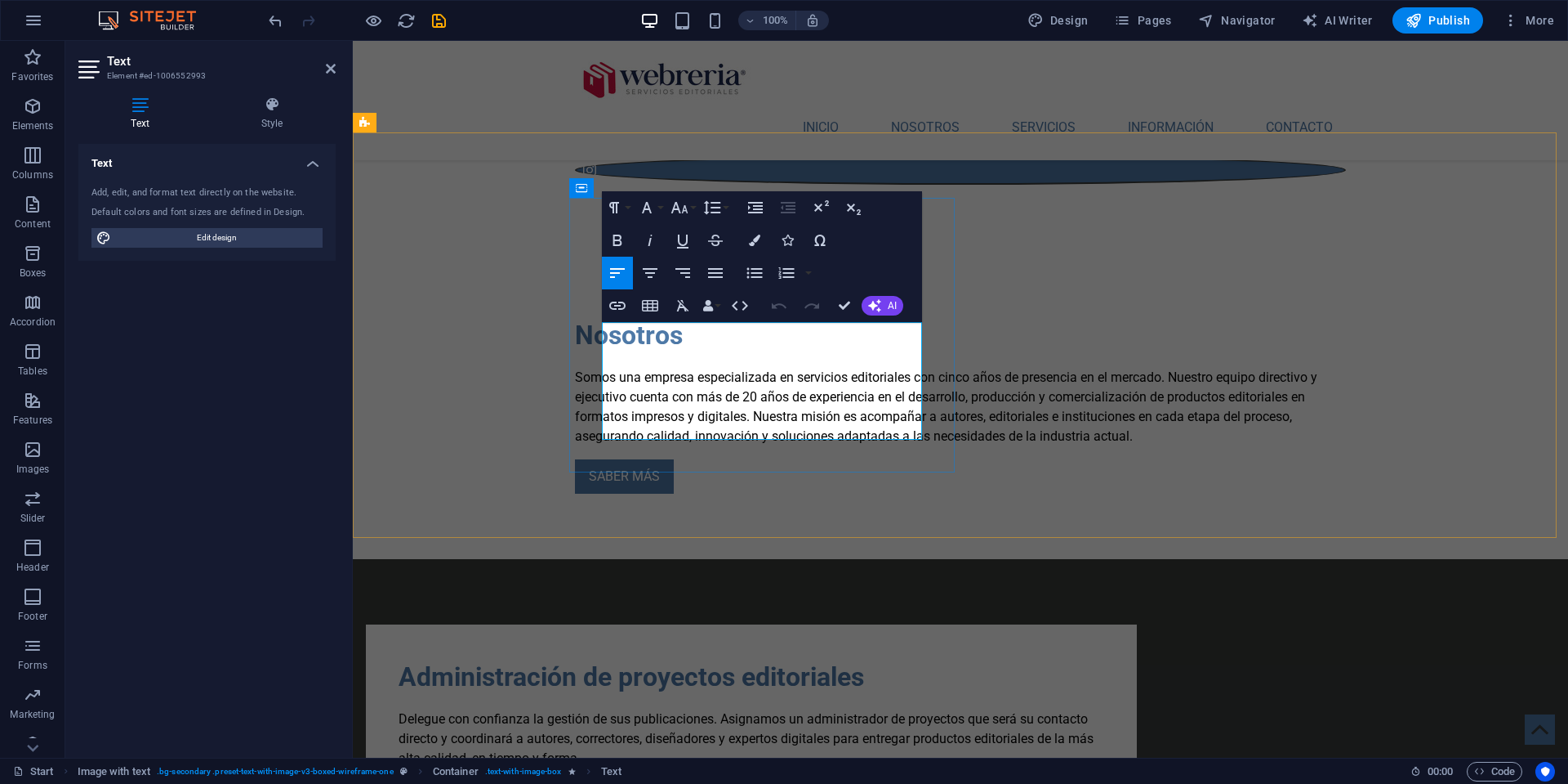
click at [650, 711] on span "Delegue con confianza la gestión de sus publicaciones. Asignamos un administrad…" at bounding box center [746, 739] width 695 height 55
click at [817, 711] on span "Delega con confianza la gestión de sus publicaciones. Asignamos un administrado…" at bounding box center [746, 739] width 695 height 55
click at [610, 711] on span "Delega con confianza la gestión de tus publicaciones. Asignamos un administrado…" at bounding box center [746, 739] width 695 height 55
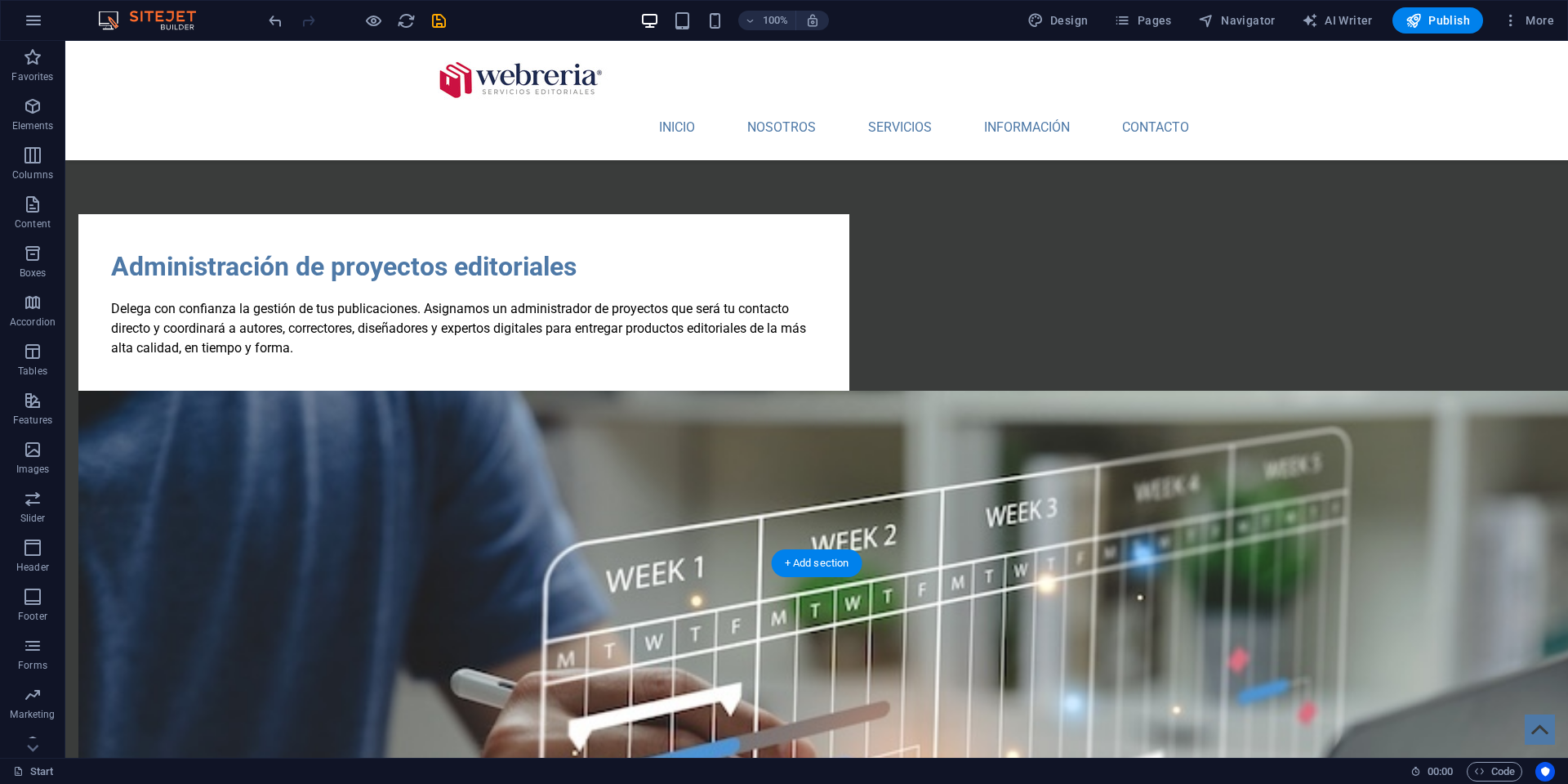
scroll to position [1142, 0]
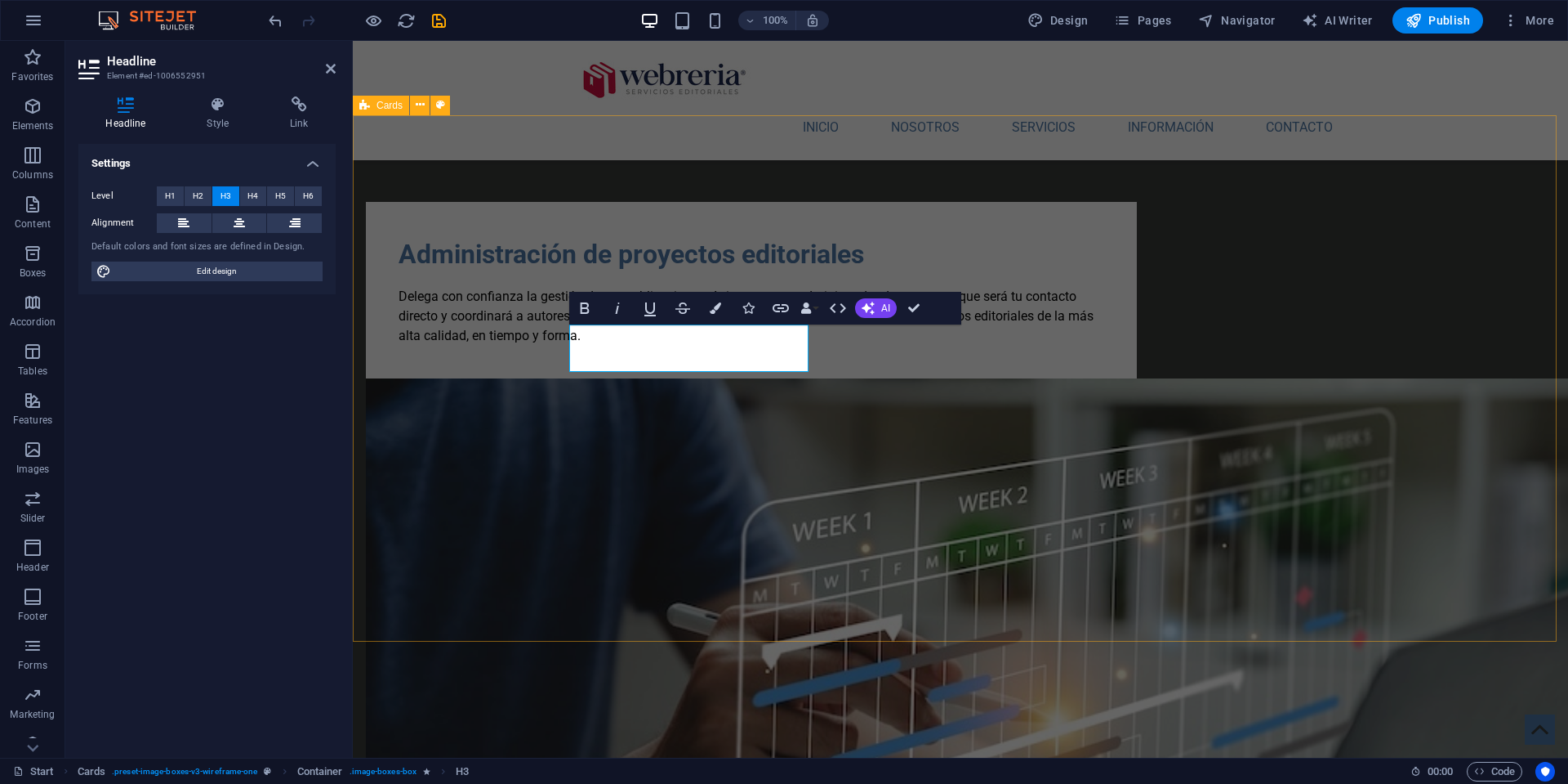
scroll to position [1140, 0]
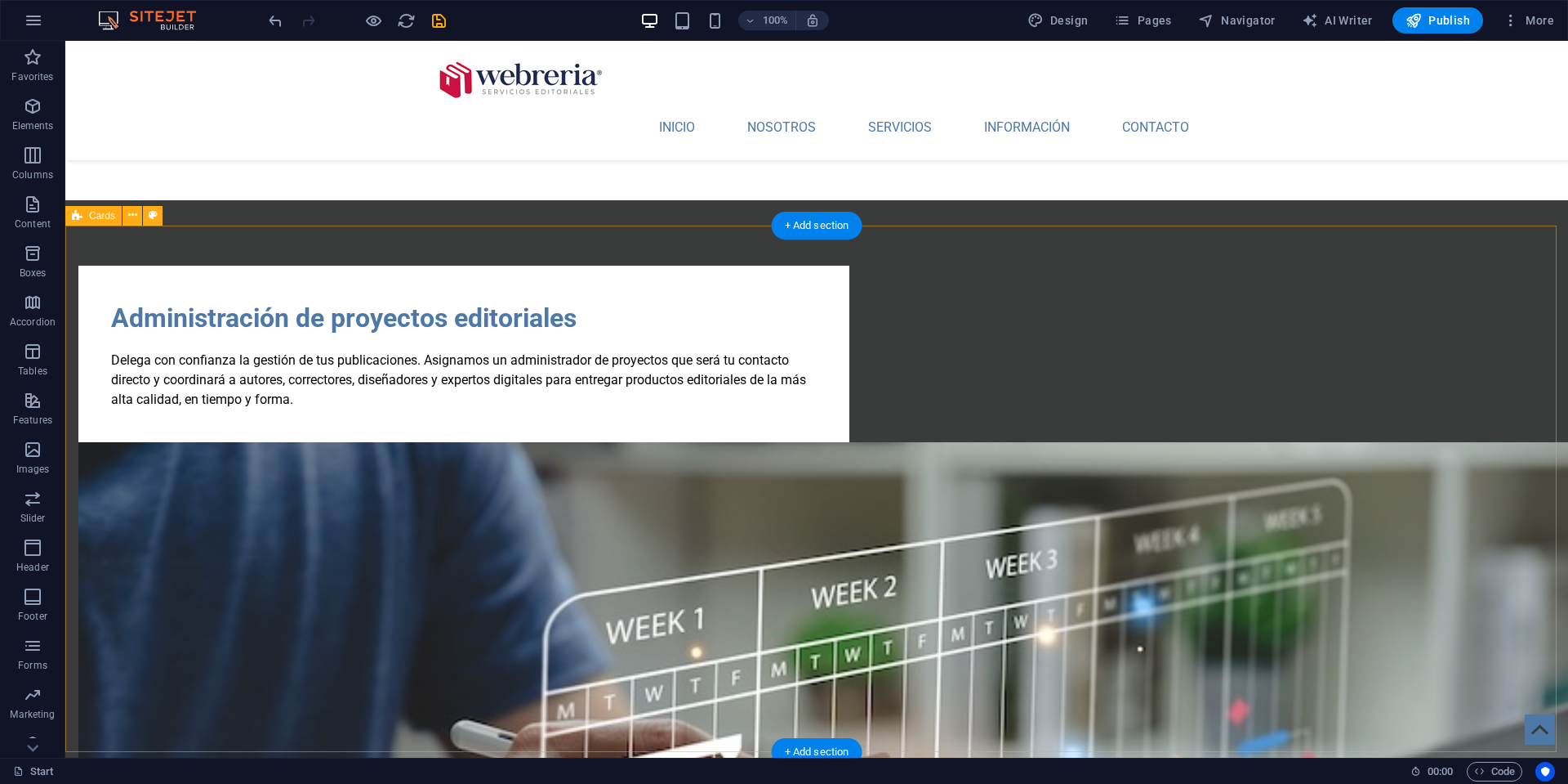
scroll to position [1176, 0]
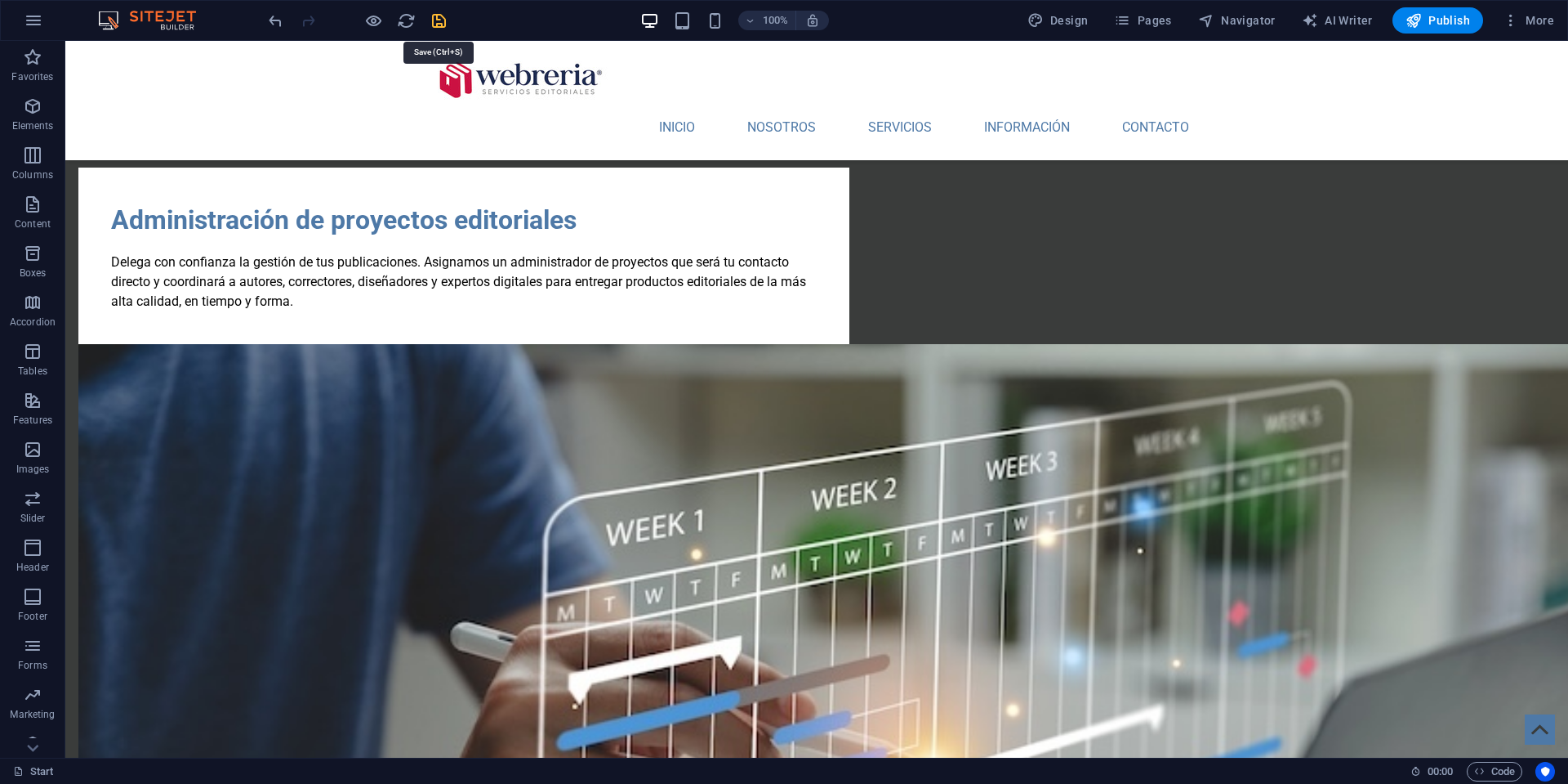
click at [436, 22] on icon "save" at bounding box center [439, 21] width 19 height 19
